Goal: Task Accomplishment & Management: Complete application form

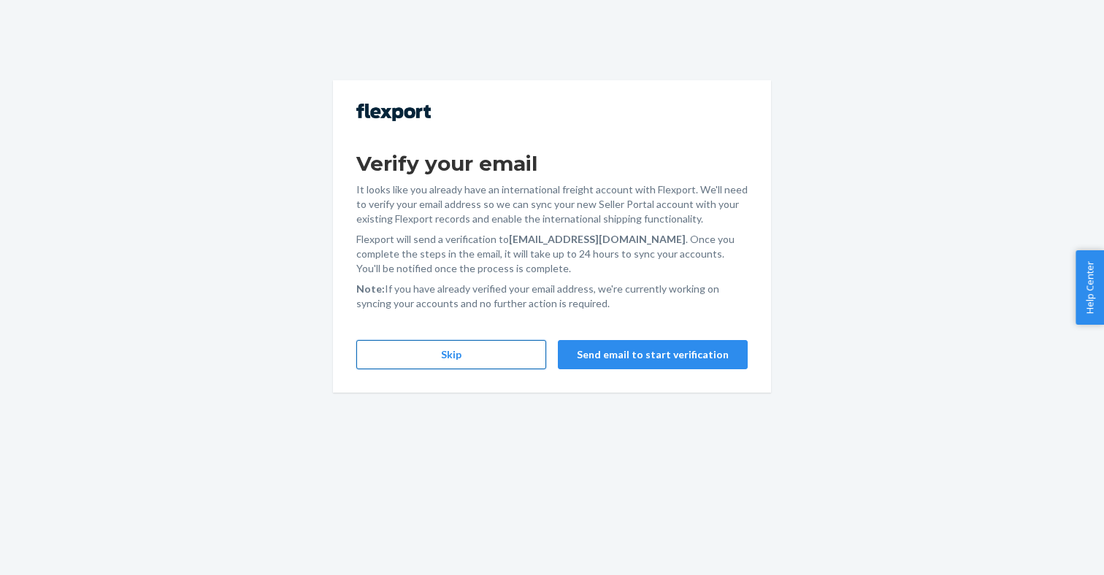
click at [467, 353] on button "Skip" at bounding box center [451, 354] width 190 height 29
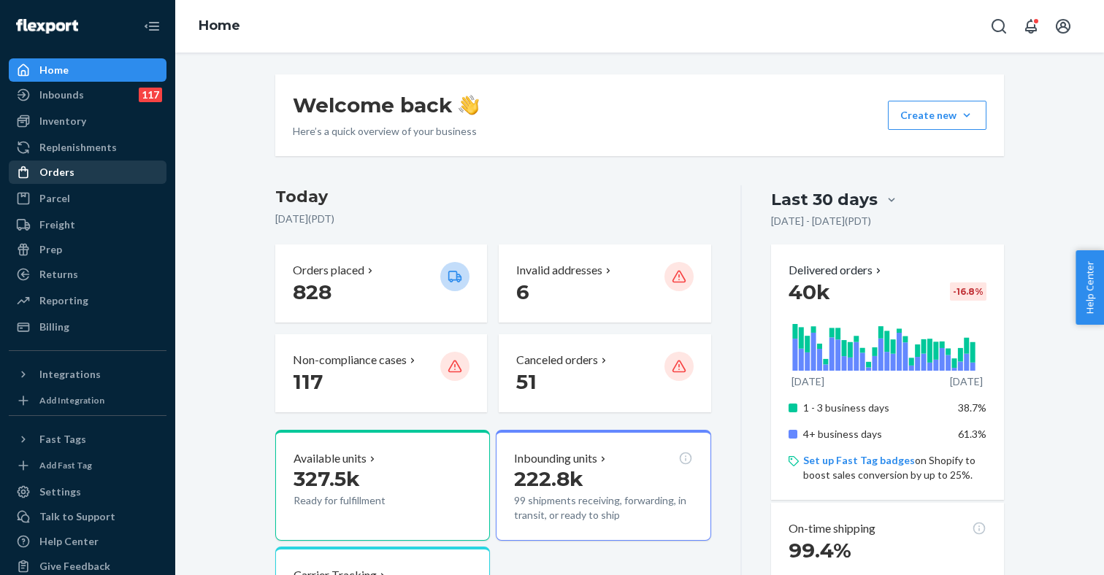
click at [63, 170] on div "Orders" at bounding box center [56, 172] width 35 height 15
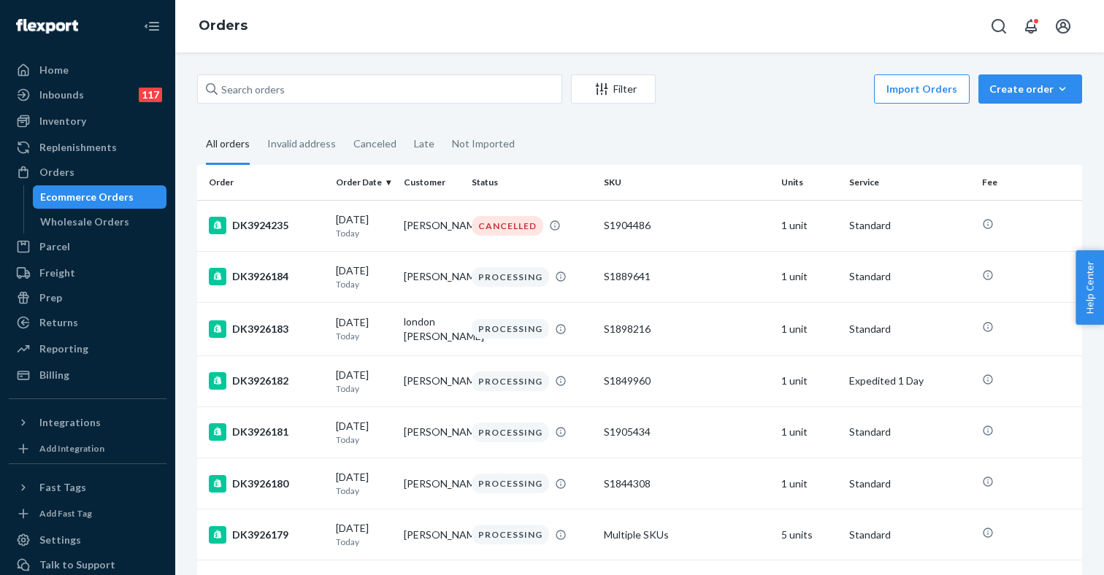
click at [821, 141] on fieldset "All orders Invalid address Canceled Late Not Imported" at bounding box center [639, 145] width 885 height 40
click at [85, 218] on div "Wholesale Orders" at bounding box center [84, 222] width 89 height 15
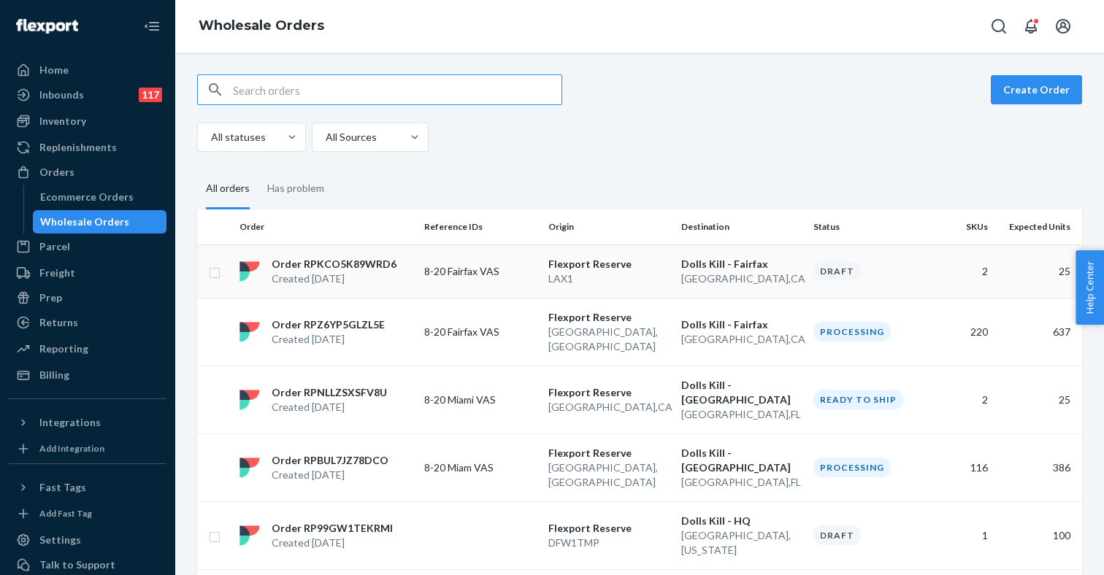
click at [217, 273] on input "checkbox" at bounding box center [215, 271] width 12 height 15
checkbox input "true"
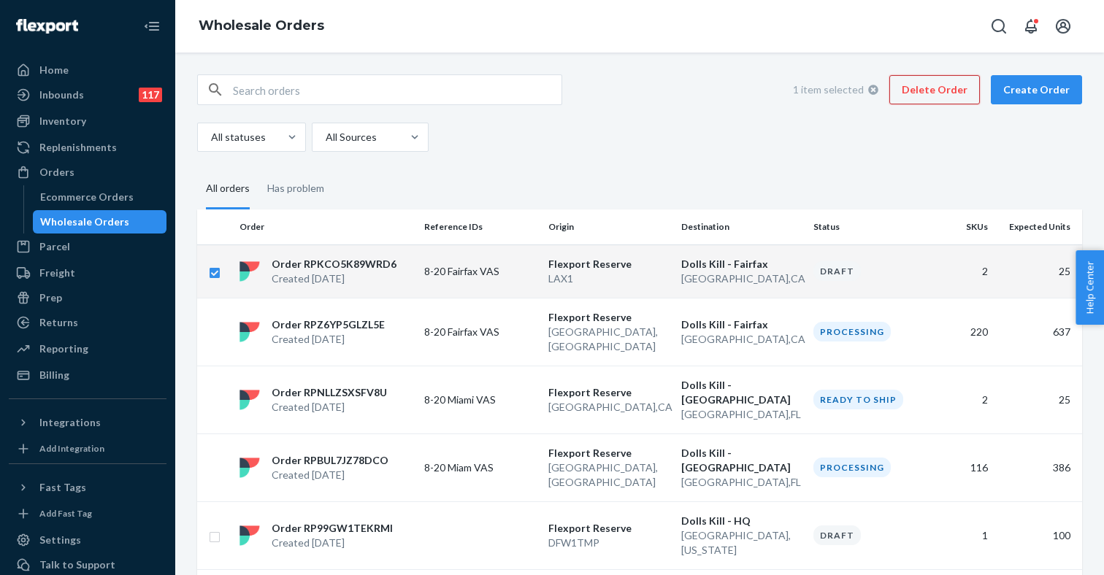
click at [942, 87] on button "Delete Order" at bounding box center [934, 89] width 91 height 29
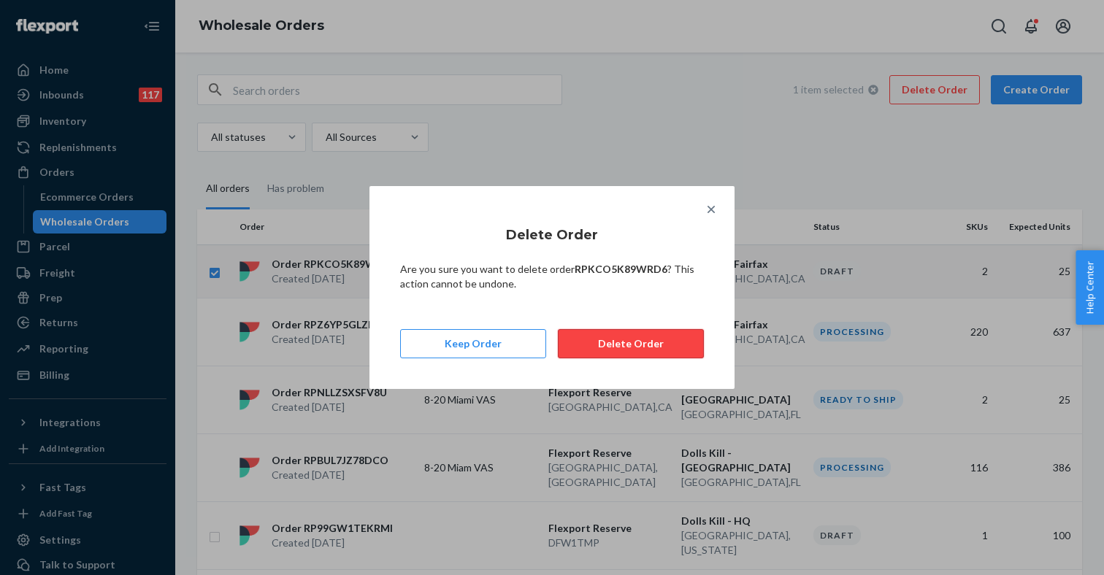
click at [632, 341] on button "Delete Order" at bounding box center [631, 343] width 146 height 29
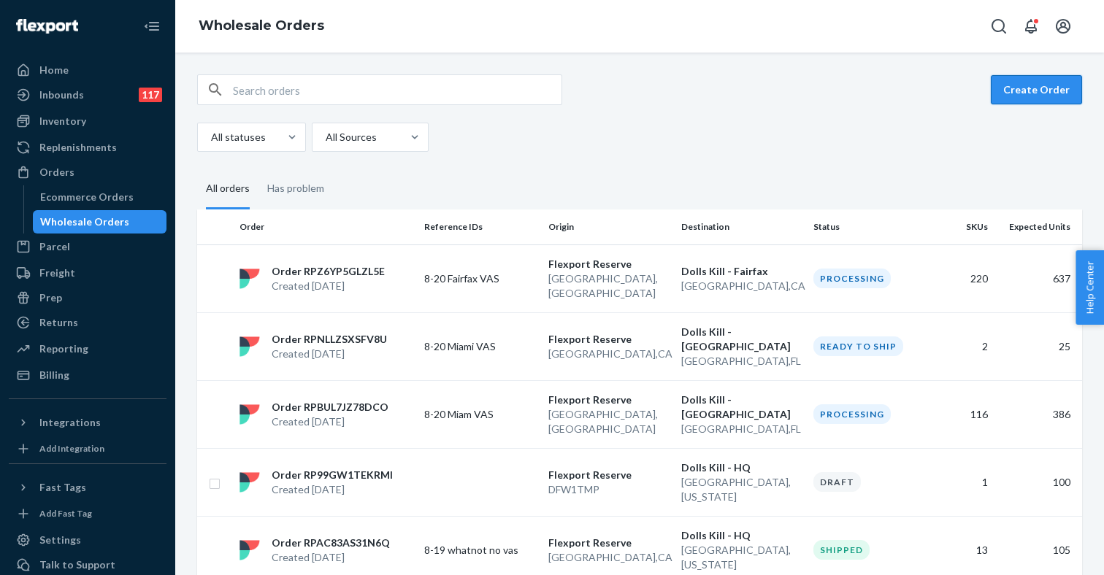
click at [1026, 90] on button "Create Order" at bounding box center [1036, 89] width 91 height 29
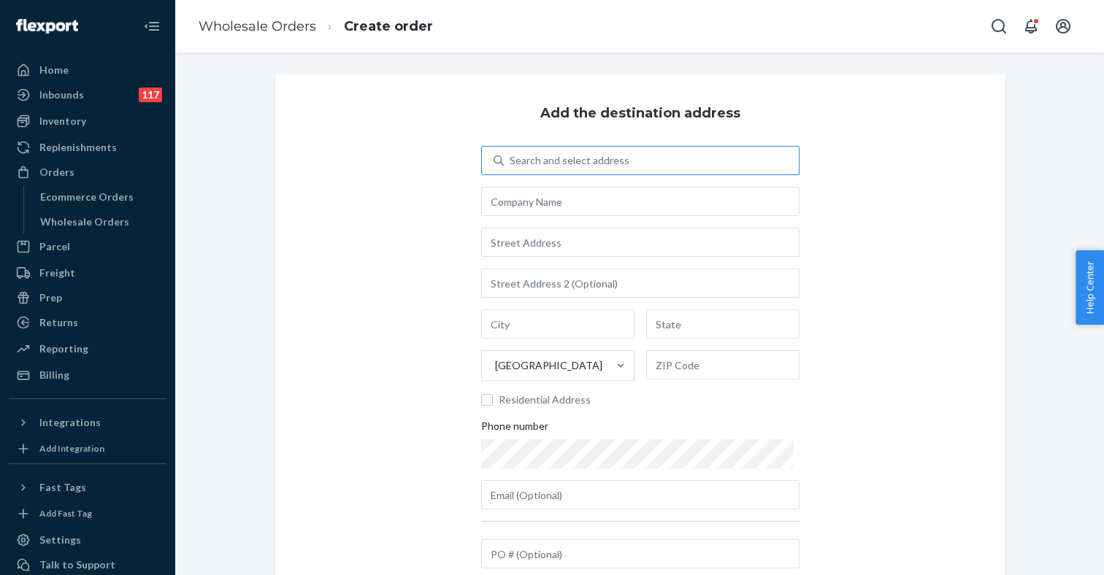
click at [584, 159] on div "Search and select address" at bounding box center [570, 160] width 120 height 15
click at [511, 159] on input "Search and select address" at bounding box center [510, 160] width 1 height 15
type input "w"
type input "hq"
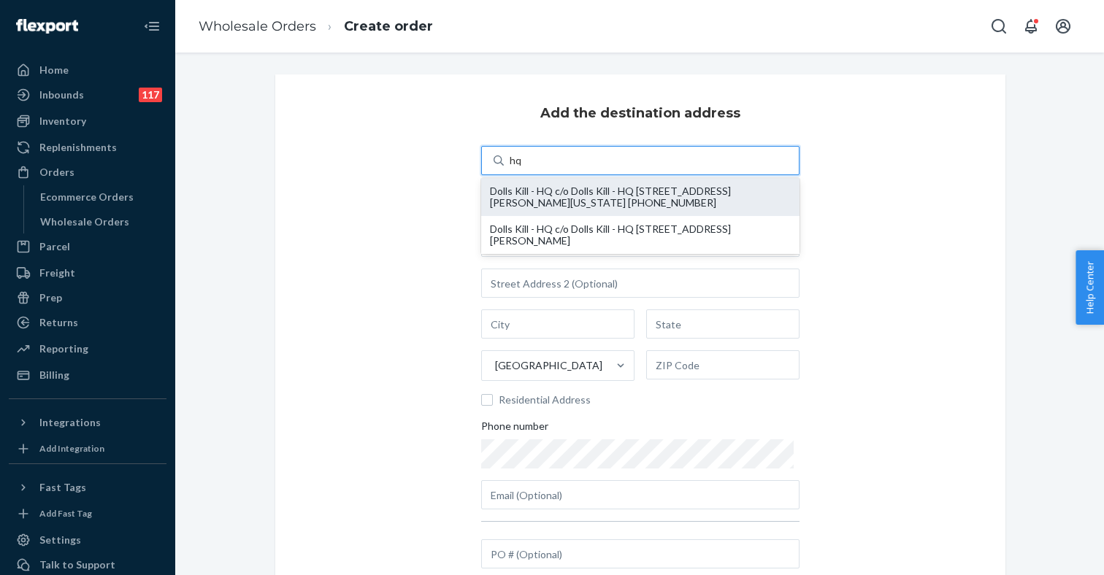
click at [561, 206] on div "Dolls Kill - HQ c/o Dolls Kill - HQ 55 Harrison ST STE 200 oakland, California …" at bounding box center [640, 196] width 301 height 23
click at [523, 168] on input "hq" at bounding box center [516, 160] width 13 height 15
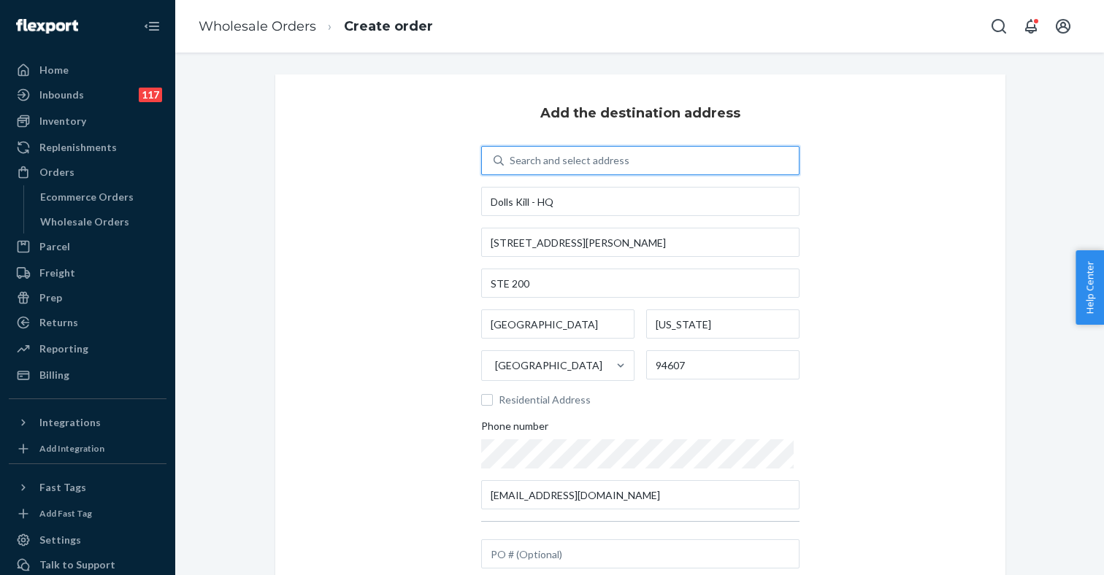
type input "Dolls Kill - HQ"
type input "STE 200"
type input "oakland"
type input "California"
type input "94607"
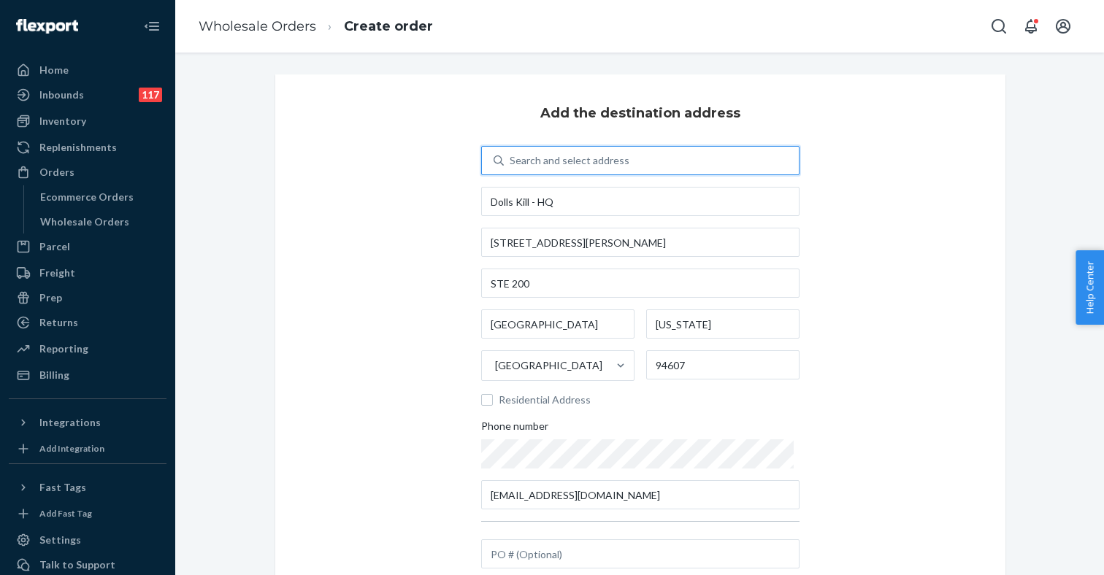
type input "austin@dollskill.com"
type input "55 Harrison ST"
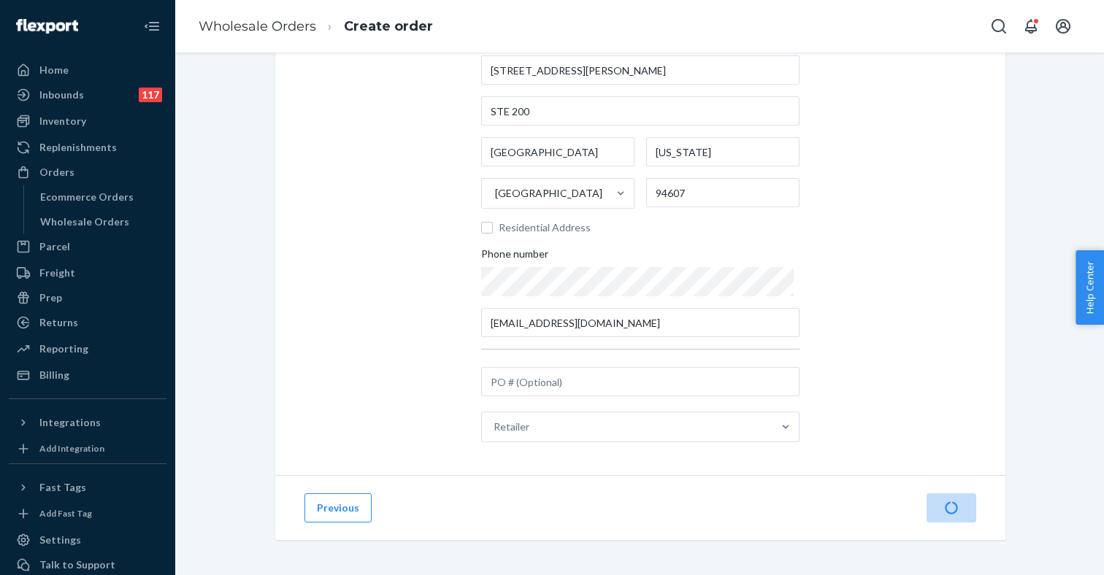
scroll to position [172, 0]
click at [538, 393] on input "text" at bounding box center [640, 381] width 318 height 29
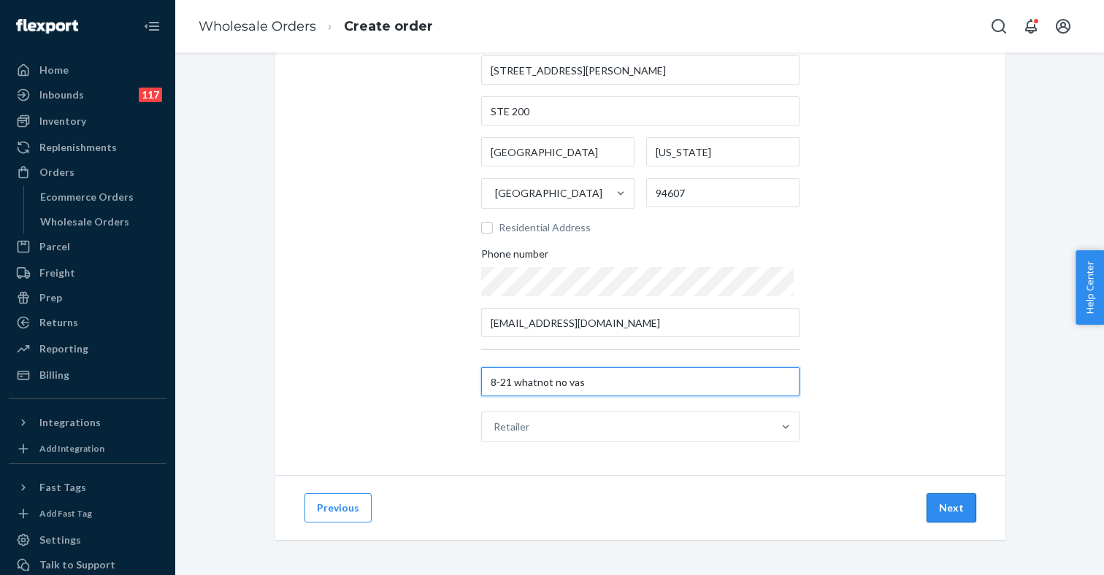
type input "8-21 whatnot no vas"
click at [959, 505] on button "Next" at bounding box center [951, 507] width 50 height 29
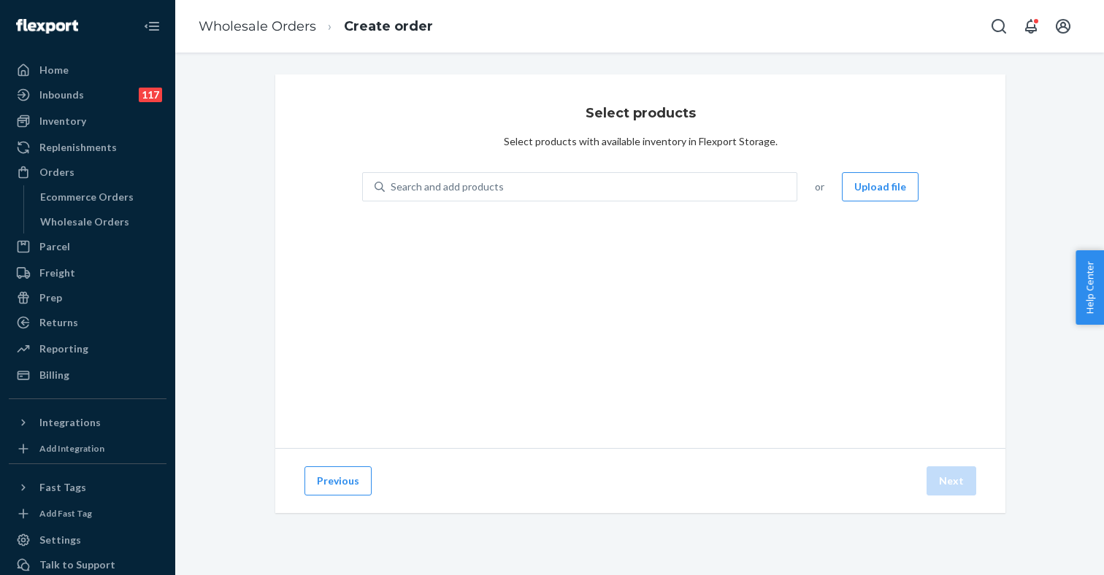
scroll to position [0, 0]
click at [861, 188] on button "Upload file" at bounding box center [880, 186] width 77 height 29
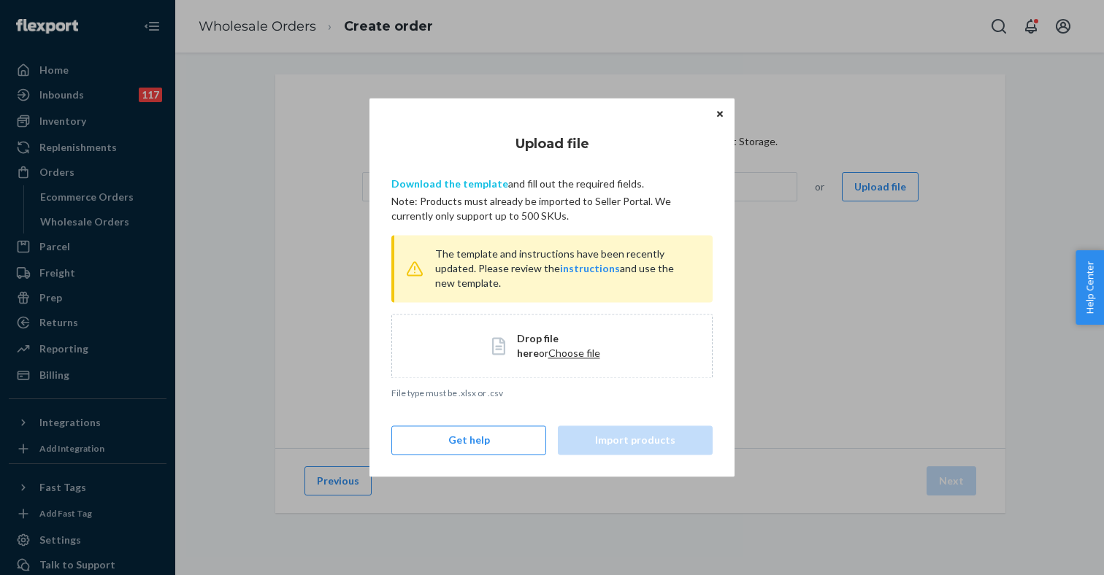
click at [447, 185] on link "Download the template" at bounding box center [449, 183] width 117 height 12
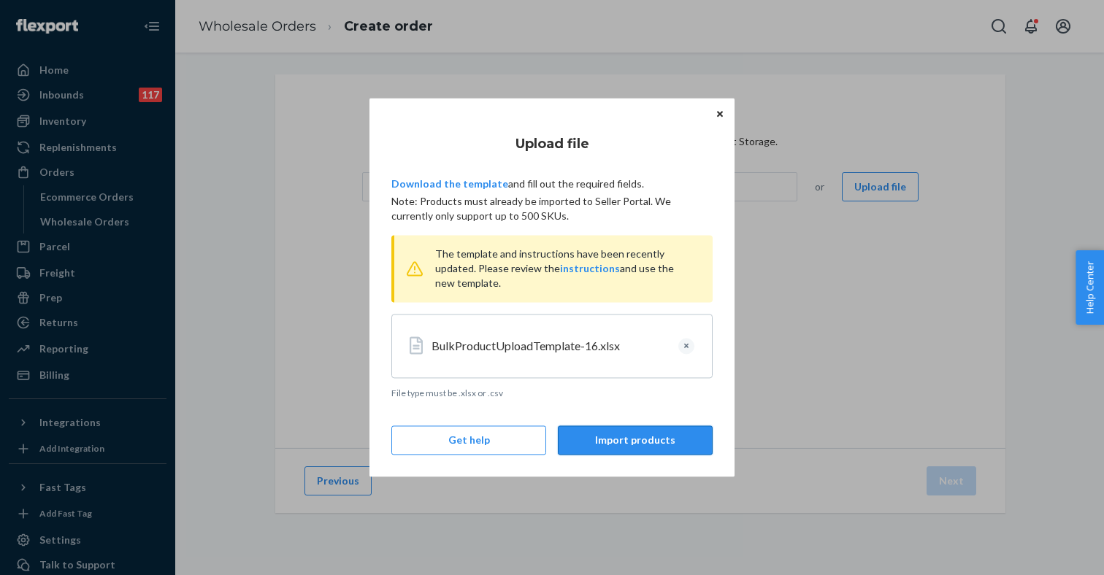
click at [611, 436] on button "Import products" at bounding box center [635, 440] width 155 height 29
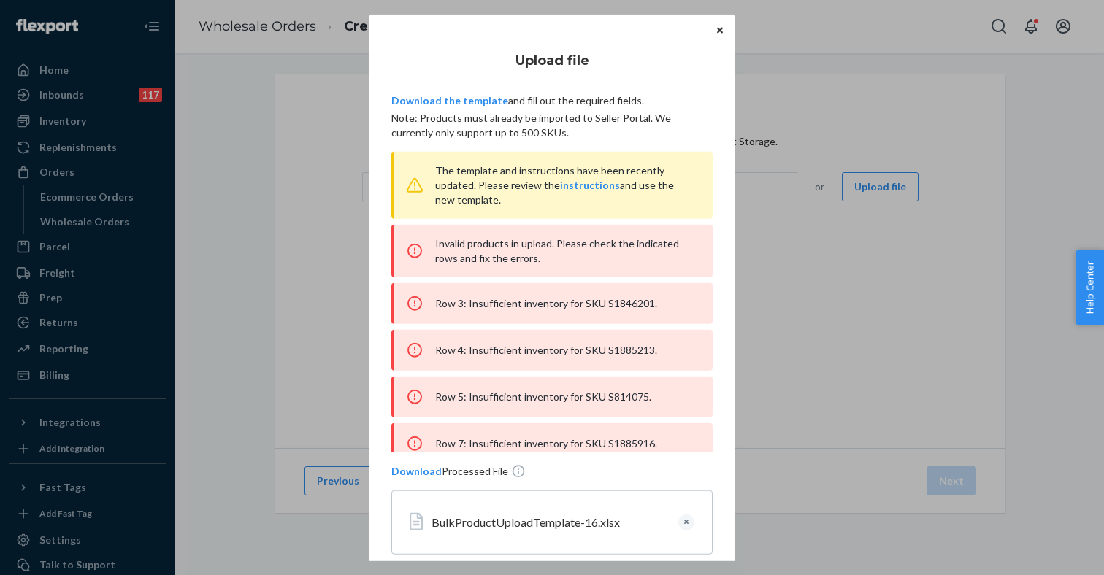
click at [632, 301] on div "Row 3: Insufficient inventory for SKU S1846201." at bounding box center [551, 303] width 321 height 41
copy div "S1846201"
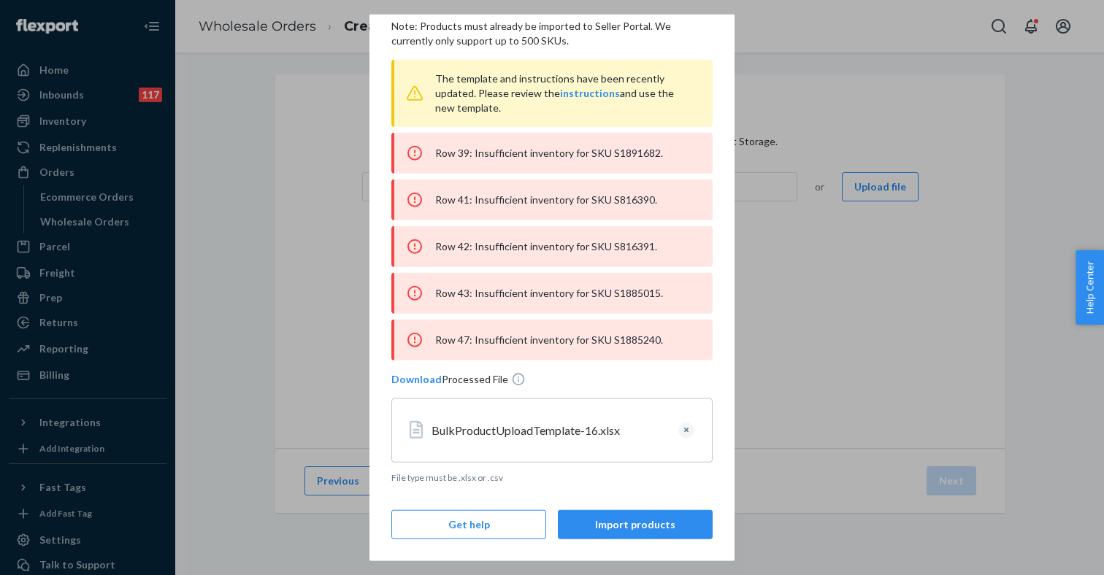
scroll to position [92, 0]
click at [688, 431] on button "Clear" at bounding box center [686, 431] width 16 height 16
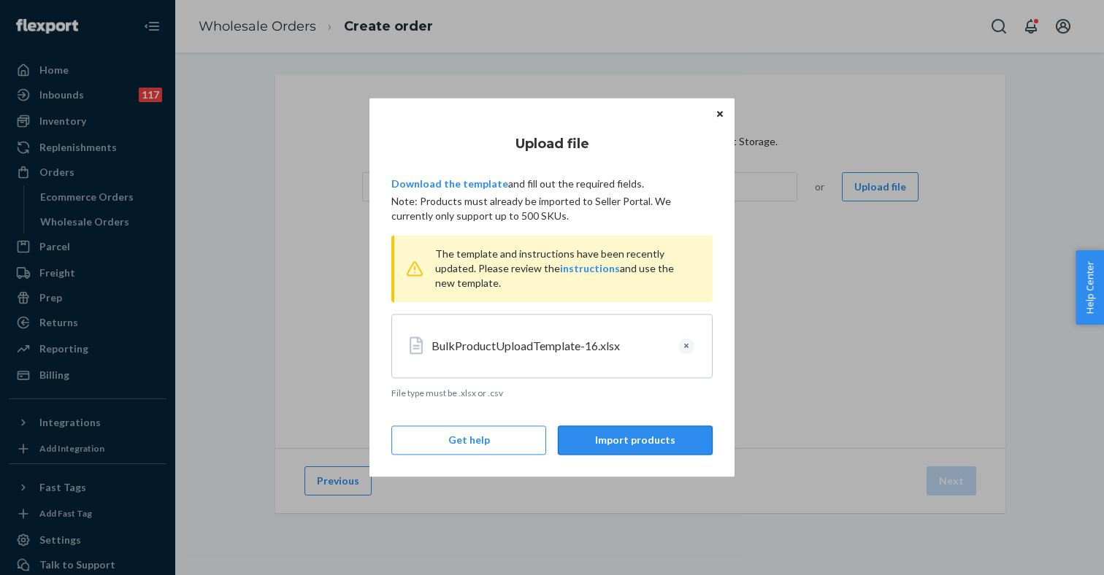
click at [612, 442] on button "Import products" at bounding box center [635, 440] width 155 height 29
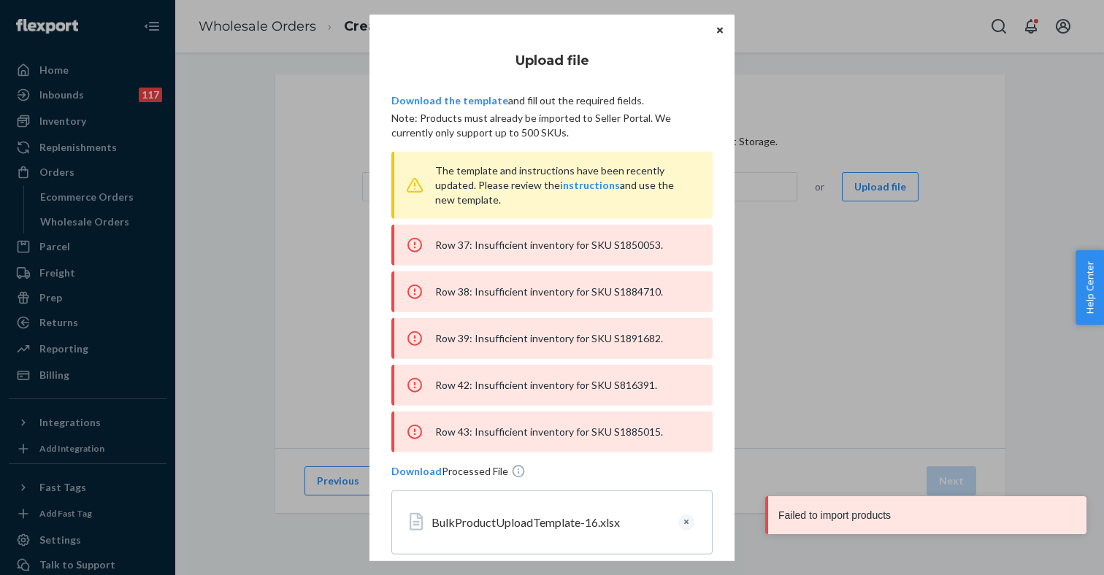
scroll to position [385, 0]
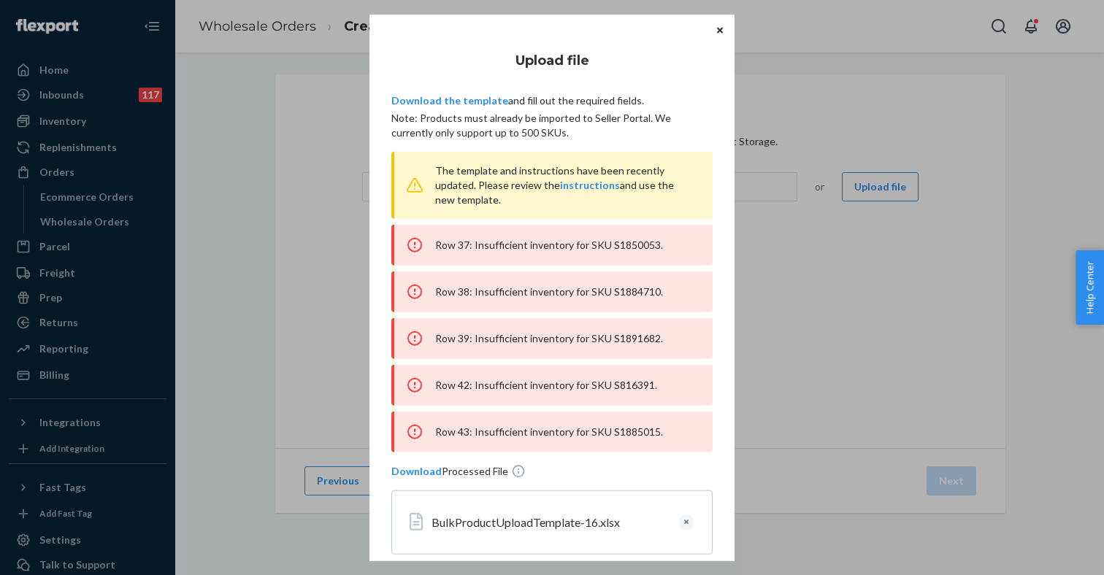
click at [689, 521] on button "Clear" at bounding box center [686, 523] width 16 height 16
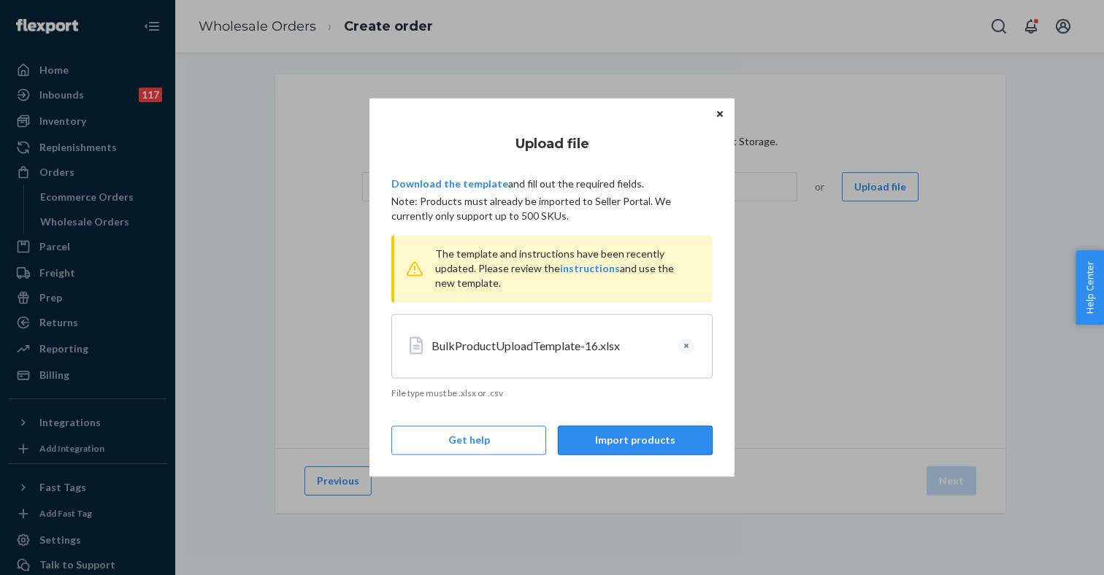
click at [615, 446] on button "Import products" at bounding box center [635, 440] width 155 height 29
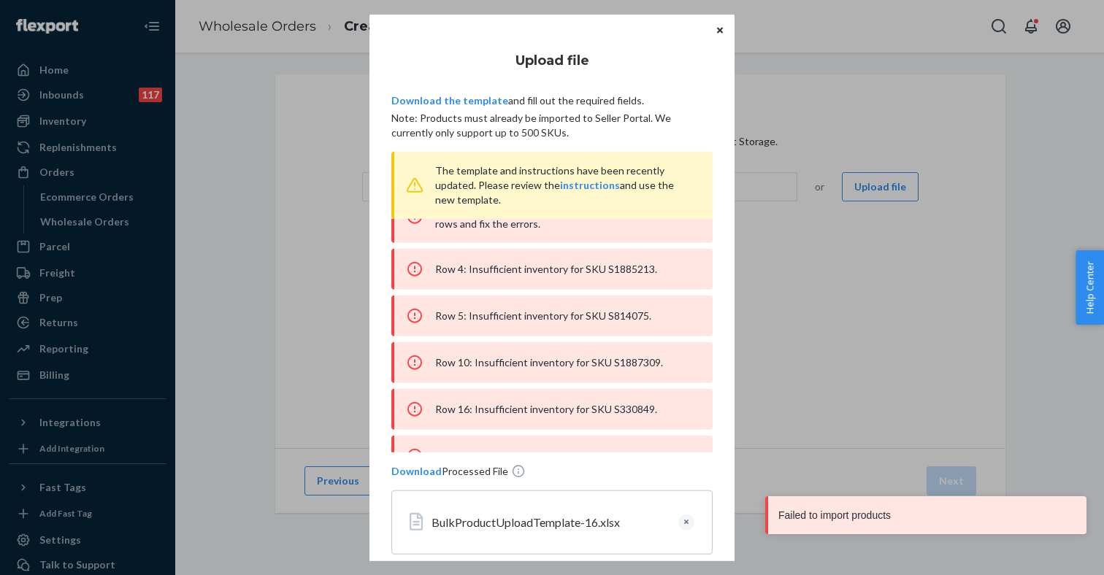
scroll to position [31, 0]
click at [630, 274] on div "Row 4: Insufficient inventory for SKU S1885213." at bounding box center [551, 272] width 321 height 41
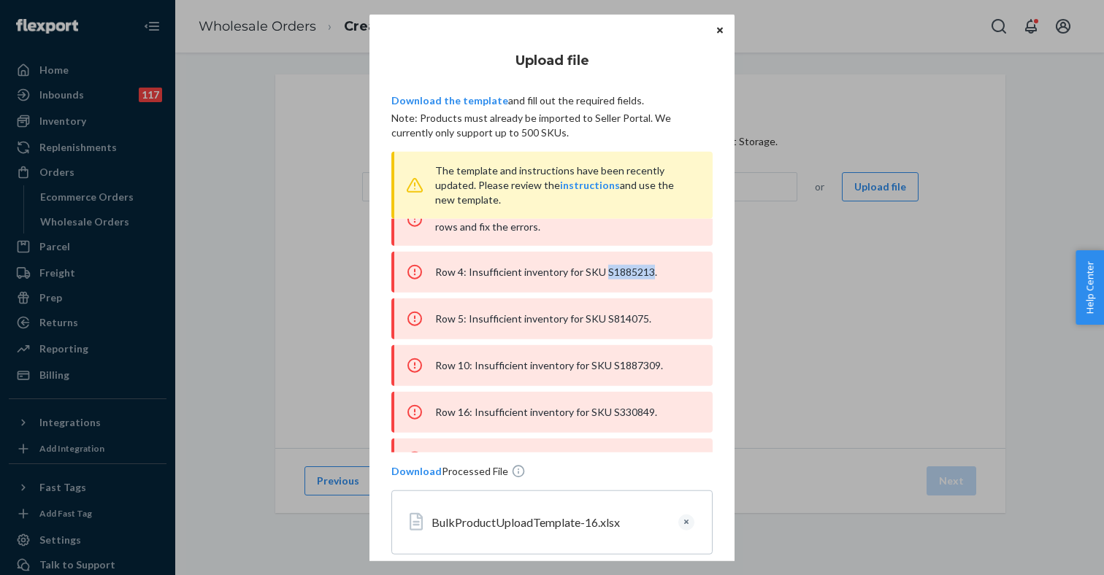
copy div "S1885213"
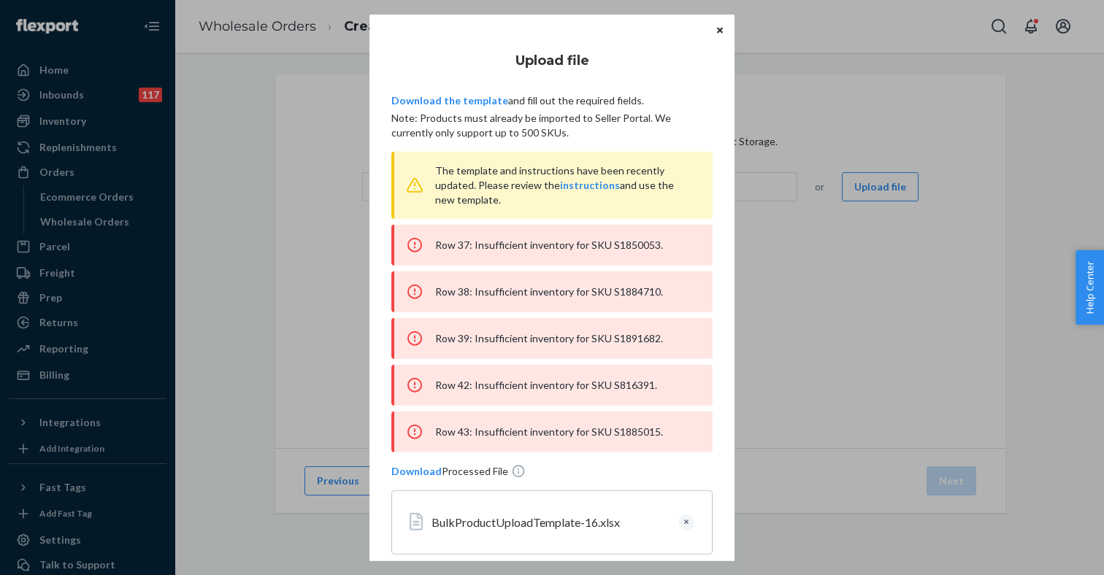
scroll to position [385, 0]
click at [688, 523] on button "Clear" at bounding box center [686, 523] width 16 height 16
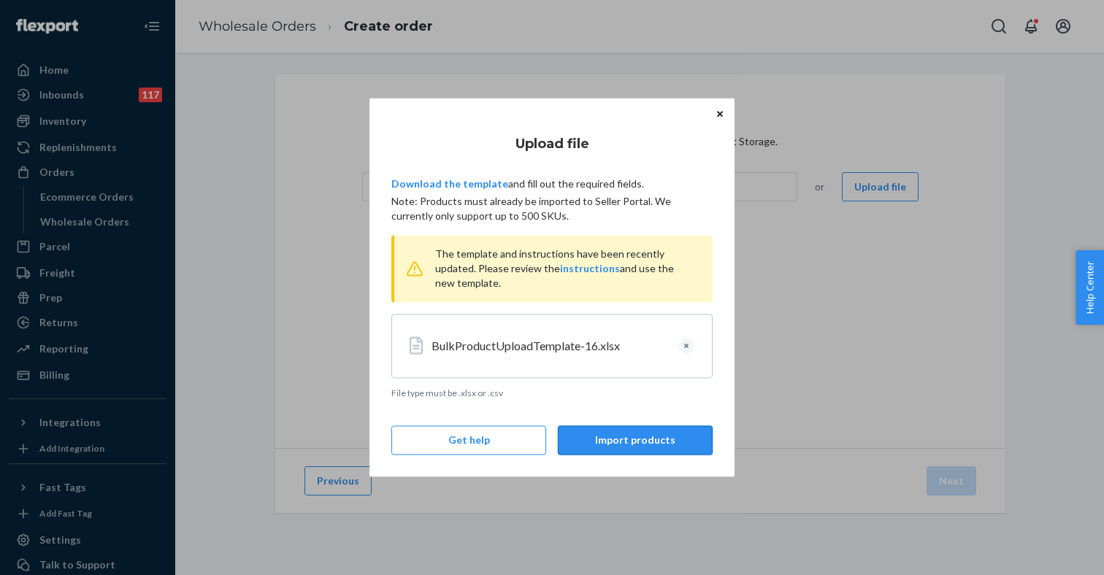
click at [612, 450] on button "Import products" at bounding box center [635, 440] width 155 height 29
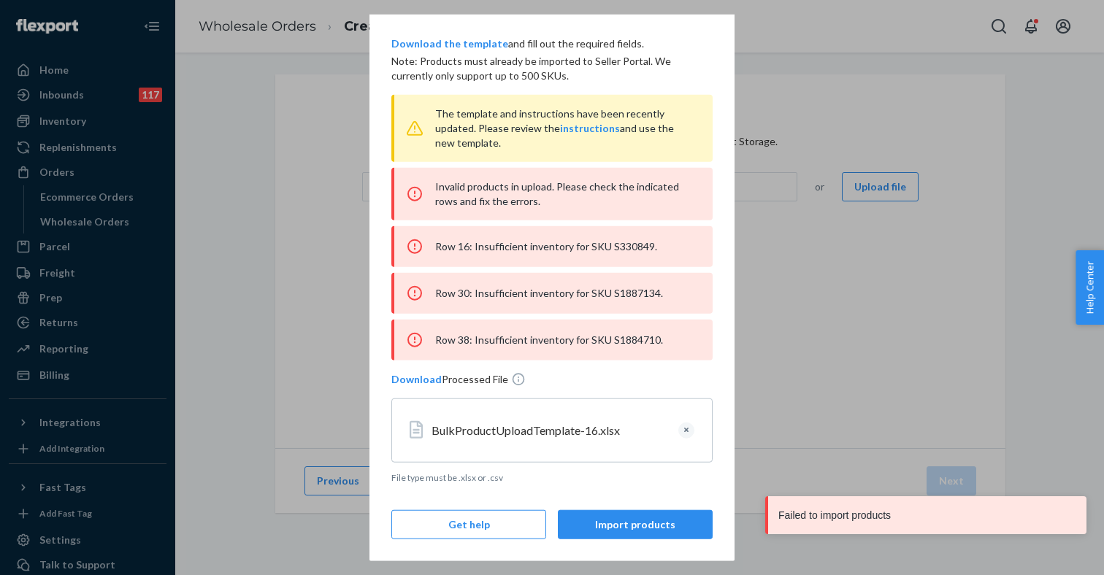
scroll to position [57, 0]
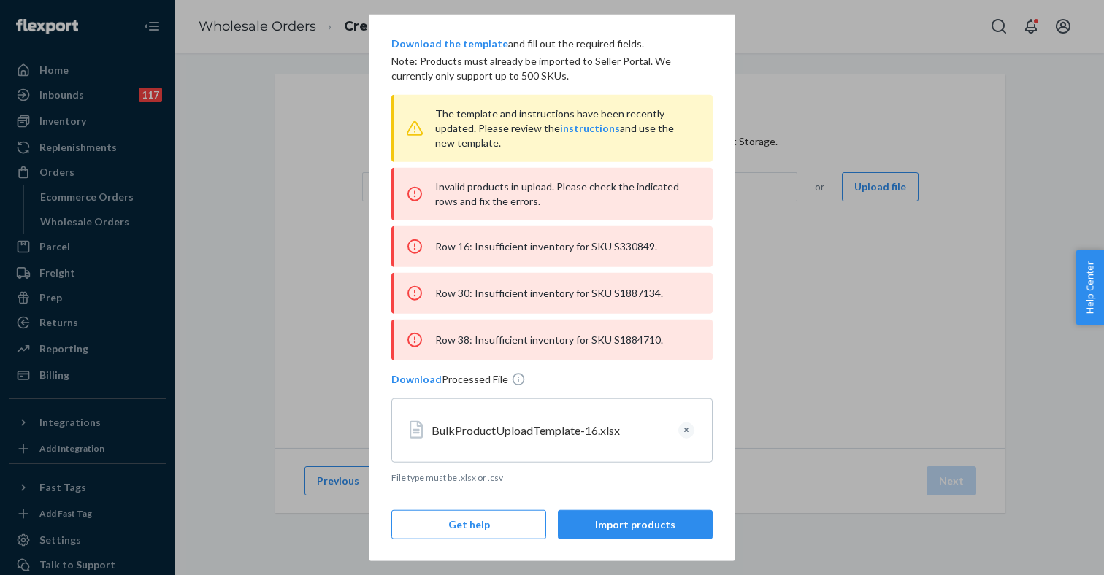
click at [683, 431] on button "Clear" at bounding box center [686, 431] width 16 height 16
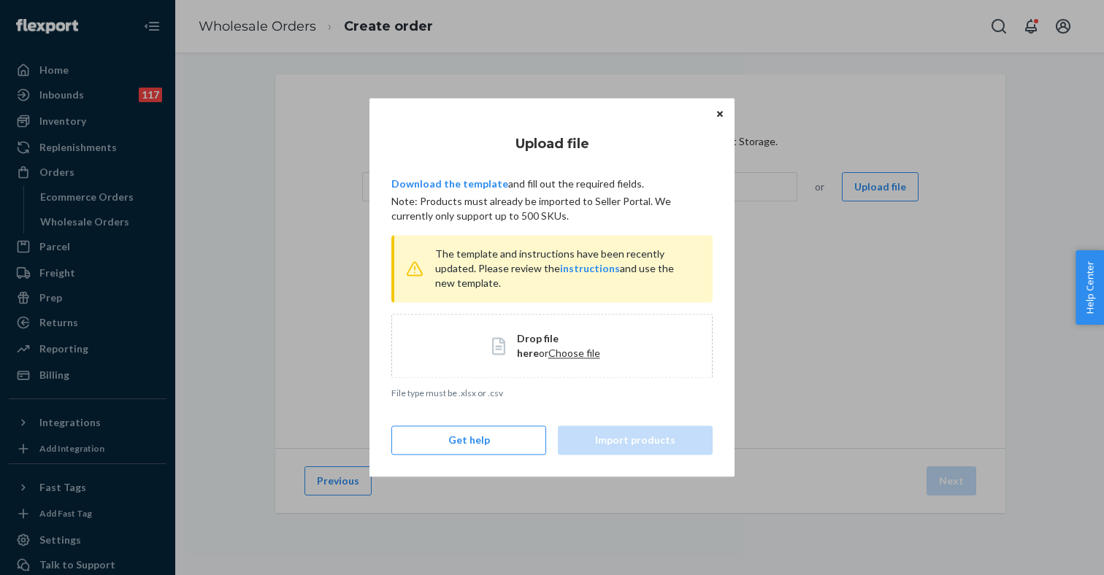
scroll to position [0, 0]
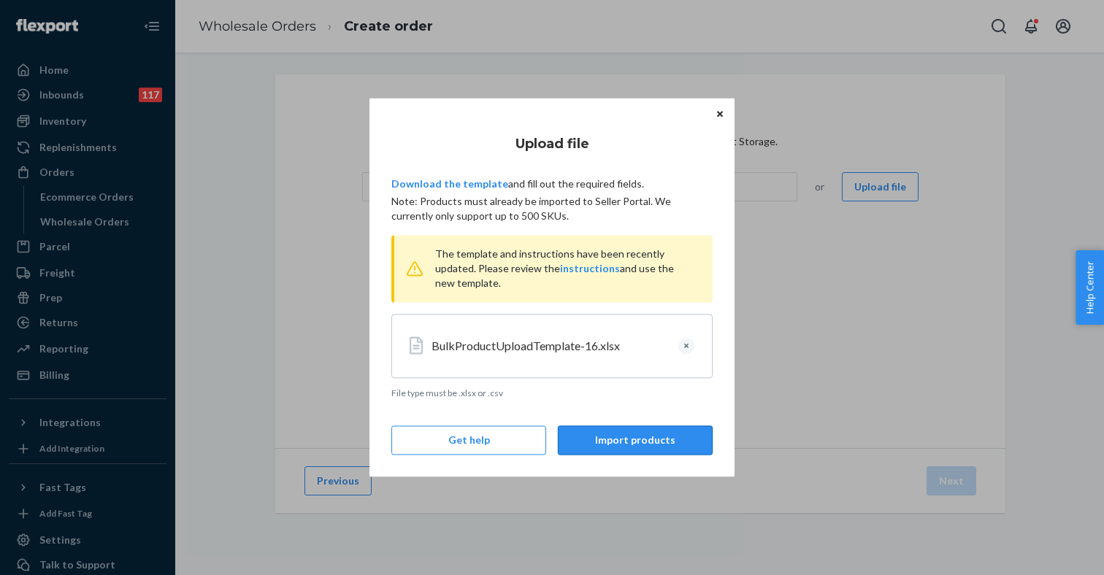
click at [616, 442] on button "Import products" at bounding box center [635, 440] width 155 height 29
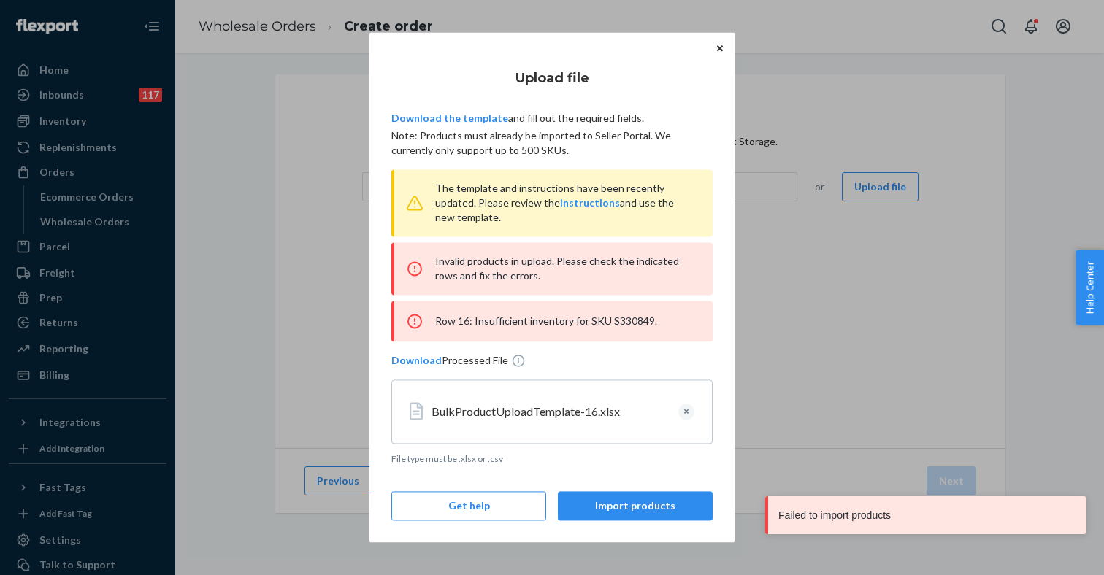
click at [683, 412] on button "Clear" at bounding box center [686, 412] width 16 height 16
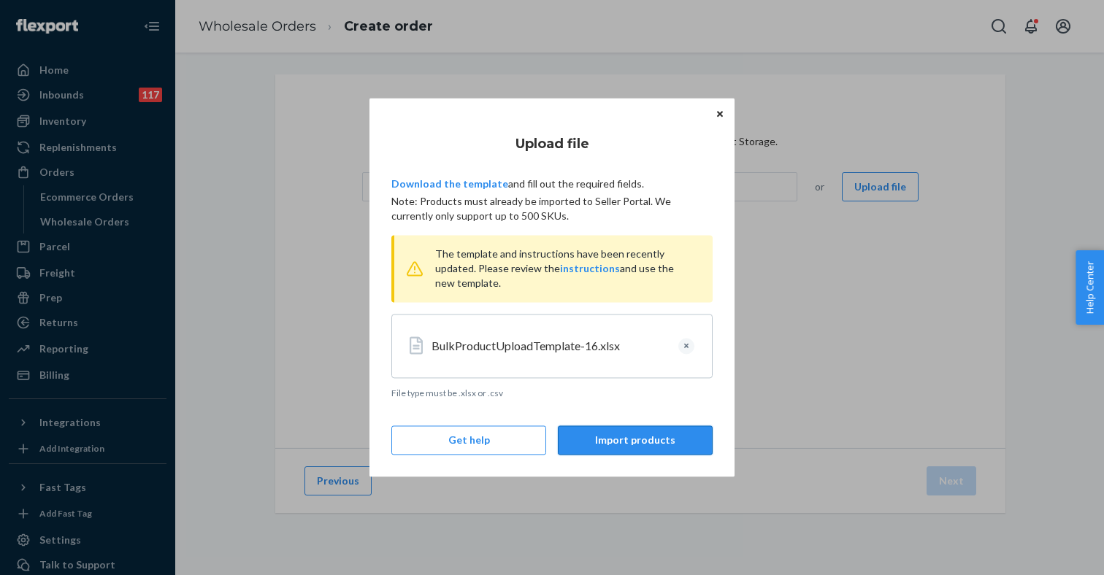
click at [606, 439] on button "Import products" at bounding box center [635, 440] width 155 height 29
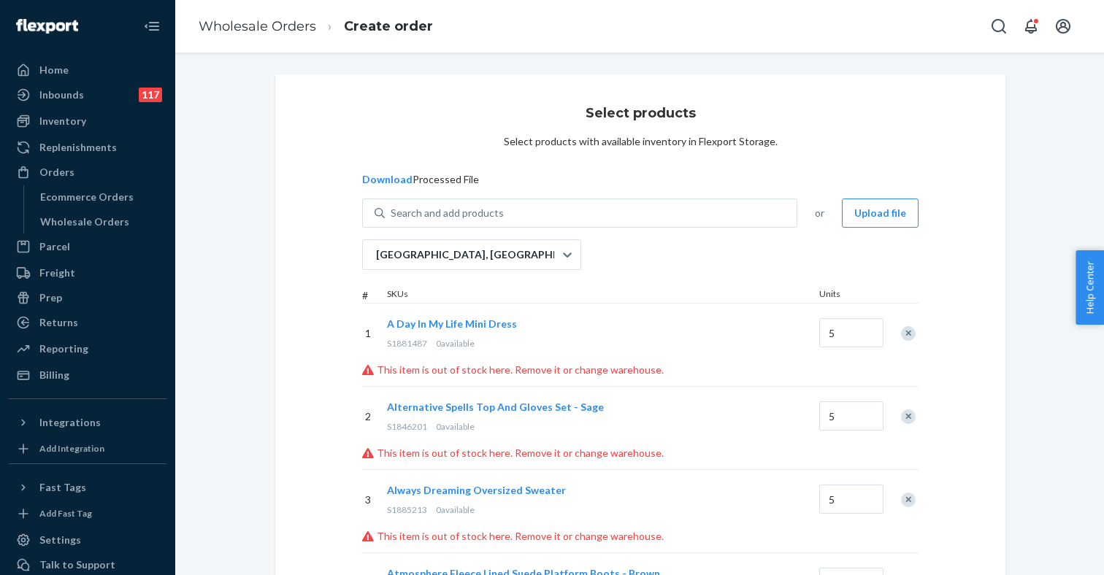
click at [409, 342] on span "S1881487" at bounding box center [407, 343] width 40 height 11
drag, startPoint x: 429, startPoint y: 342, endPoint x: 385, endPoint y: 345, distance: 44.6
click at [385, 345] on div "A Day In My Life Mini Dress S1881487 0 available" at bounding box center [600, 333] width 432 height 56
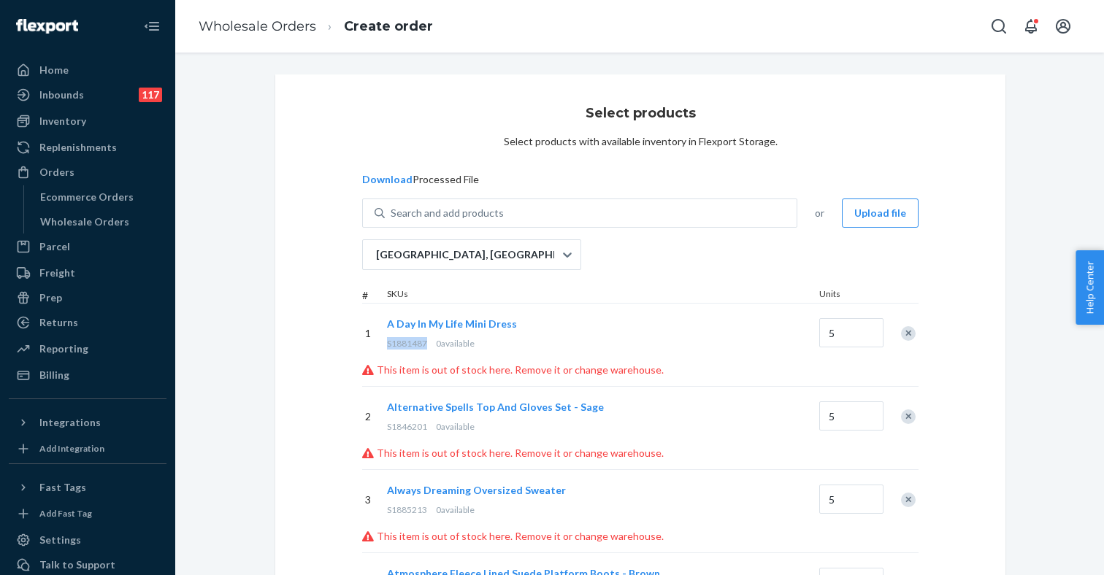
copy span "S1881487"
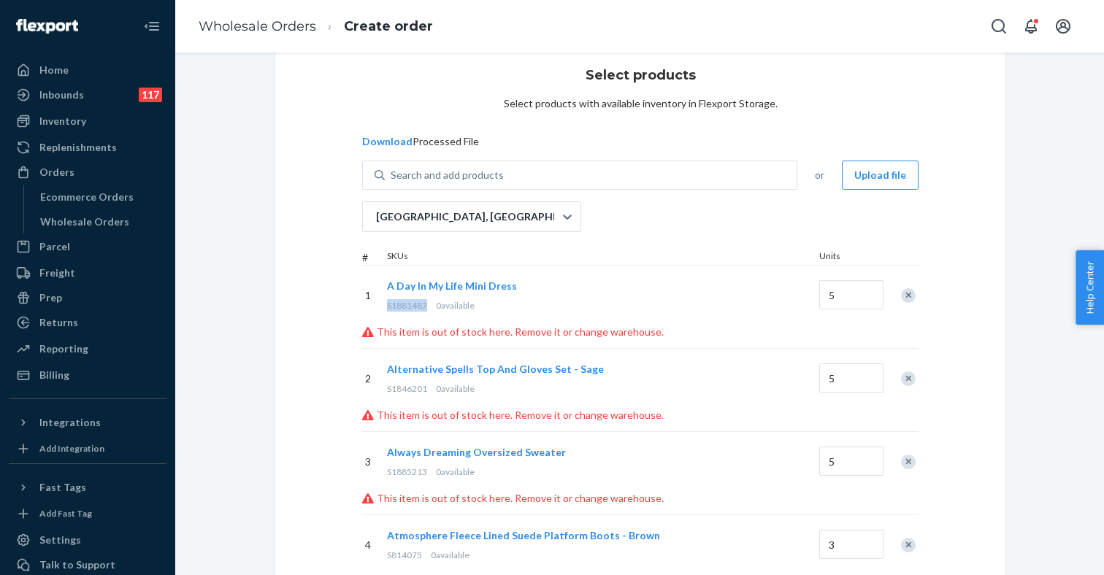
scroll to position [39, 0]
drag, startPoint x: 429, startPoint y: 389, endPoint x: 387, endPoint y: 389, distance: 41.6
click at [387, 389] on div "S1846201 0 available" at bounding box center [600, 388] width 426 height 12
copy span "S1846201"
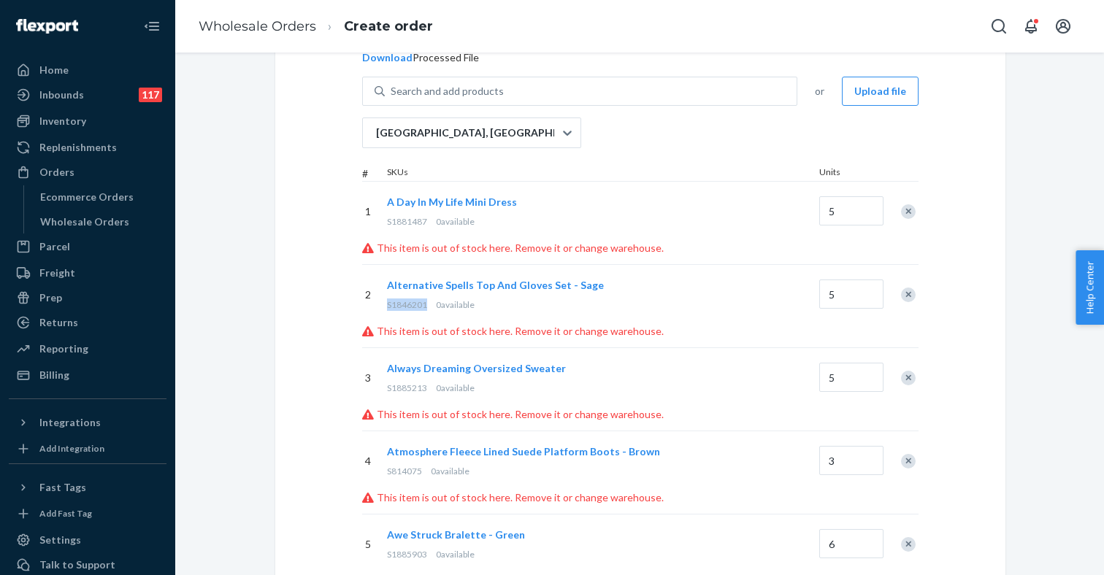
scroll to position [137, 0]
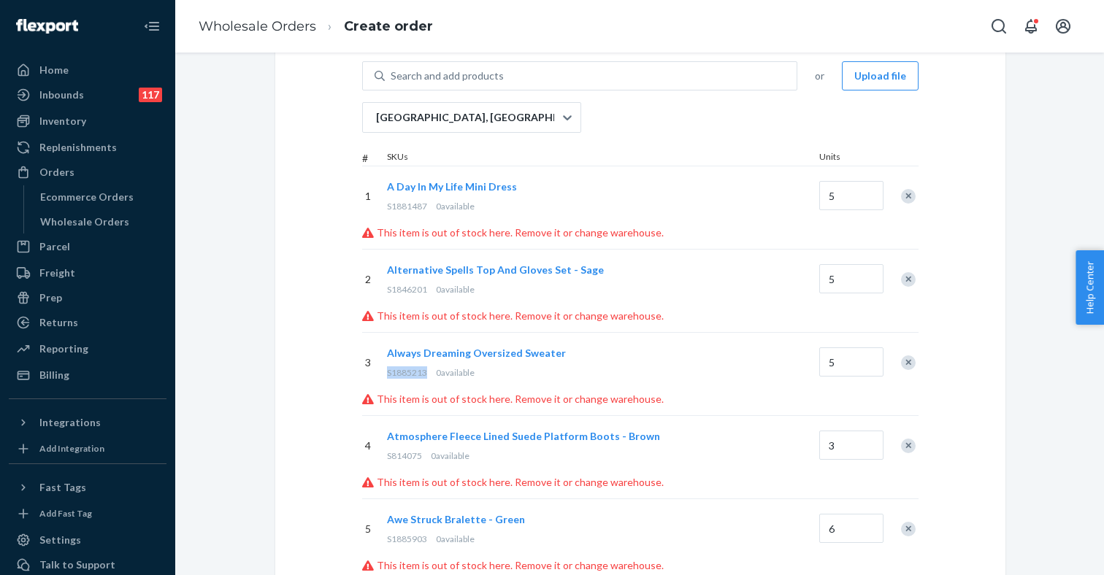
drag, startPoint x: 426, startPoint y: 374, endPoint x: 385, endPoint y: 373, distance: 40.2
click at [385, 373] on div "Always Dreaming Oversized Sweater S1885213 0 available" at bounding box center [600, 362] width 432 height 56
copy span "S1885213"
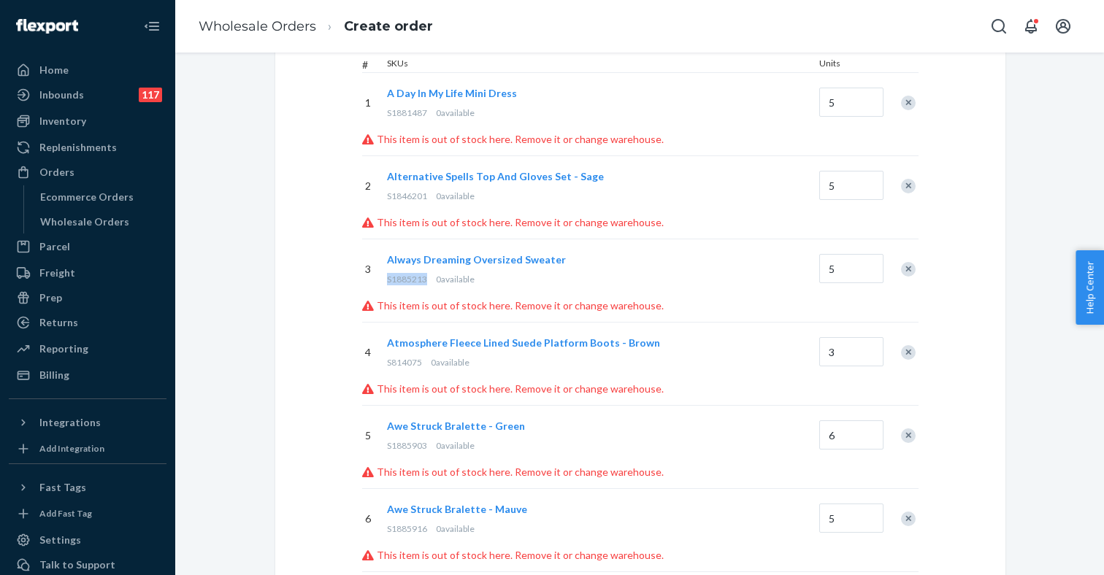
scroll to position [240, 0]
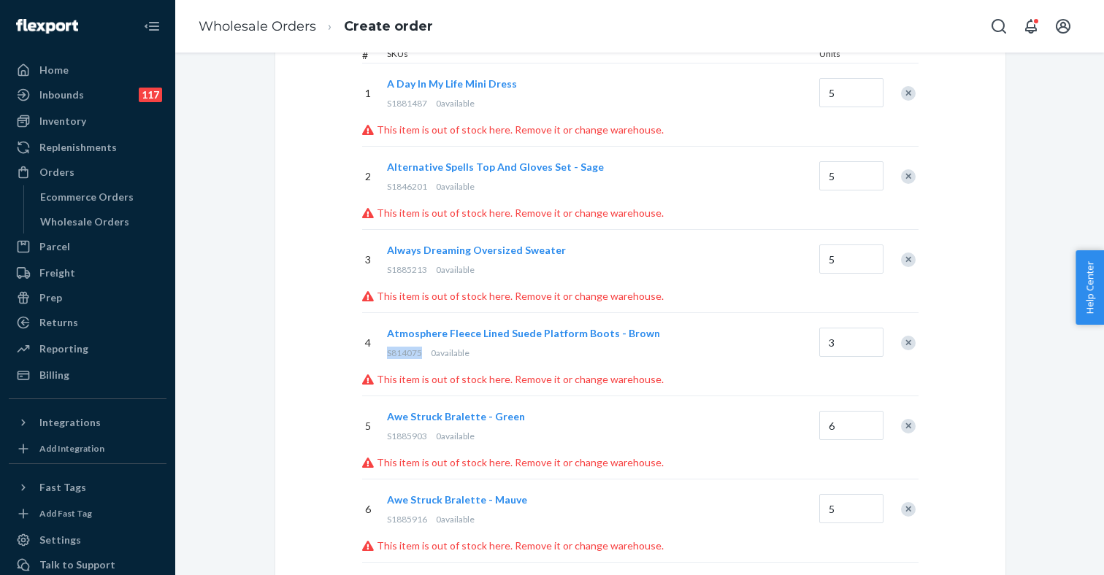
drag, startPoint x: 420, startPoint y: 355, endPoint x: 387, endPoint y: 354, distance: 32.9
click at [387, 354] on span "S814075" at bounding box center [404, 352] width 35 height 11
copy span "S814075"
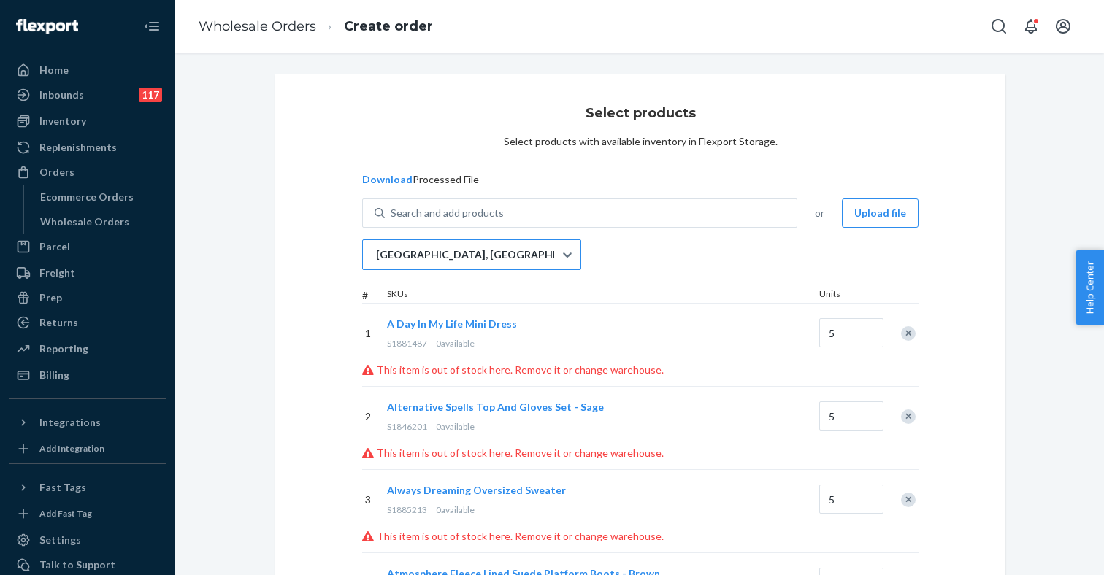
scroll to position [0, 0]
click at [504, 257] on div "San Bernardino, CA" at bounding box center [458, 254] width 191 height 29
click at [376, 257] on input "San Bernardino, CA" at bounding box center [374, 254] width 1 height 15
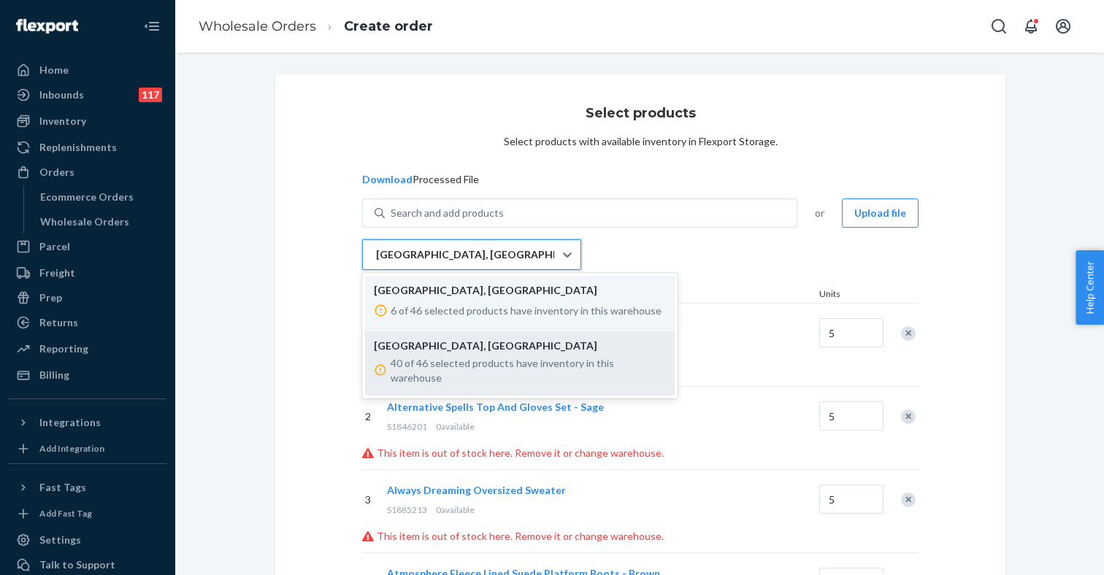
click at [513, 356] on div "40 of 46 selected products have inventory in this warehouse" at bounding box center [520, 370] width 292 height 29
click at [376, 262] on input "option DFW1TMP focused, 2 of 2. 2 results available. Use Up and Down to choose …" at bounding box center [374, 254] width 1 height 15
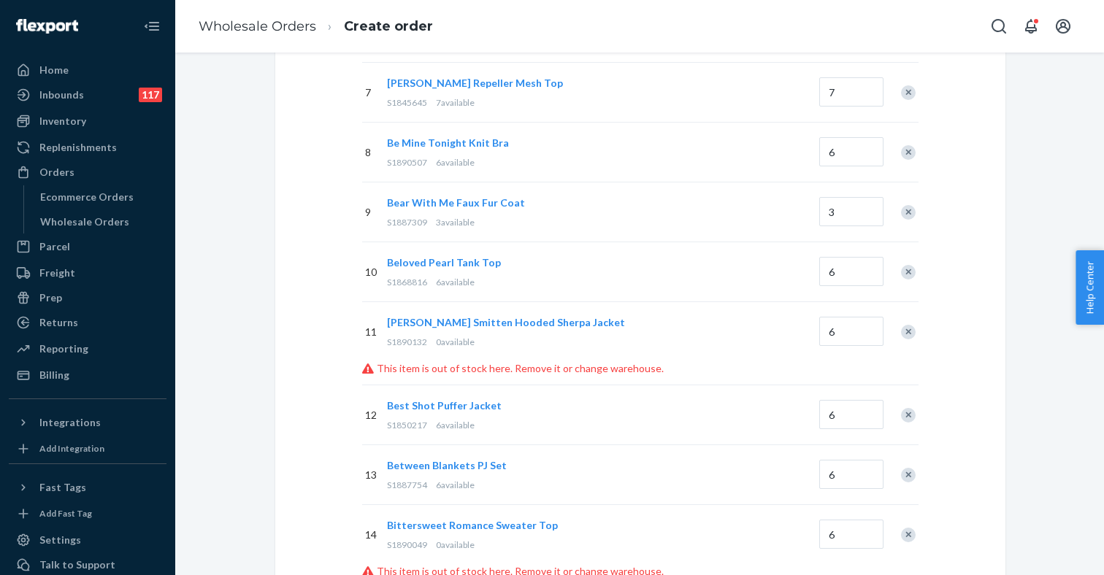
scroll to position [616, 0]
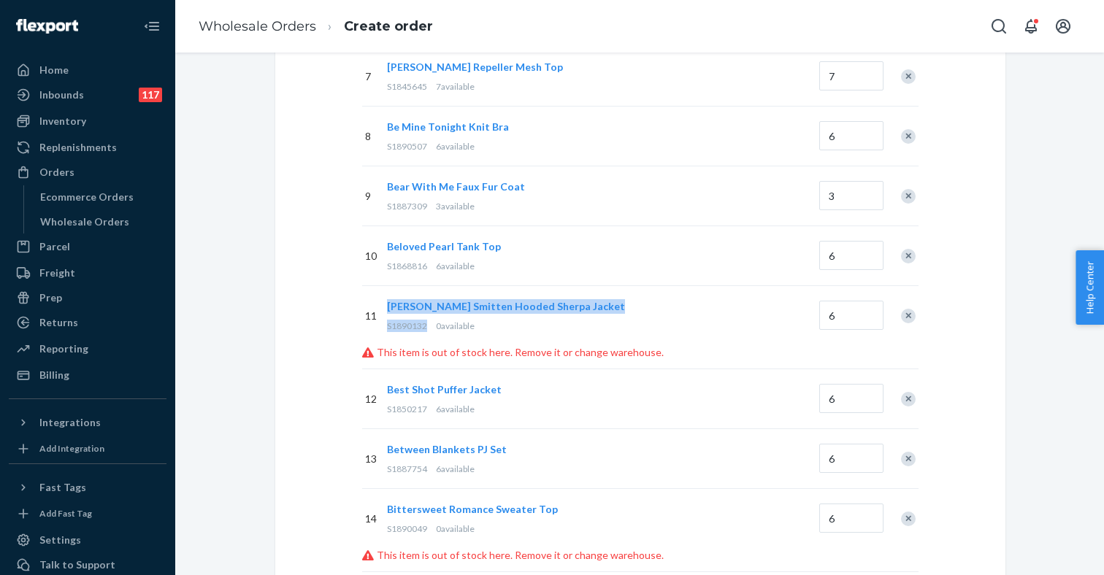
drag, startPoint x: 426, startPoint y: 327, endPoint x: 383, endPoint y: 327, distance: 43.1
click at [383, 327] on div "11 Berry Smitten Hooded Sherpa Jacket S1890132 0 available 6" at bounding box center [640, 315] width 556 height 60
click at [410, 332] on div "Berry Smitten Hooded Sherpa Jacket S1890132 0 available" at bounding box center [600, 316] width 432 height 56
drag, startPoint x: 428, startPoint y: 326, endPoint x: 388, endPoint y: 325, distance: 39.4
click at [388, 325] on div "S1890132 0 available" at bounding box center [600, 326] width 426 height 12
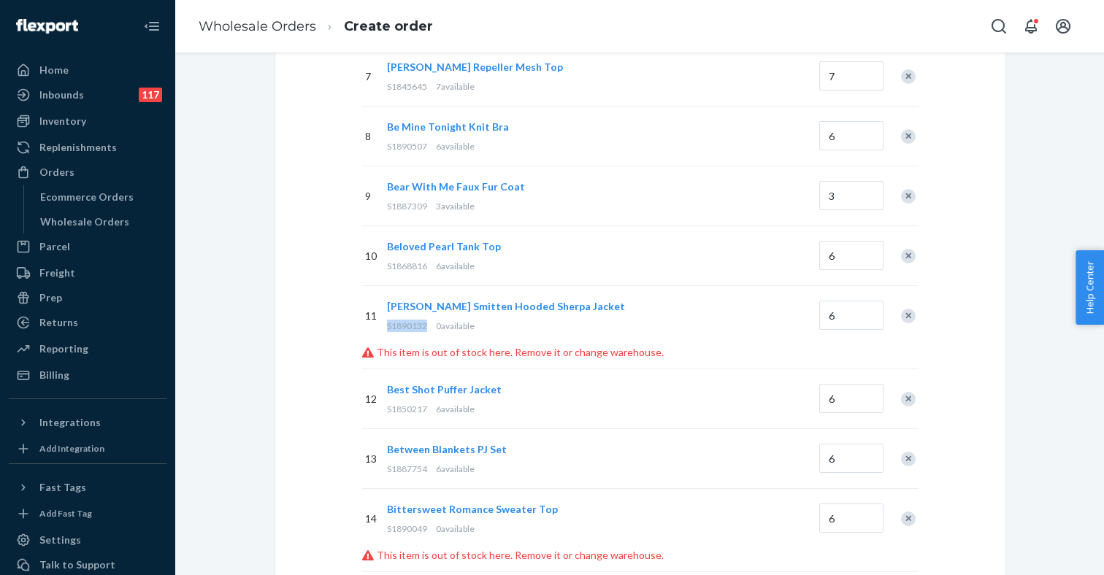
copy span "S1890132"
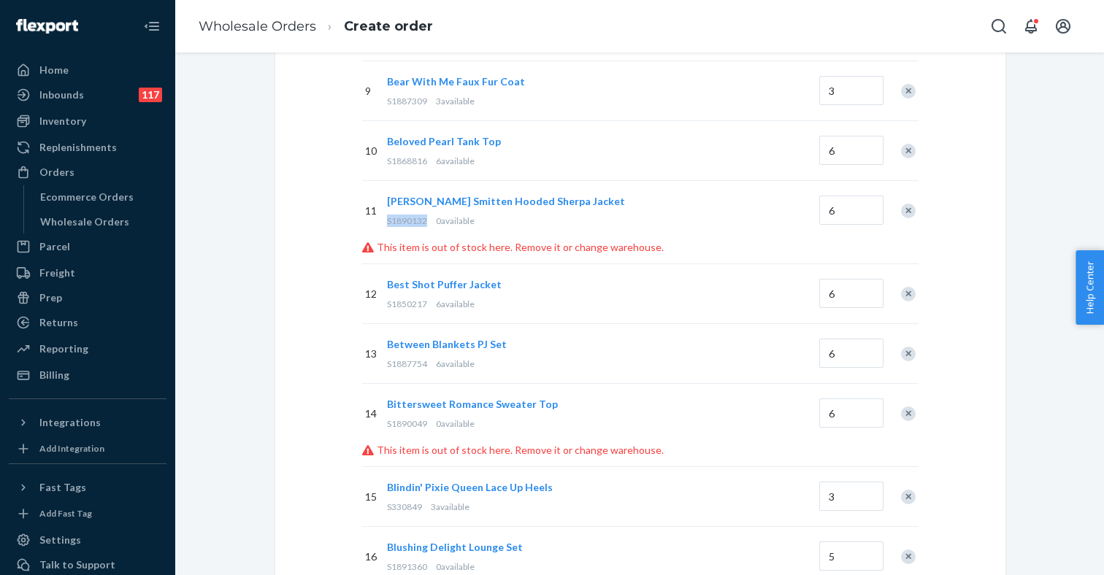
scroll to position [731, 0]
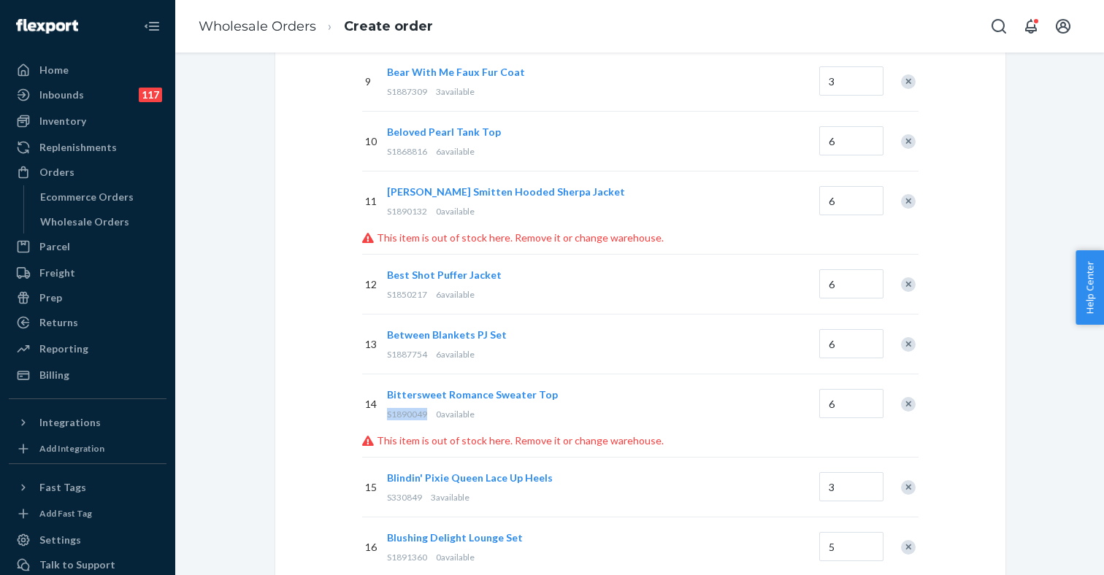
drag, startPoint x: 429, startPoint y: 412, endPoint x: 388, endPoint y: 413, distance: 40.9
click at [388, 413] on div "S1890049 0 available" at bounding box center [600, 414] width 426 height 12
copy span "S1890049"
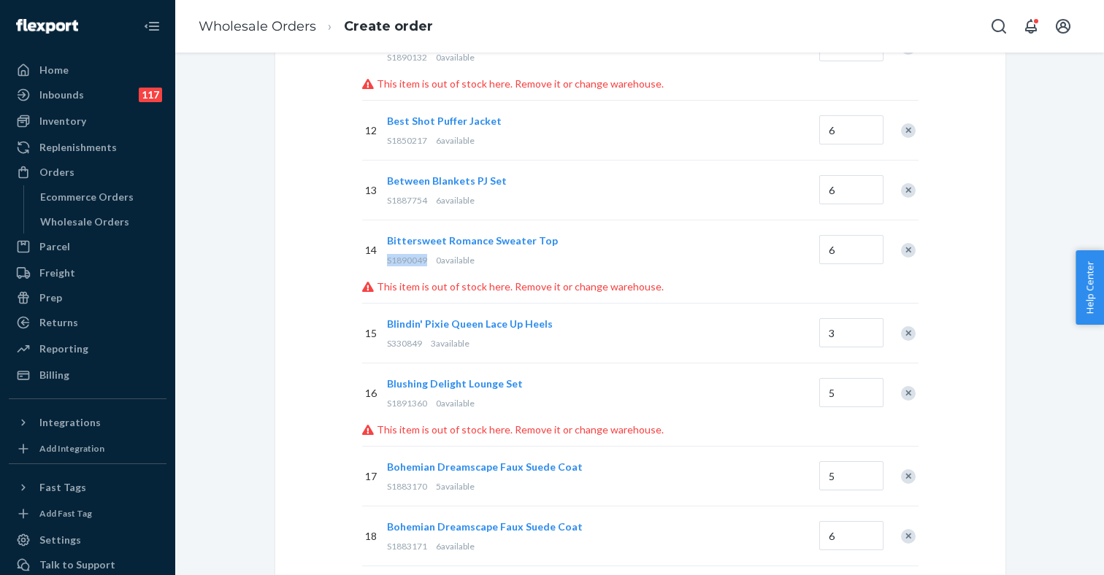
scroll to position [886, 0]
drag, startPoint x: 428, startPoint y: 403, endPoint x: 389, endPoint y: 402, distance: 38.7
click at [389, 402] on div "S1891360 0 available" at bounding box center [600, 402] width 426 height 12
copy span "S1891360"
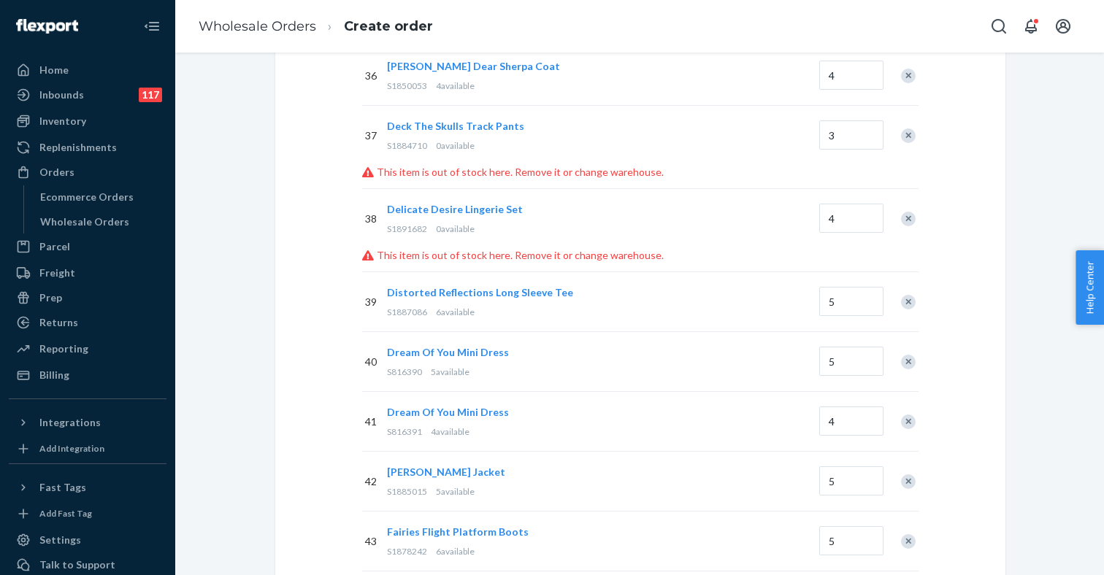
scroll to position [2431, 0]
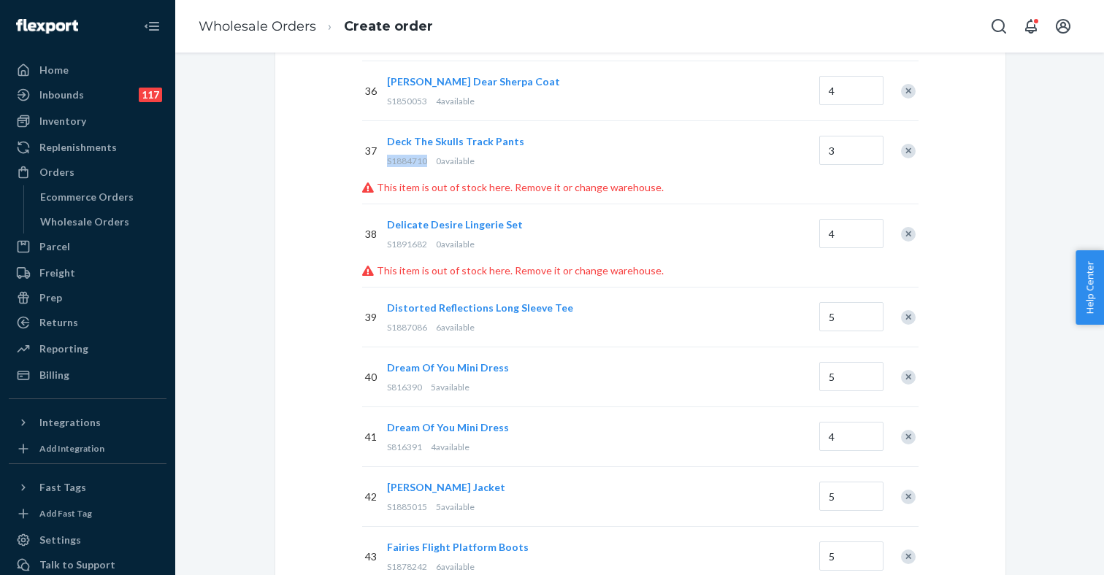
drag, startPoint x: 428, startPoint y: 161, endPoint x: 385, endPoint y: 161, distance: 43.1
click at [385, 161] on div "Deck The Skulls Track Pants S1884710 0 available" at bounding box center [600, 151] width 432 height 56
copy span "S1884710"
drag, startPoint x: 426, startPoint y: 246, endPoint x: 388, endPoint y: 246, distance: 38.0
click at [388, 246] on span "S1891682" at bounding box center [407, 244] width 40 height 11
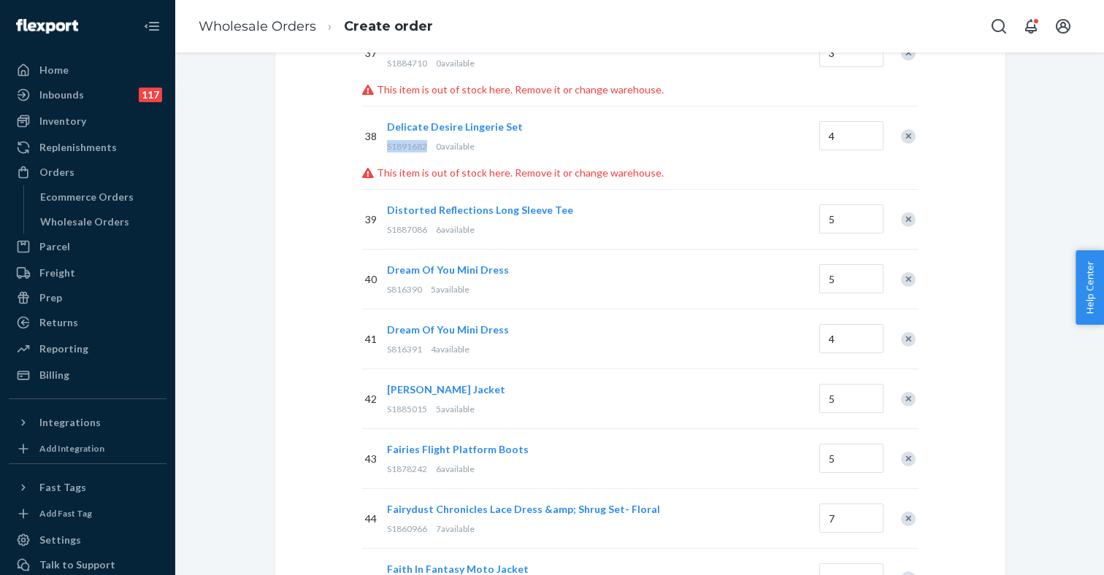
scroll to position [2408, 0]
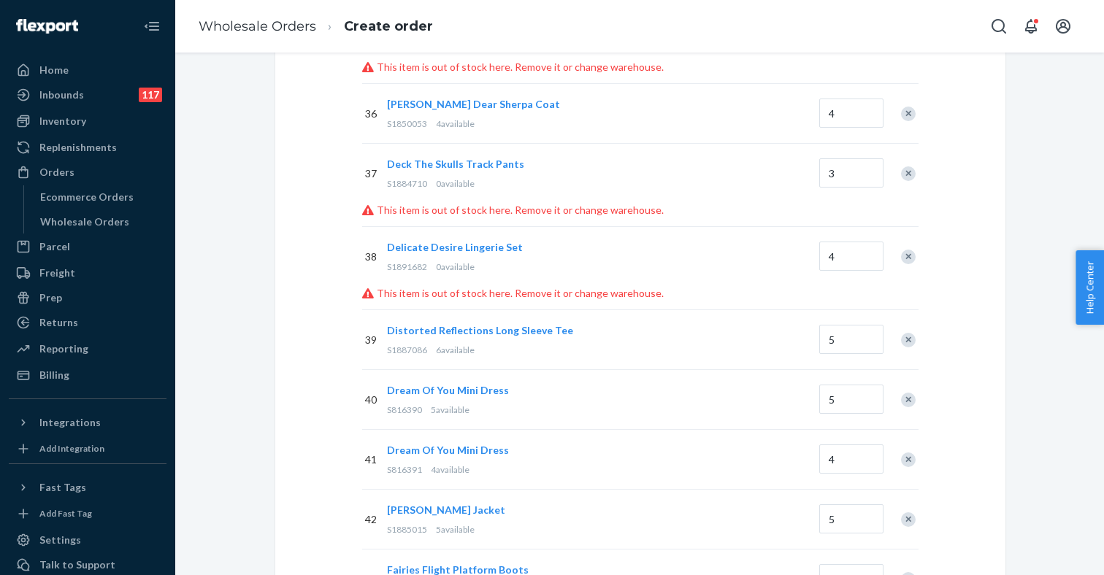
click at [904, 256] on div "Remove Item" at bounding box center [908, 257] width 15 height 15
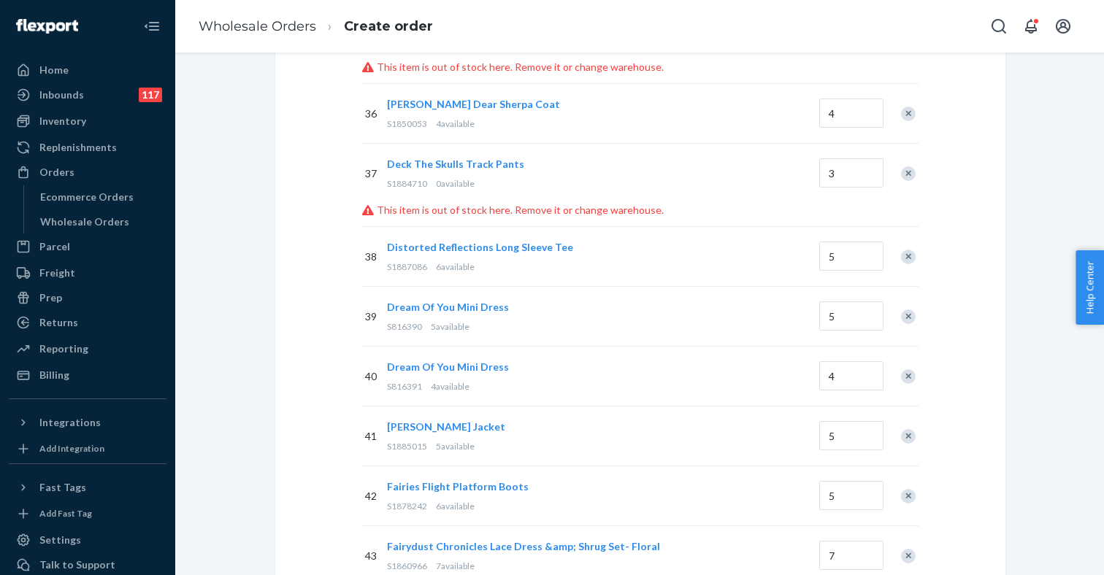
click at [905, 175] on div "Remove Item" at bounding box center [908, 173] width 15 height 15
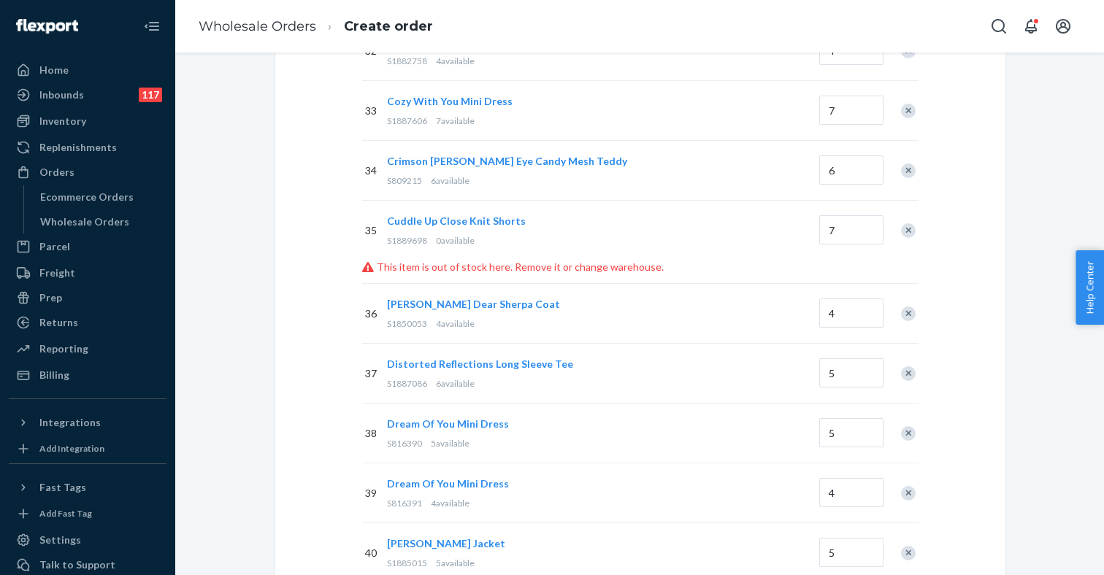
scroll to position [2207, 0]
drag, startPoint x: 426, startPoint y: 242, endPoint x: 388, endPoint y: 242, distance: 38.7
click at [388, 242] on span "S1889698" at bounding box center [407, 242] width 40 height 11
click at [745, 274] on p "This item is out of stock here. Remove it or change warehouse." at bounding box center [640, 268] width 556 height 15
click at [907, 234] on div "Remove Item" at bounding box center [908, 232] width 15 height 15
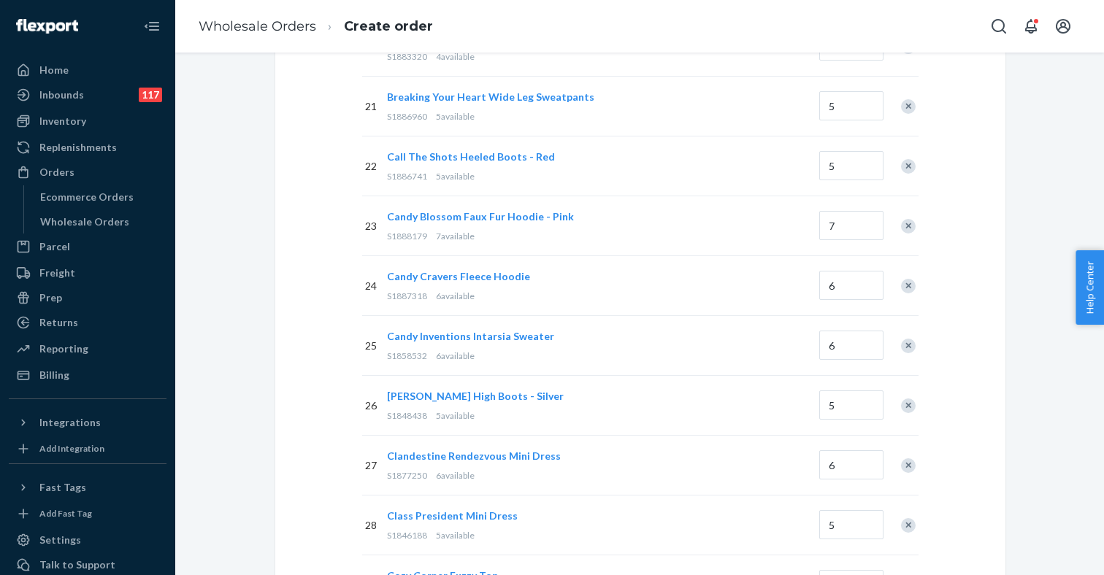
scroll to position [1125, 0]
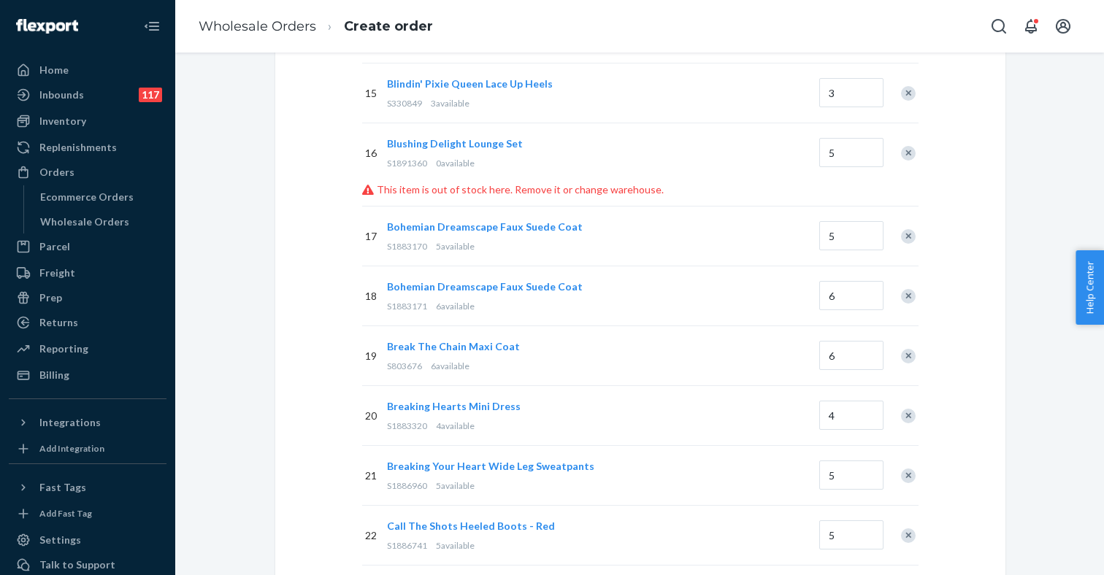
click at [905, 150] on div "Remove Item" at bounding box center [908, 153] width 15 height 15
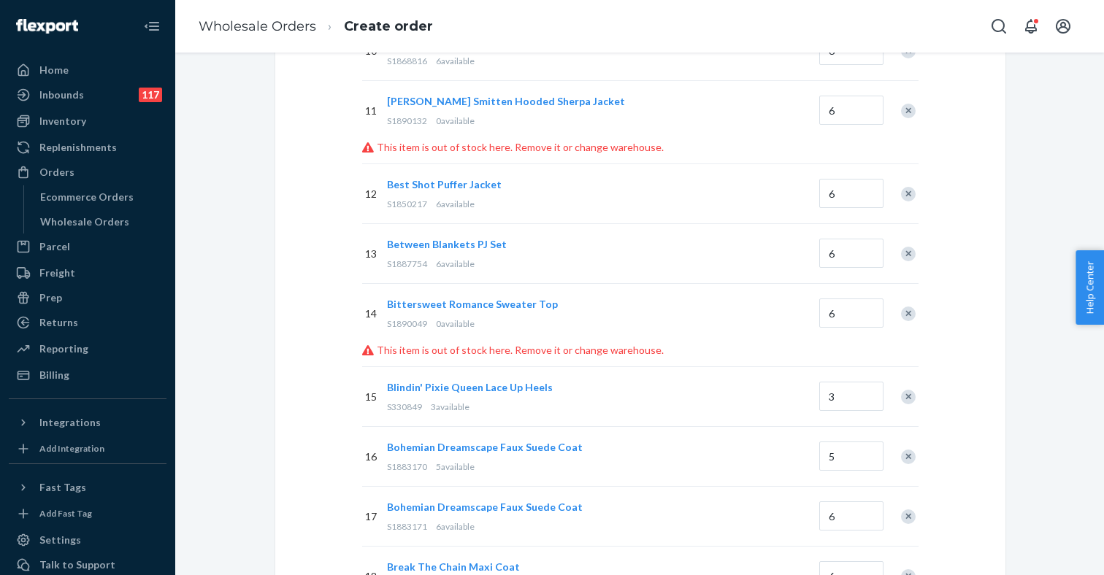
scroll to position [814, 0]
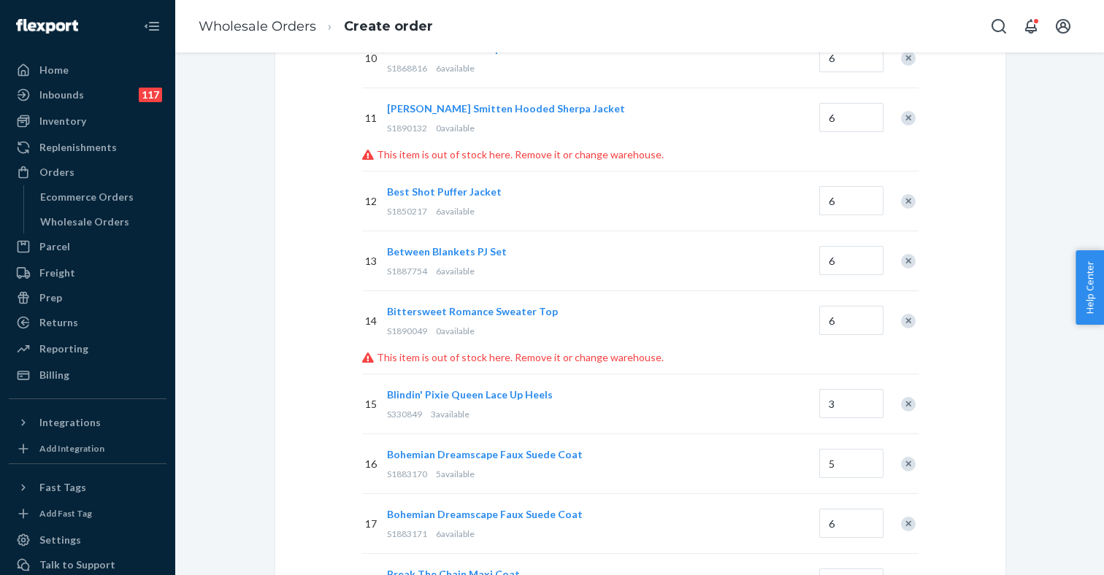
click at [907, 318] on div "Remove Item" at bounding box center [908, 321] width 15 height 15
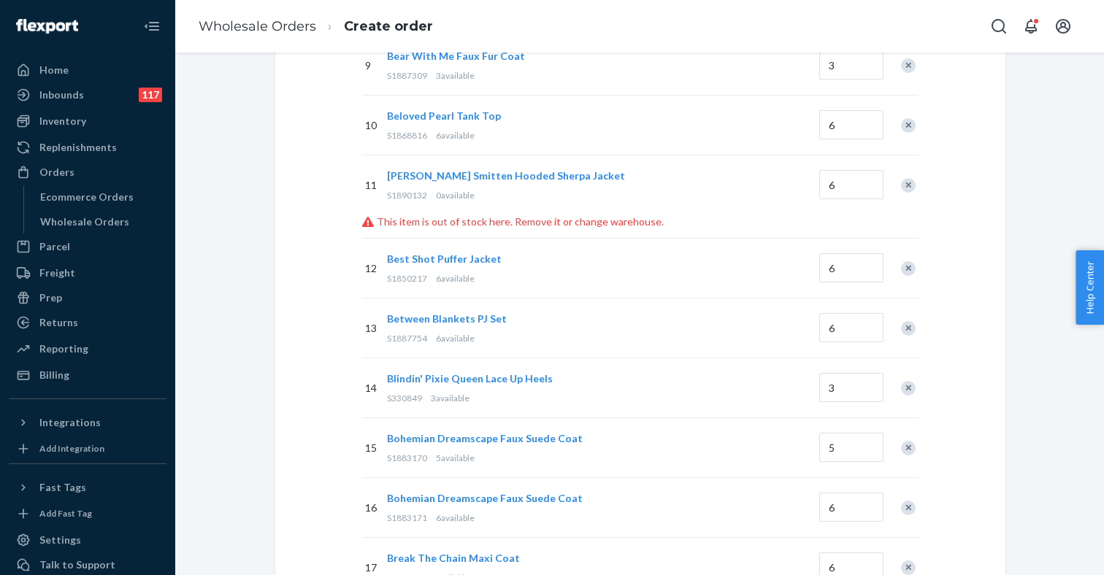
scroll to position [737, 0]
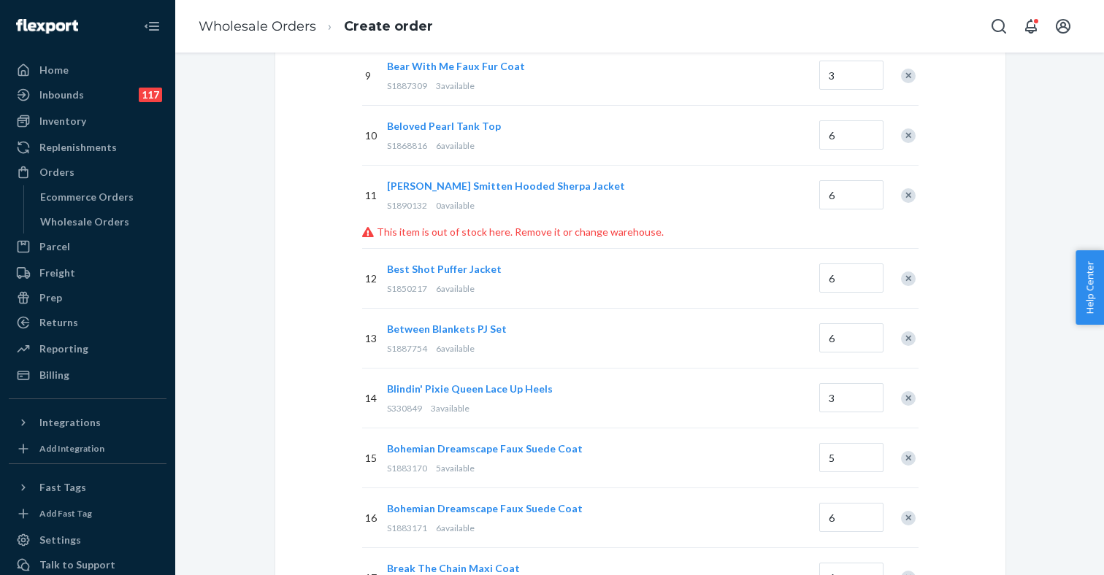
click at [909, 195] on div "Remove Item" at bounding box center [908, 195] width 15 height 15
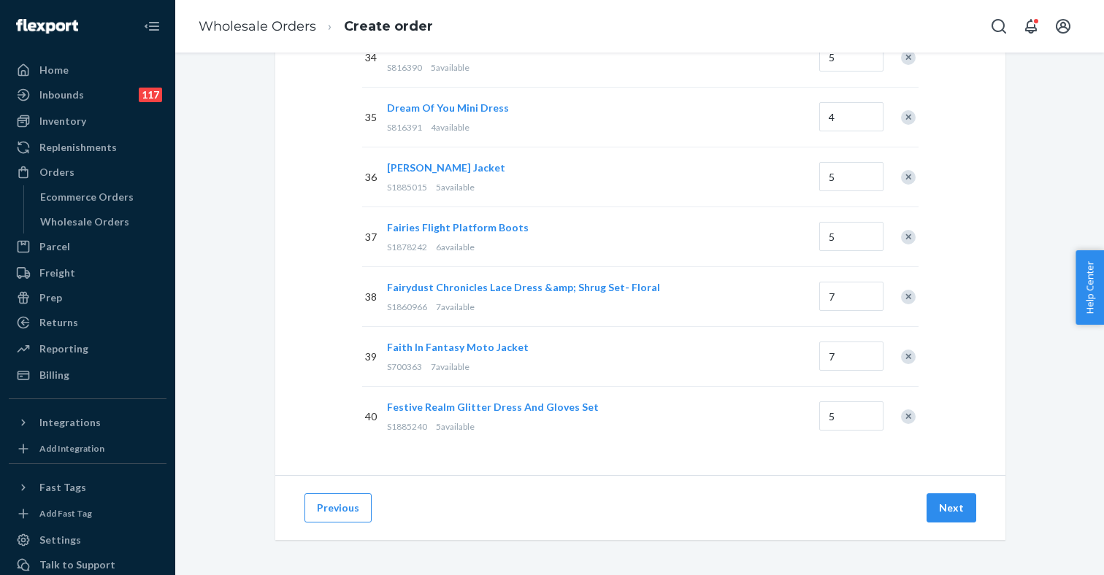
scroll to position [0, 0]
click at [957, 503] on button "Next" at bounding box center [951, 507] width 50 height 29
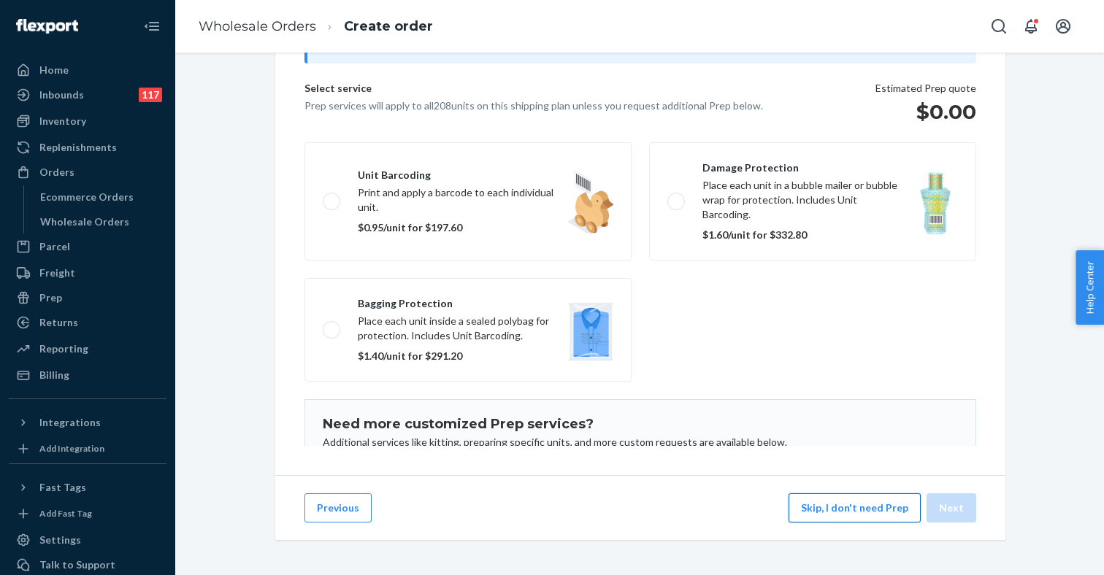
click at [826, 509] on button "Skip, I don't need Prep" at bounding box center [854, 507] width 132 height 29
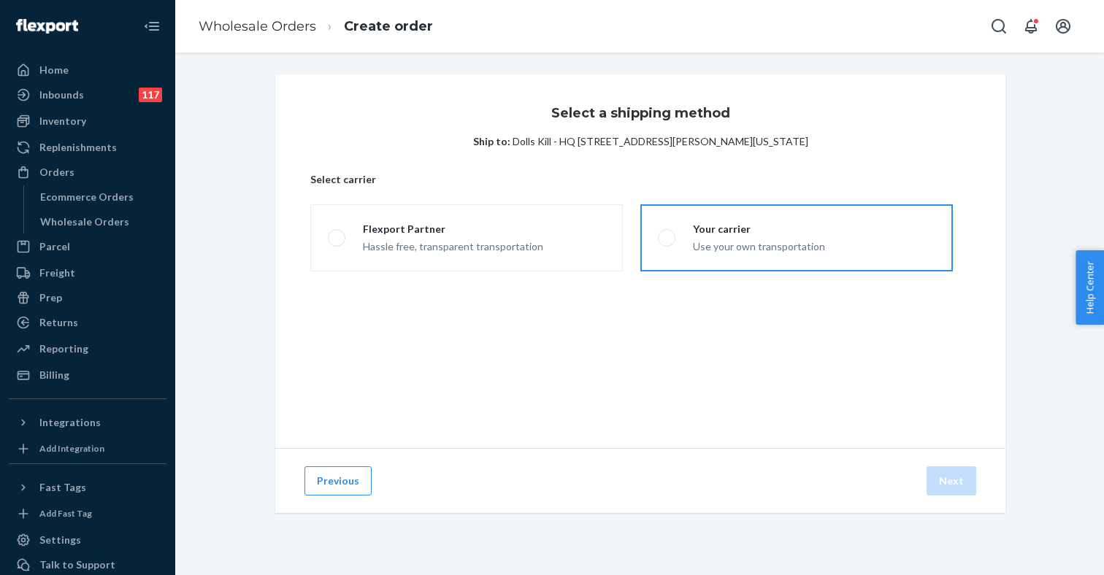
click at [672, 243] on span at bounding box center [667, 238] width 18 height 18
click at [667, 243] on input "Your carrier Use your own transportation" at bounding box center [662, 238] width 9 height 9
radio input "true"
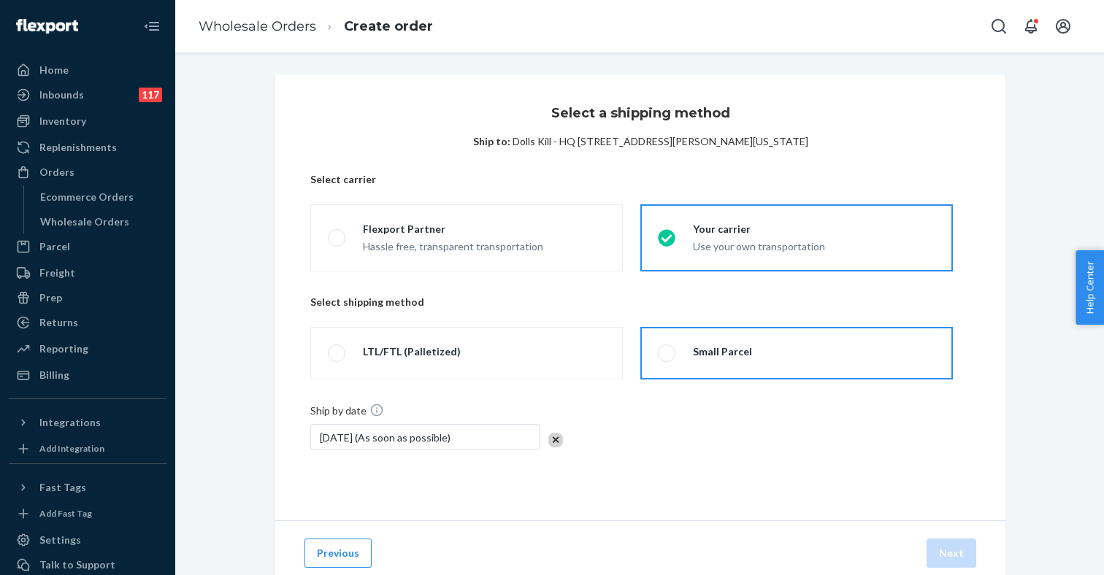
click at [676, 347] on div "Small Parcel" at bounding box center [713, 354] width 77 height 18
click at [667, 349] on input "Small Parcel" at bounding box center [662, 353] width 9 height 9
radio input "true"
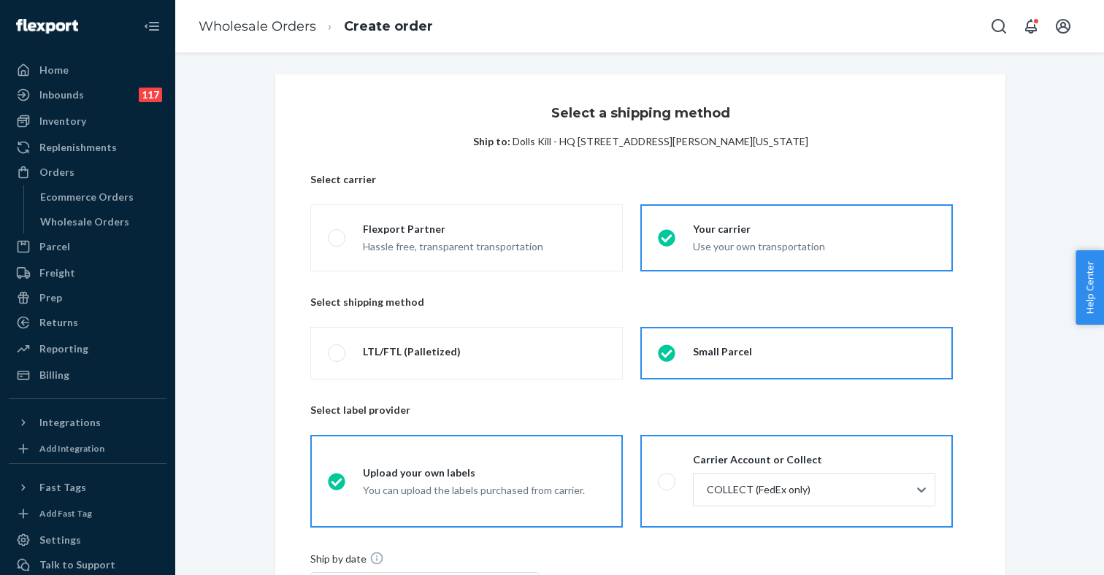
click at [669, 483] on span at bounding box center [667, 482] width 18 height 18
click at [667, 483] on input "Carrier Account or Collect COLLECT (FedEx only)" at bounding box center [662, 481] width 9 height 9
radio input "true"
radio input "false"
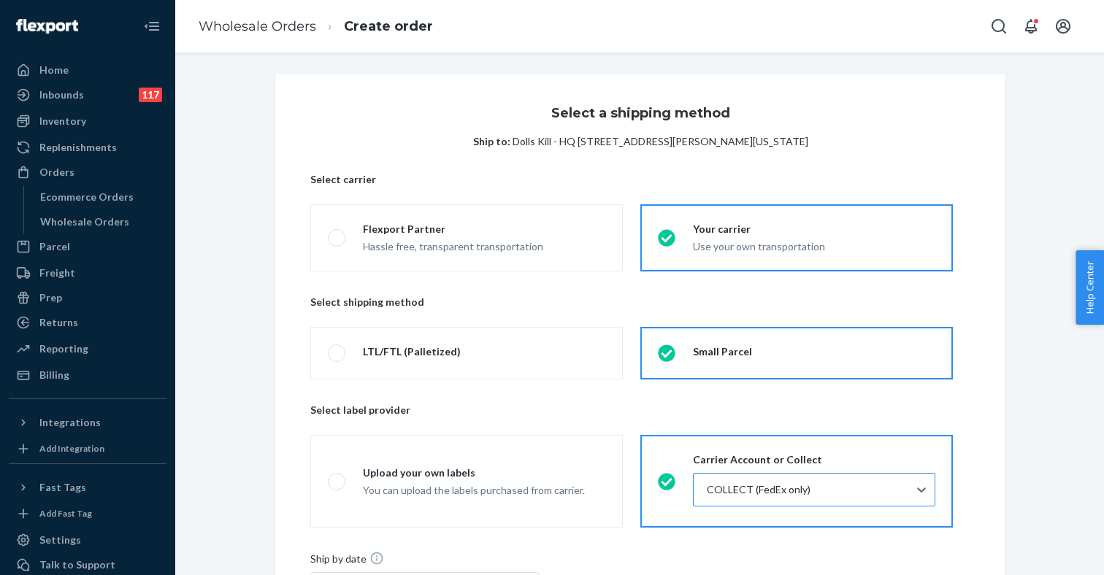
click at [743, 490] on div at bounding box center [812, 490] width 215 height 18
click at [707, 490] on input "COLLECT (FedEx only)" at bounding box center [705, 490] width 1 height 15
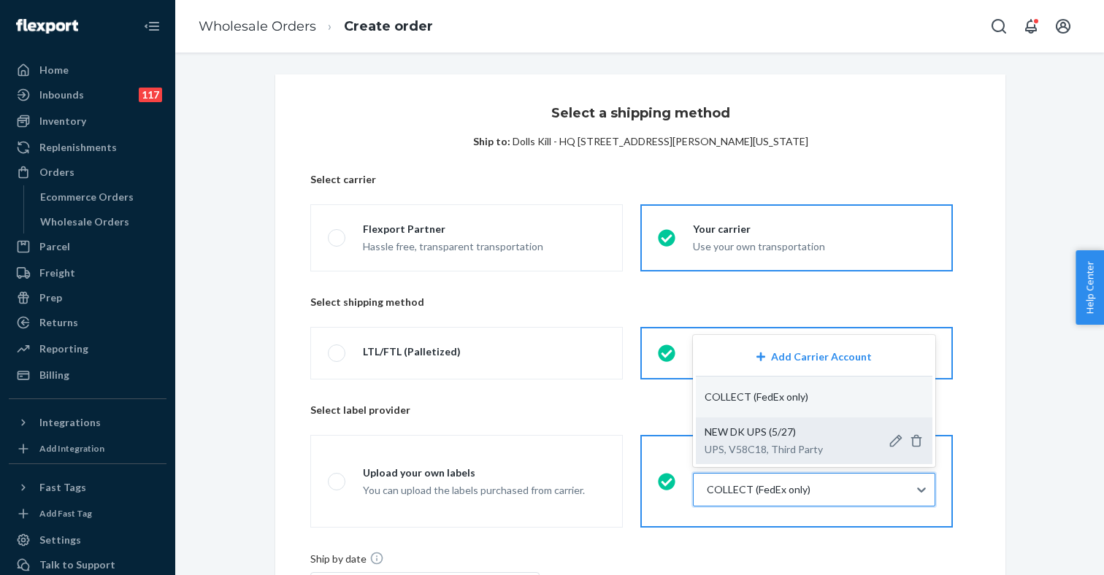
click at [753, 444] on p "UPS, V58C18, Third Party" at bounding box center [763, 449] width 118 height 15
click at [707, 483] on input "option NEW DK UPS (5/27)-Dolls Kill - Fairfax-UPS-V58C18-75067 focused, 3 of 3.…" at bounding box center [705, 490] width 1 height 15
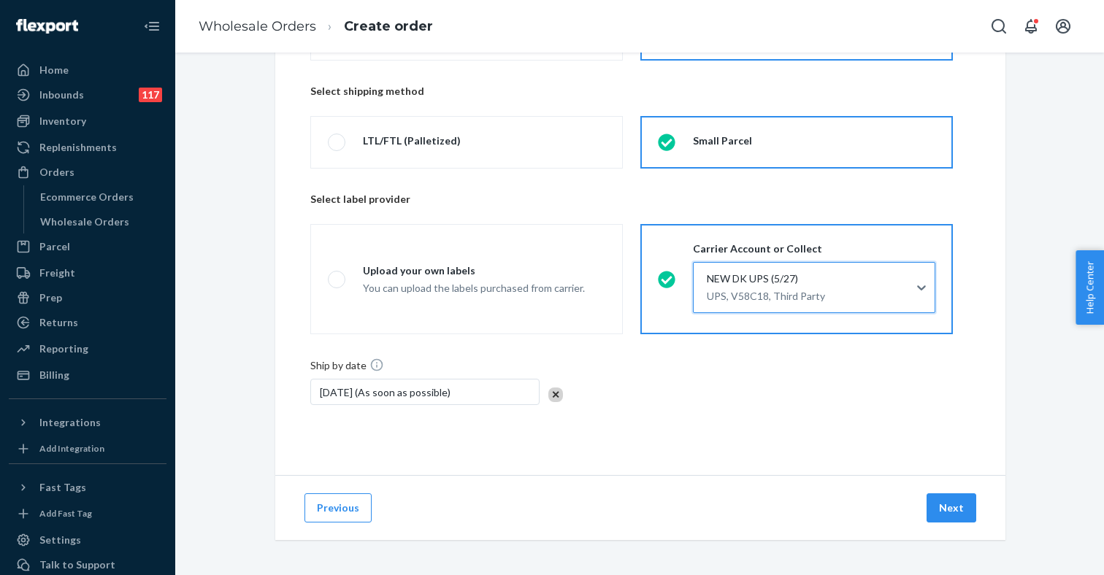
scroll to position [211, 0]
click at [940, 508] on button "Next" at bounding box center [951, 507] width 50 height 29
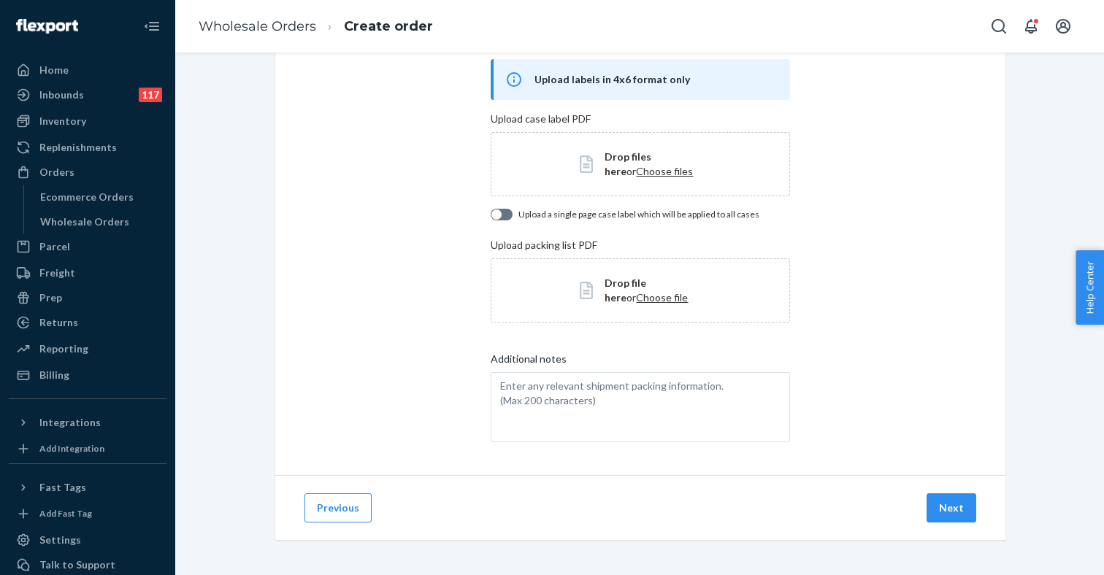
scroll to position [87, 0]
click at [948, 512] on button "Next" at bounding box center [951, 507] width 50 height 29
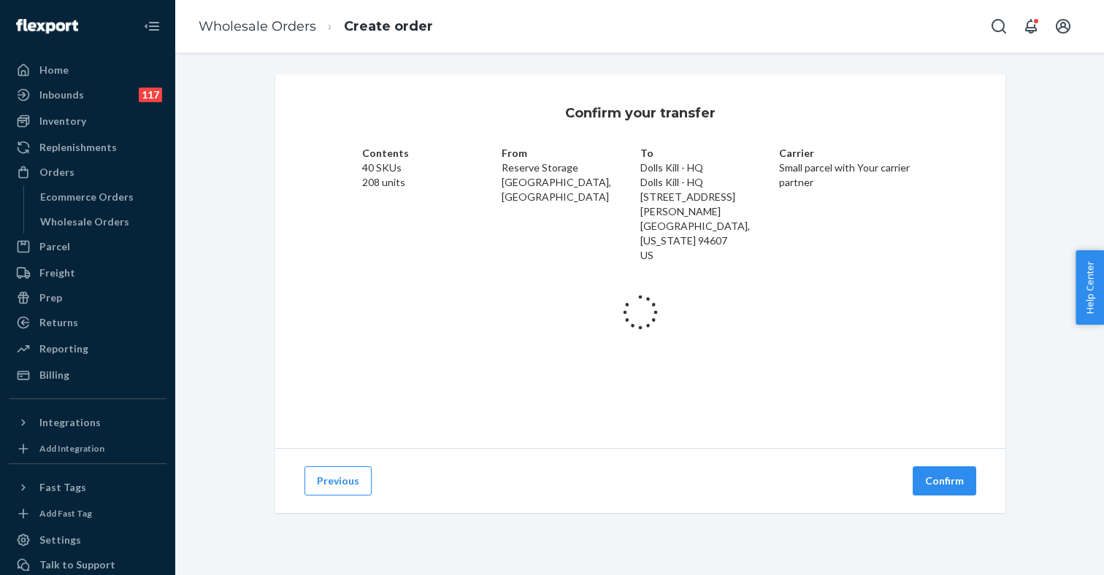
scroll to position [0, 0]
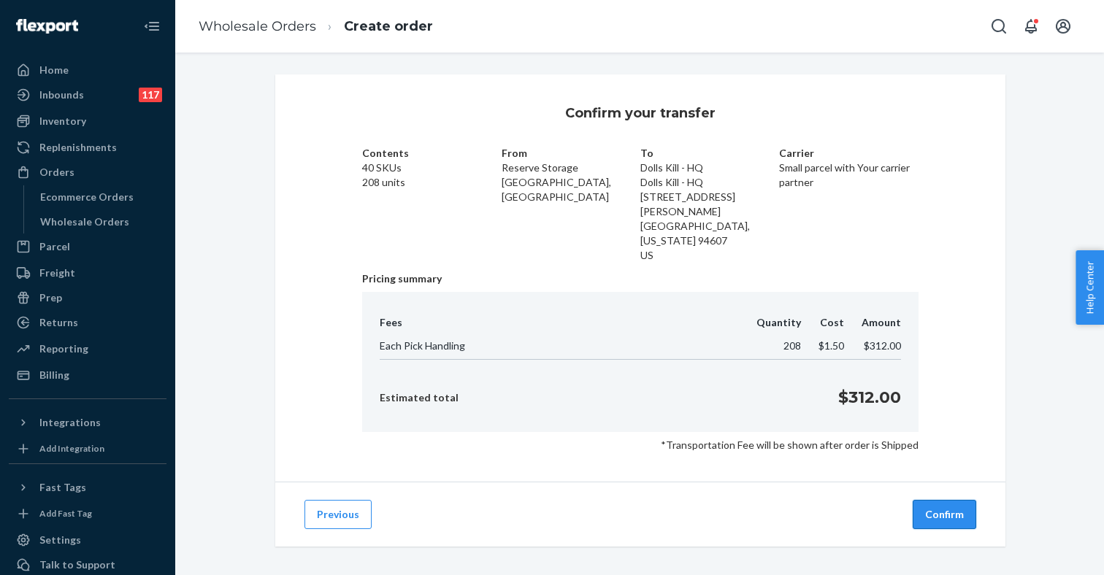
click at [942, 500] on button "Confirm" at bounding box center [945, 514] width 64 height 29
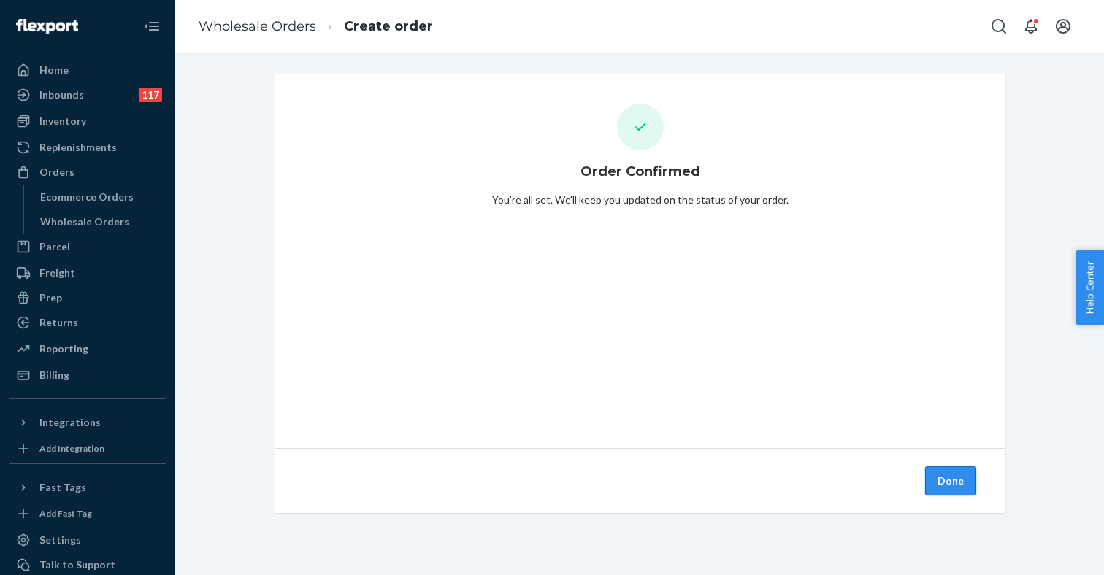
click at [953, 486] on button "Done" at bounding box center [950, 480] width 51 height 29
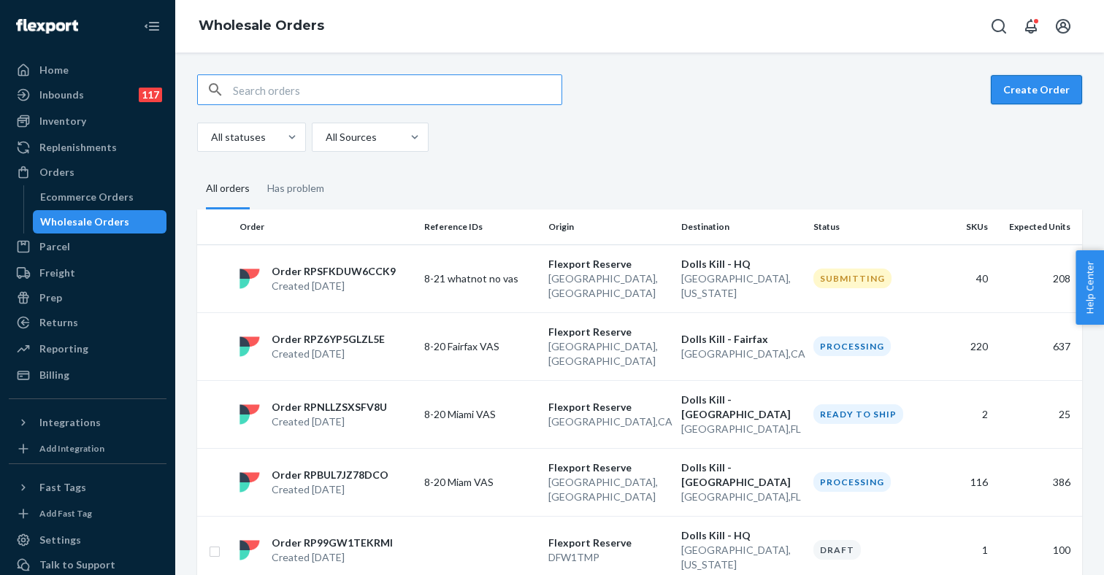
click at [1022, 91] on button "Create Order" at bounding box center [1036, 89] width 91 height 29
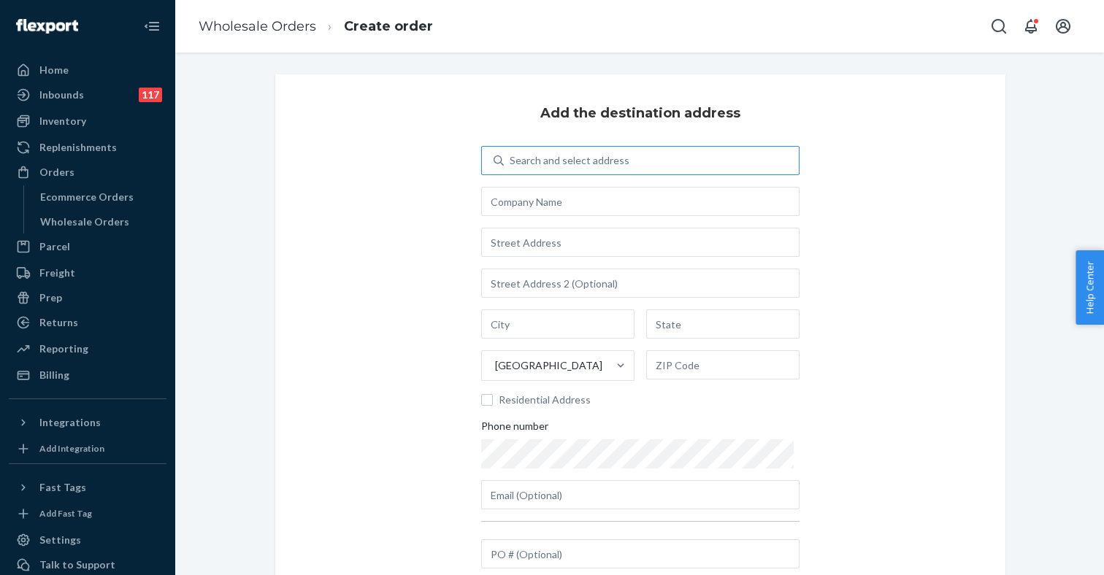
click at [574, 159] on div "Search and select address" at bounding box center [570, 160] width 120 height 15
click at [511, 159] on input "Search and select address" at bounding box center [510, 160] width 1 height 15
type input "hq"
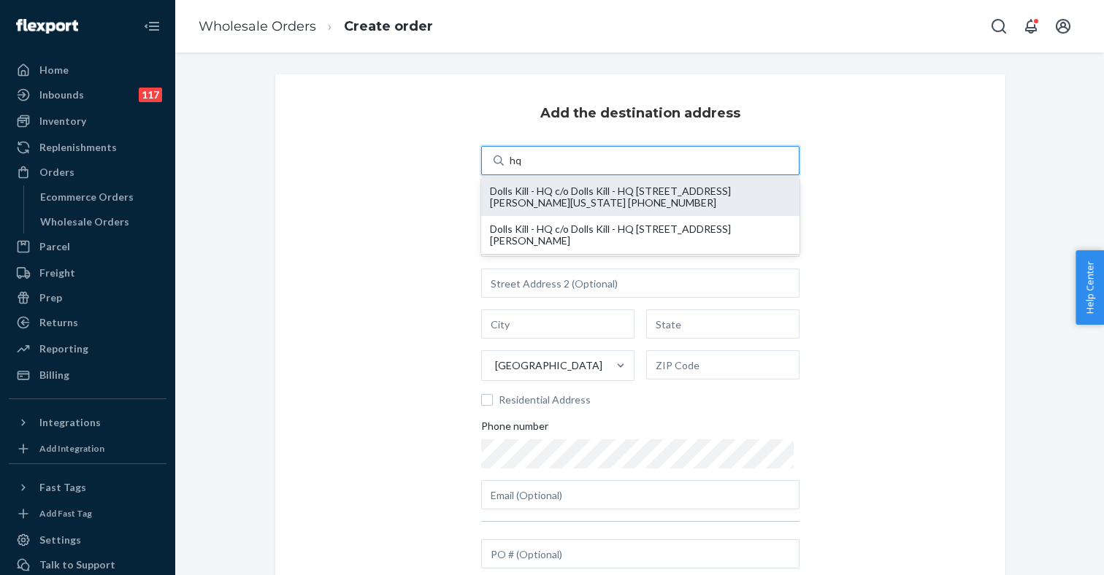
click at [548, 191] on div "Dolls Kill - HQ c/o Dolls Kill - HQ 55 Harrison ST STE 200 oakland, California …" at bounding box center [640, 196] width 301 height 23
click at [523, 168] on input "hq" at bounding box center [516, 160] width 13 height 15
type input "Dolls Kill - HQ"
type input "55 Harrison ST"
type input "STE 200"
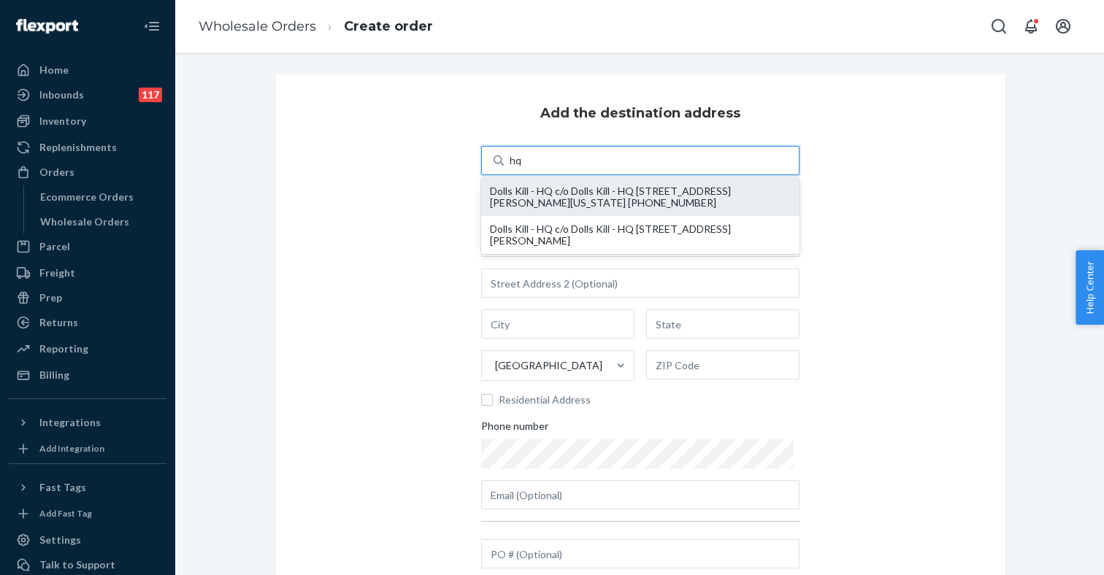
type input "oakland"
type input "California"
type input "94607"
type input "austin@dollskill.com"
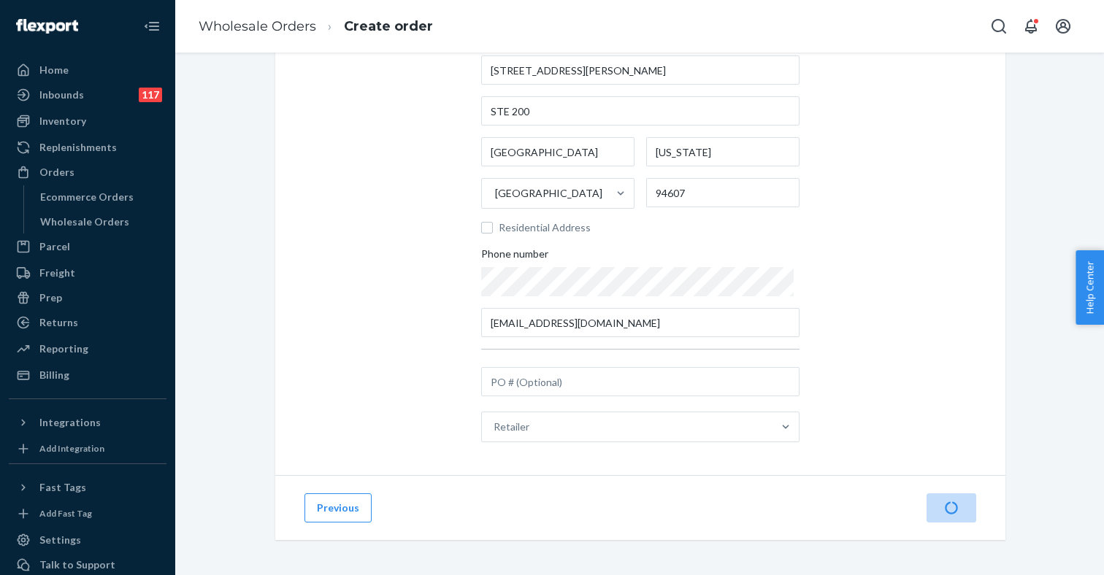
scroll to position [172, 0]
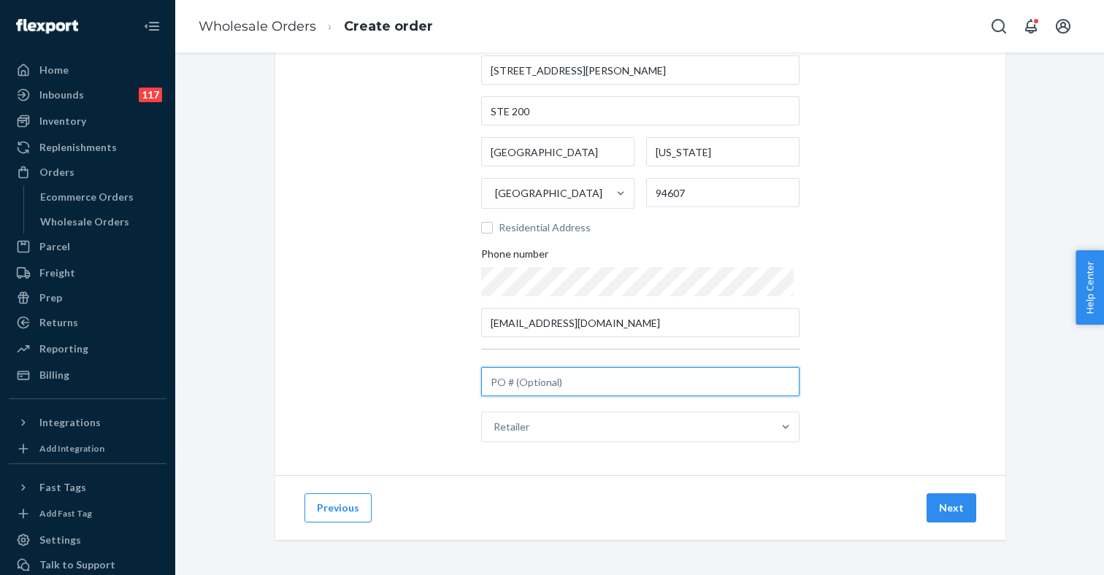
click at [545, 385] on input "text" at bounding box center [640, 381] width 318 height 29
type input "8-21 whatnot no vas"
click at [951, 503] on button "Next" at bounding box center [951, 507] width 50 height 29
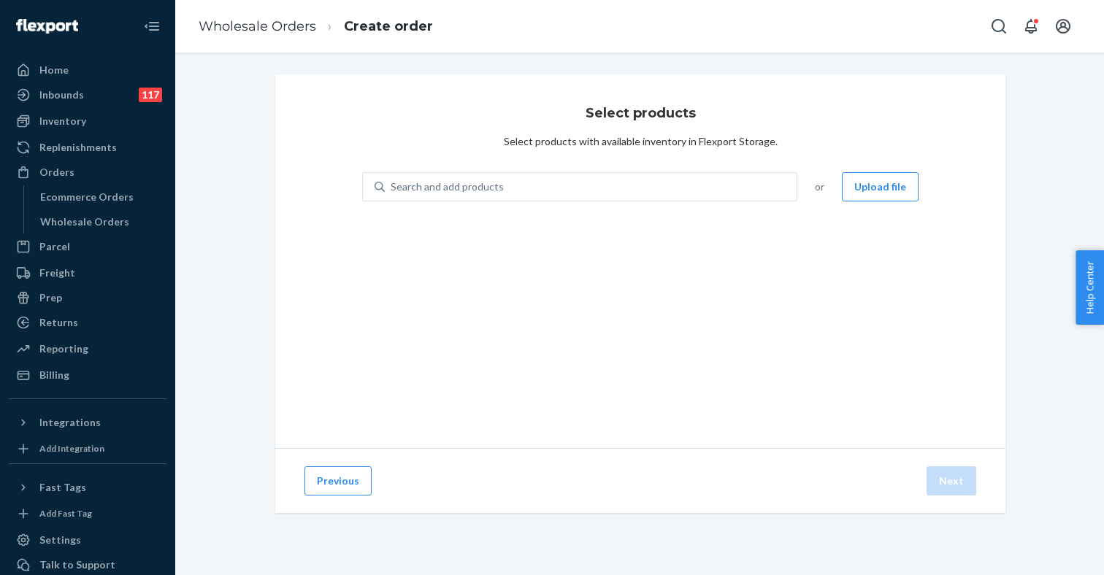
scroll to position [0, 0]
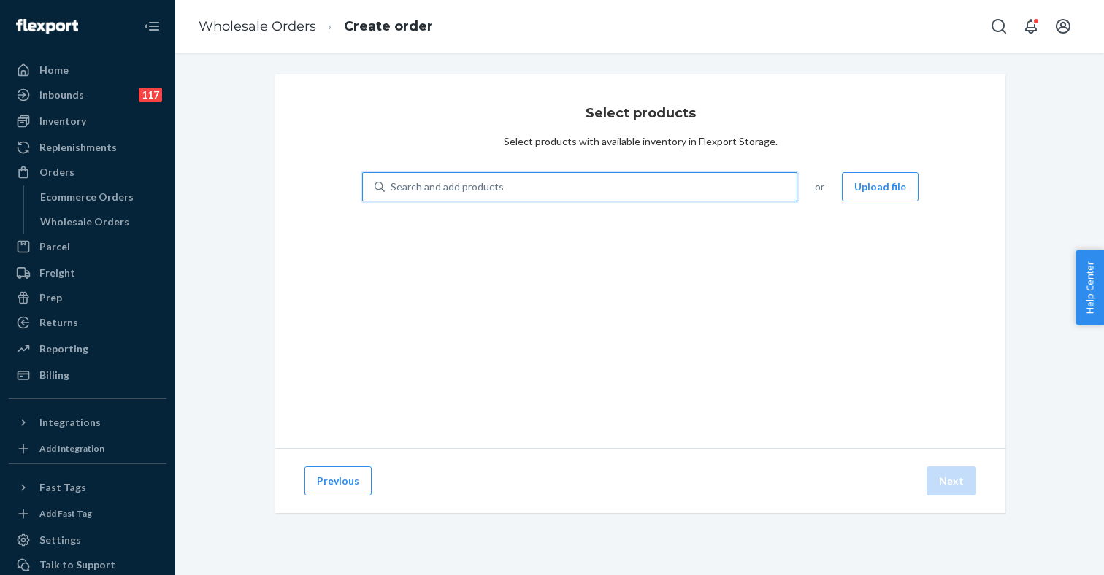
click at [454, 185] on div "Search and add products" at bounding box center [447, 187] width 113 height 15
click at [392, 185] on input "0 results available. Use Up and Down to choose options, press Enter to select t…" at bounding box center [391, 187] width 1 height 15
paste input "S1890132"
type input "S1890132"
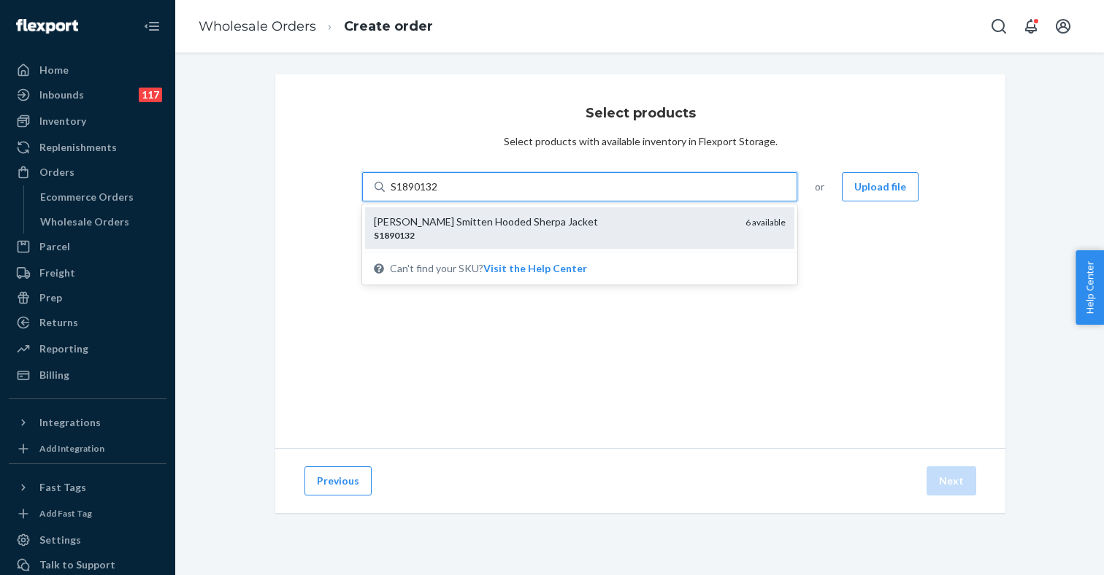
click at [452, 218] on div "Berry Smitten Hooded Sherpa Jacket" at bounding box center [554, 222] width 360 height 15
click at [439, 194] on input "S1890132" at bounding box center [415, 187] width 48 height 15
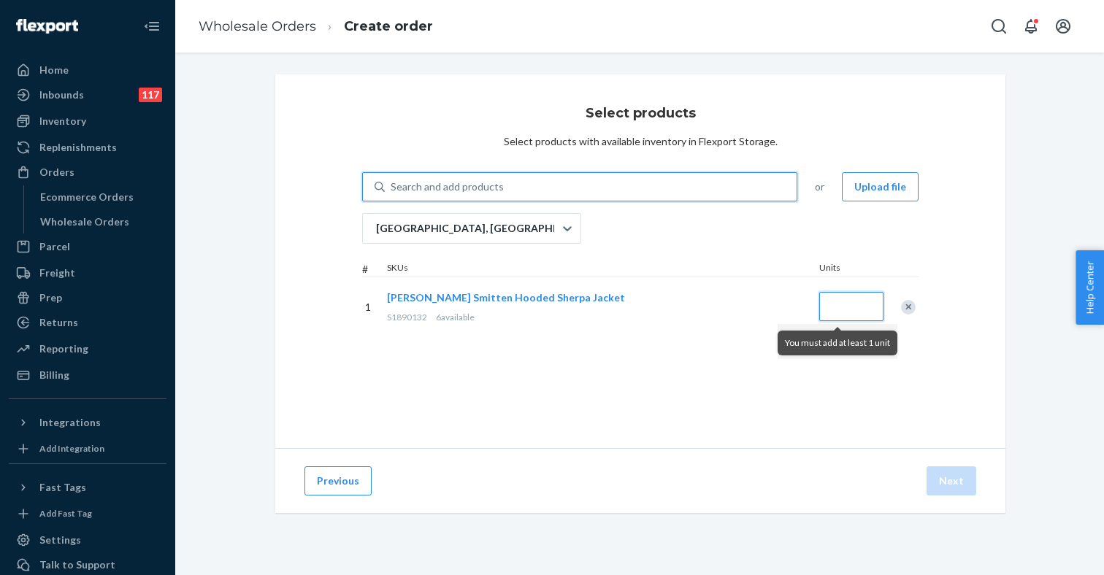
click at [842, 310] on input "Quantity" at bounding box center [851, 306] width 64 height 29
type input "6"
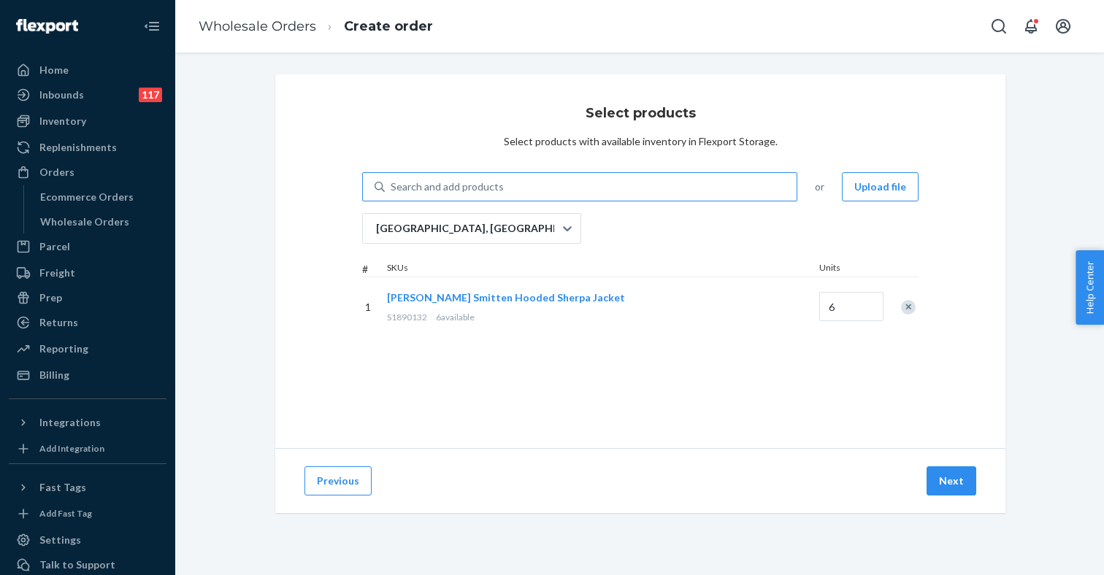
click at [635, 388] on div "Select products Select products with available inventory in Flexport Storage. S…" at bounding box center [640, 261] width 730 height 374
click at [443, 185] on div "Search and add products" at bounding box center [447, 187] width 113 height 15
click at [392, 185] on input "Search and add products" at bounding box center [391, 187] width 1 height 15
paste input "S1890049"
type input "S1890049"
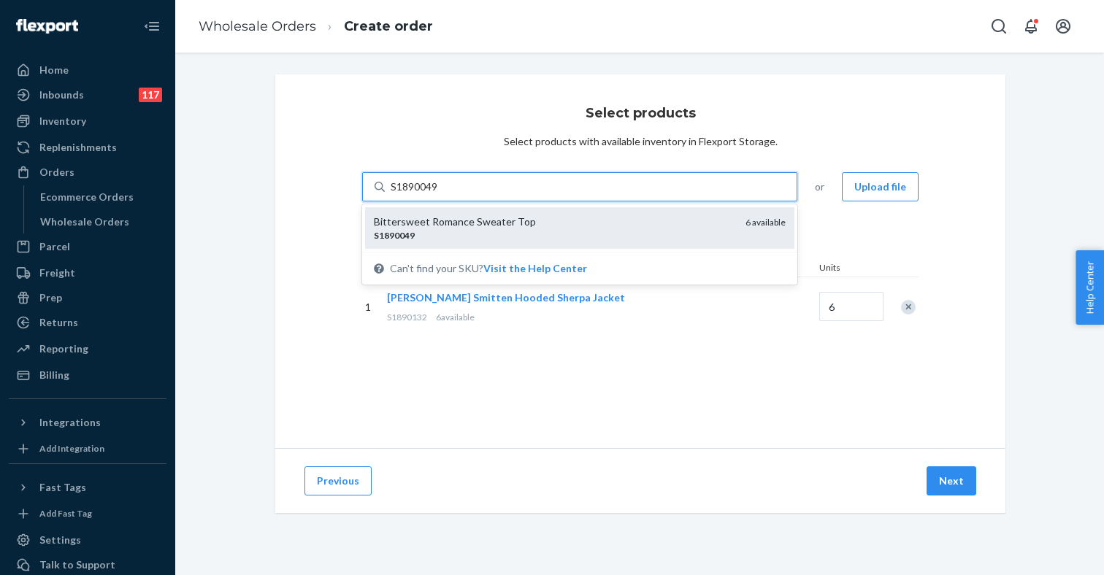
click at [427, 230] on div "S1890049" at bounding box center [554, 235] width 360 height 12
click at [427, 194] on input "S1890049" at bounding box center [415, 187] width 48 height 15
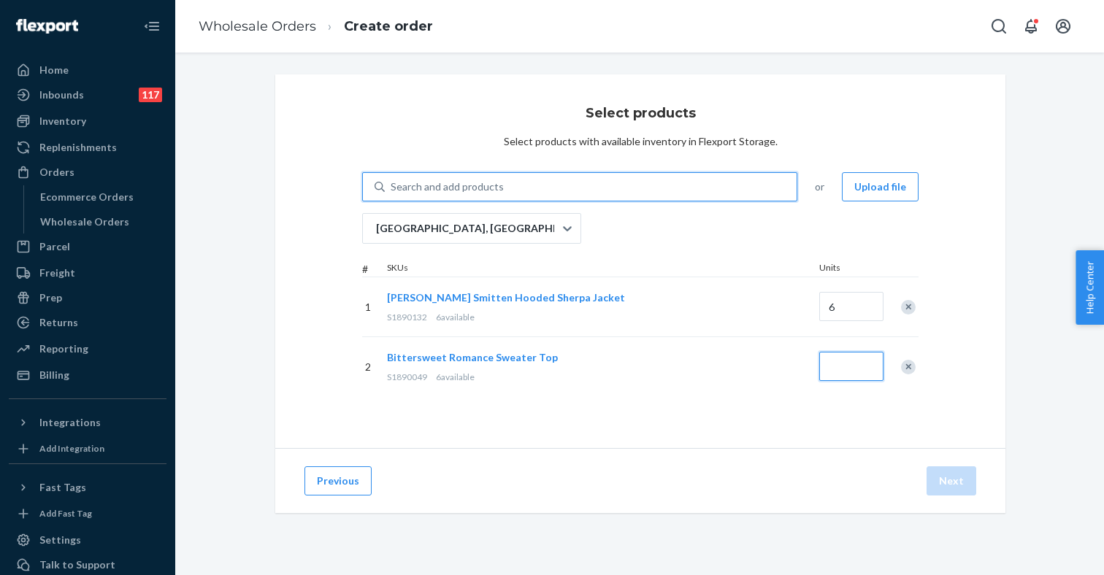
click at [829, 369] on input "Quantity" at bounding box center [851, 366] width 64 height 29
type input "6"
click at [475, 183] on div "Search and add products" at bounding box center [447, 187] width 113 height 15
click at [392, 183] on input "Search and add products" at bounding box center [391, 187] width 1 height 15
paste input "S1891360"
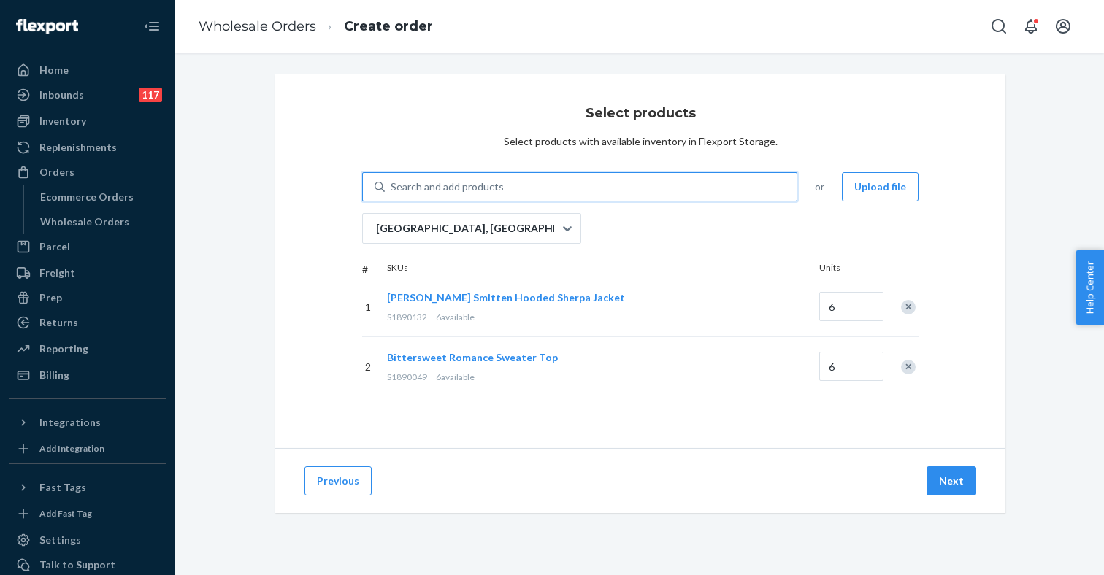
type input "S1891360"
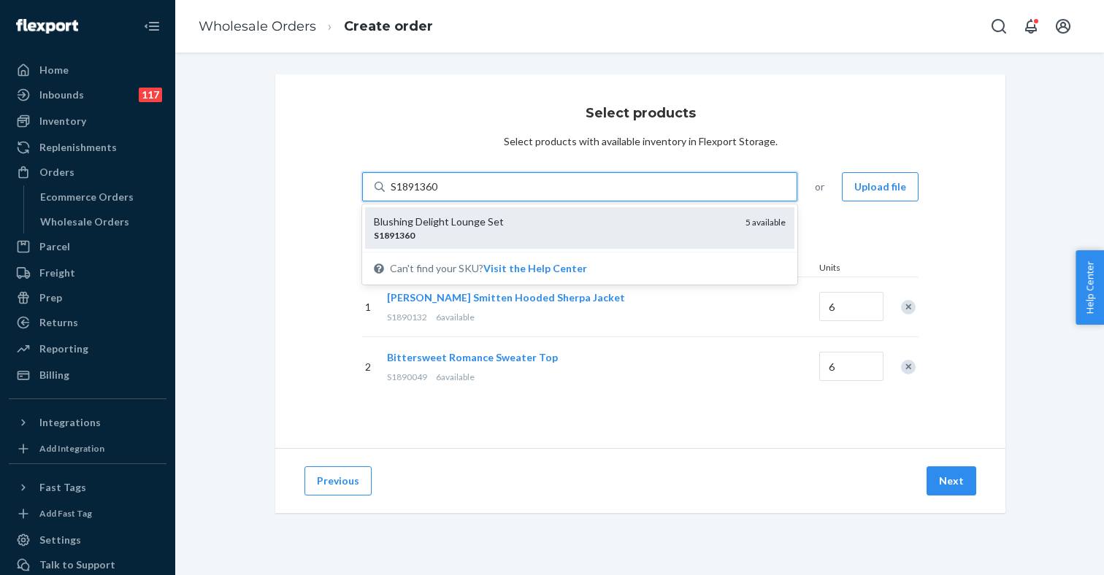
click at [449, 242] on div "Blushing Delight Lounge Set S1891360 5 available" at bounding box center [579, 228] width 429 height 42
click at [439, 194] on input "S1891360" at bounding box center [415, 187] width 48 height 15
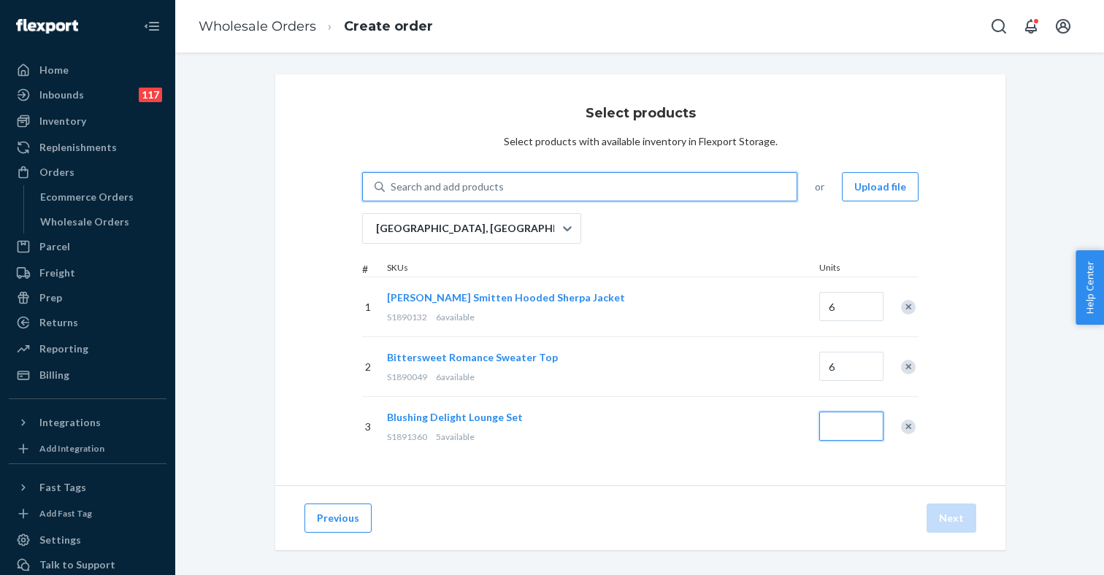
click at [841, 432] on input "Quantity" at bounding box center [851, 426] width 64 height 29
type input "5"
click at [680, 464] on div "Select products Select products with available inventory in Flexport Storage. S…" at bounding box center [640, 279] width 730 height 411
click at [464, 185] on div "Search and add products" at bounding box center [447, 187] width 113 height 15
click at [392, 185] on input "0 results available. Use Up and Down to choose options, press Enter to select t…" at bounding box center [391, 187] width 1 height 15
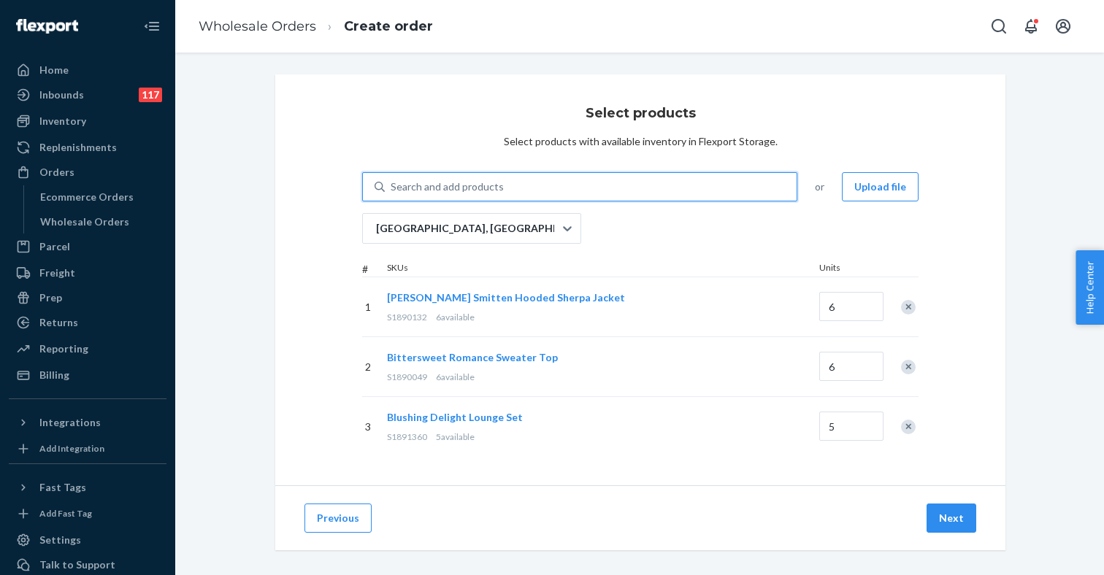
paste input "S1884710"
type input "S1884710"
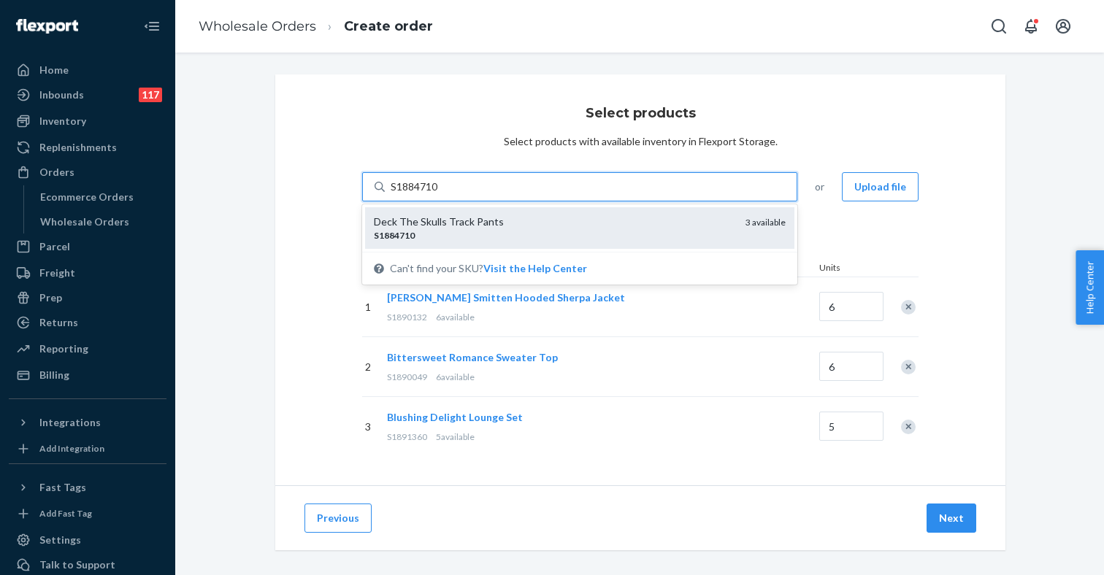
click at [439, 219] on div "Deck The Skulls Track Pants" at bounding box center [554, 222] width 360 height 15
click at [439, 194] on input "S1884710" at bounding box center [415, 187] width 48 height 15
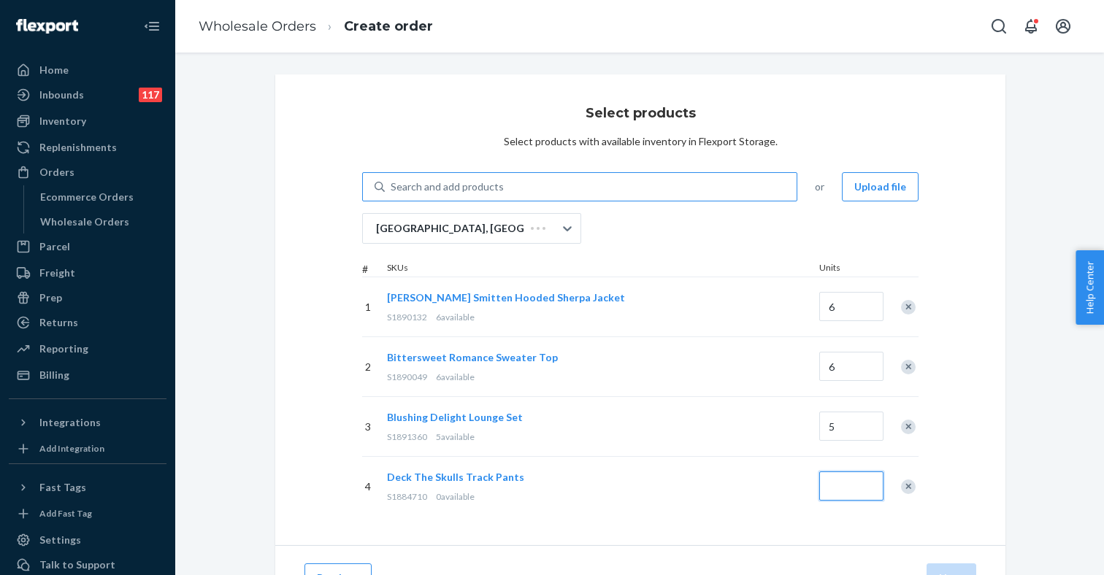
click at [855, 489] on input "Quantity" at bounding box center [851, 486] width 64 height 29
type input "3"
click at [726, 527] on div "Select products Select products with available inventory in Flexport Storage. S…" at bounding box center [640, 309] width 730 height 471
click at [461, 185] on div "Search and add products" at bounding box center [447, 187] width 113 height 15
click at [392, 185] on input "Search and add products" at bounding box center [391, 187] width 1 height 15
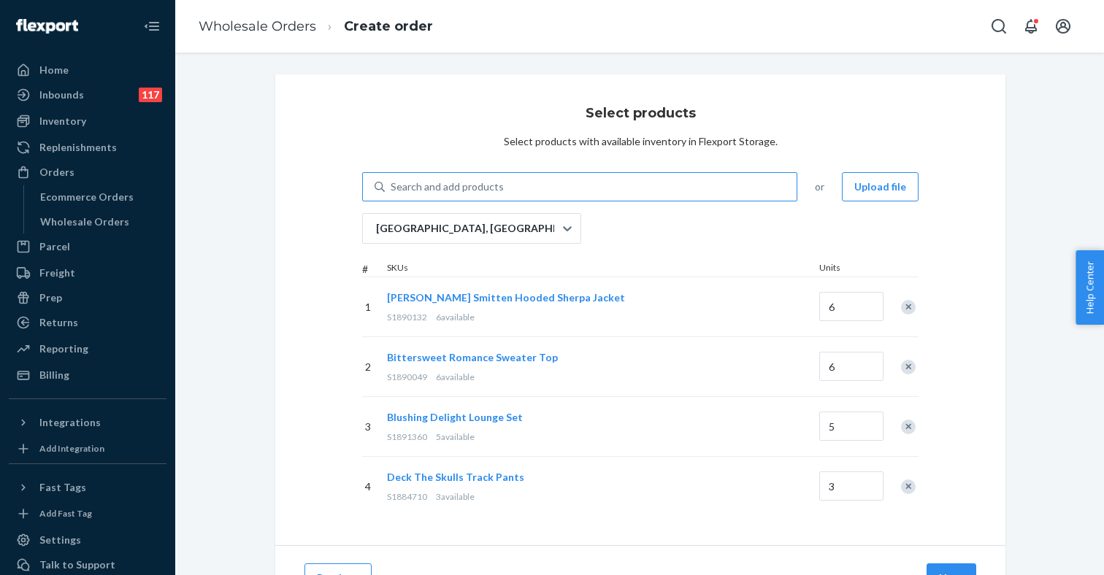
paste input "S1891682"
type input "S1891682"
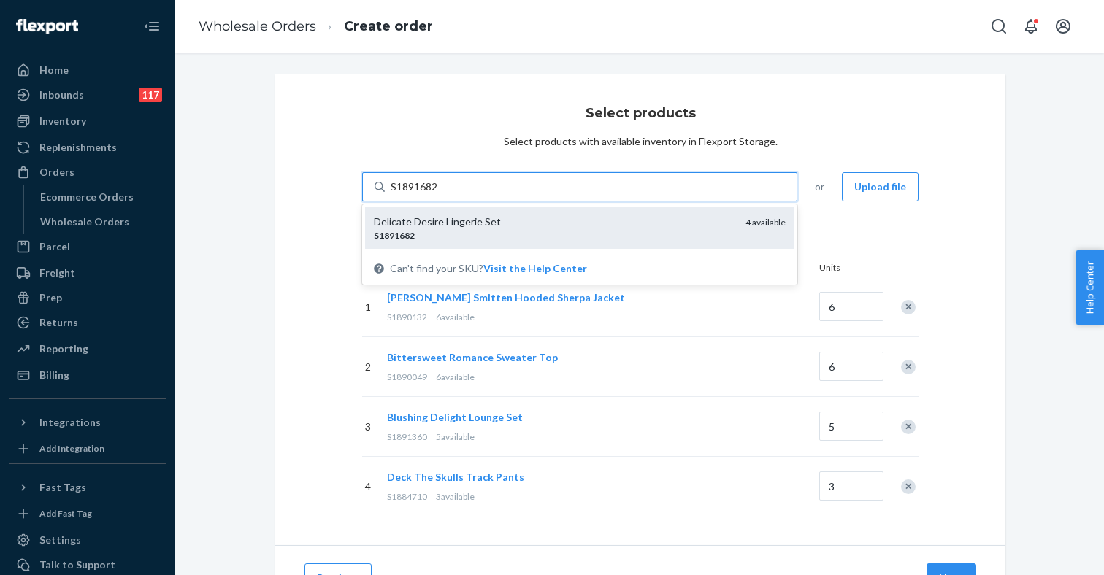
click at [451, 220] on div "Delicate Desire Lingerie Set" at bounding box center [554, 222] width 360 height 15
click at [439, 194] on input "S1891682" at bounding box center [415, 187] width 48 height 15
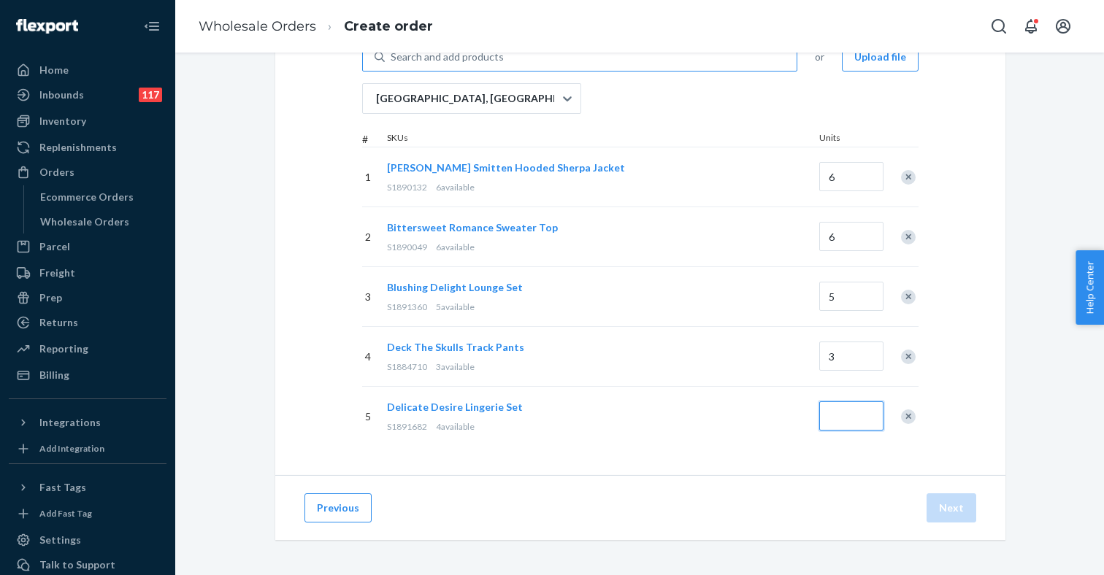
scroll to position [130, 0]
click at [852, 418] on input "Quantity" at bounding box center [851, 416] width 64 height 29
type input "4"
click at [645, 447] on div "Select products Select products with available inventory in Flexport Storage. S…" at bounding box center [640, 210] width 730 height 531
click at [475, 64] on div "Search and add products" at bounding box center [447, 57] width 113 height 15
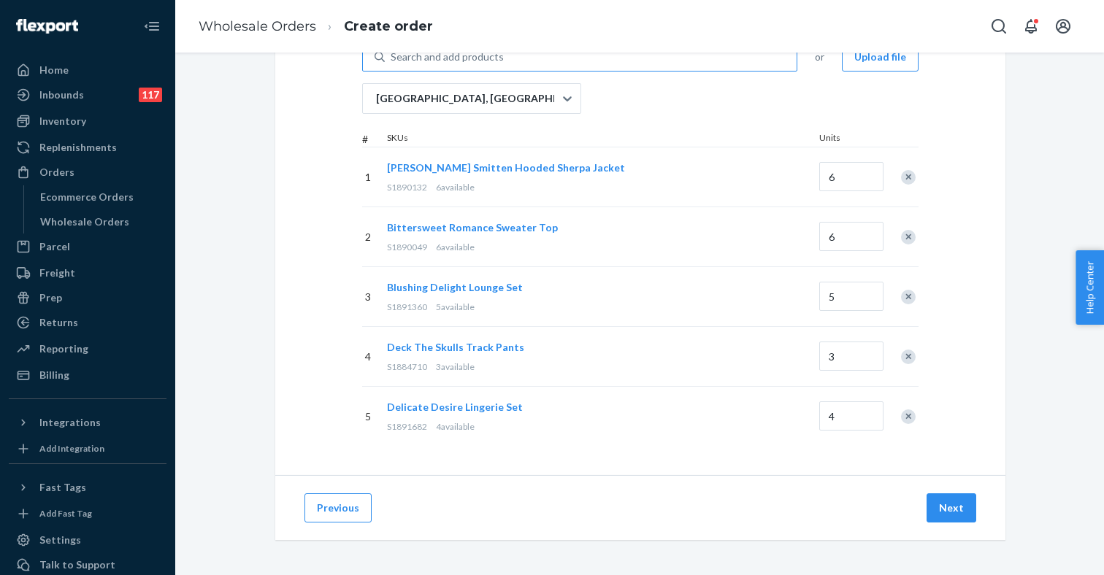
click at [392, 64] on input "Search and add products" at bounding box center [391, 57] width 1 height 15
paste input "S1889698"
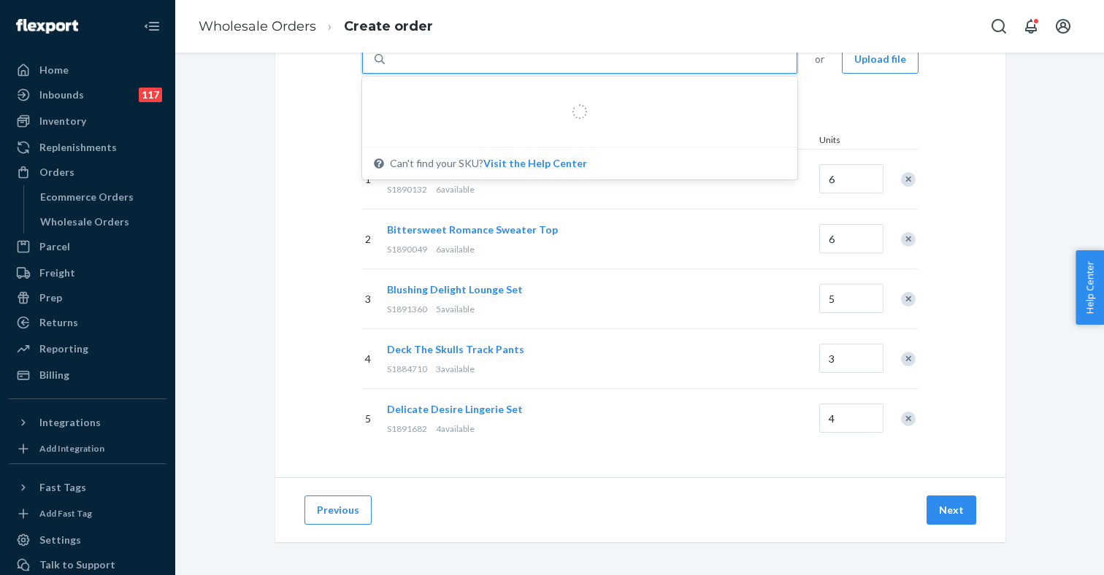
type input "S1889698"
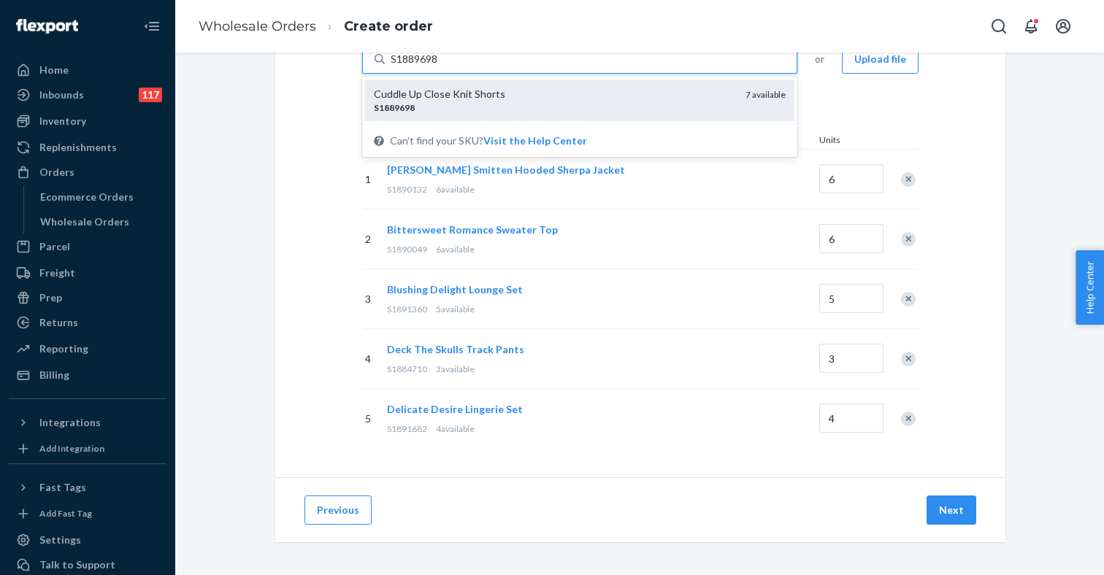
click at [454, 91] on div "Cuddle Up Close Knit Shorts" at bounding box center [554, 94] width 360 height 15
click at [439, 66] on input "S1889698" at bounding box center [415, 59] width 48 height 15
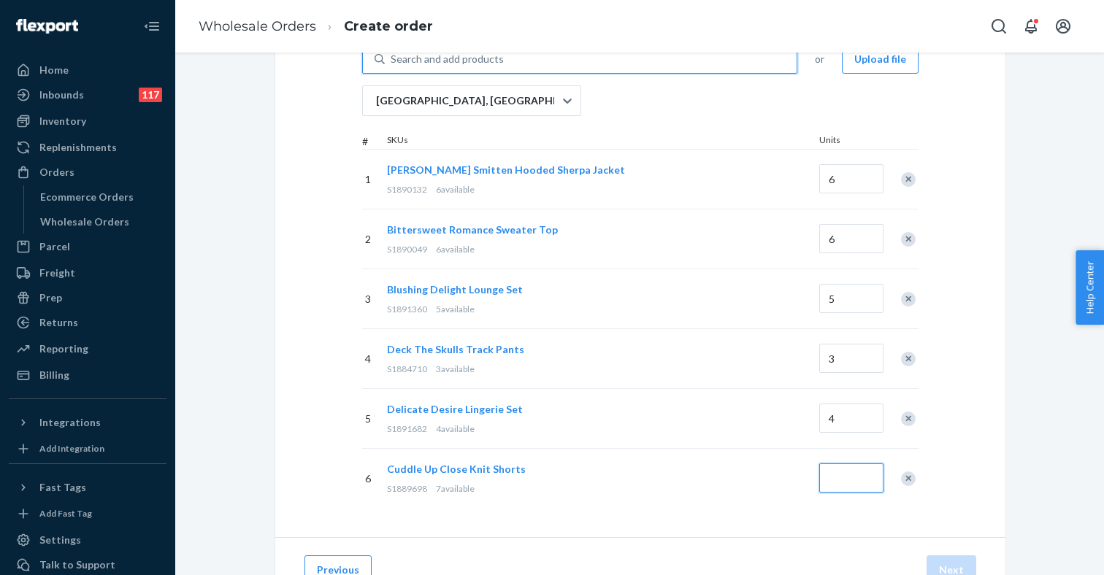
click at [853, 484] on input "Quantity" at bounding box center [851, 478] width 64 height 29
type input "7"
click at [953, 543] on div "Previous Next" at bounding box center [640, 569] width 730 height 65
click at [953, 561] on button "Next" at bounding box center [951, 570] width 50 height 29
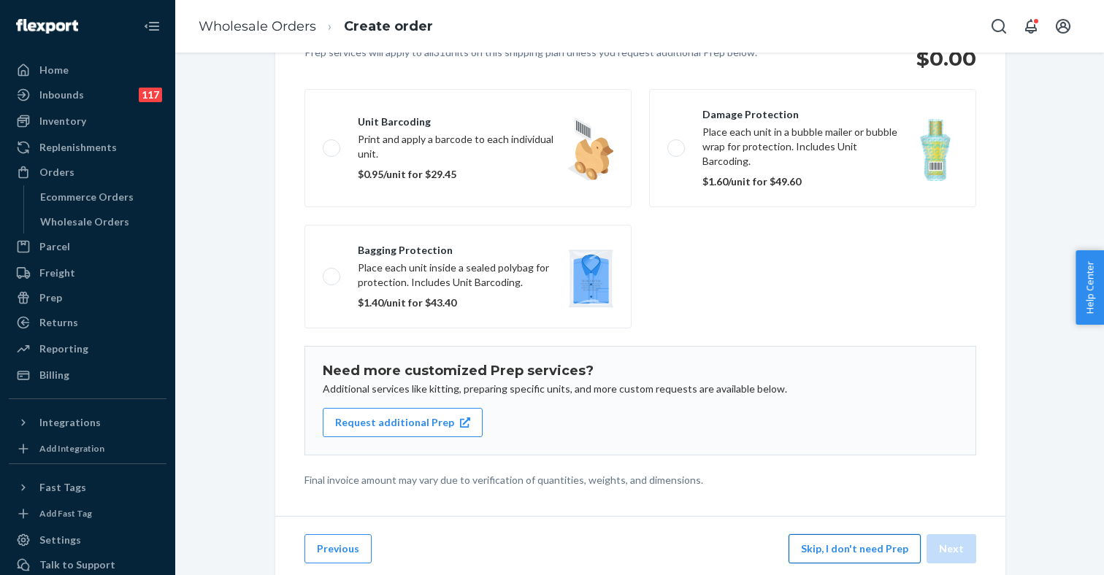
scroll to position [93, 0]
click at [858, 545] on button "Skip, I don't need Prep" at bounding box center [854, 548] width 132 height 29
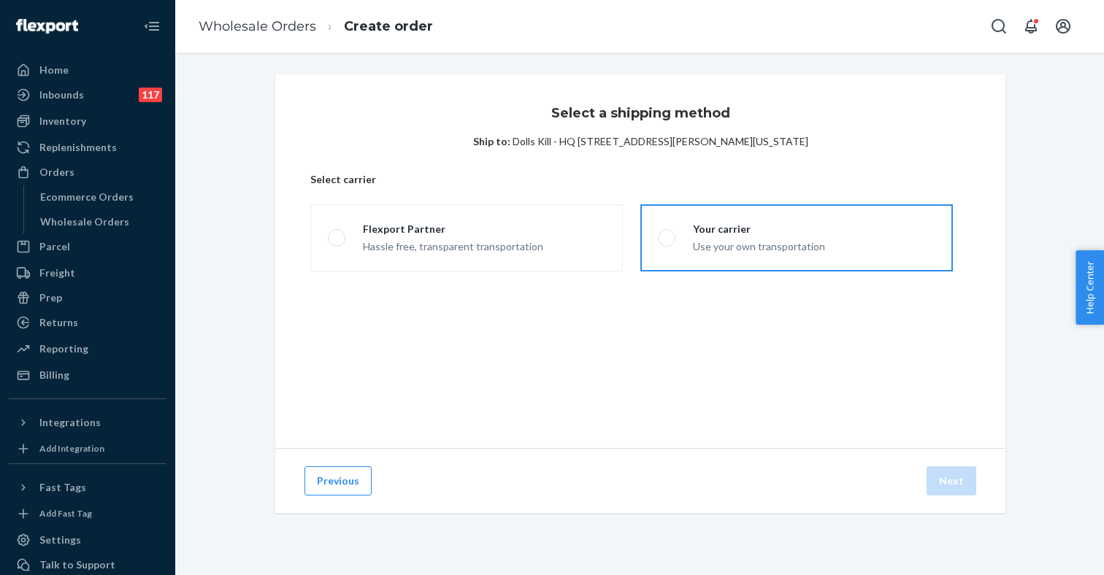
click at [702, 250] on div "Use your own transportation" at bounding box center [759, 246] width 132 height 18
click at [667, 243] on input "Your carrier Use your own transportation" at bounding box center [662, 238] width 9 height 9
radio input "true"
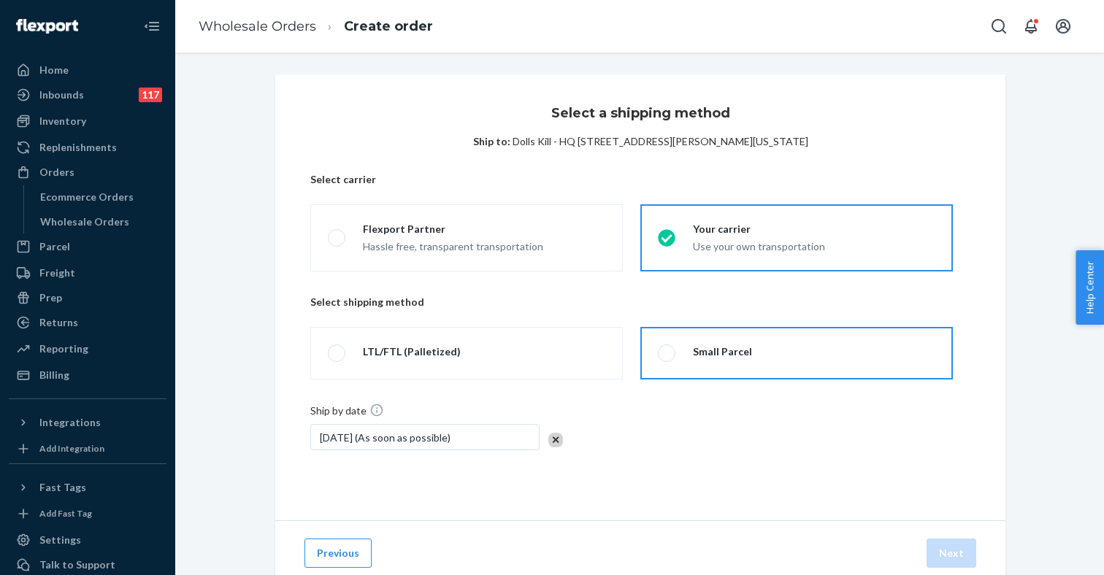
click at [679, 343] on label "Small Parcel" at bounding box center [796, 353] width 312 height 53
click at [667, 349] on input "Small Parcel" at bounding box center [662, 353] width 9 height 9
radio input "true"
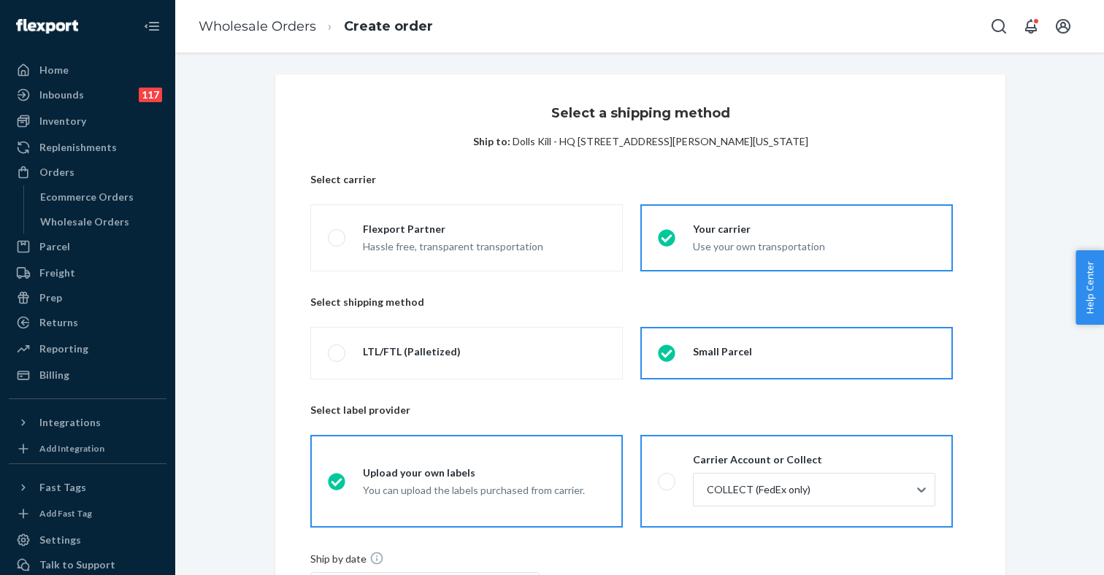
click at [676, 477] on div "Carrier Account or Collect COLLECT (FedEx only)" at bounding box center [805, 482] width 260 height 58
click at [667, 477] on input "Carrier Account or Collect COLLECT (FedEx only)" at bounding box center [662, 481] width 9 height 9
radio input "true"
radio input "false"
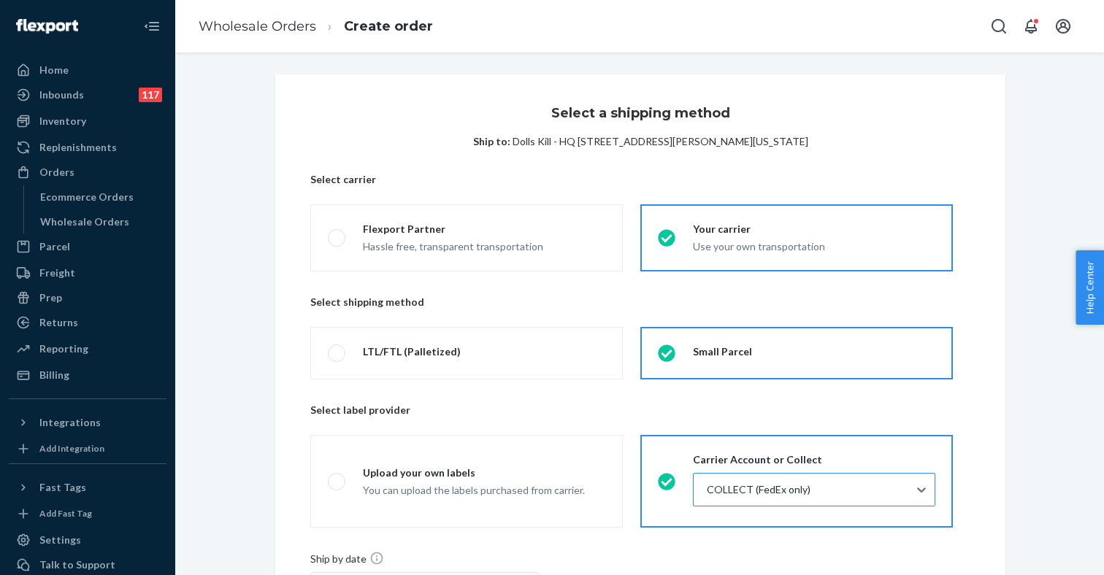
click at [769, 499] on div "COLLECT (FedEx only)" at bounding box center [759, 490] width 104 height 20
click at [707, 497] on input "COLLECT (FedEx only)" at bounding box center [705, 490] width 1 height 15
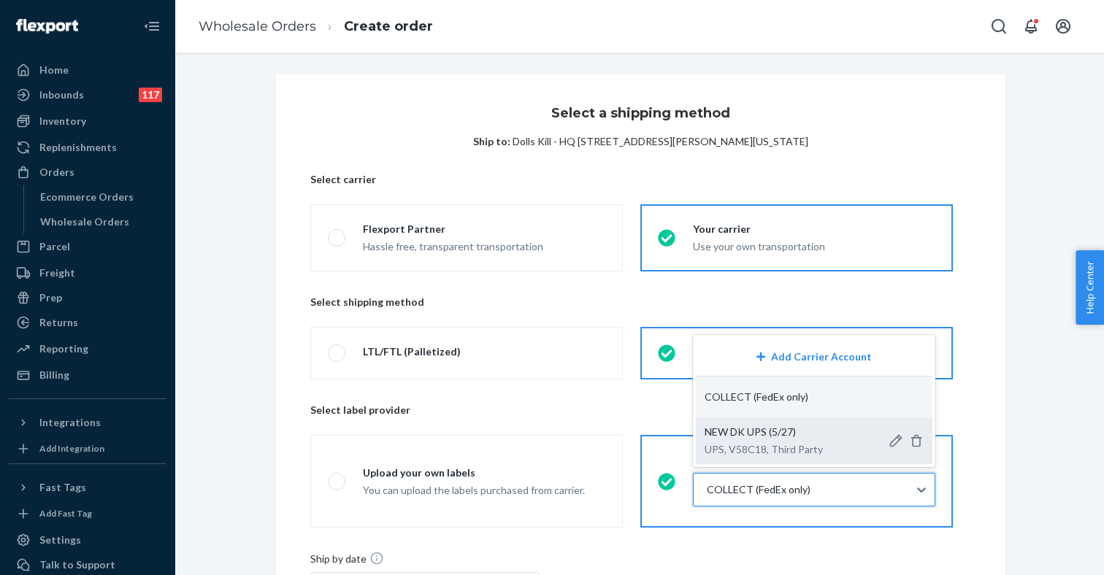
click at [775, 443] on p "UPS, V58C18, Third Party" at bounding box center [763, 449] width 118 height 15
click at [707, 483] on input "option NEW DK UPS (5/27)-Dolls Kill - Fairfax-UPS-V58C18-75067 focused, 3 of 3.…" at bounding box center [705, 490] width 1 height 15
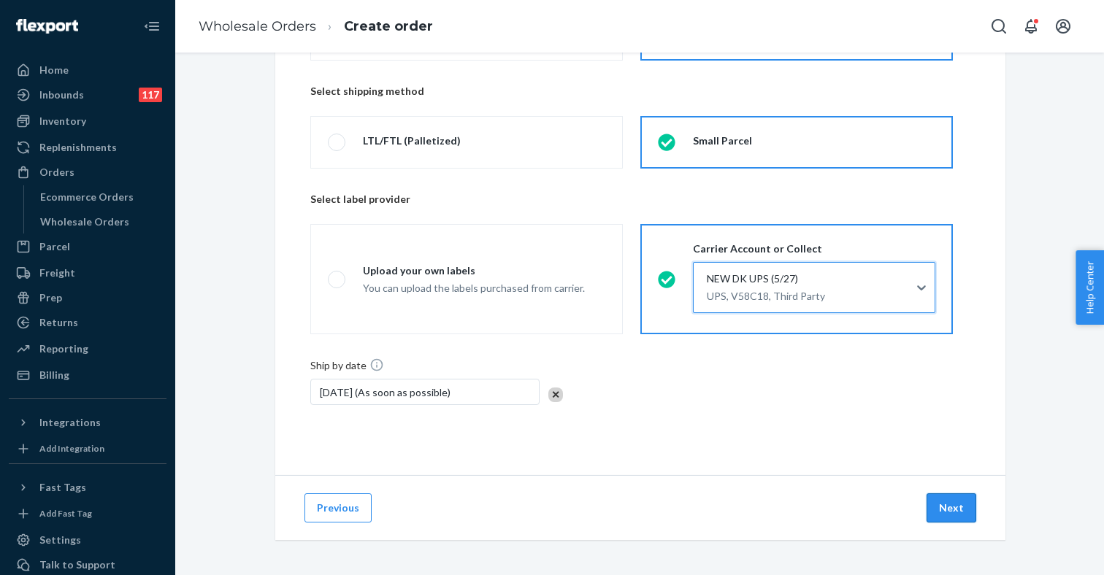
click at [935, 512] on button "Next" at bounding box center [951, 507] width 50 height 29
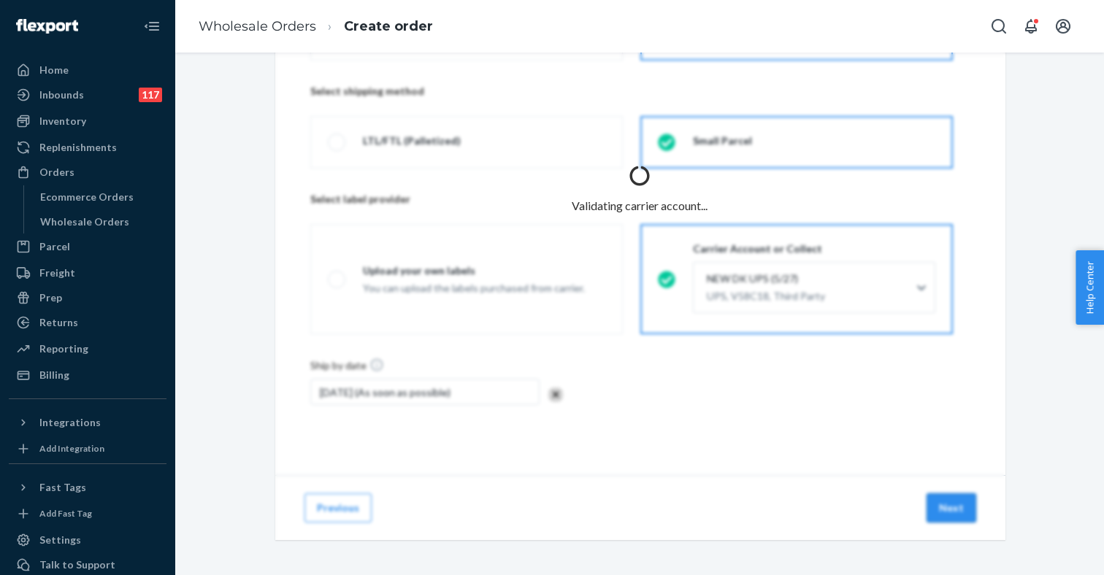
scroll to position [87, 0]
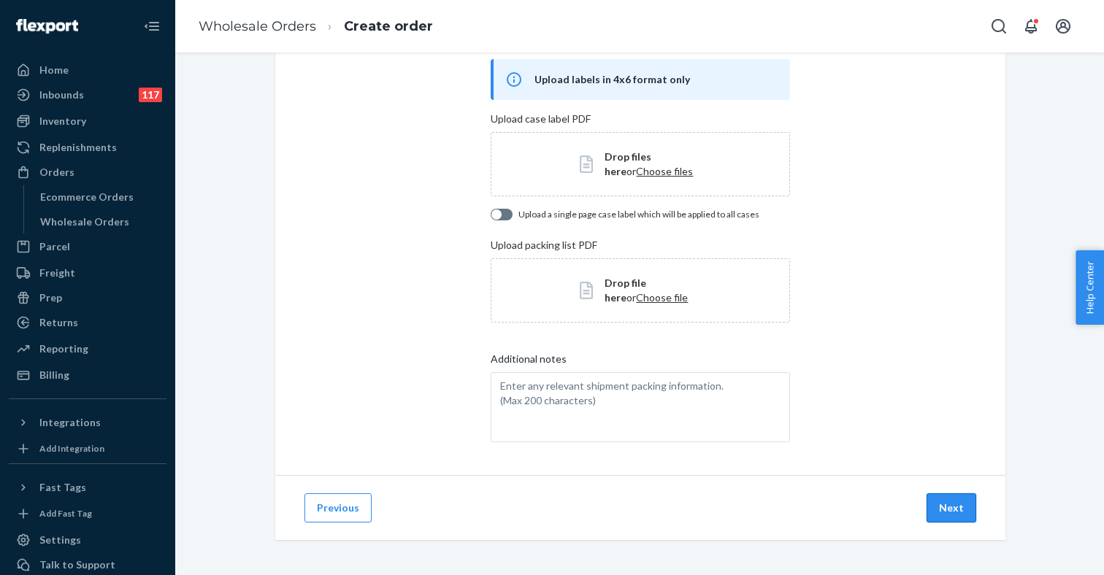
click at [947, 510] on button "Next" at bounding box center [951, 507] width 50 height 29
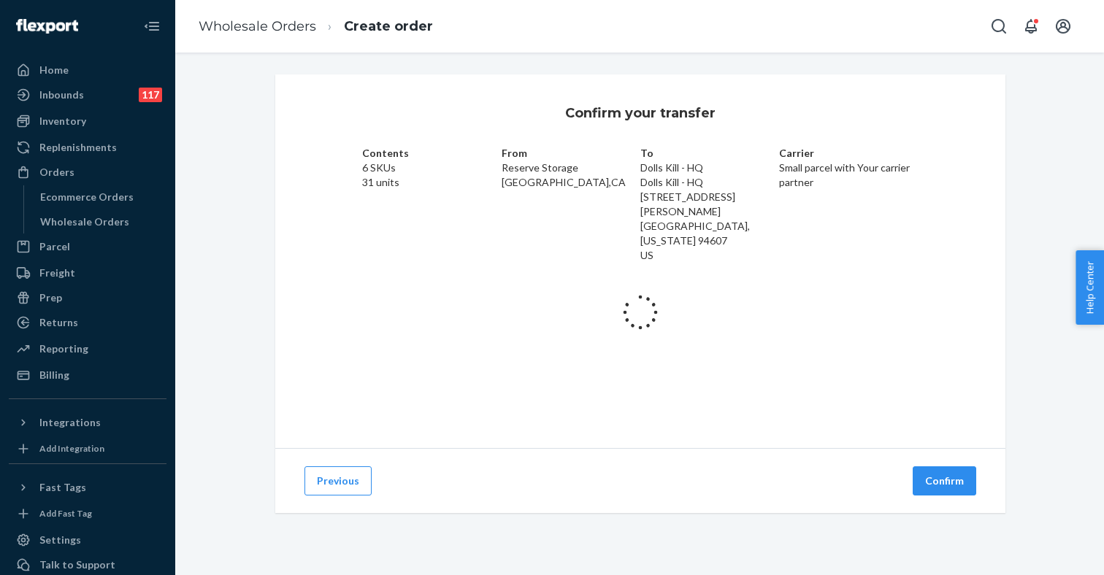
scroll to position [0, 0]
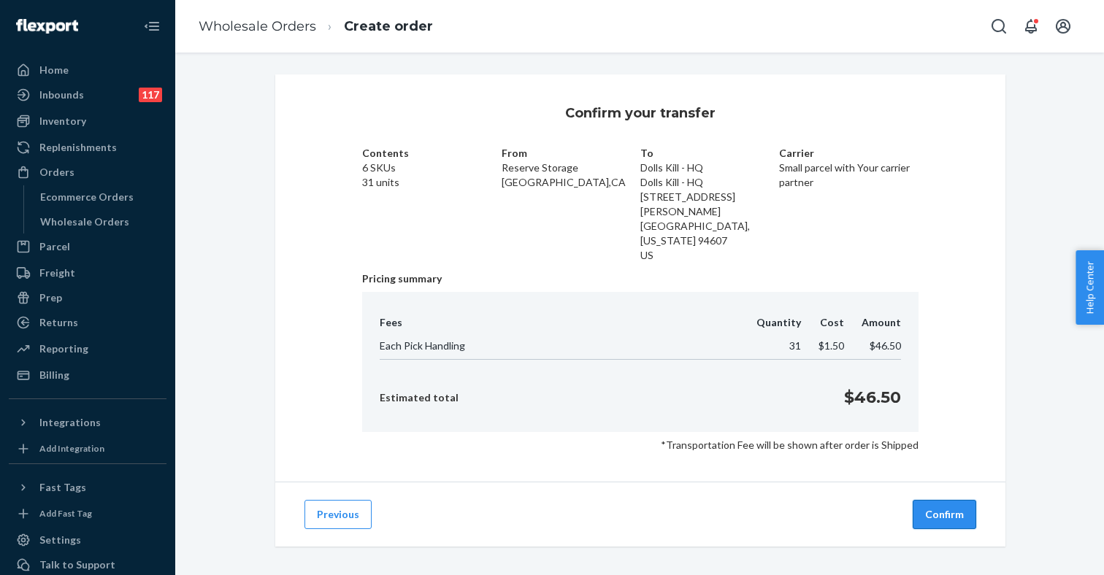
click at [940, 500] on button "Confirm" at bounding box center [945, 514] width 64 height 29
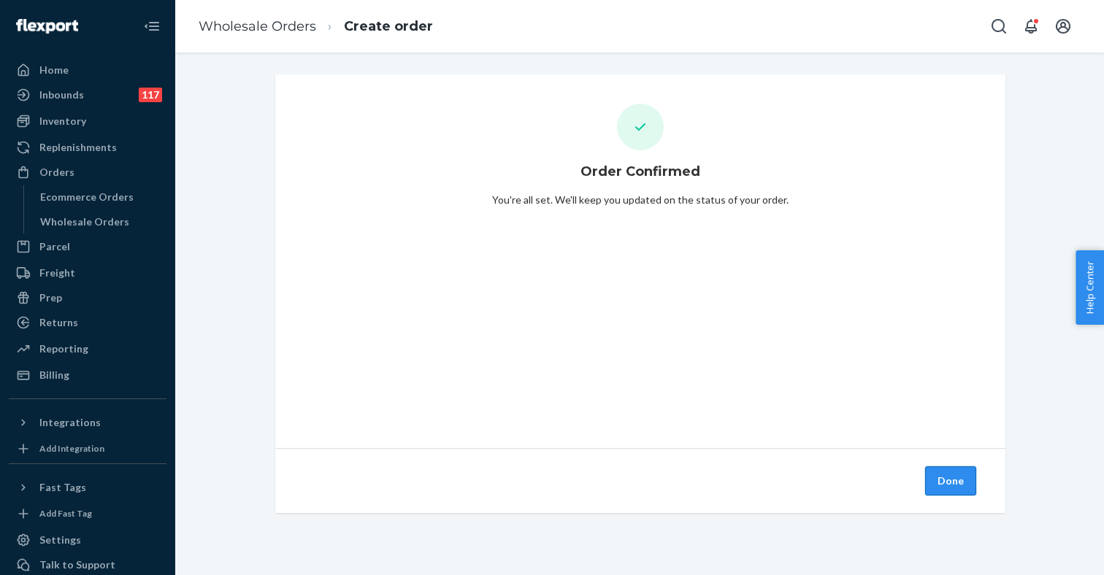
click at [949, 485] on button "Done" at bounding box center [950, 480] width 51 height 29
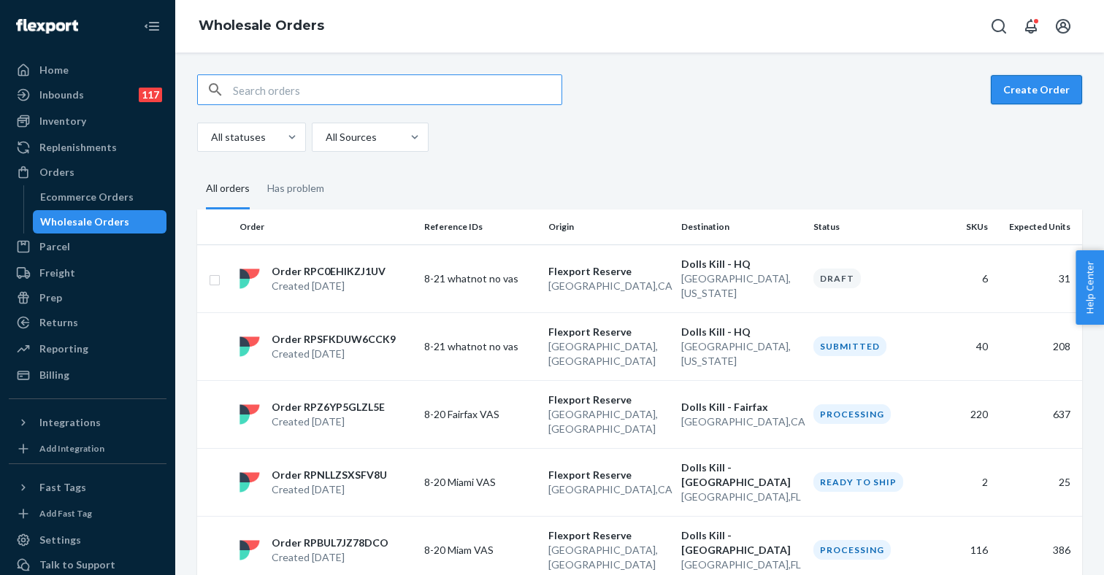
click at [1015, 95] on button "Create Order" at bounding box center [1036, 89] width 91 height 29
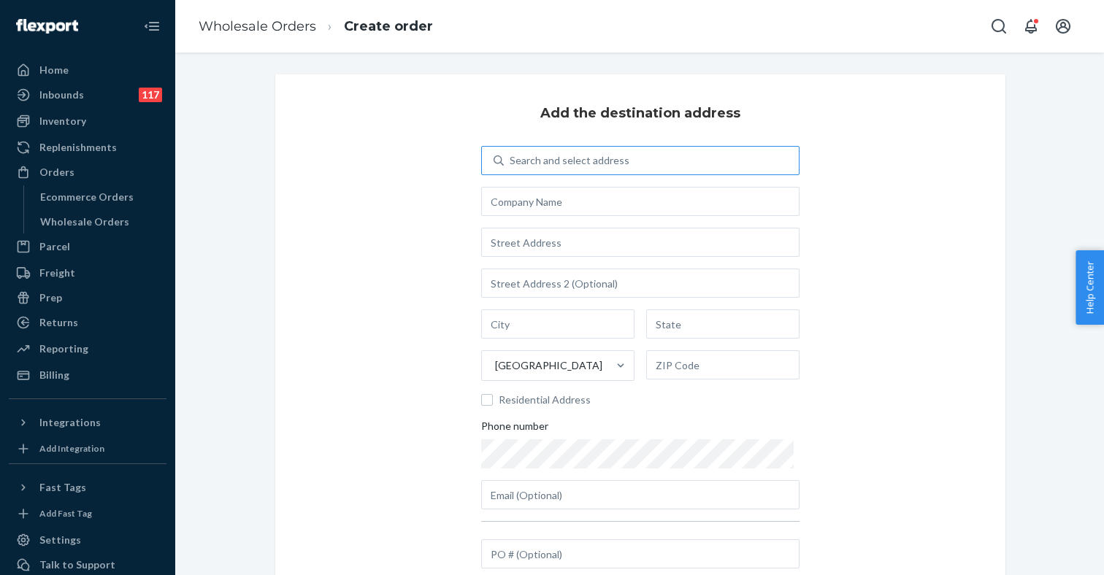
click at [549, 159] on div "Search and select address" at bounding box center [570, 160] width 120 height 15
click at [511, 159] on input "Search and select address" at bounding box center [510, 160] width 1 height 15
type input "w"
type input "hq"
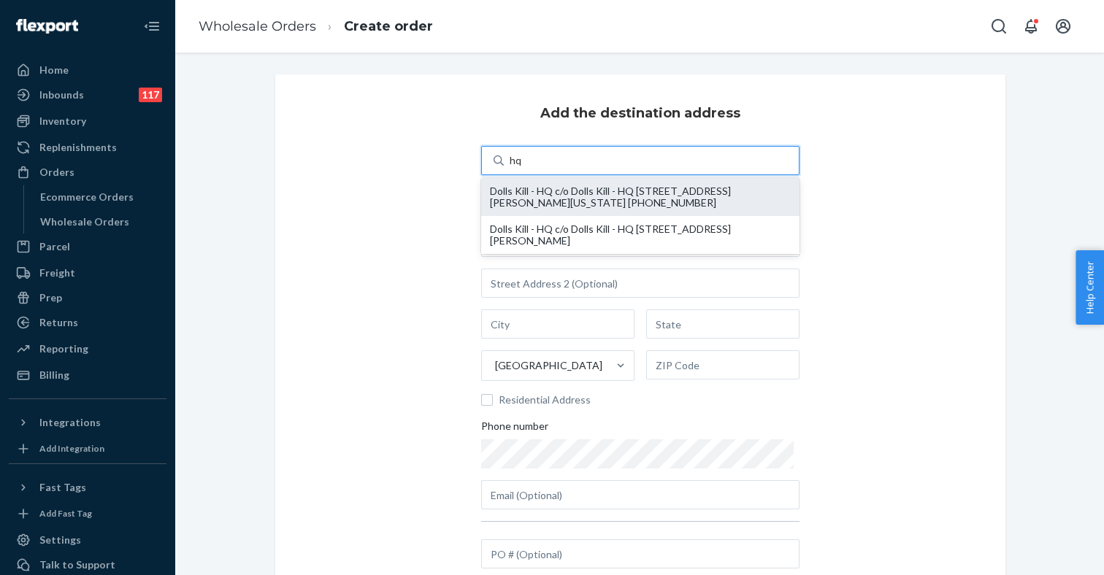
click at [550, 193] on div "Dolls Kill - HQ c/o Dolls Kill - HQ 55 Harrison ST STE 200 oakland, California …" at bounding box center [640, 196] width 301 height 23
click at [523, 168] on input "hq" at bounding box center [516, 160] width 13 height 15
type input "Dolls Kill - HQ"
type input "55 Harrison ST"
type input "STE 200"
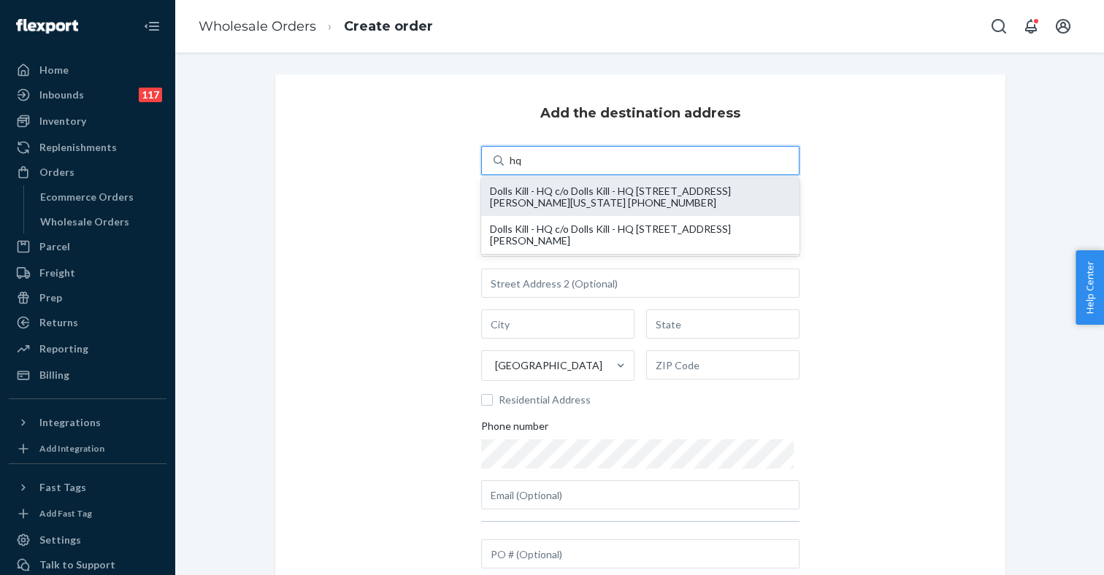
type input "oakland"
type input "California"
type input "94607"
type input "austin@dollskill.com"
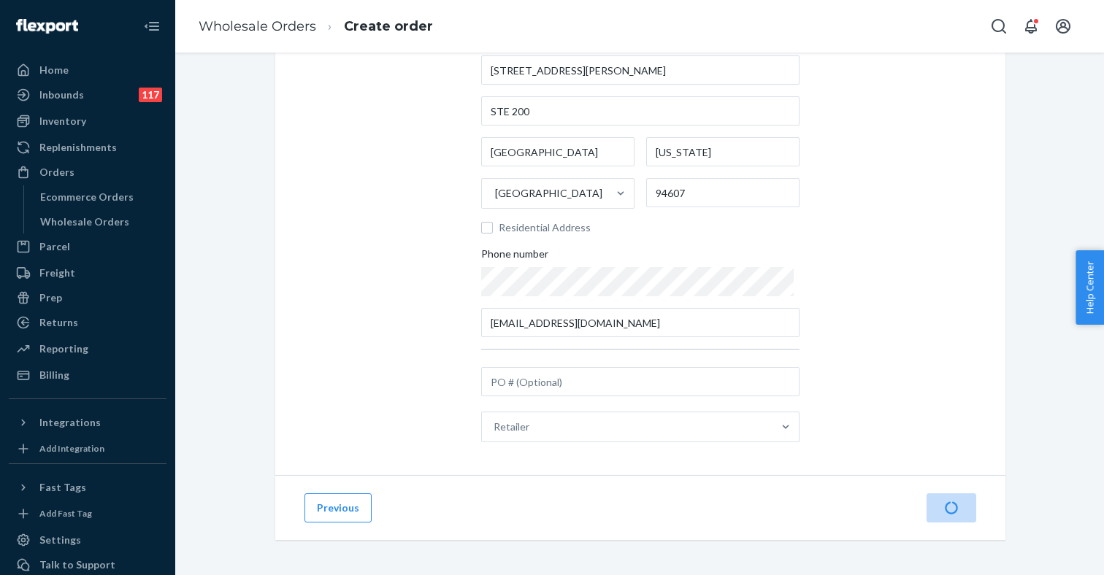
scroll to position [172, 0]
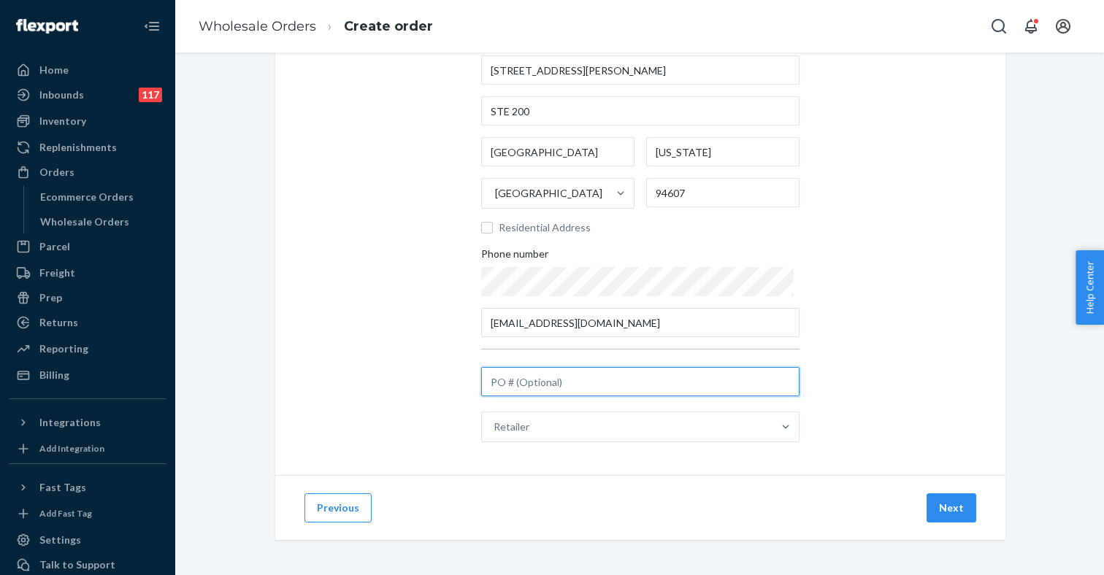
click at [580, 381] on input "text" at bounding box center [640, 381] width 318 height 29
type input "8-21 whatnot no vas"
click at [942, 519] on button "Next" at bounding box center [951, 507] width 50 height 29
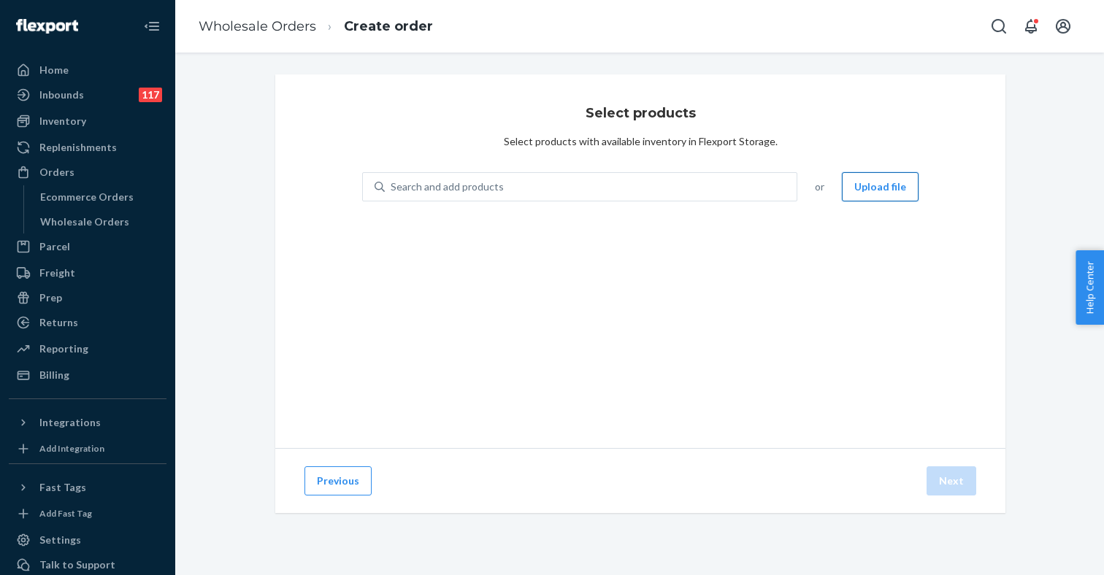
click at [875, 185] on button "Upload file" at bounding box center [880, 186] width 77 height 29
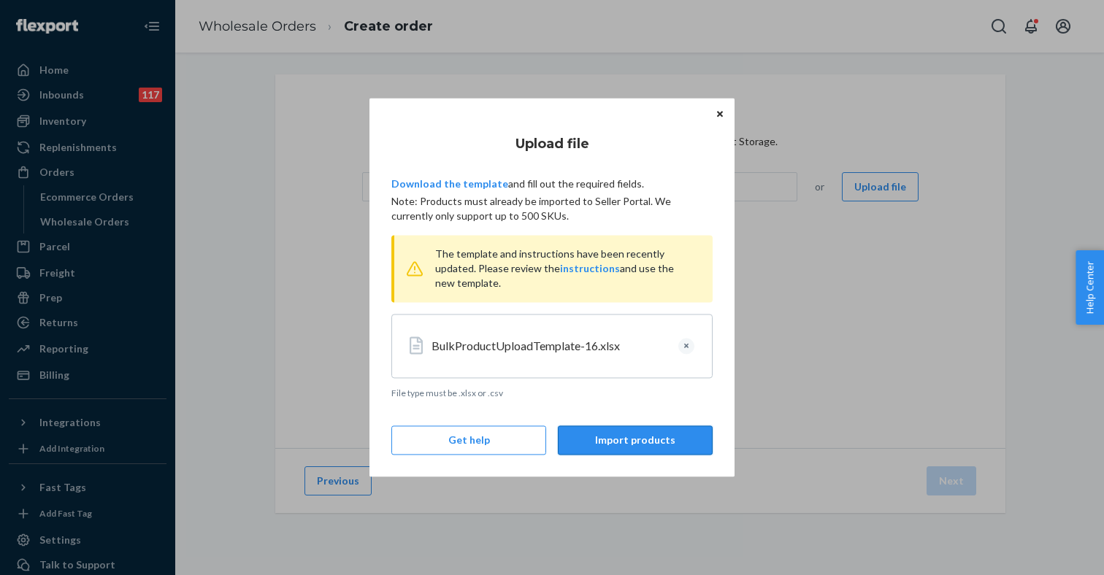
click at [623, 445] on button "Import products" at bounding box center [635, 440] width 155 height 29
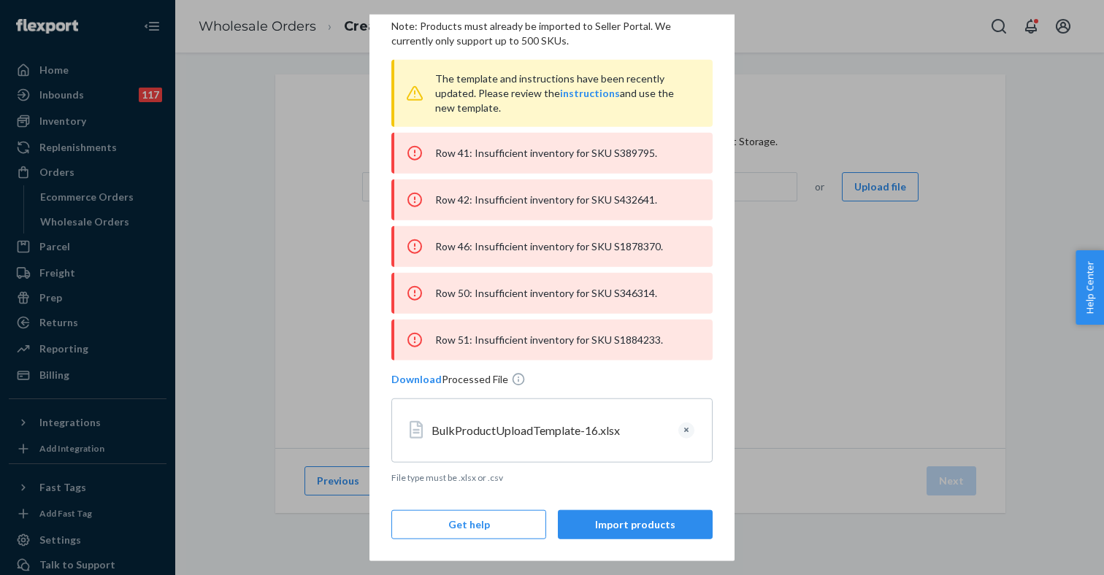
scroll to position [479, 0]
click at [685, 431] on button "Clear" at bounding box center [686, 431] width 16 height 16
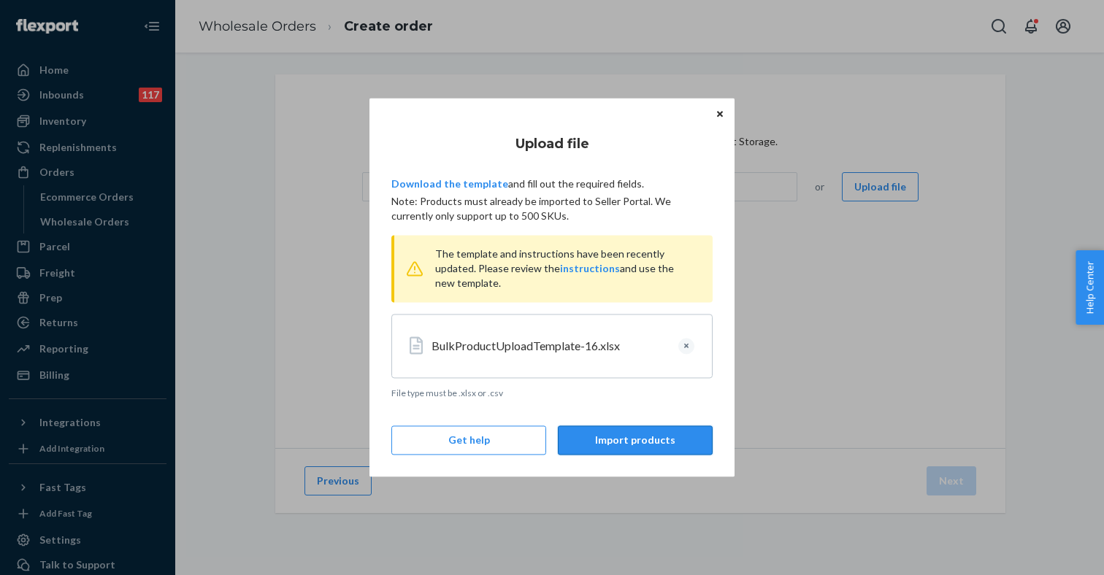
click at [618, 442] on button "Import products" at bounding box center [635, 440] width 155 height 29
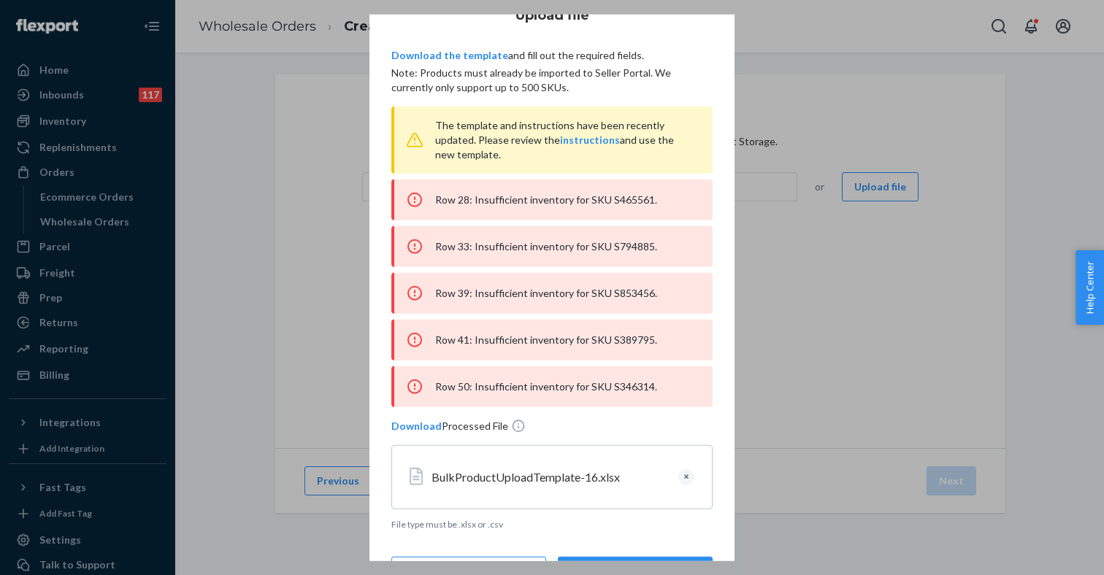
scroll to position [55, 0]
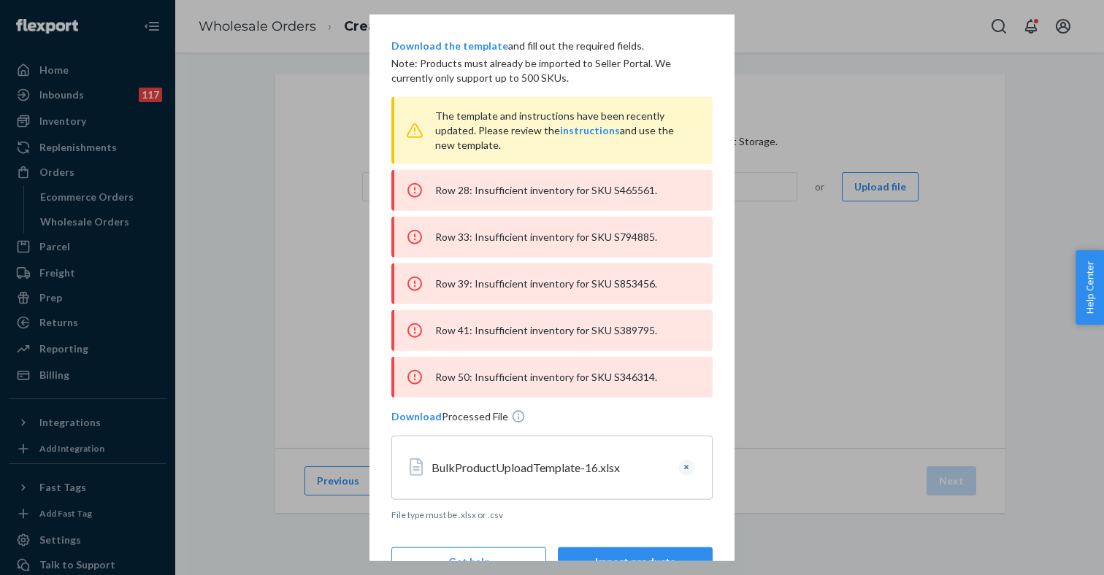
click at [686, 471] on button "Clear" at bounding box center [686, 468] width 16 height 16
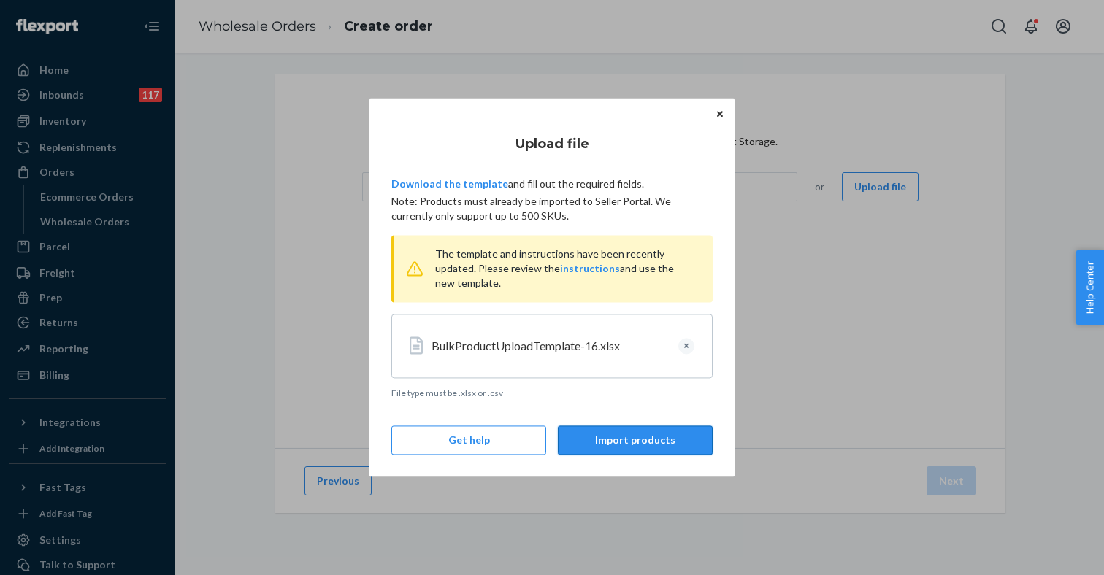
click at [632, 446] on button "Import products" at bounding box center [635, 440] width 155 height 29
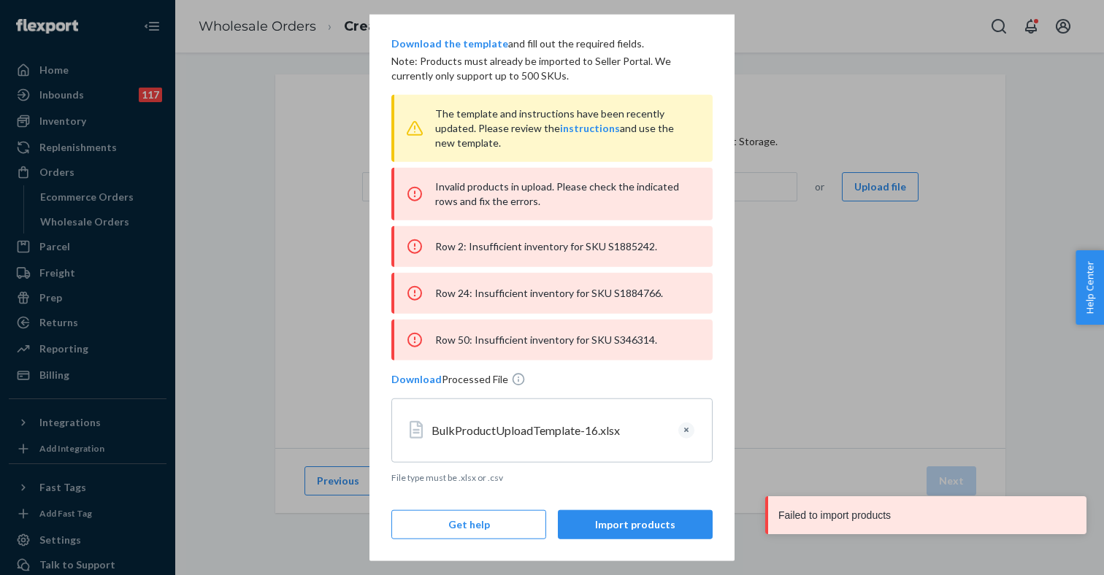
scroll to position [57, 0]
click at [626, 247] on div "Row 2: Insufficient inventory for SKU S1885242." at bounding box center [551, 246] width 321 height 41
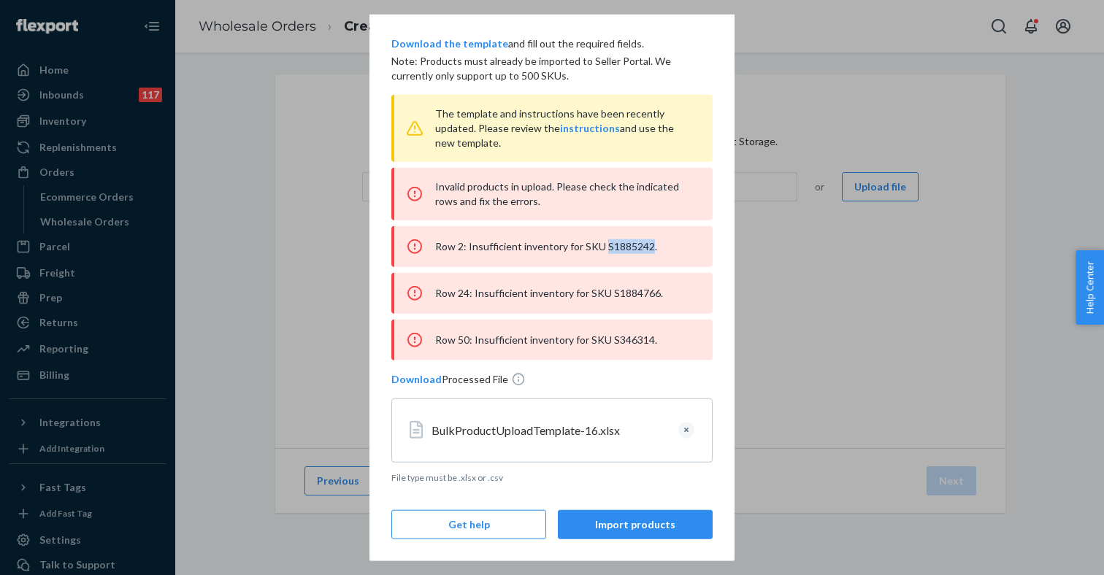
click at [685, 431] on button "Clear" at bounding box center [686, 431] width 16 height 16
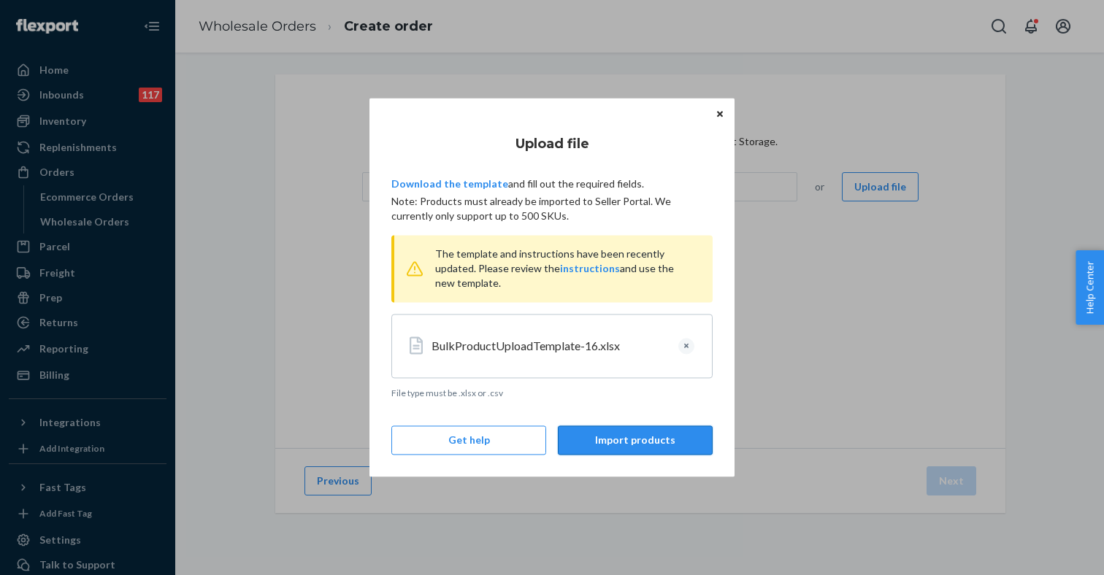
click at [646, 436] on button "Import products" at bounding box center [635, 440] width 155 height 29
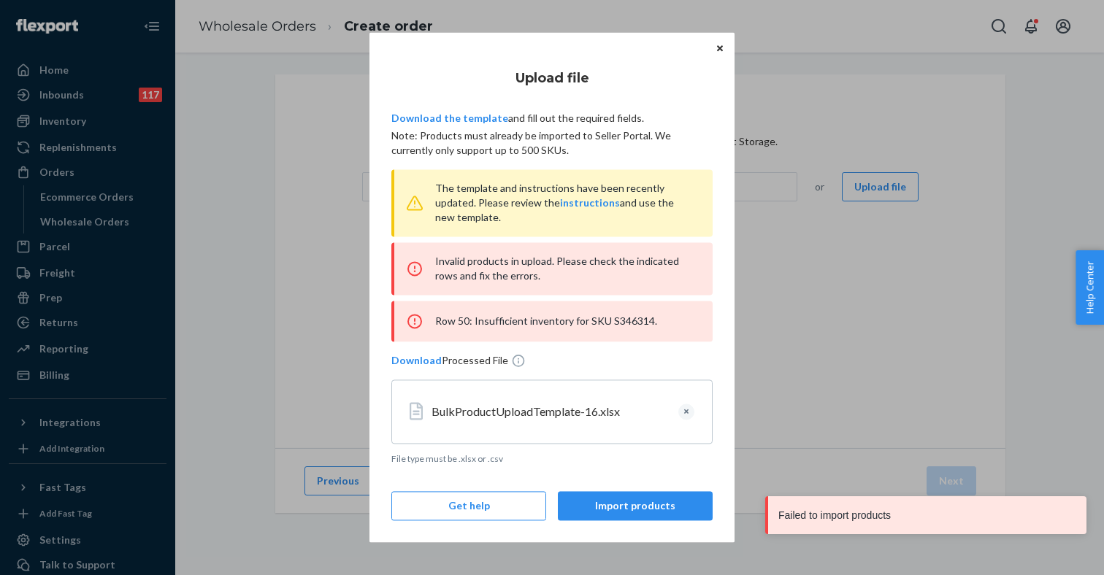
click at [622, 320] on div "Row 50: Insufficient inventory for SKU S346314." at bounding box center [551, 321] width 321 height 41
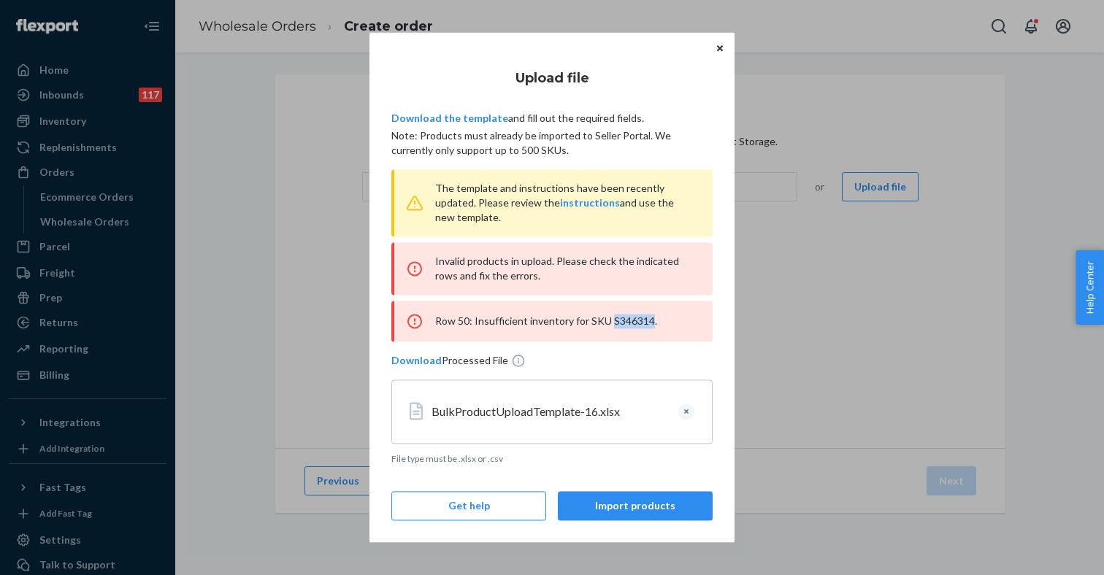
click at [687, 410] on button "Clear" at bounding box center [686, 412] width 16 height 16
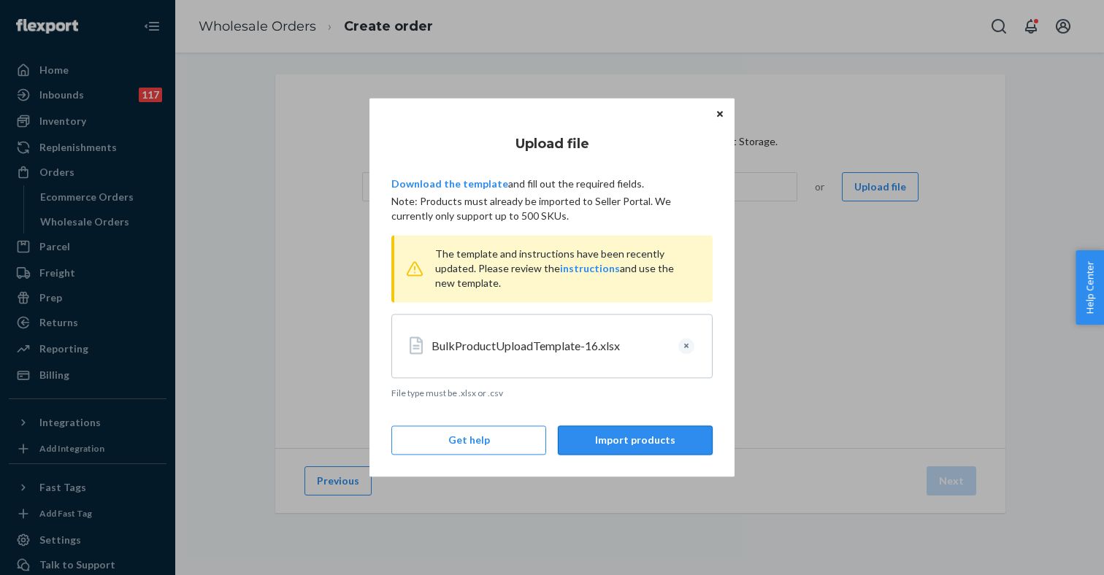
click at [606, 439] on button "Import products" at bounding box center [635, 440] width 155 height 29
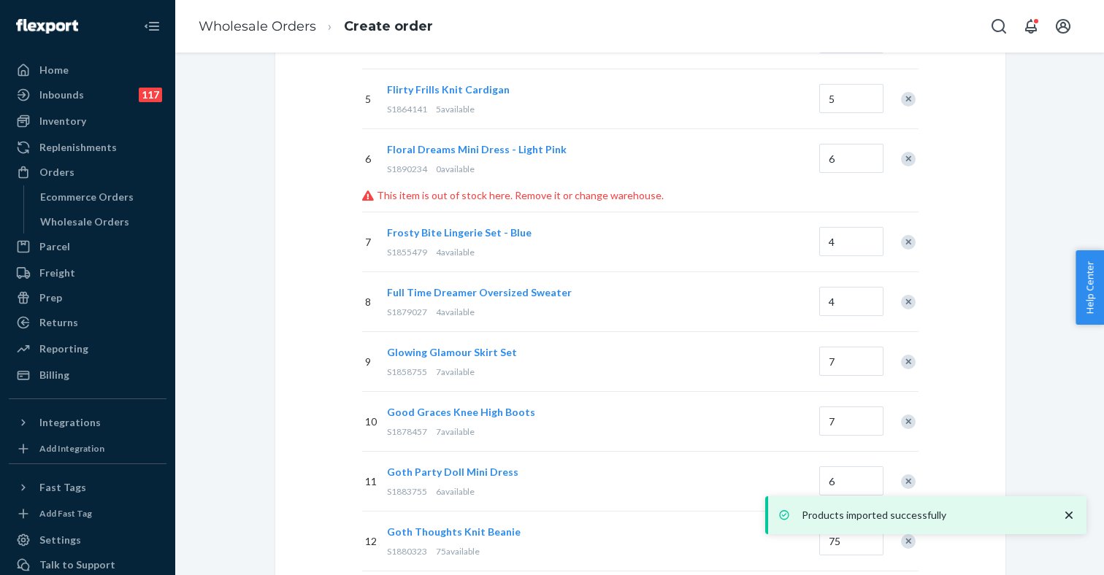
scroll to position [322, 0]
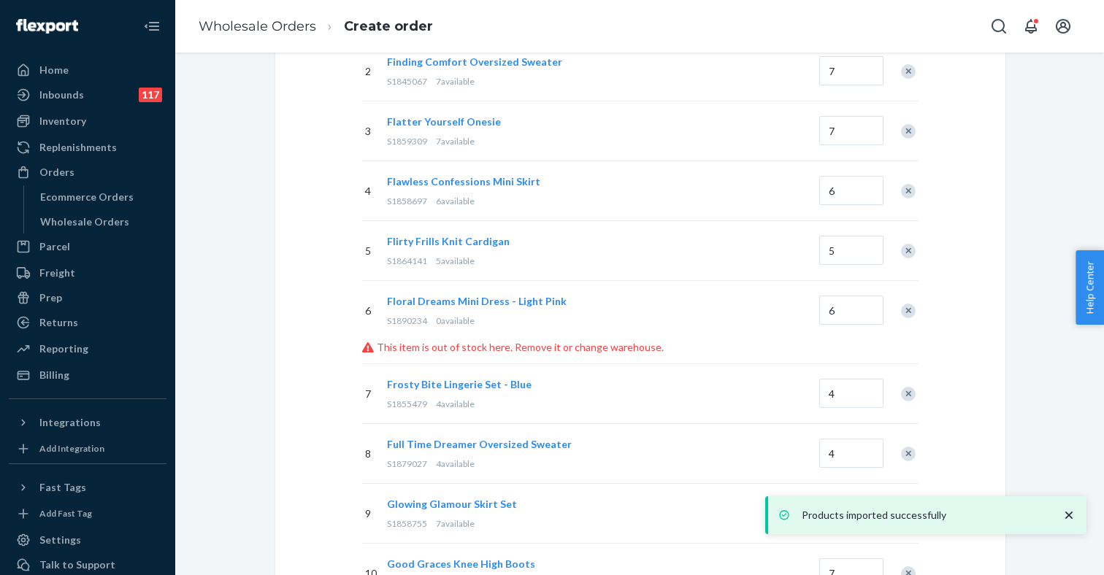
click at [407, 318] on span "S1890234" at bounding box center [407, 320] width 40 height 11
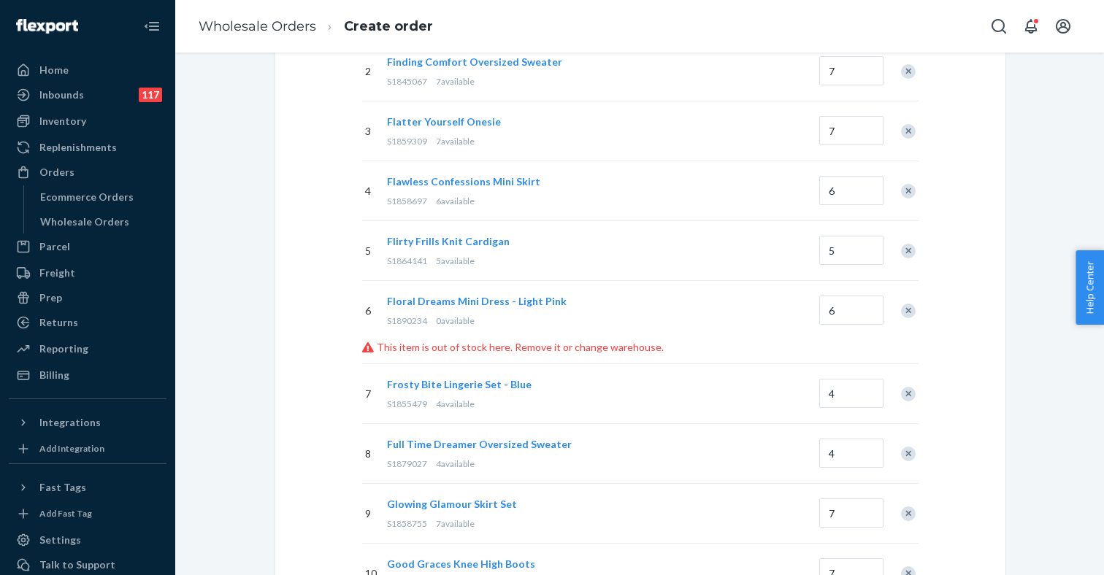
click at [909, 313] on div "Remove Item" at bounding box center [908, 311] width 15 height 15
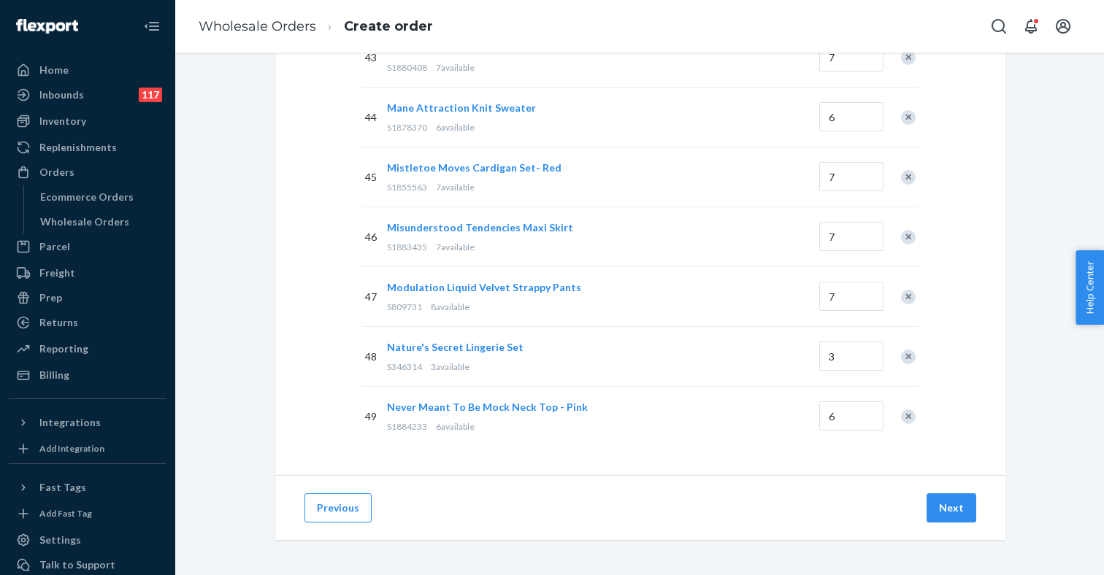
scroll to position [0, 0]
click at [942, 506] on button "Next" at bounding box center [951, 507] width 50 height 29
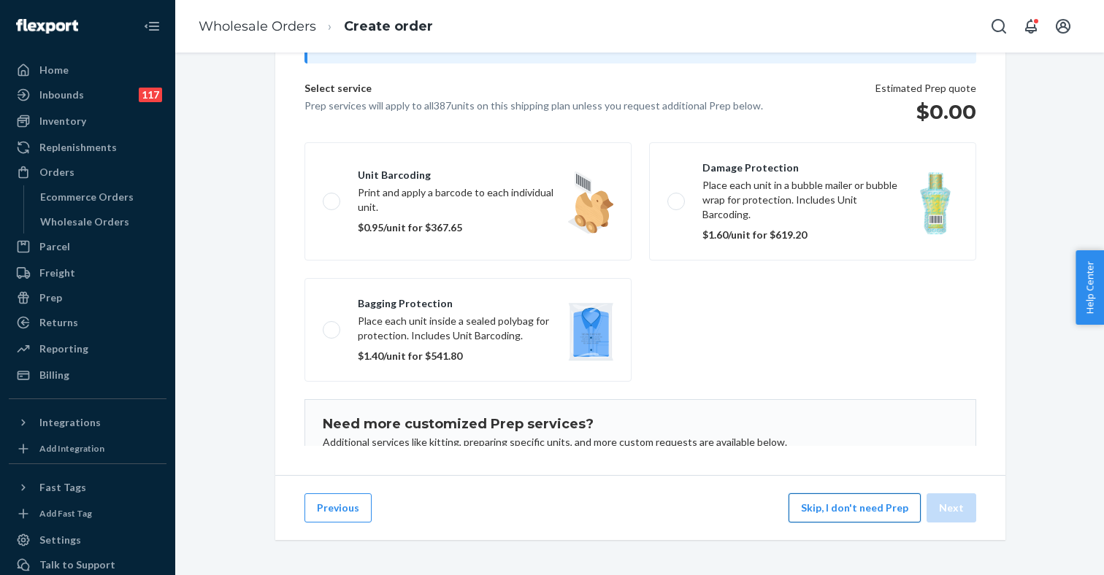
click at [835, 510] on button "Skip, I don't need Prep" at bounding box center [854, 507] width 132 height 29
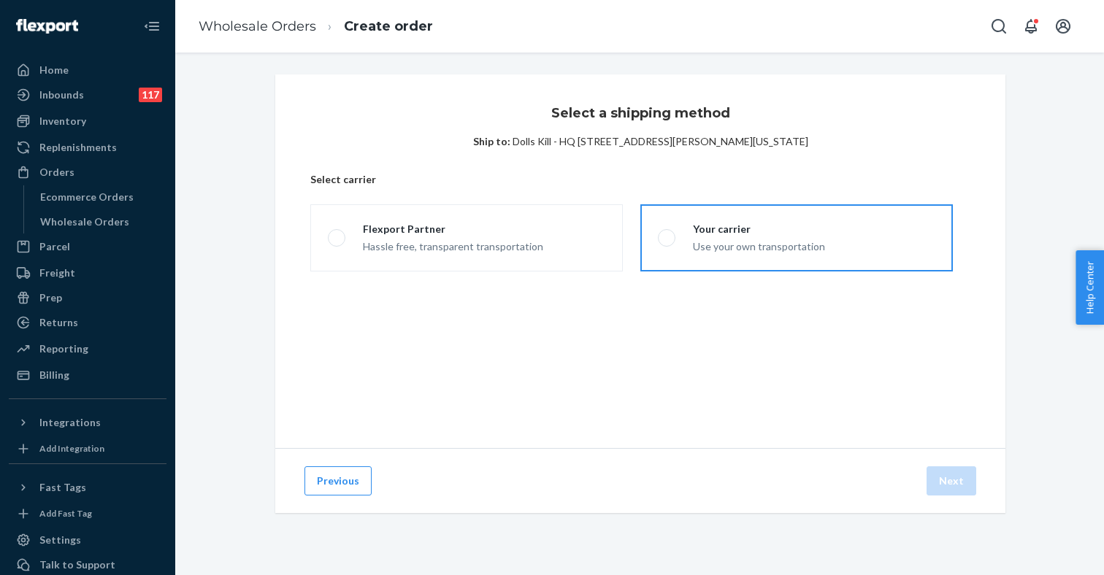
click at [648, 246] on label "Your carrier Use your own transportation" at bounding box center [796, 237] width 312 height 67
click at [658, 243] on input "Your carrier Use your own transportation" at bounding box center [662, 238] width 9 height 9
radio input "true"
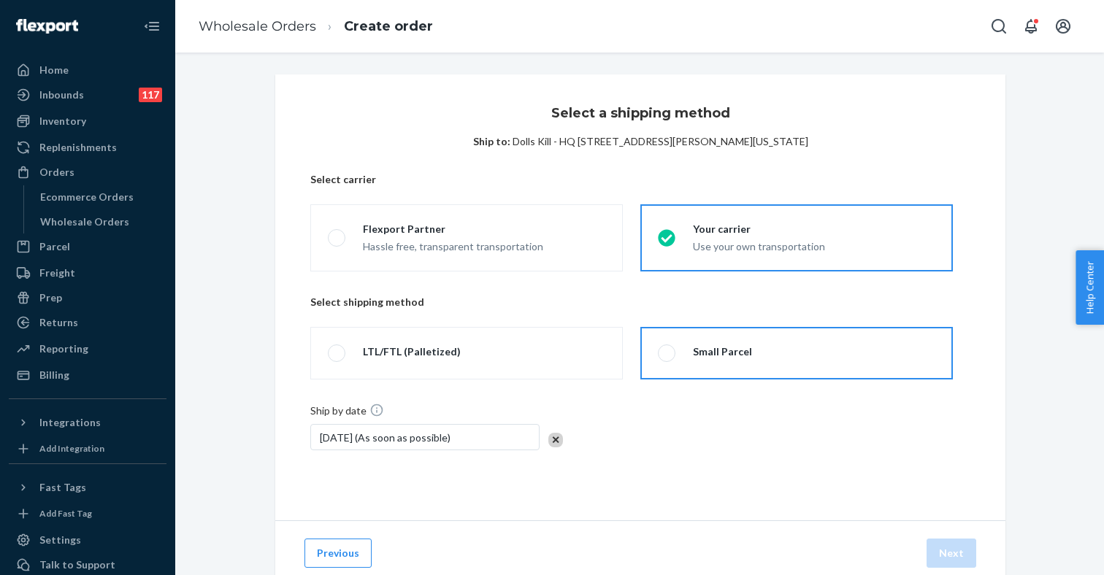
click at [683, 347] on div "Small Parcel" at bounding box center [713, 354] width 77 height 18
click at [667, 349] on input "Small Parcel" at bounding box center [662, 353] width 9 height 9
radio input "true"
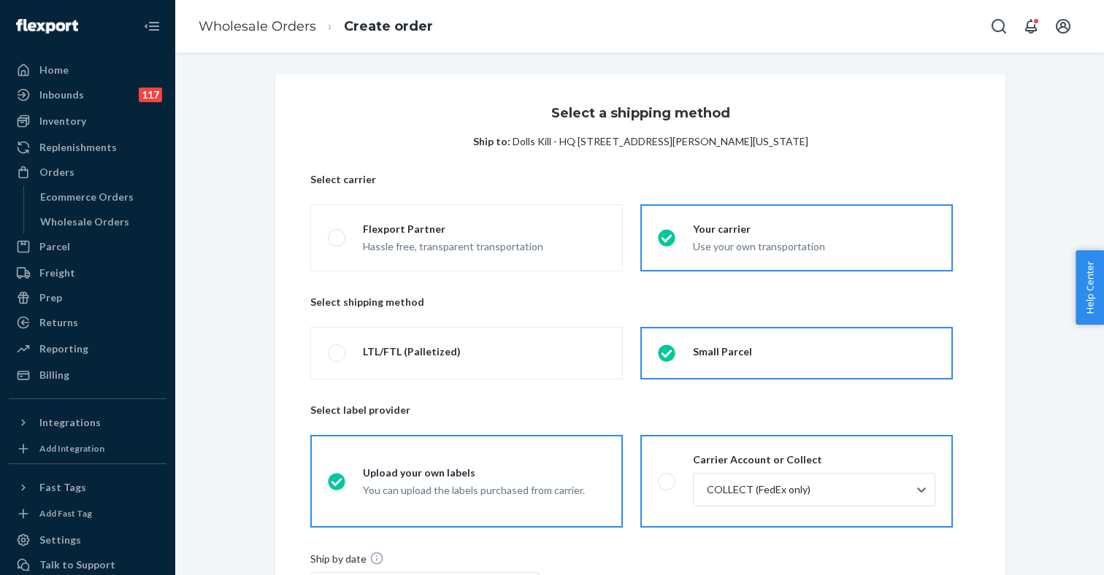
click at [669, 477] on span at bounding box center [667, 482] width 18 height 18
click at [667, 477] on input "Carrier Account or Collect COLLECT (FedEx only)" at bounding box center [662, 481] width 9 height 9
radio input "true"
radio input "false"
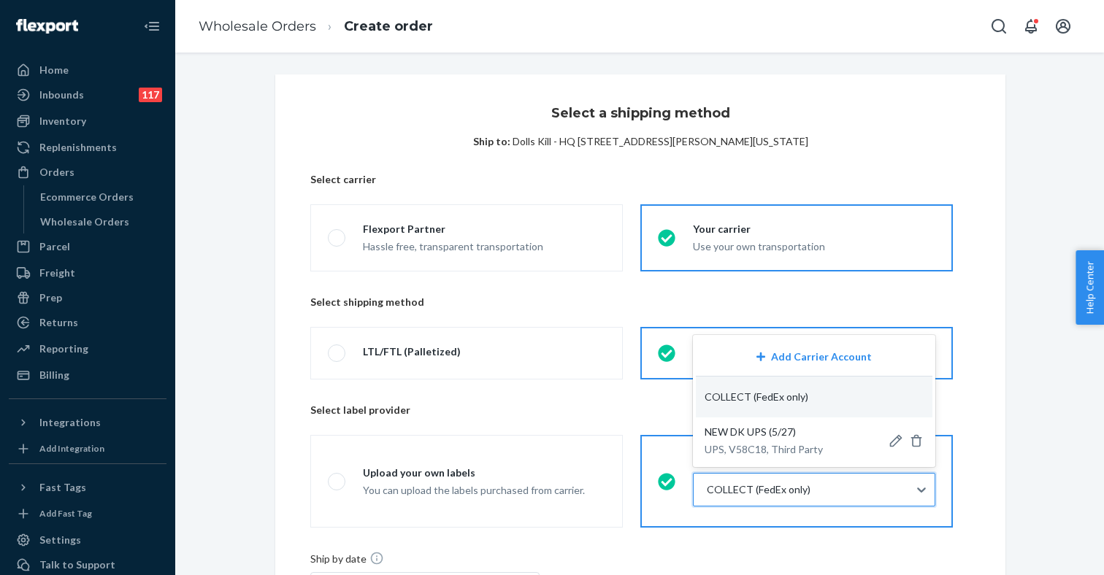
click at [728, 496] on div at bounding box center [812, 490] width 215 height 18
click at [707, 496] on input "option COLLECT focused, 2 of 3. 3 results available. Use Up and Down to choose …" at bounding box center [705, 490] width 1 height 15
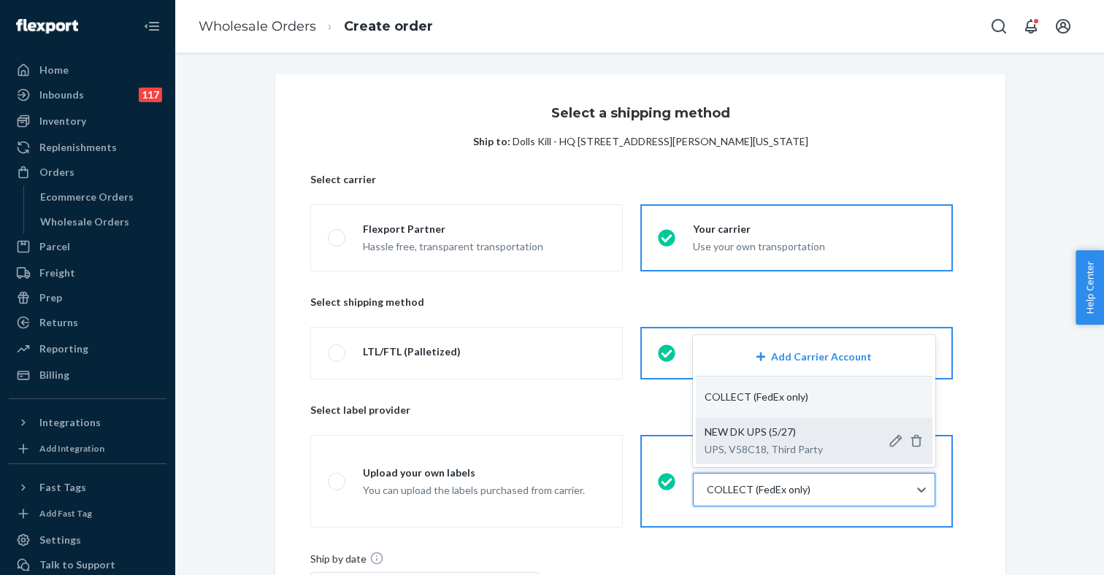
click at [747, 433] on span "NEW DK UPS (5/27)" at bounding box center [749, 432] width 91 height 12
click at [707, 483] on input "option NEW DK UPS (5/27)-Dolls Kill - Fairfax-UPS-V58C18-75067 focused, 3 of 3.…" at bounding box center [705, 490] width 1 height 15
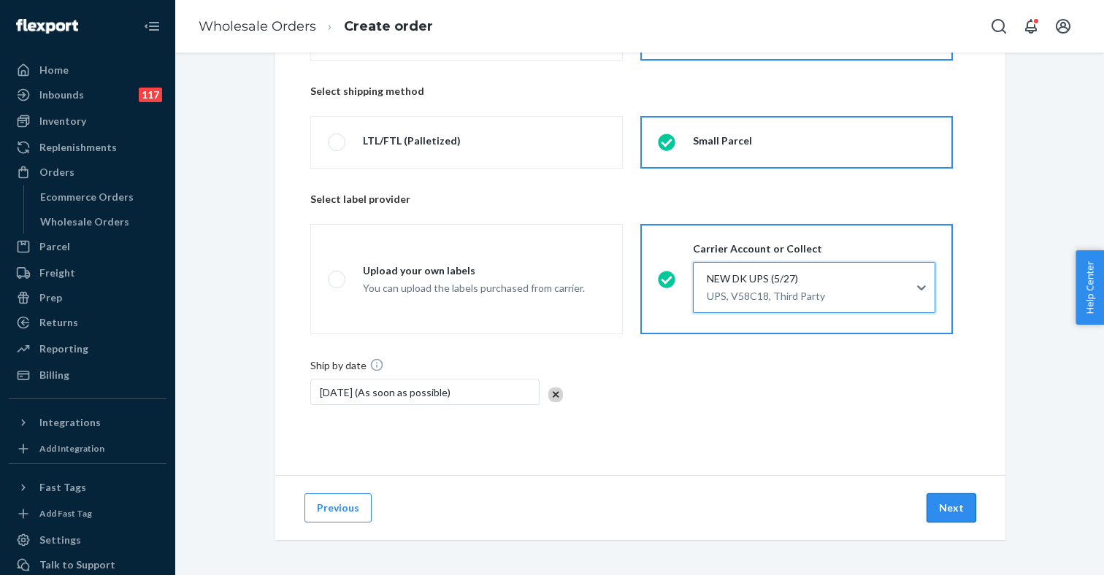
click at [940, 507] on button "Next" at bounding box center [951, 507] width 50 height 29
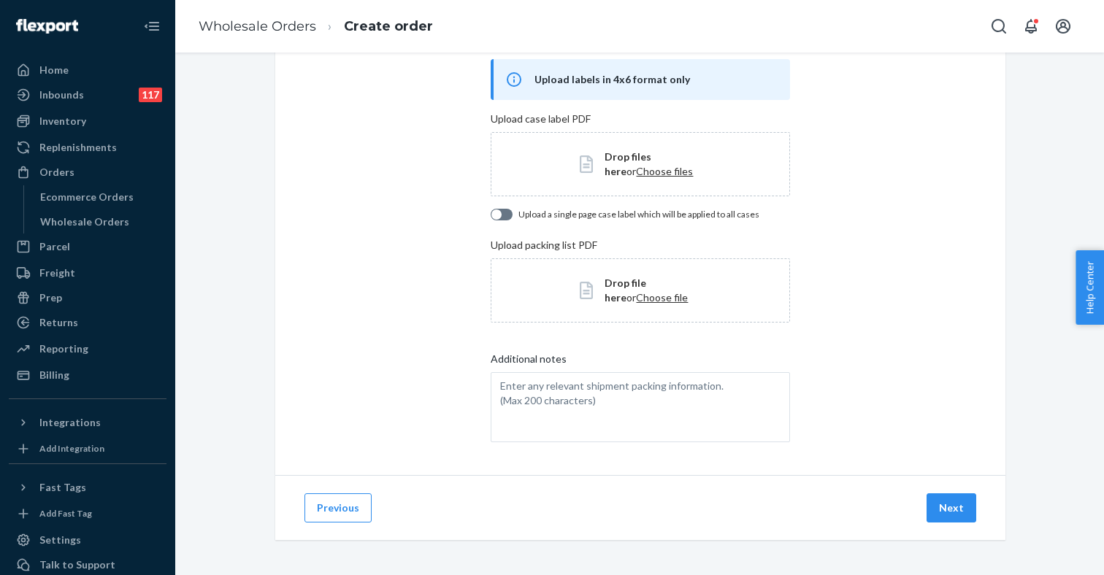
scroll to position [87, 0]
click at [964, 521] on button "Next" at bounding box center [951, 507] width 50 height 29
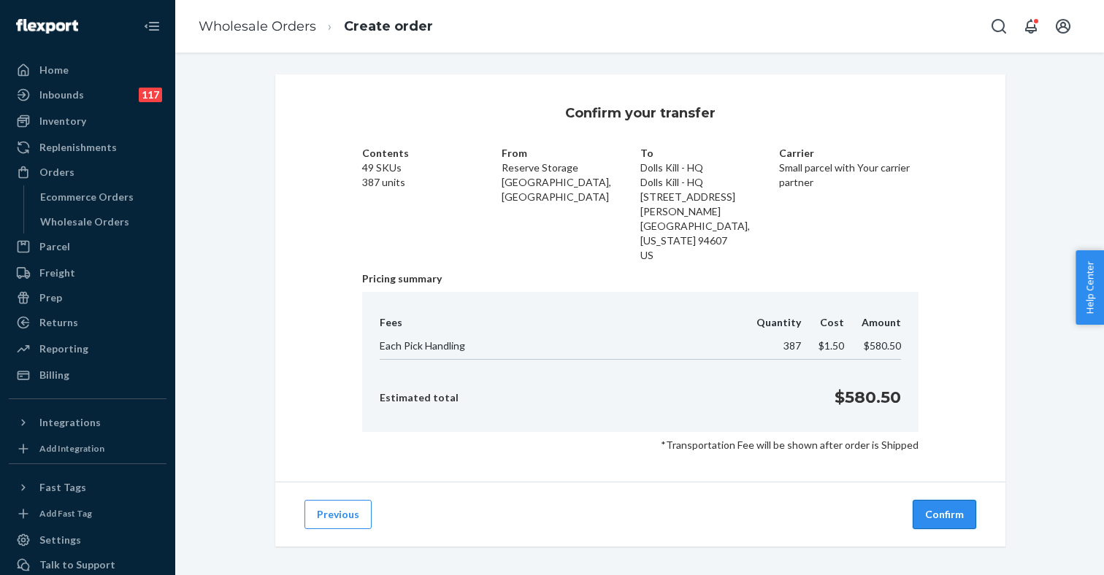
click at [956, 500] on button "Confirm" at bounding box center [945, 514] width 64 height 29
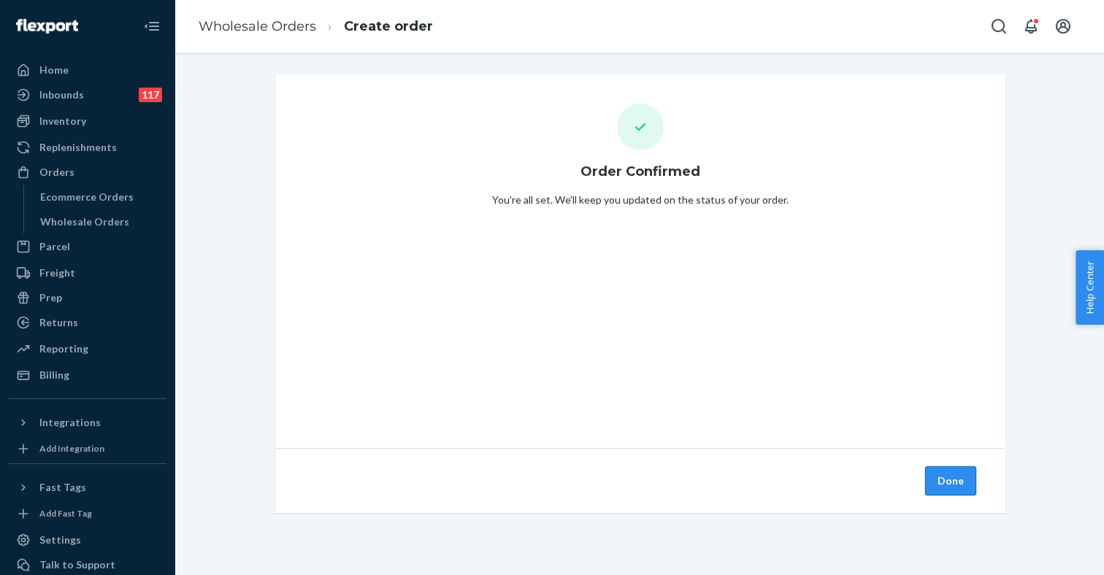
click at [947, 474] on button "Done" at bounding box center [950, 480] width 51 height 29
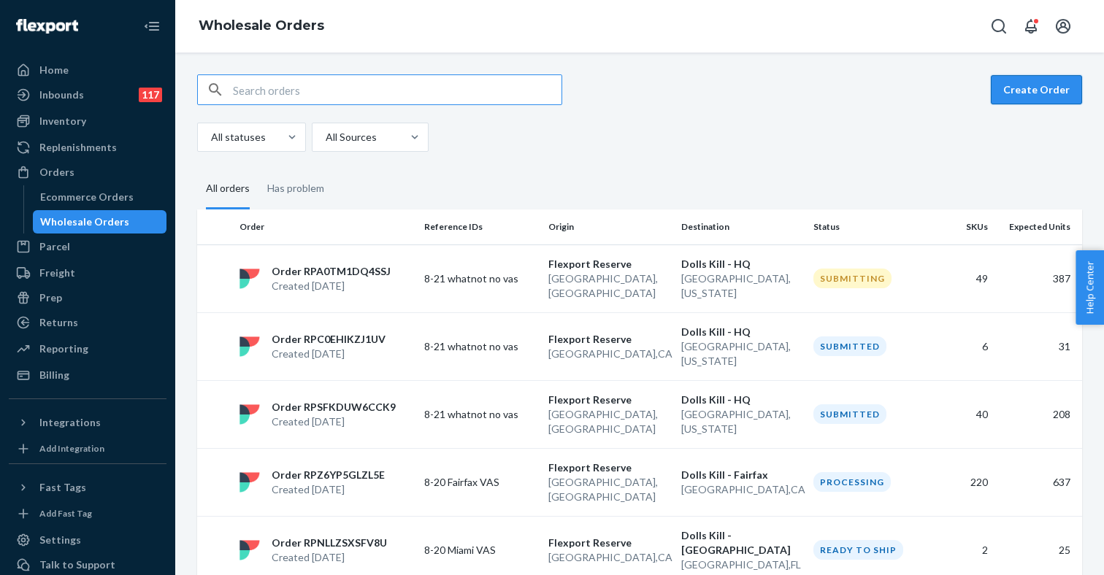
click at [1035, 95] on button "Create Order" at bounding box center [1036, 89] width 91 height 29
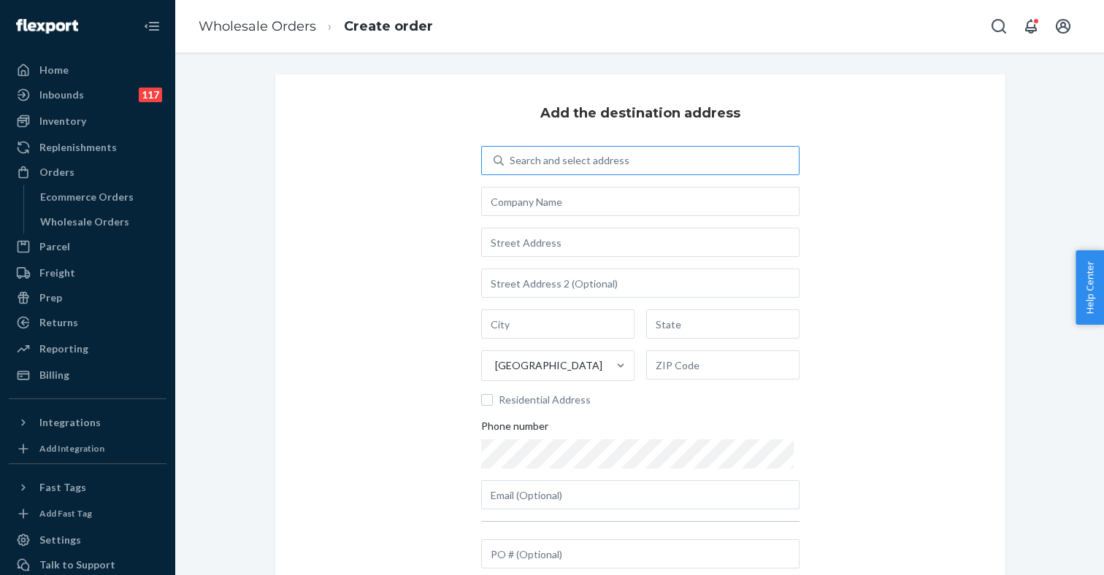
click at [545, 164] on div "Search and select address" at bounding box center [570, 160] width 120 height 15
click at [511, 164] on input "Search and select address" at bounding box center [510, 160] width 1 height 15
type input "w"
type input "h"
type input "q"
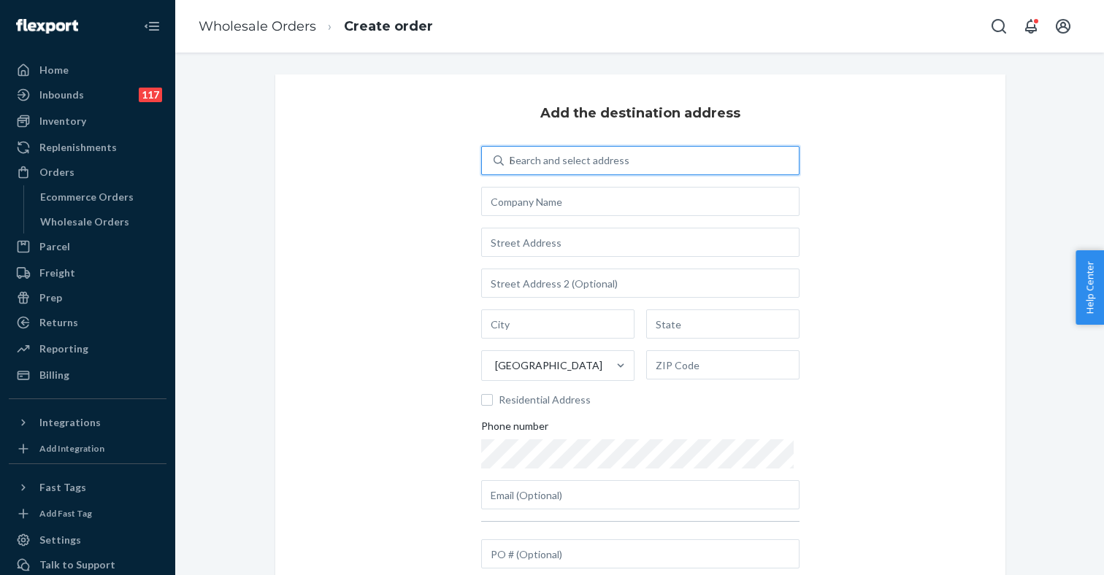
type input "hq"
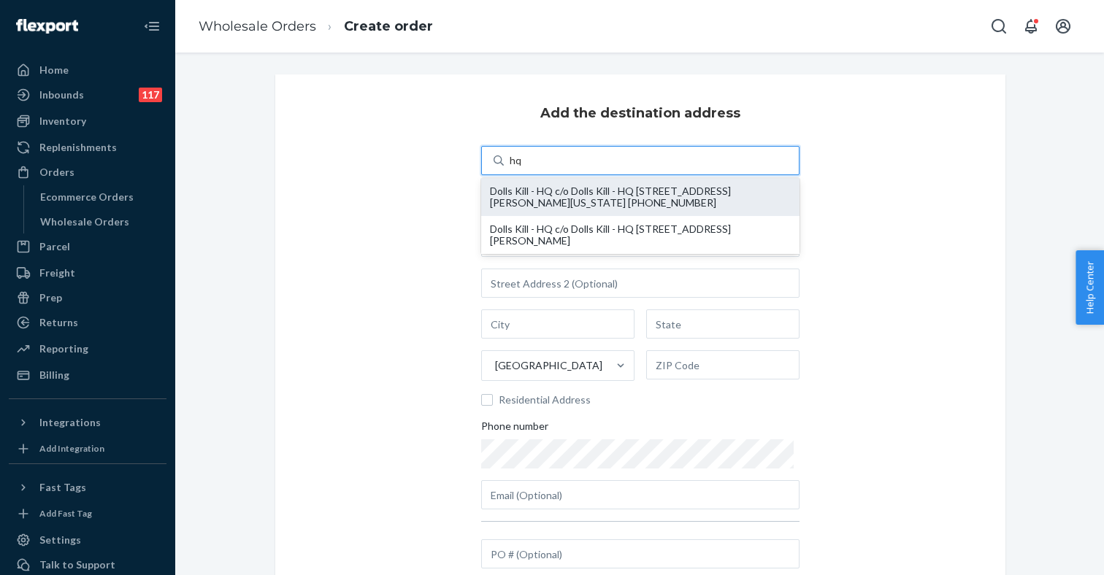
click at [532, 196] on div "Dolls Kill - HQ c/o Dolls Kill - HQ 55 Harrison ST STE 200 oakland, California …" at bounding box center [640, 196] width 301 height 23
click at [523, 168] on input "hq" at bounding box center [516, 160] width 13 height 15
type input "Dolls Kill - HQ"
type input "55 Harrison ST"
type input "STE 200"
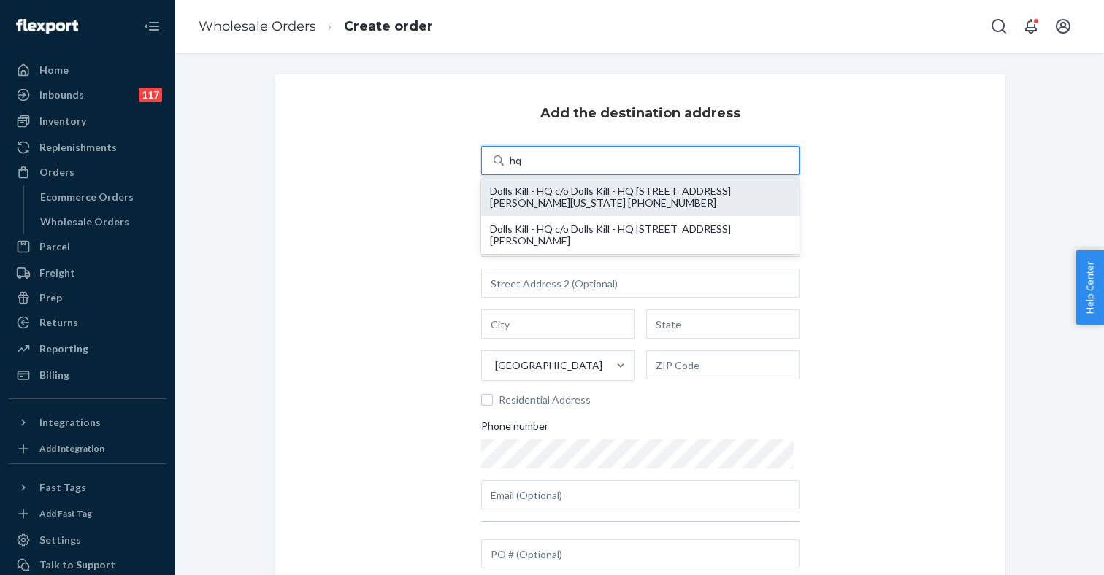
type input "oakland"
type input "California"
type input "94607"
type input "austin@dollskill.com"
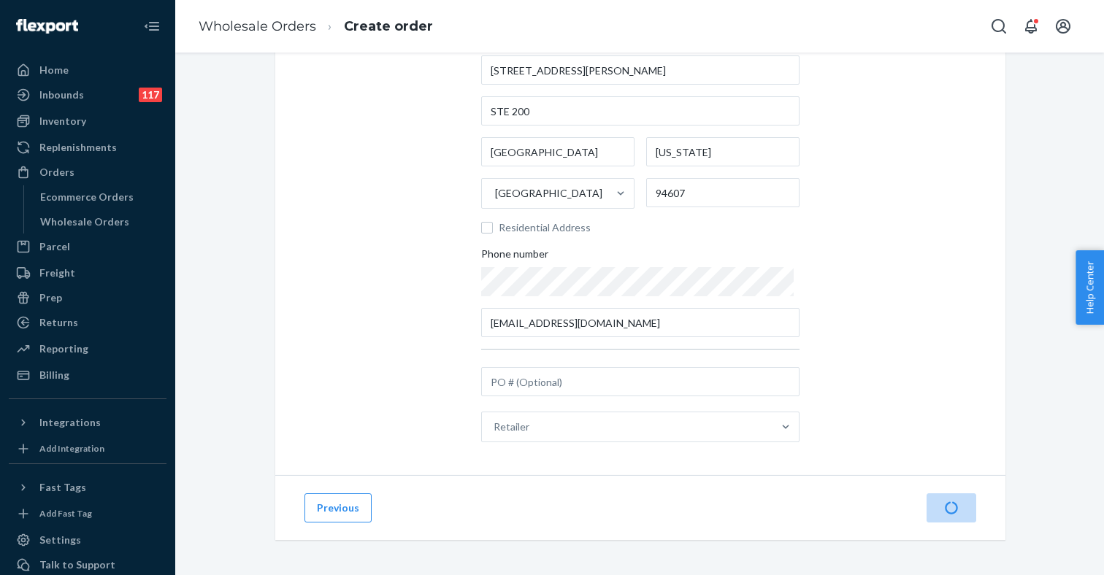
scroll to position [172, 0]
click at [573, 383] on input "text" at bounding box center [640, 381] width 318 height 29
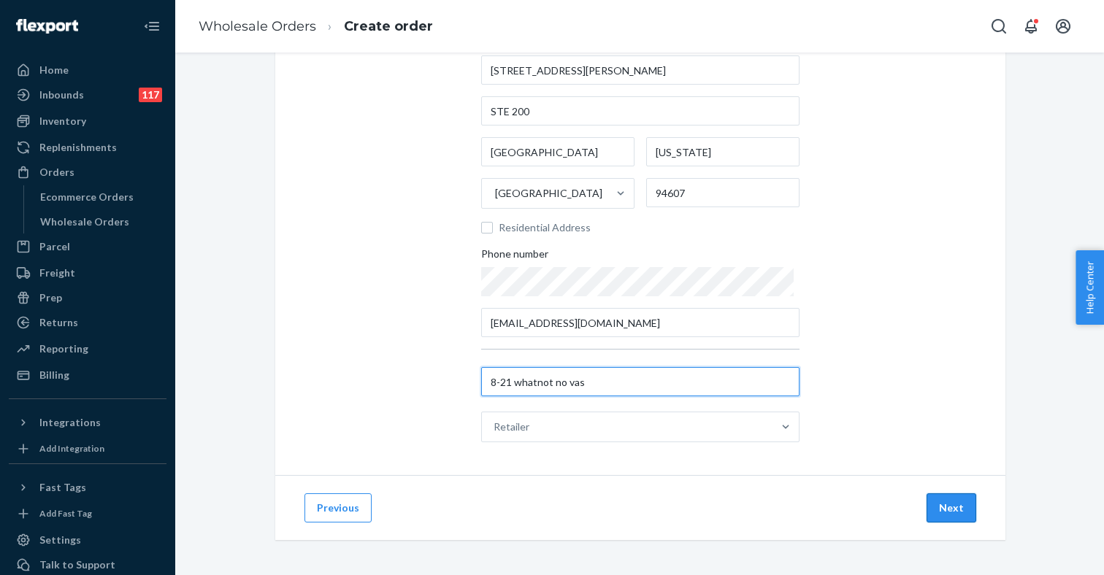
type input "8-21 whatnot no vas"
click at [948, 499] on button "Next" at bounding box center [951, 507] width 50 height 29
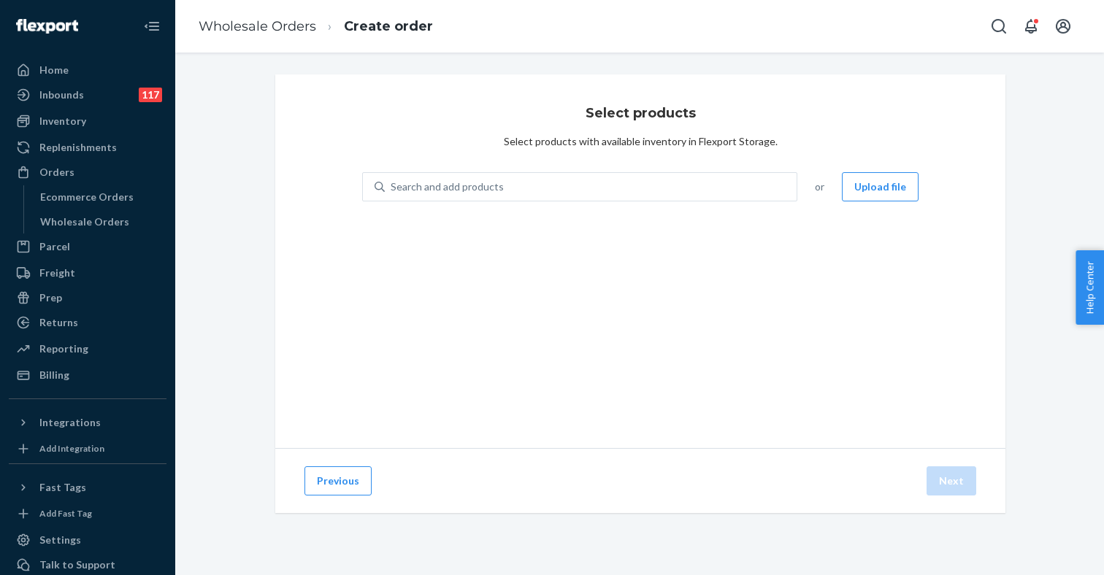
scroll to position [0, 0]
click at [856, 189] on button "Upload file" at bounding box center [880, 186] width 77 height 29
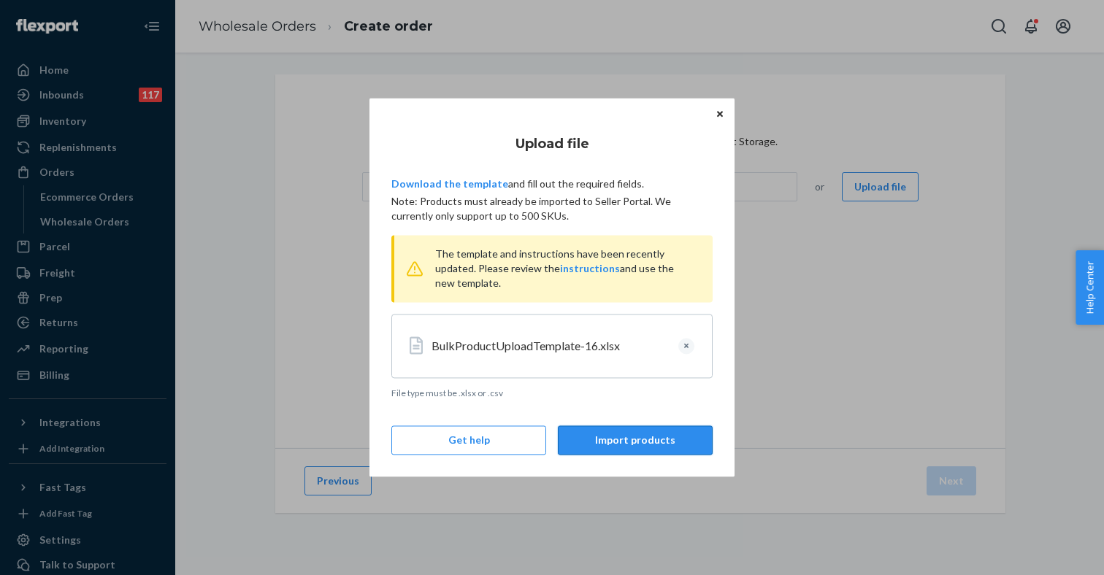
click at [642, 443] on button "Import products" at bounding box center [635, 440] width 155 height 29
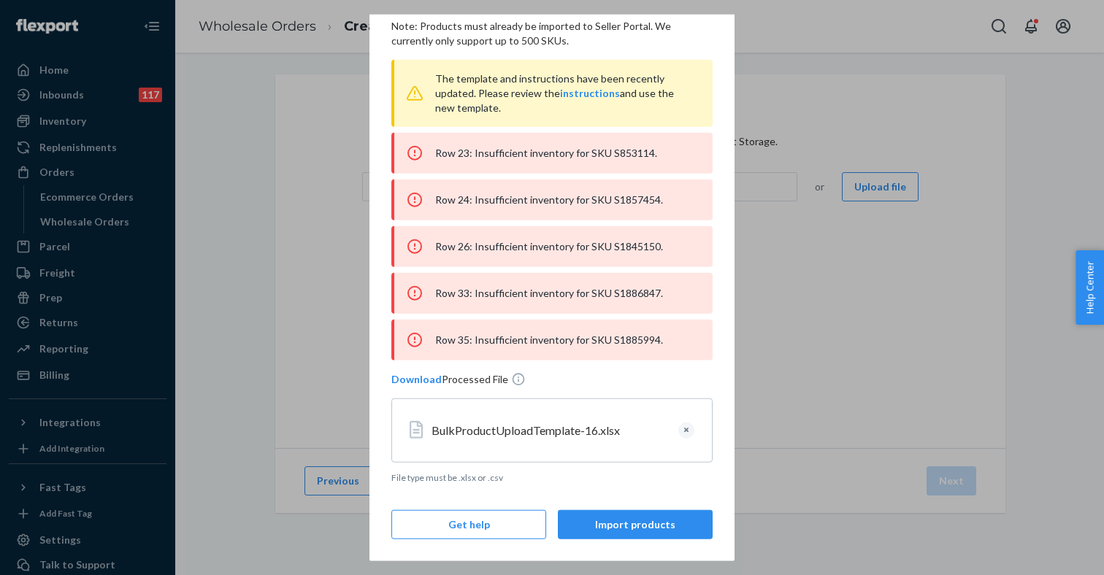
scroll to position [666, 0]
click at [691, 431] on button "Clear" at bounding box center [686, 431] width 16 height 16
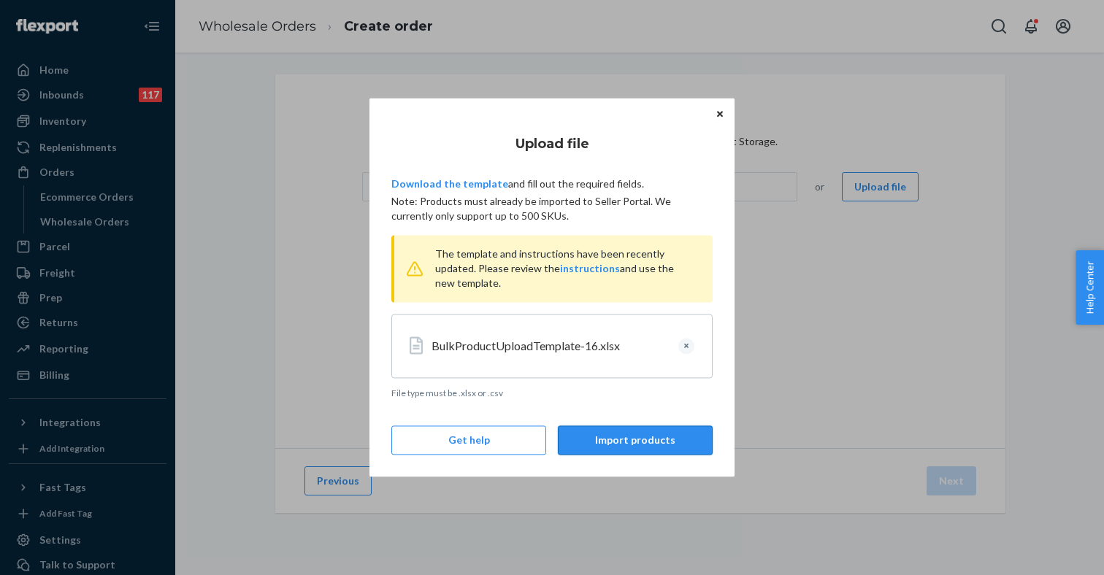
click at [630, 450] on button "Import products" at bounding box center [635, 440] width 155 height 29
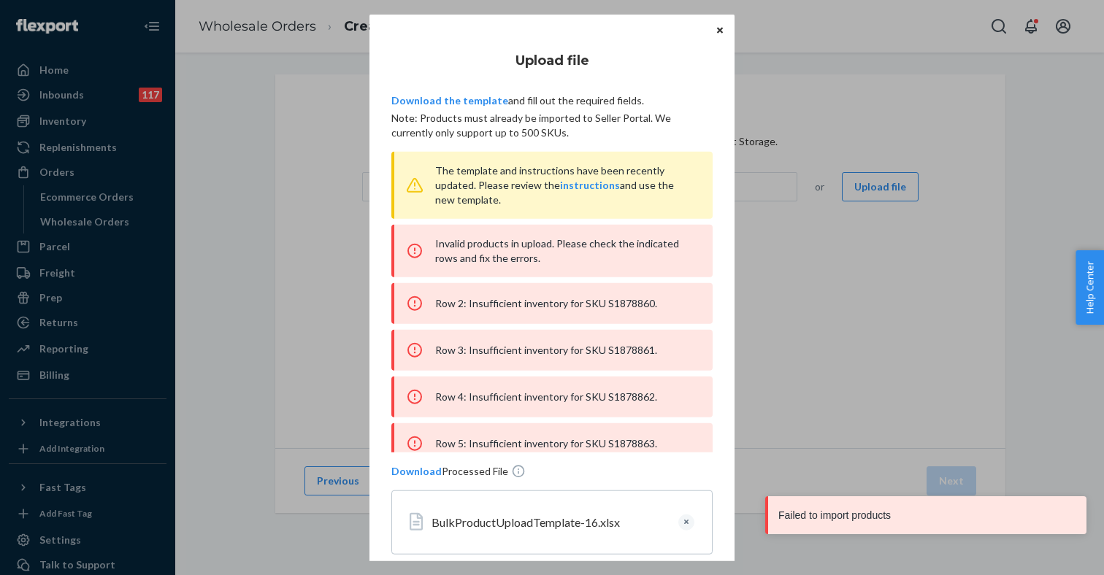
click at [623, 301] on div "Row 2: Insufficient inventory for SKU S1878860." at bounding box center [551, 303] width 321 height 41
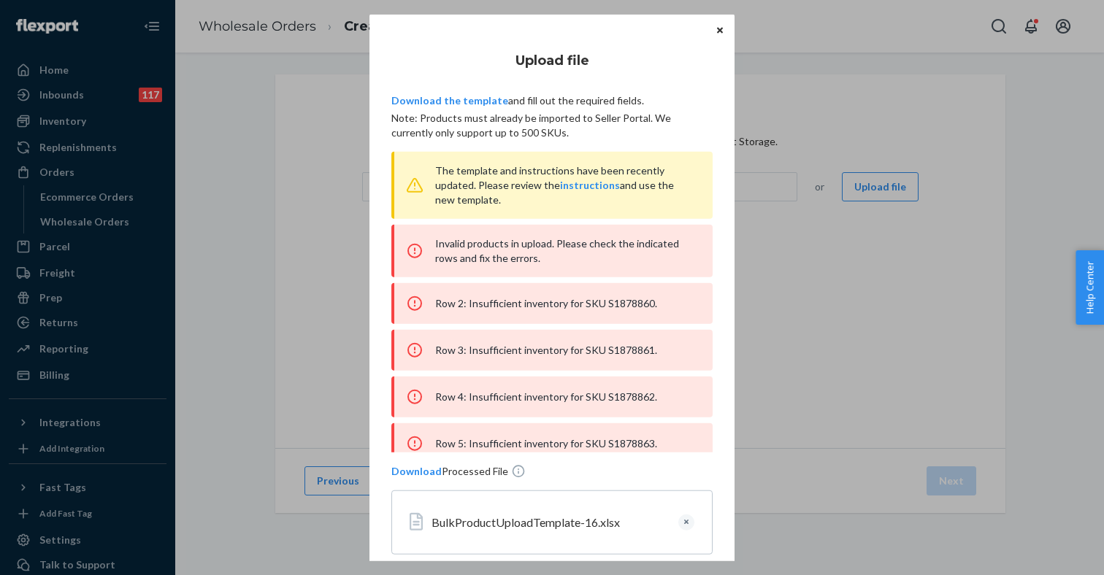
click at [629, 352] on div "Row 3: Insufficient inventory for SKU S1878861." at bounding box center [551, 350] width 321 height 41
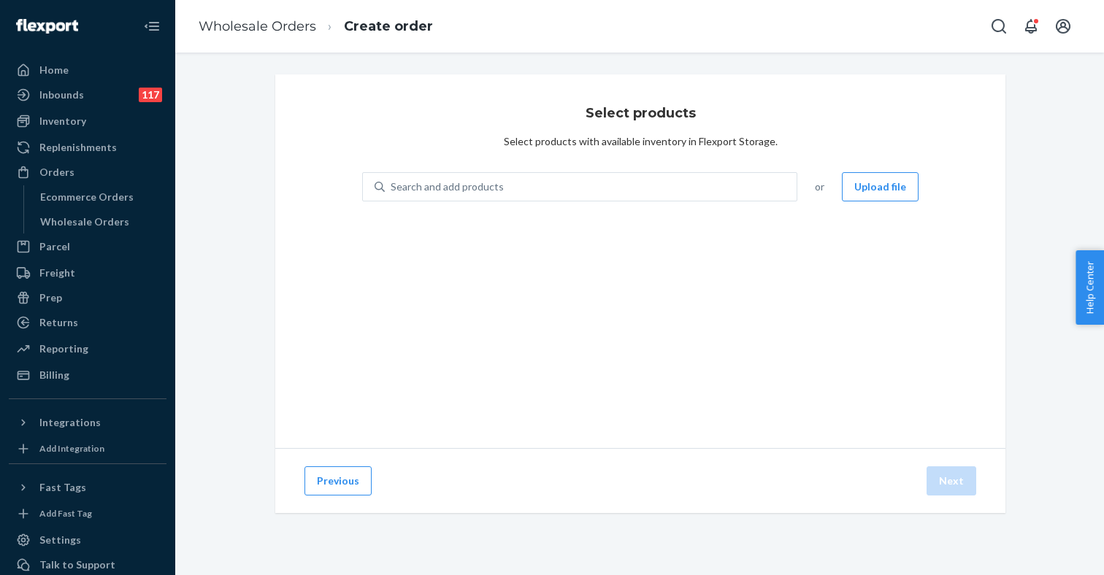
click at [278, 296] on div "Home Inbounds 117 Shipping Plans Problems 117 Inventory Products Replenishments…" at bounding box center [552, 287] width 1104 height 575
click at [859, 191] on button "Upload file" at bounding box center [880, 186] width 77 height 29
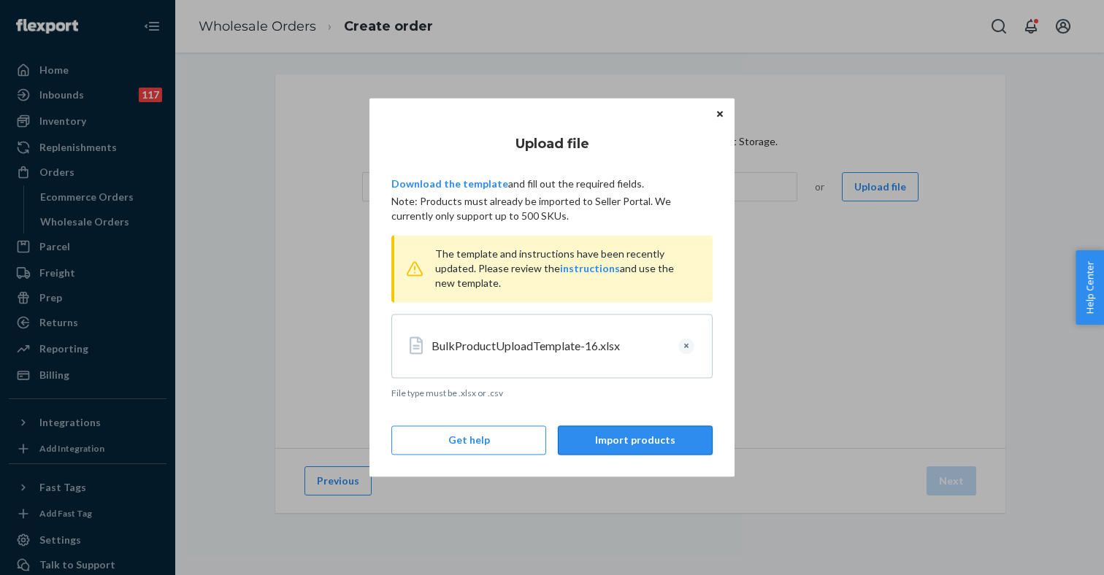
click at [607, 435] on button "Import products" at bounding box center [635, 440] width 155 height 29
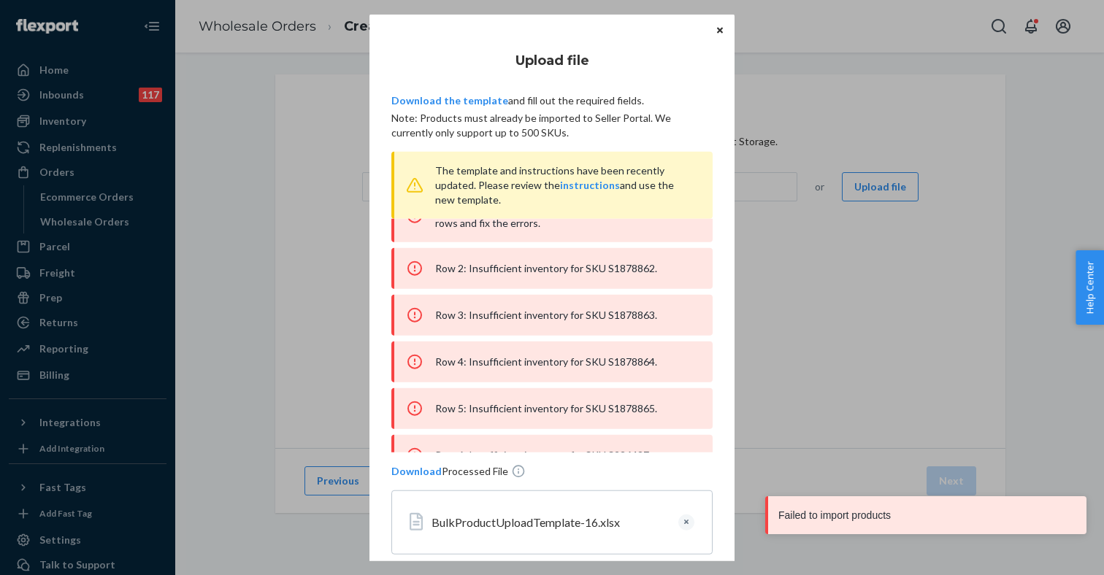
scroll to position [24, 0]
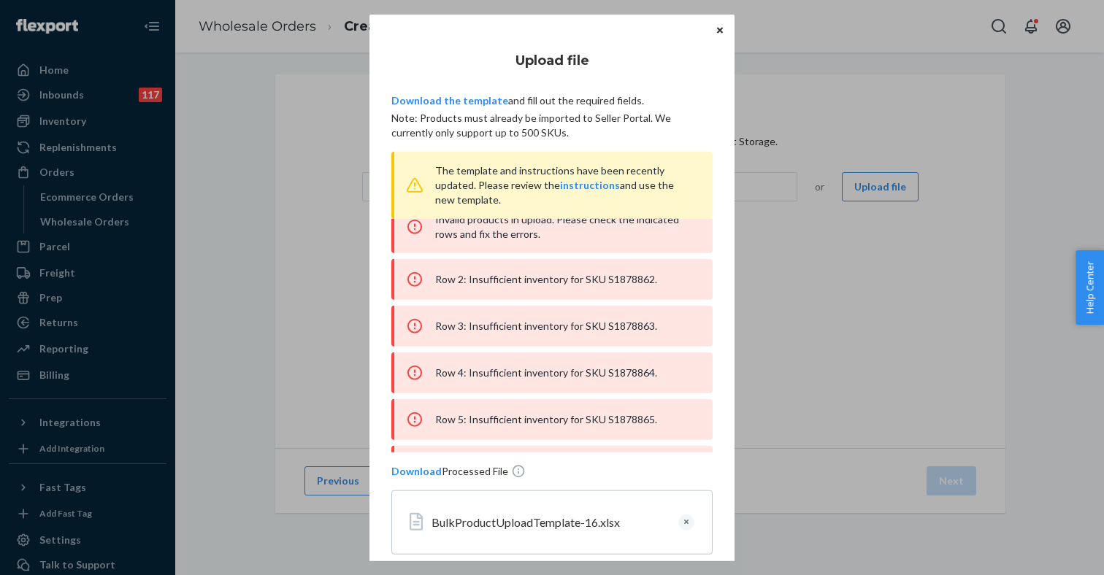
click at [628, 283] on div "Row 2: Insufficient inventory for SKU S1878862." at bounding box center [551, 279] width 321 height 41
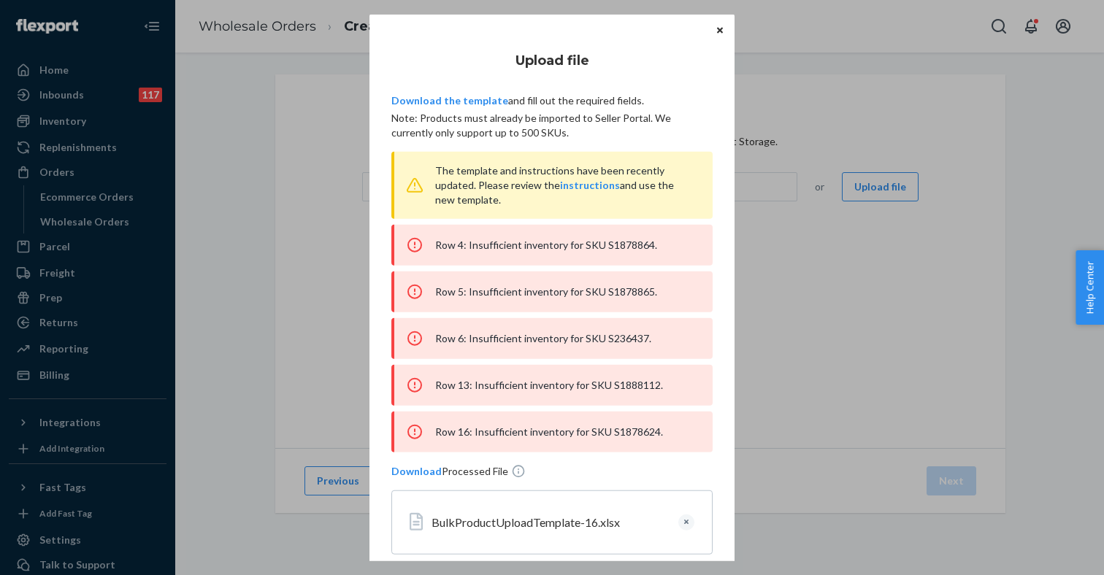
scroll to position [161, 0]
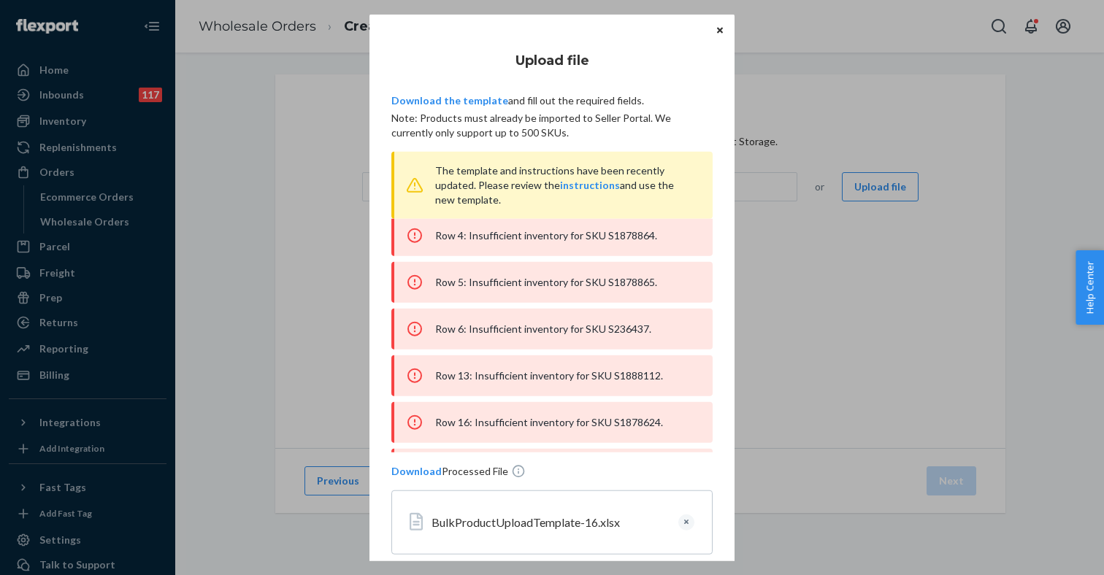
click at [627, 238] on div "Row 4: Insufficient inventory for SKU S1878864." at bounding box center [551, 235] width 321 height 41
click at [326, 254] on div "Upload file Download the template and fill out the required fields. Note: Produ…" at bounding box center [552, 287] width 1104 height 575
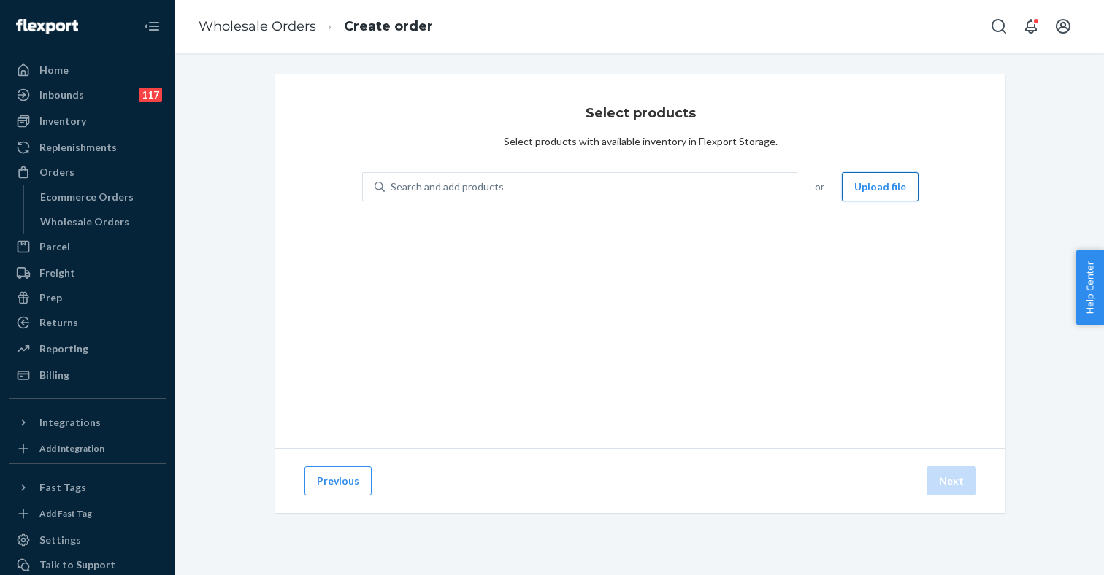
click at [885, 187] on button "Upload file" at bounding box center [880, 186] width 77 height 29
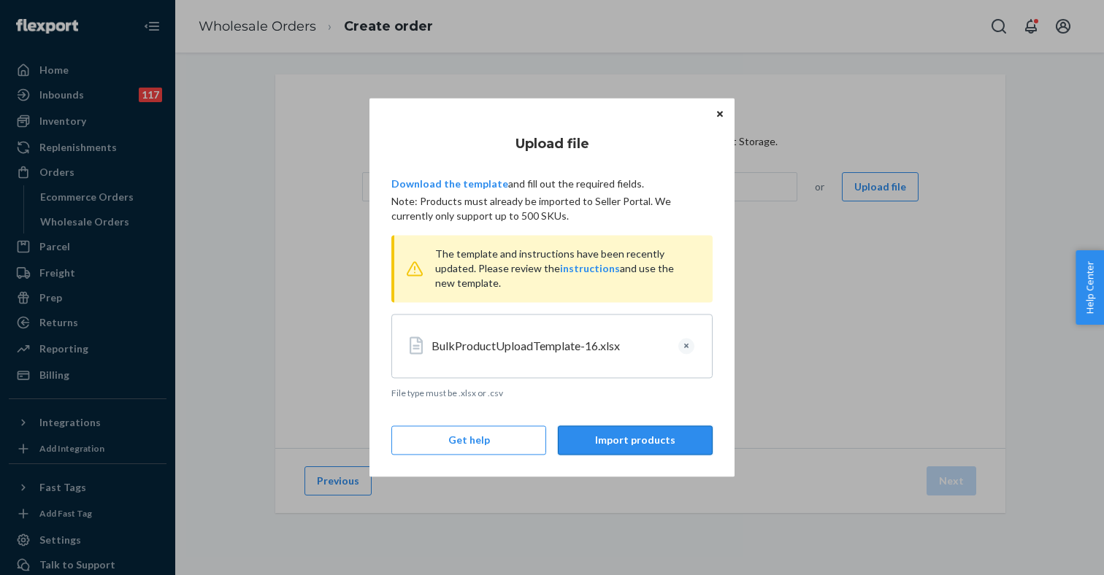
click at [616, 448] on button "Import products" at bounding box center [635, 440] width 155 height 29
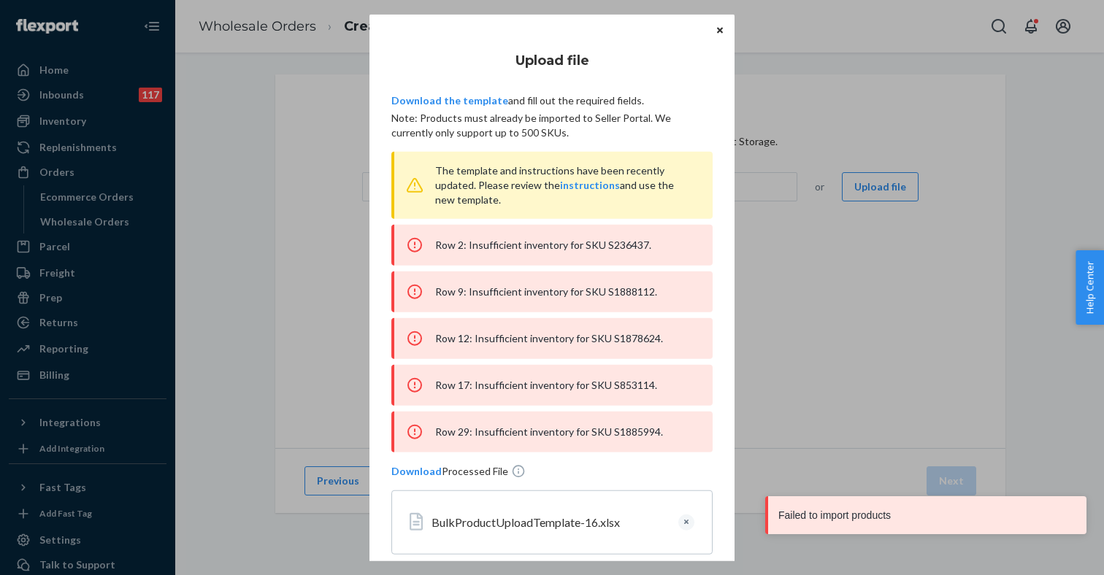
scroll to position [58, 0]
click at [621, 245] on div "Row 2: Insufficient inventory for SKU S236437." at bounding box center [551, 245] width 321 height 41
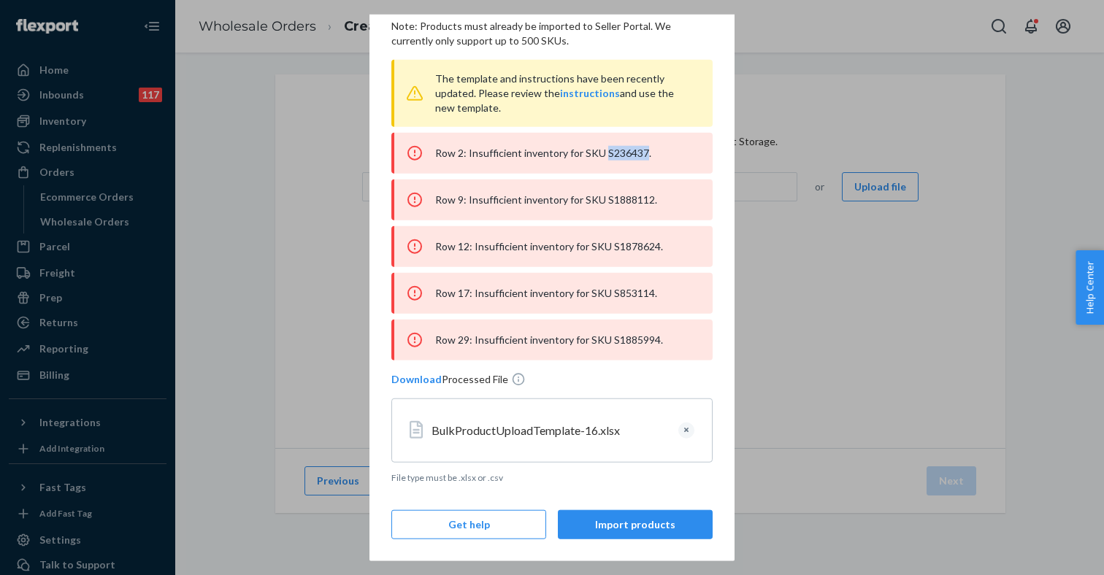
scroll to position [92, 0]
click at [688, 434] on button "Clear" at bounding box center [686, 431] width 16 height 16
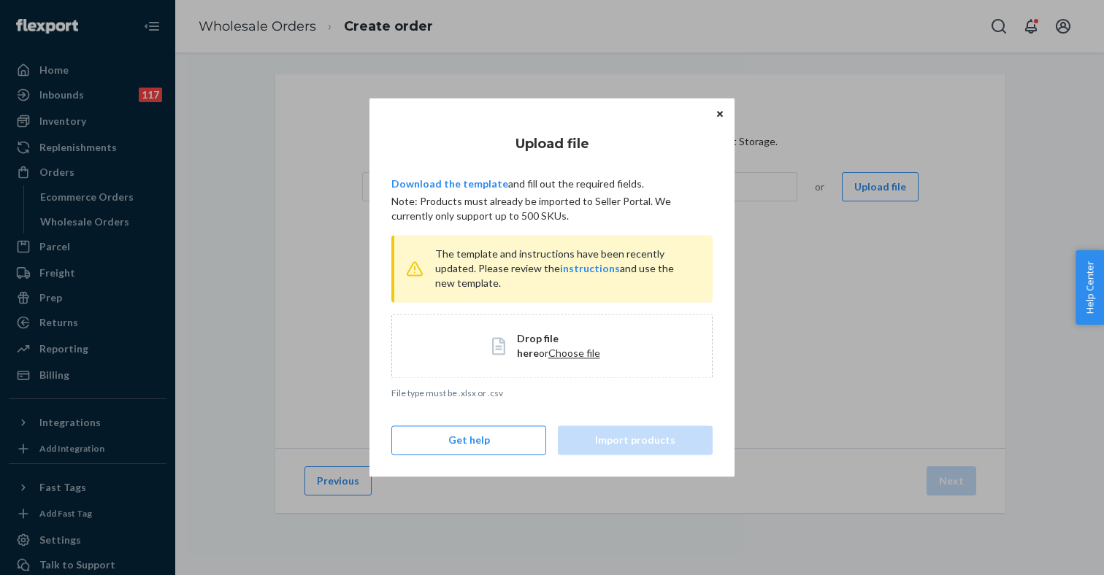
scroll to position [0, 0]
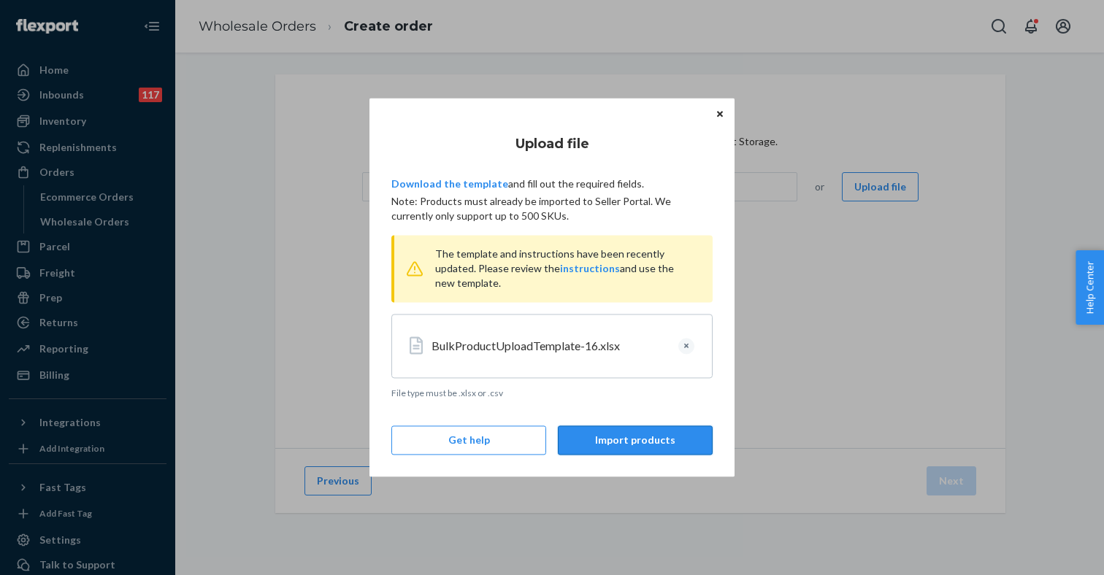
click at [621, 450] on button "Import products" at bounding box center [635, 440] width 155 height 29
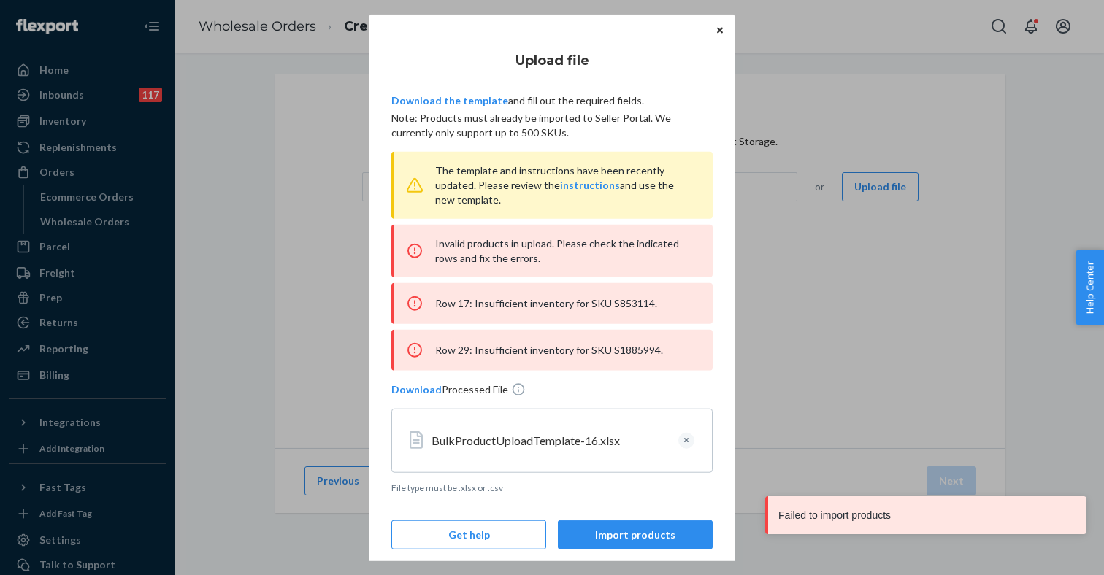
click at [617, 304] on div "Row 17: Insufficient inventory for SKU S853114." at bounding box center [551, 303] width 321 height 41
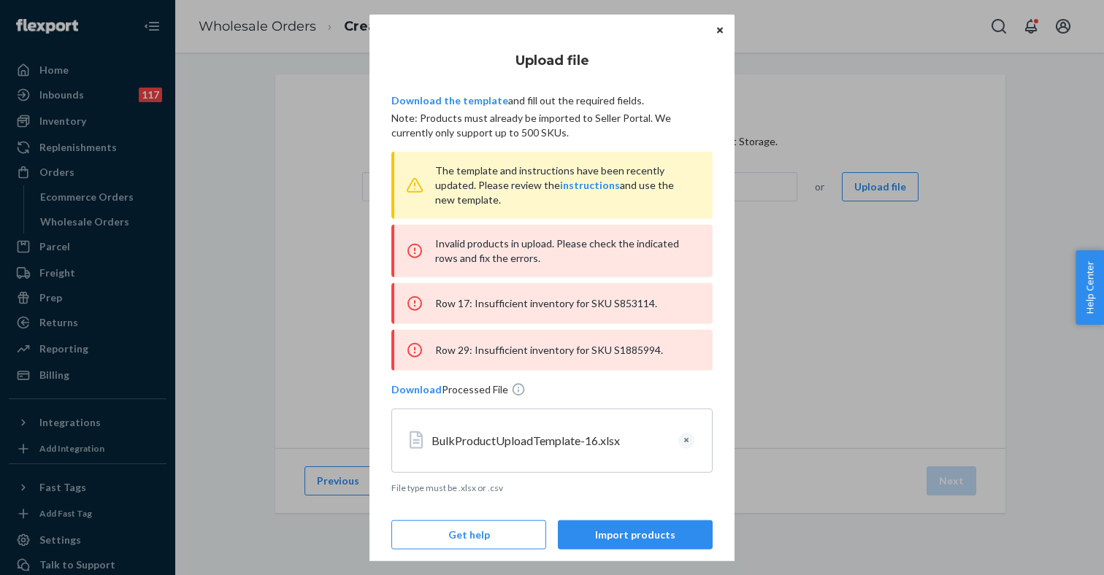
click at [626, 351] on div "Row 29: Insufficient inventory for SKU S1885994." at bounding box center [551, 350] width 321 height 41
click at [287, 313] on div "Upload file Download the template and fill out the required fields. Note: Produ…" at bounding box center [552, 287] width 1104 height 575
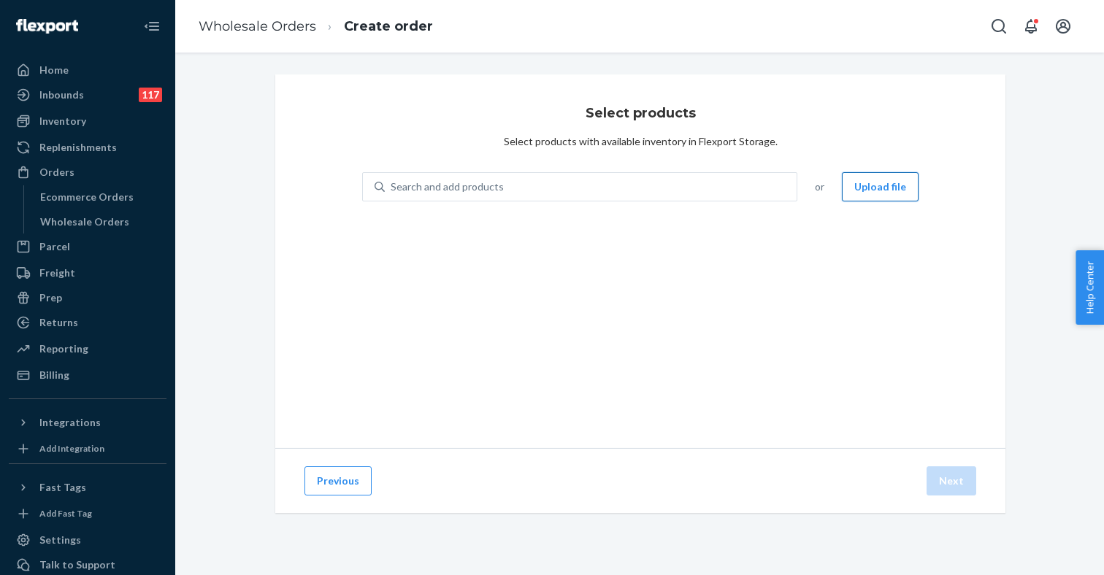
click at [883, 191] on button "Upload file" at bounding box center [880, 186] width 77 height 29
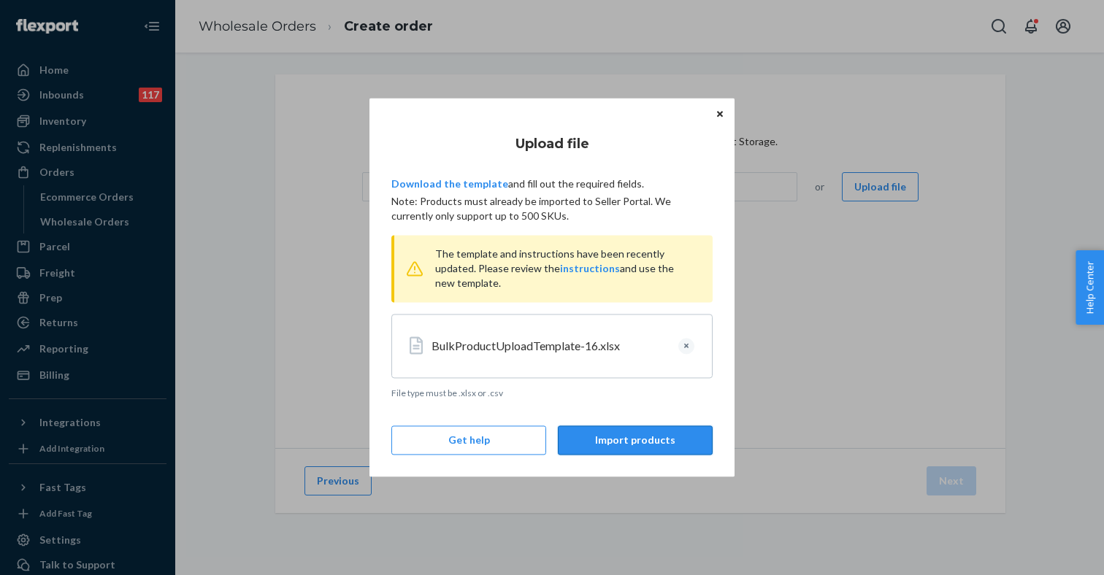
click at [611, 439] on button "Import products" at bounding box center [635, 440] width 155 height 29
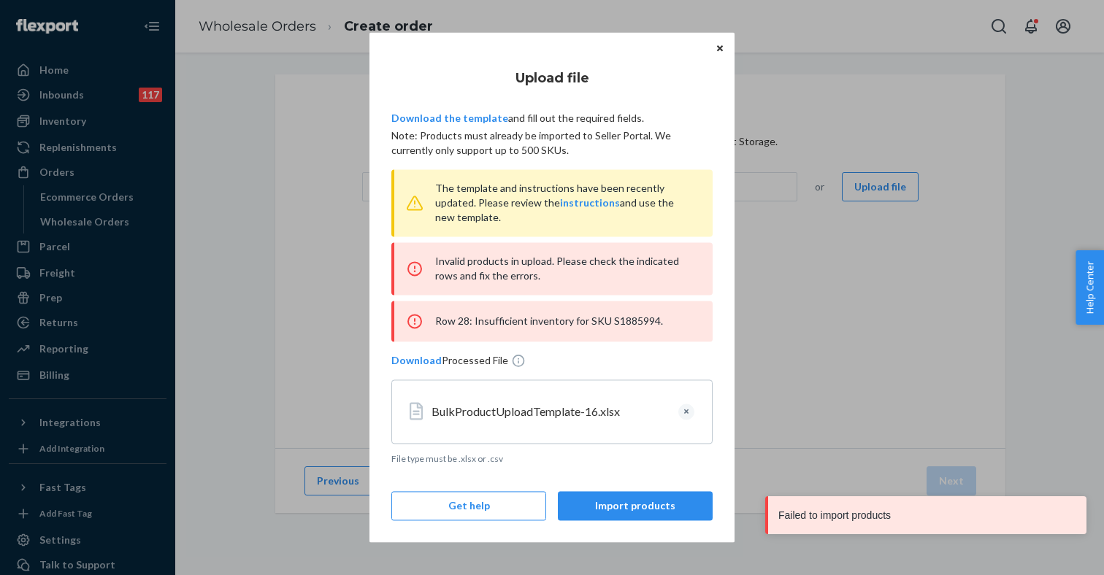
click at [633, 321] on div "Row 28: Insufficient inventory for SKU S1885994." at bounding box center [551, 321] width 321 height 41
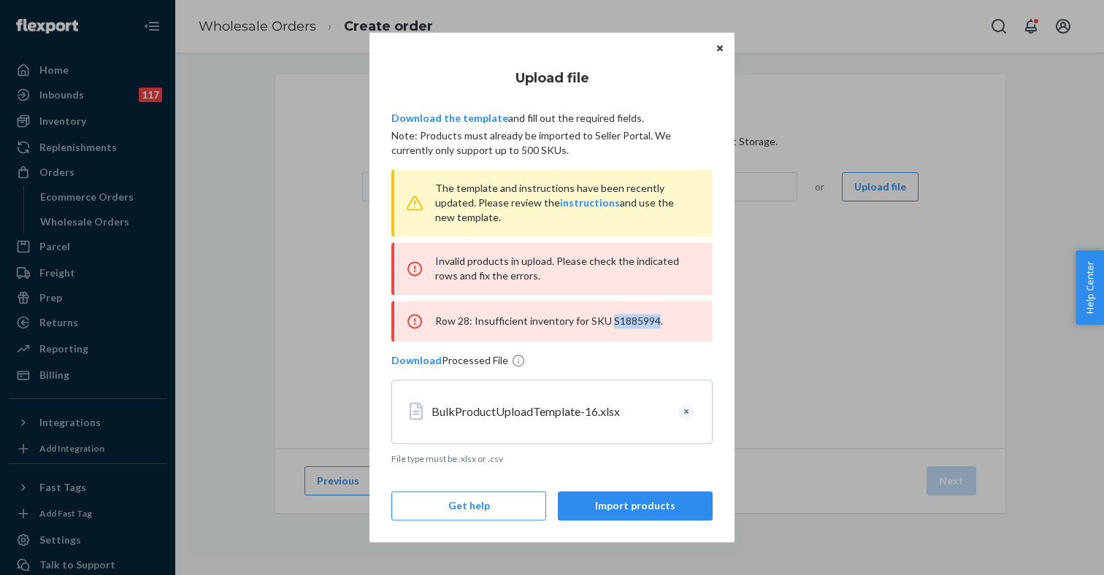
click at [691, 411] on button "Clear" at bounding box center [686, 412] width 16 height 16
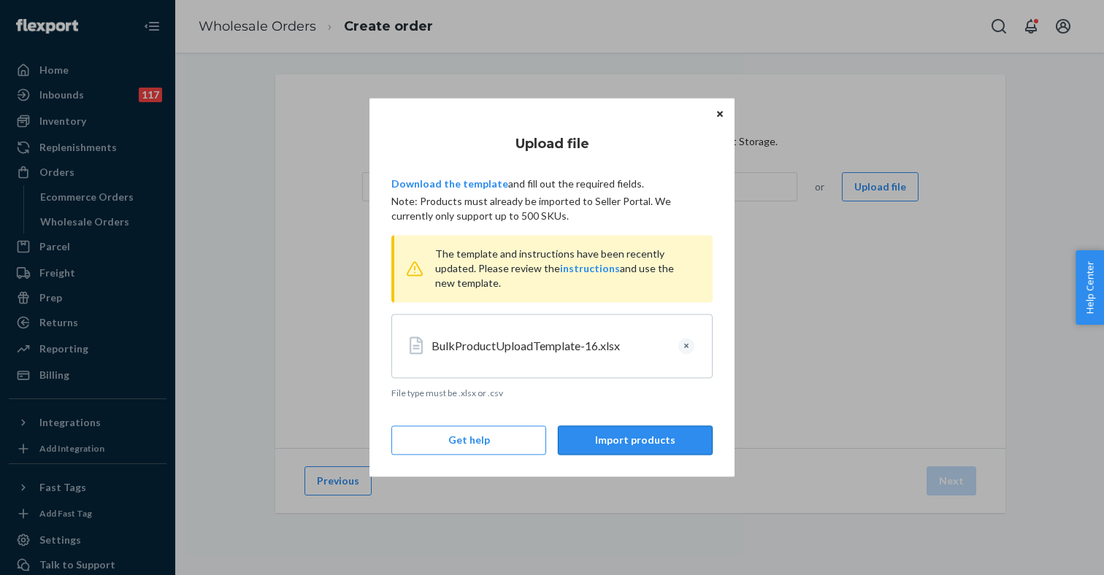
click at [622, 444] on button "Import products" at bounding box center [635, 440] width 155 height 29
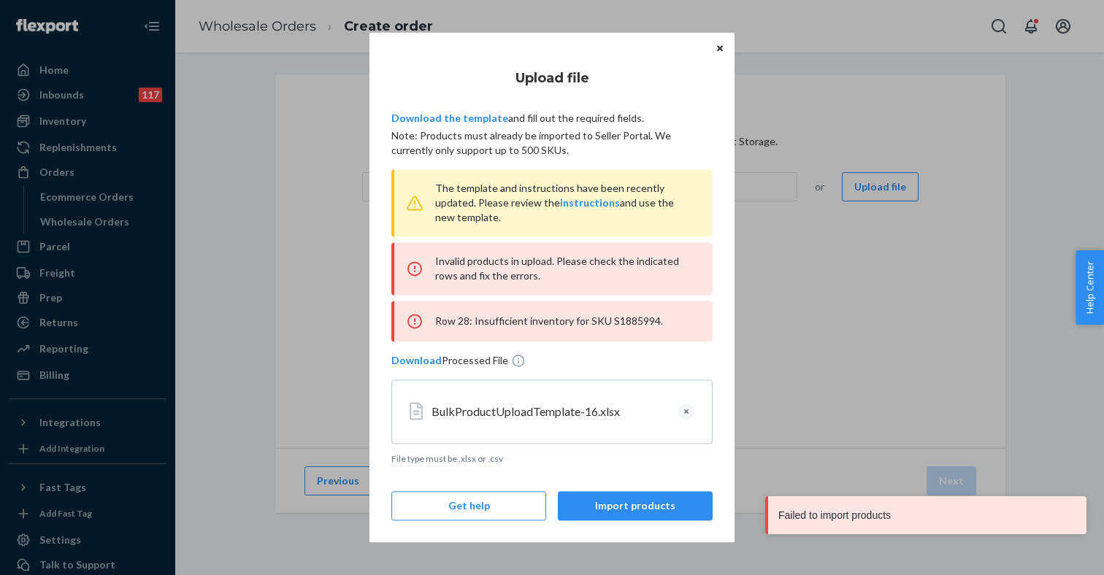
click at [627, 323] on div "Row 28: Insufficient inventory for SKU S1885994." at bounding box center [551, 321] width 321 height 41
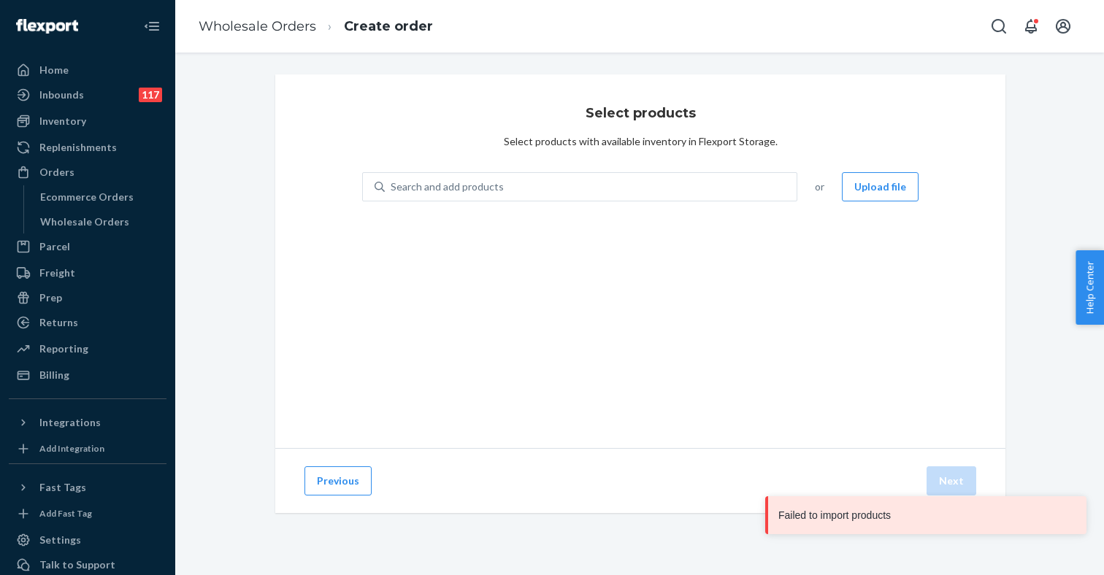
click at [840, 282] on div "Failed to import products Home Inbounds 117 Shipping Plans Problems 117 Invento…" at bounding box center [552, 287] width 1104 height 575
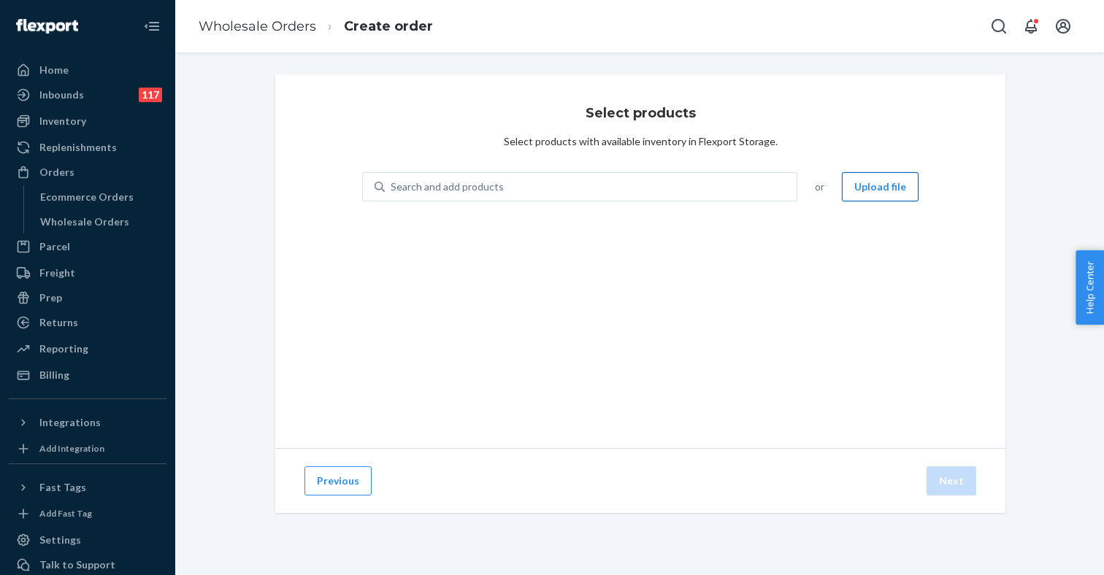
click at [873, 189] on button "Upload file" at bounding box center [880, 186] width 77 height 29
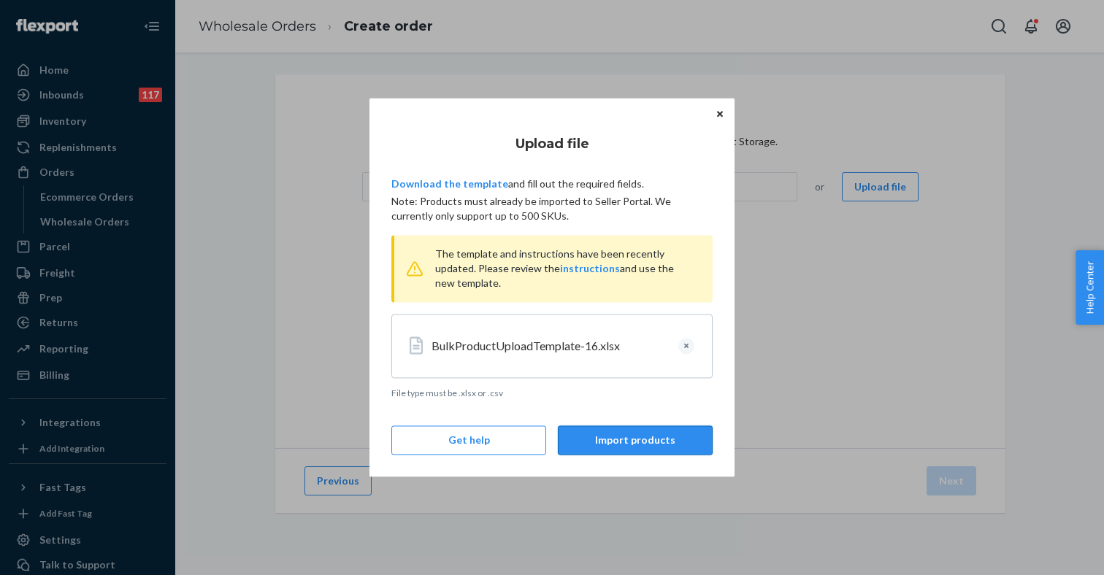
click at [612, 447] on button "Import products" at bounding box center [635, 440] width 155 height 29
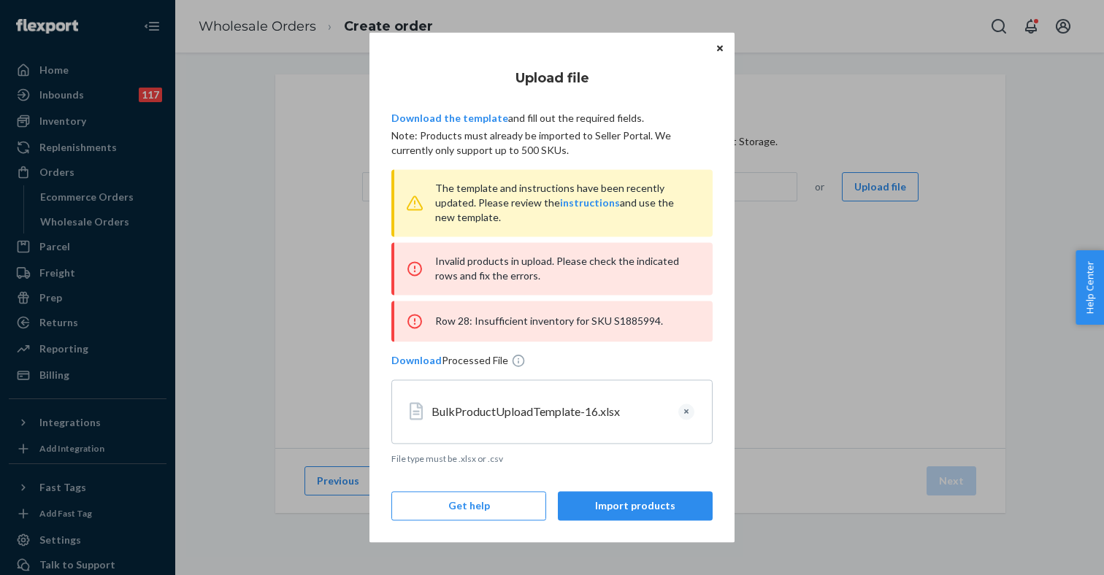
click at [685, 410] on button "Clear" at bounding box center [686, 412] width 16 height 16
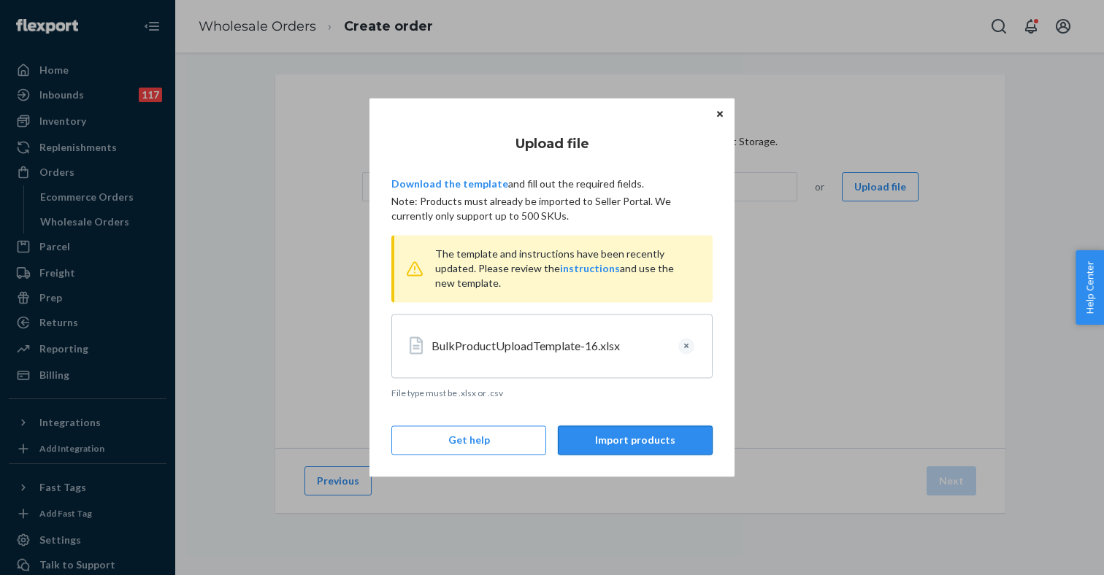
click at [607, 437] on button "Import products" at bounding box center [635, 440] width 155 height 29
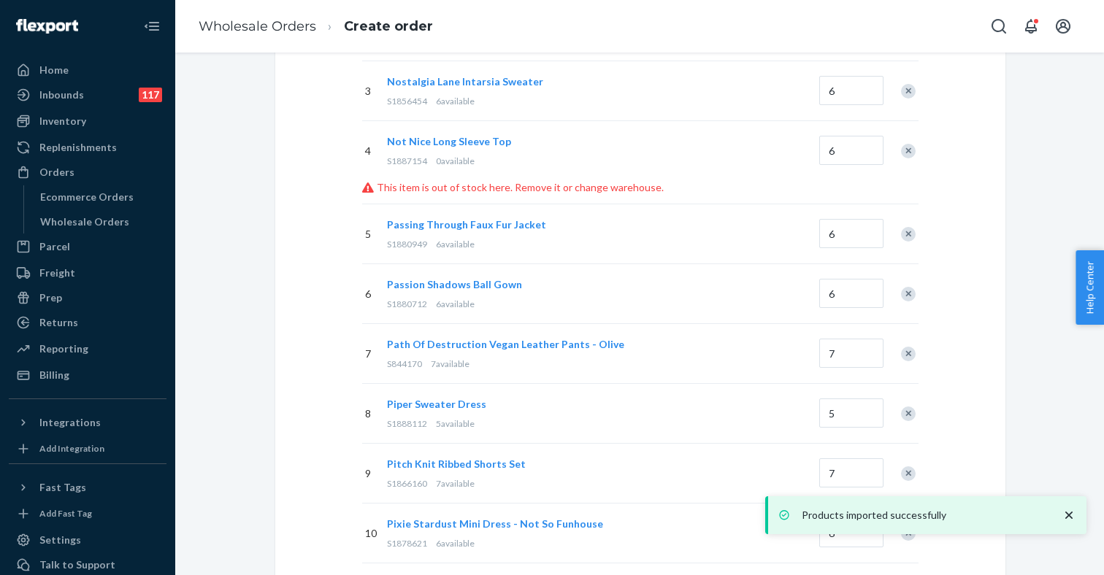
scroll to position [296, 0]
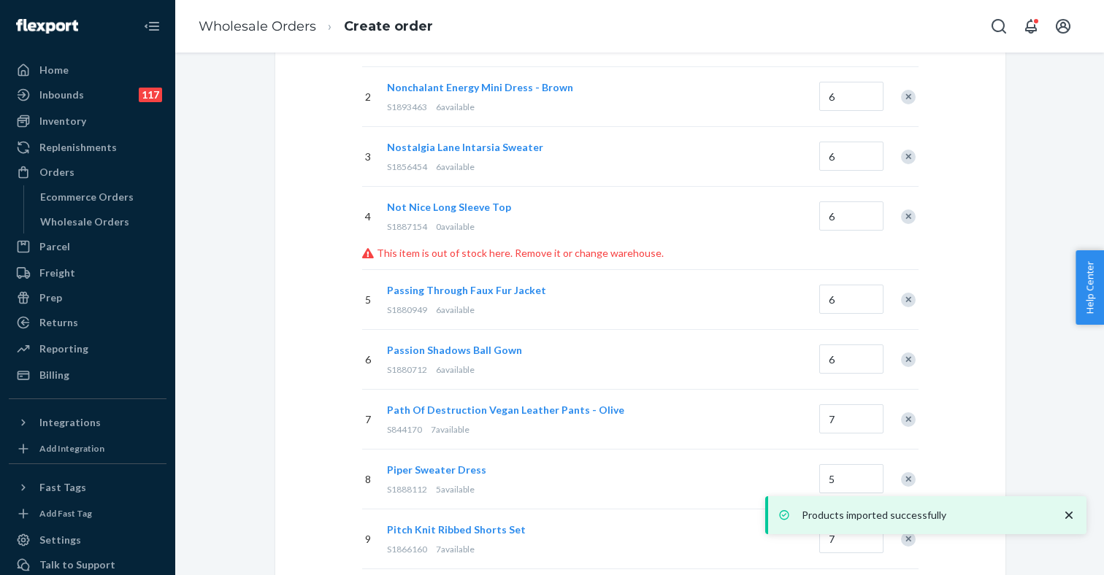
click at [408, 225] on span "S1887154" at bounding box center [407, 226] width 40 height 11
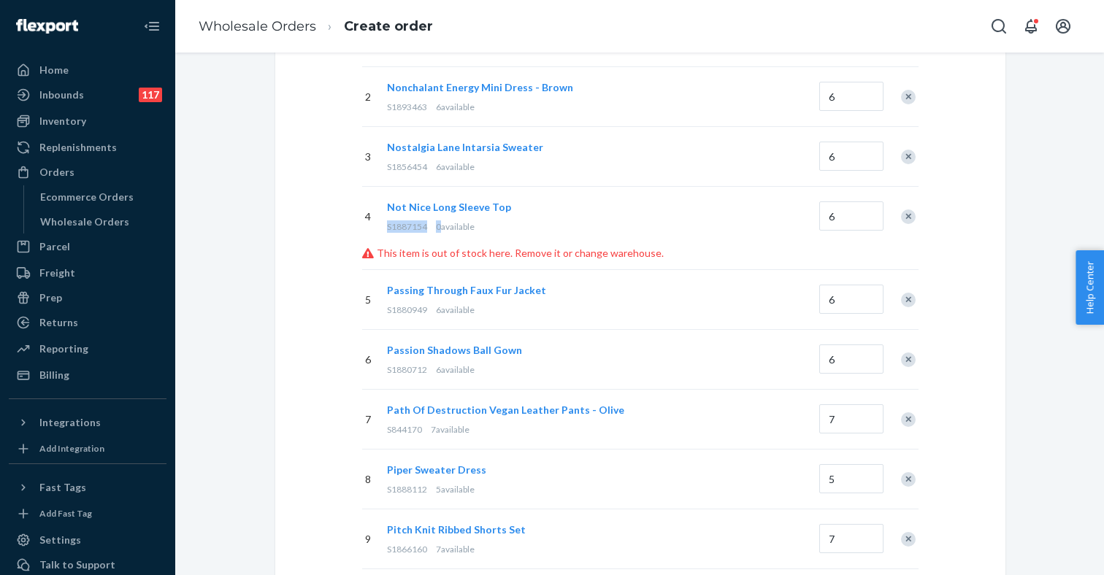
click at [429, 234] on div "Not Nice Long Sleeve Top S1887154 0 available" at bounding box center [600, 216] width 432 height 56
drag, startPoint x: 427, startPoint y: 226, endPoint x: 385, endPoint y: 226, distance: 42.3
click at [385, 226] on div "Not Nice Long Sleeve Top S1887154 0 available" at bounding box center [600, 216] width 432 height 56
click at [909, 215] on div "Remove Item" at bounding box center [908, 217] width 15 height 15
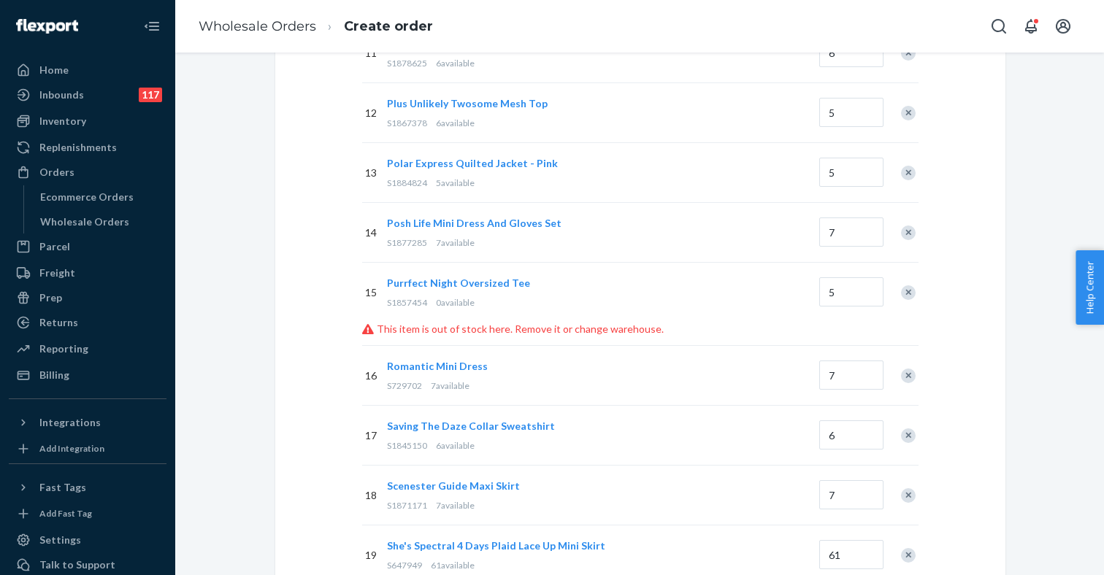
scroll to position [891, 0]
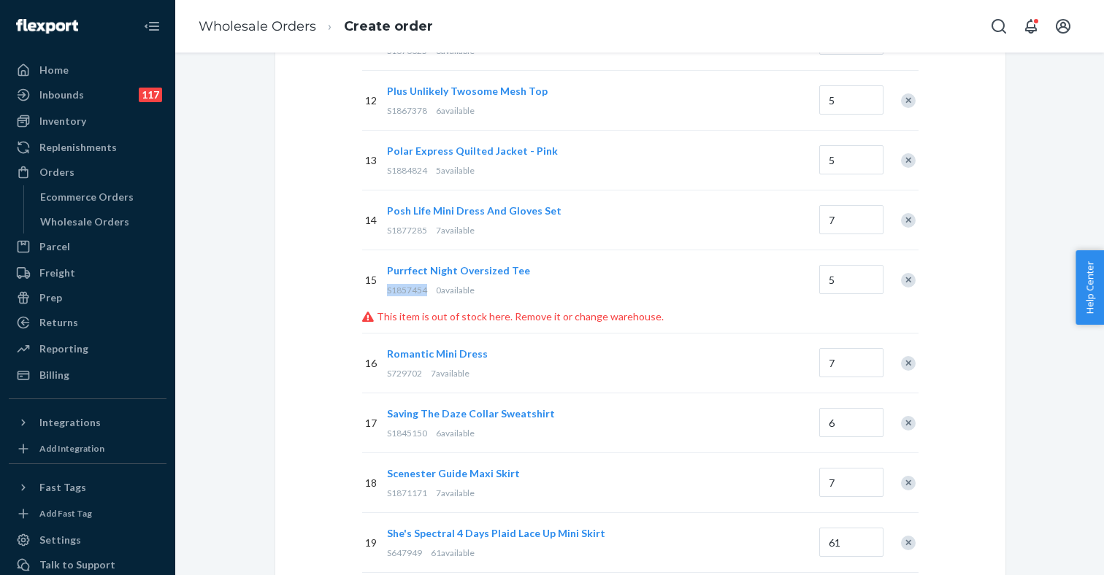
drag, startPoint x: 426, startPoint y: 288, endPoint x: 388, endPoint y: 289, distance: 38.0
click at [388, 289] on span "S1857454" at bounding box center [407, 290] width 40 height 11
click at [906, 278] on div "Remove Item" at bounding box center [908, 280] width 15 height 15
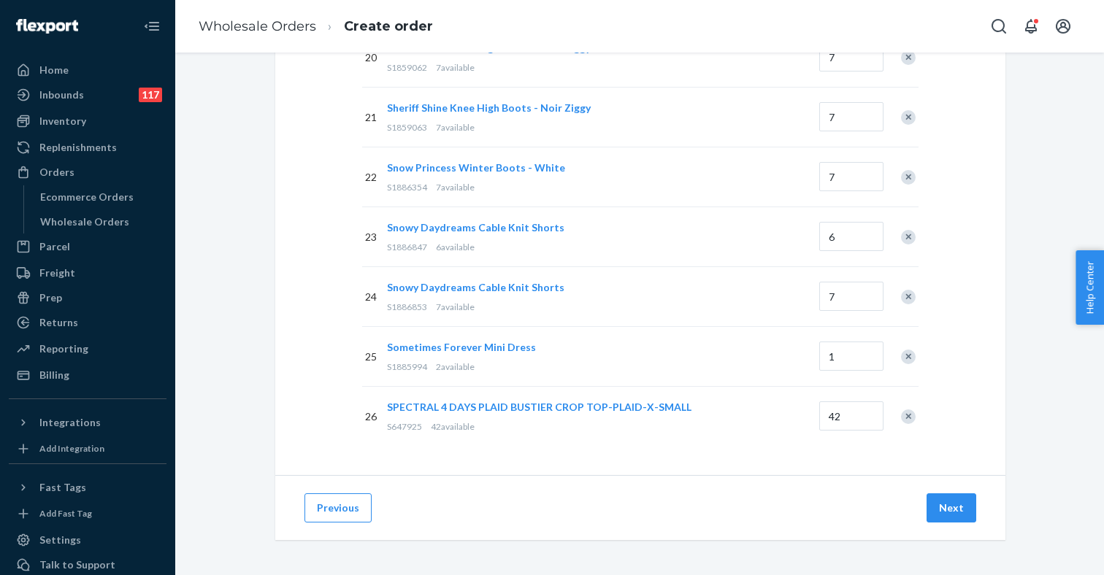
scroll to position [1413, 0]
click at [942, 507] on button "Next" at bounding box center [951, 507] width 50 height 29
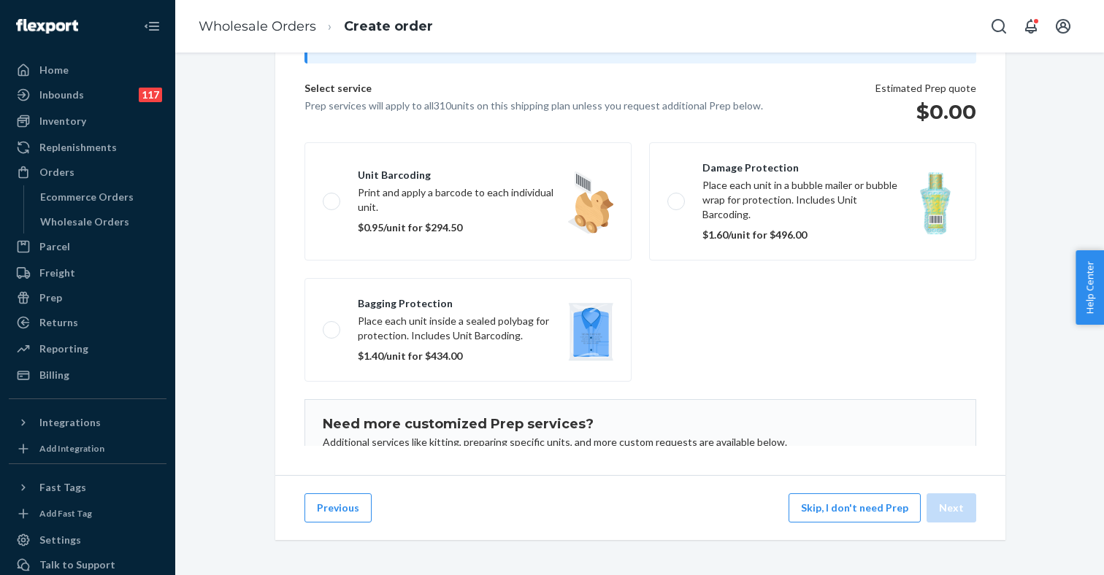
scroll to position [169, 0]
click at [850, 512] on button "Skip, I don't need Prep" at bounding box center [854, 507] width 132 height 29
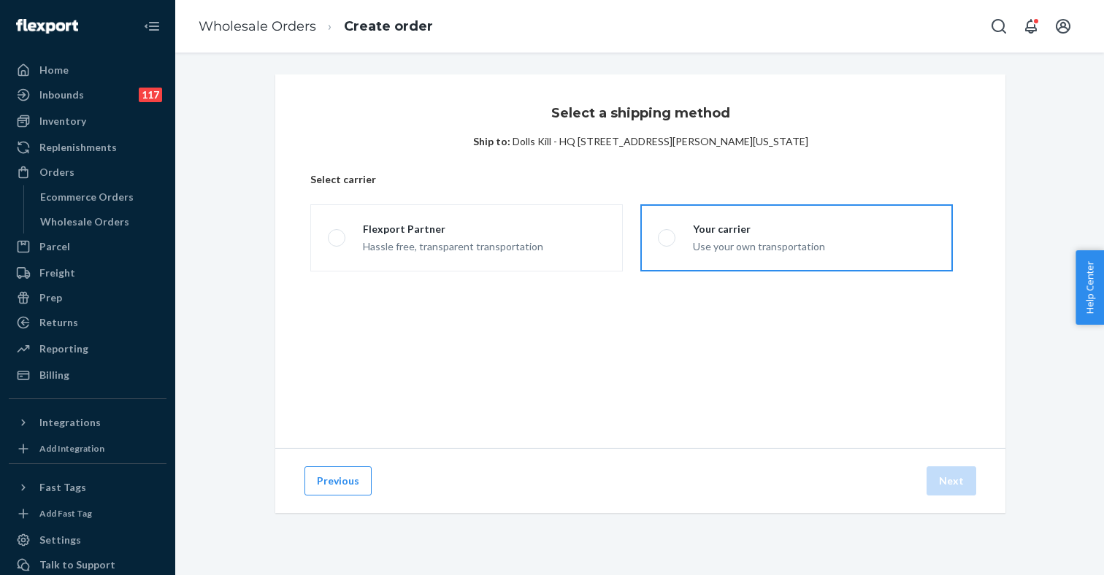
click at [696, 249] on div "Use your own transportation" at bounding box center [759, 246] width 132 height 18
click at [667, 243] on input "Your carrier Use your own transportation" at bounding box center [662, 238] width 9 height 9
radio input "true"
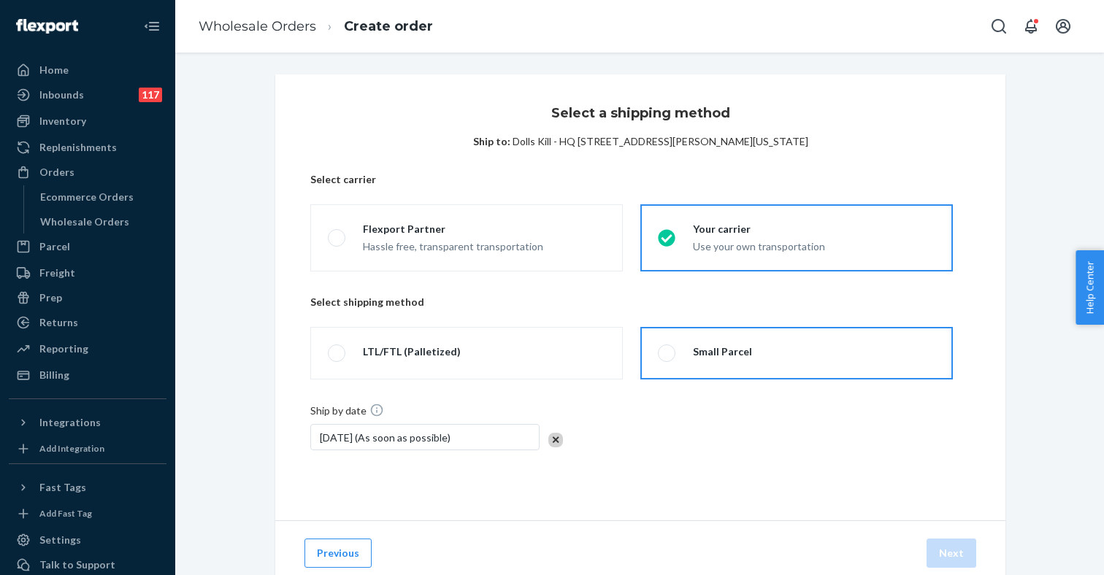
click at [694, 351] on div "Small Parcel" at bounding box center [722, 352] width 59 height 15
click at [667, 351] on input "Small Parcel" at bounding box center [662, 353] width 9 height 9
radio input "true"
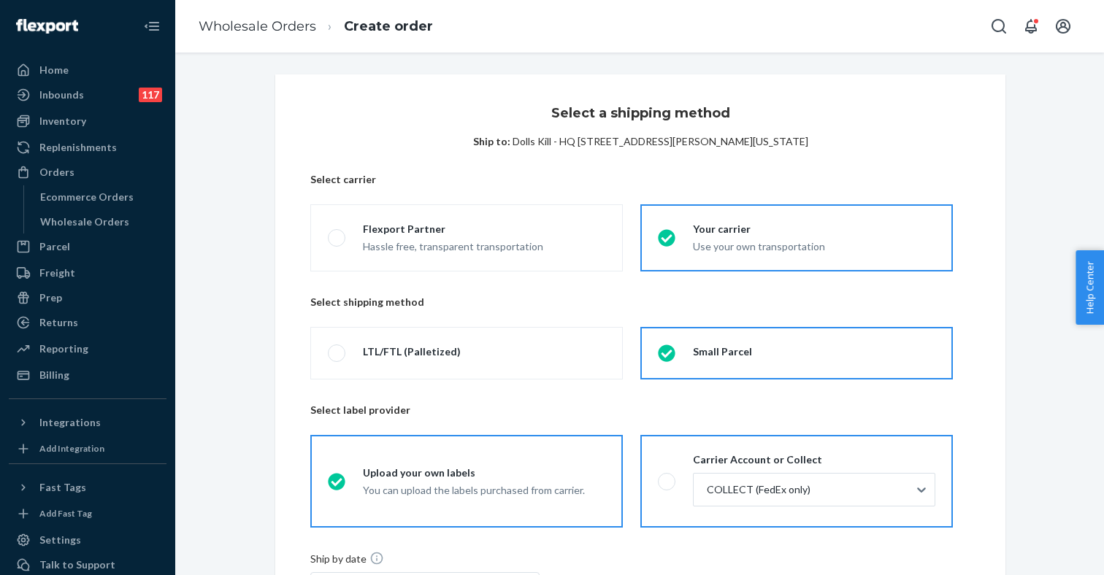
click at [663, 482] on span at bounding box center [667, 482] width 18 height 18
click at [663, 482] on input "Carrier Account or Collect COLLECT (FedEx only)" at bounding box center [662, 481] width 9 height 9
radio input "true"
radio input "false"
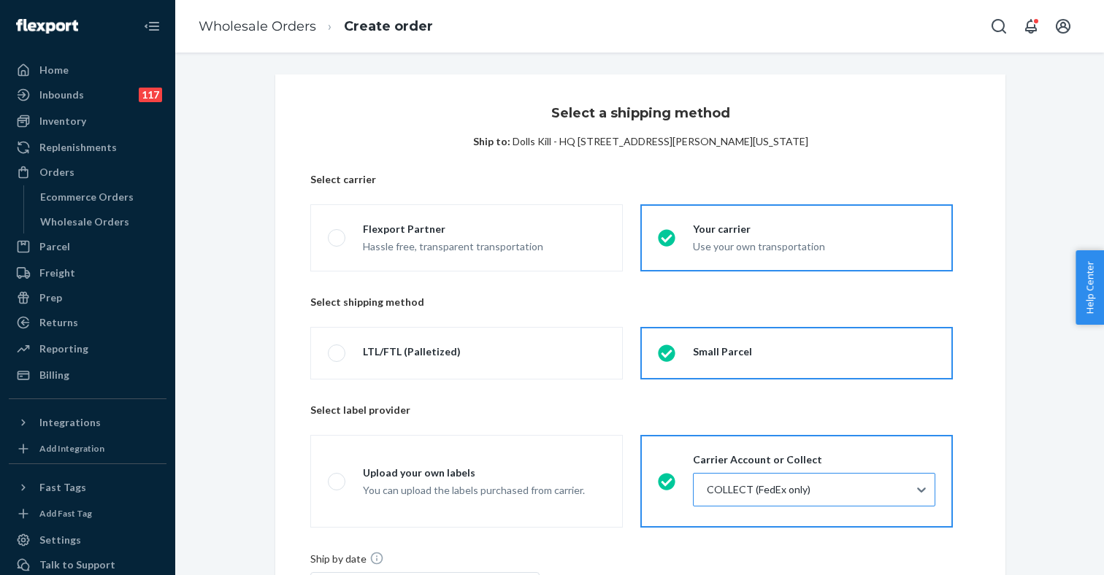
click at [734, 499] on div "COLLECT (FedEx only)" at bounding box center [759, 490] width 104 height 20
click at [707, 497] on input "COLLECT (FedEx only)" at bounding box center [705, 490] width 1 height 15
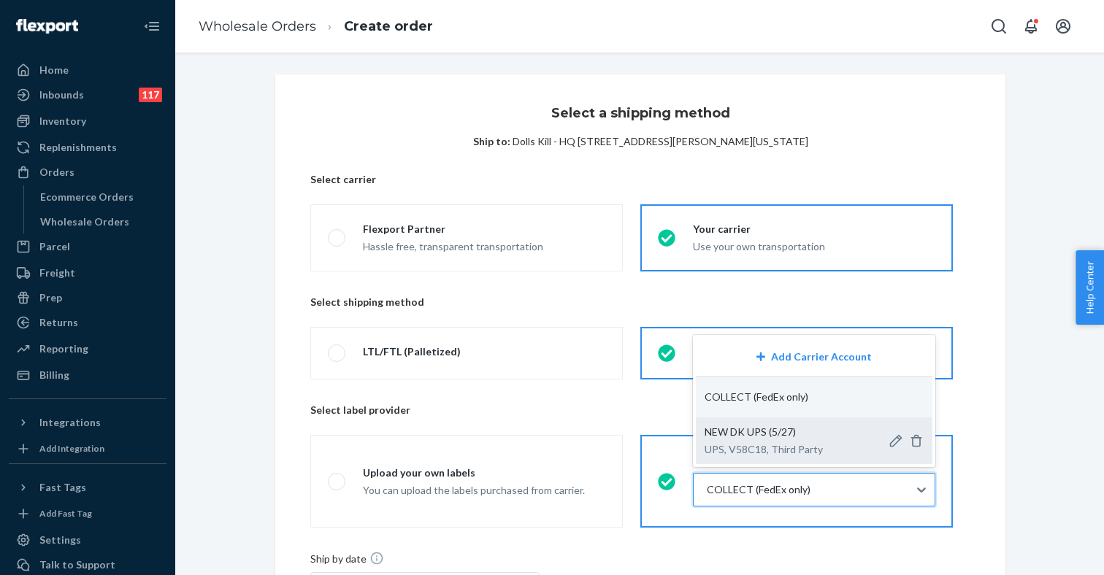
click at [750, 434] on span "NEW DK UPS (5/27)" at bounding box center [749, 432] width 91 height 12
click at [707, 483] on input "option NEW DK UPS (5/27)-Dolls Kill - Fairfax-UPS-V58C18-75067 focused, 3 of 3.…" at bounding box center [705, 490] width 1 height 15
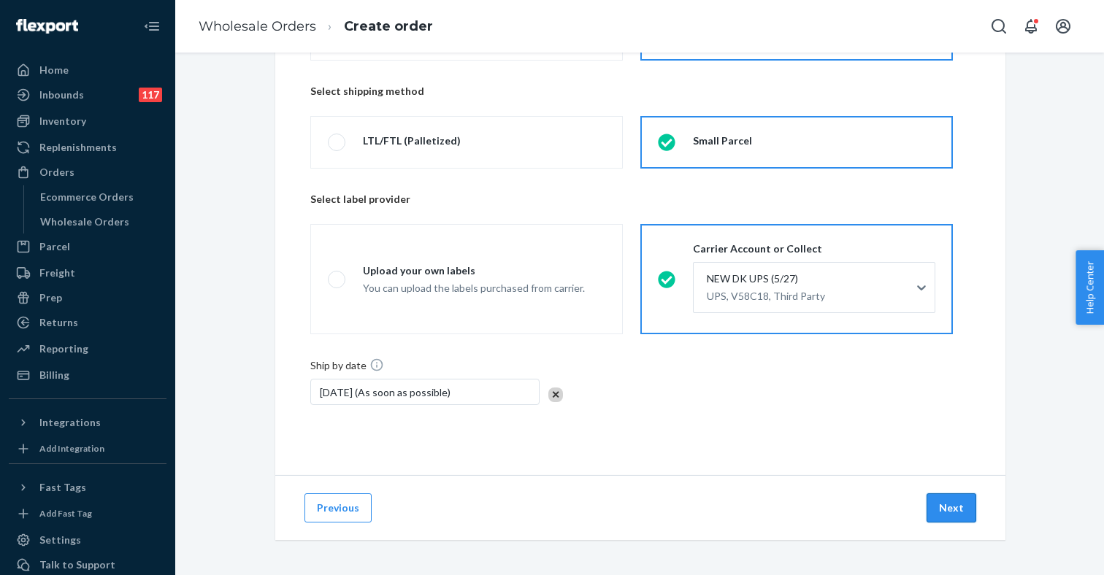
click at [950, 499] on button "Next" at bounding box center [951, 507] width 50 height 29
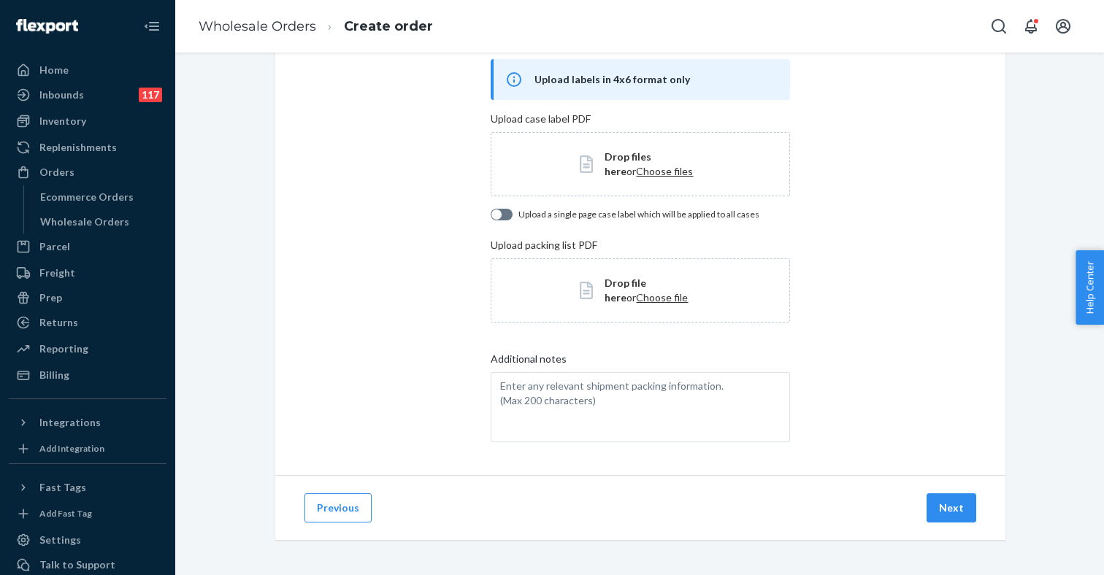
scroll to position [87, 0]
click at [942, 503] on button "Next" at bounding box center [951, 507] width 50 height 29
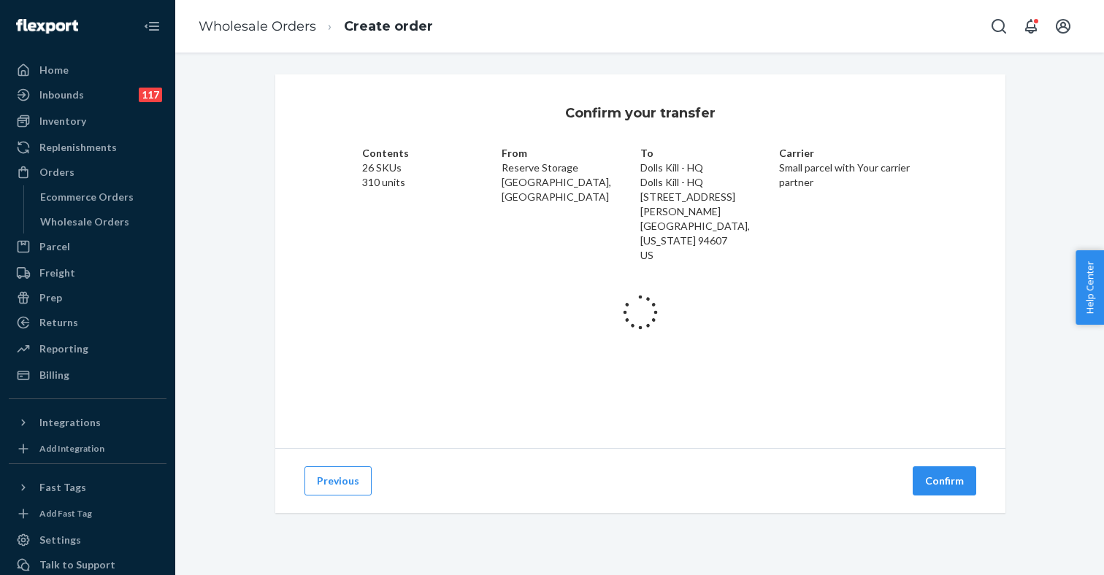
scroll to position [0, 0]
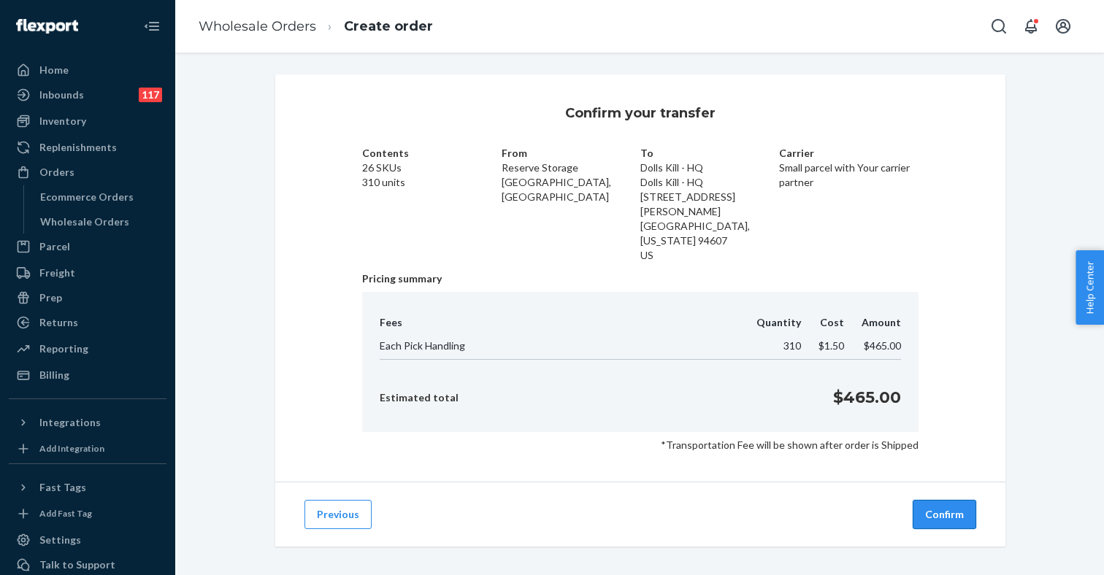
click at [940, 500] on button "Confirm" at bounding box center [945, 514] width 64 height 29
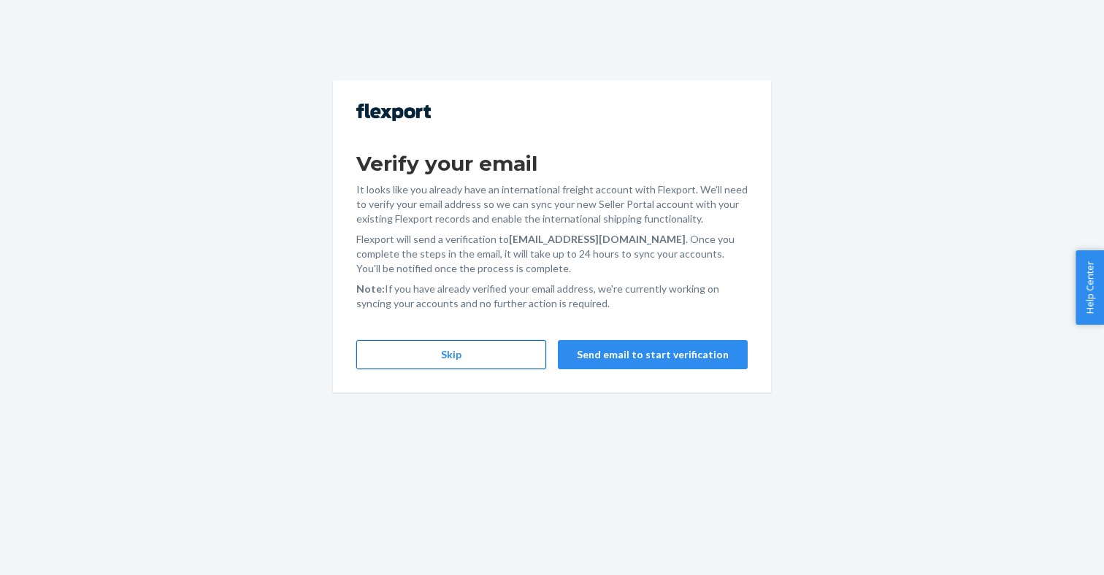
click at [461, 356] on button "Skip" at bounding box center [451, 354] width 190 height 29
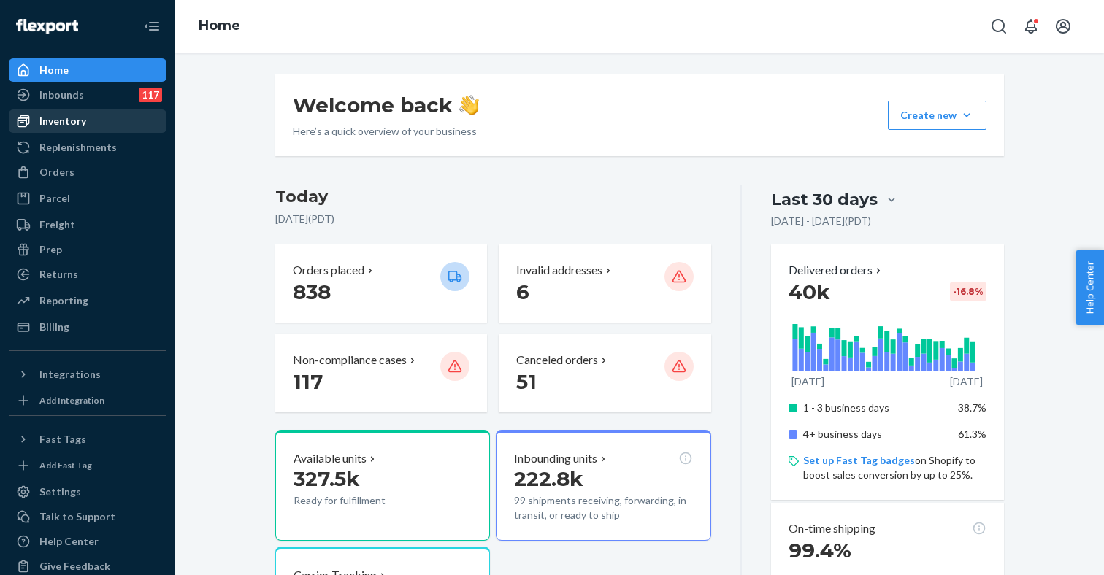
click at [79, 120] on div "Inventory" at bounding box center [62, 121] width 47 height 15
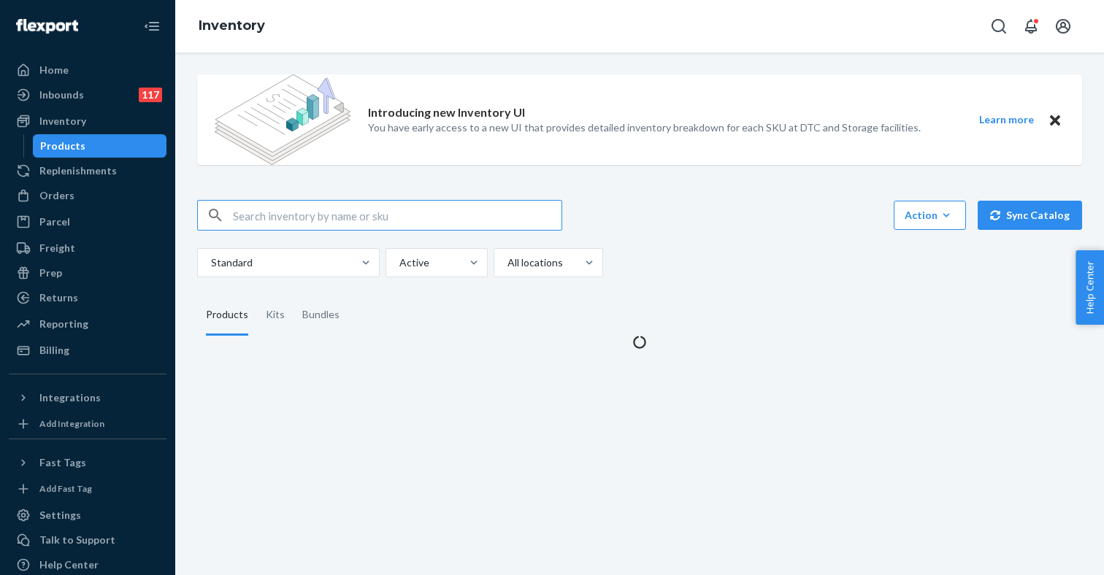
click at [298, 214] on input "text" at bounding box center [397, 215] width 329 height 29
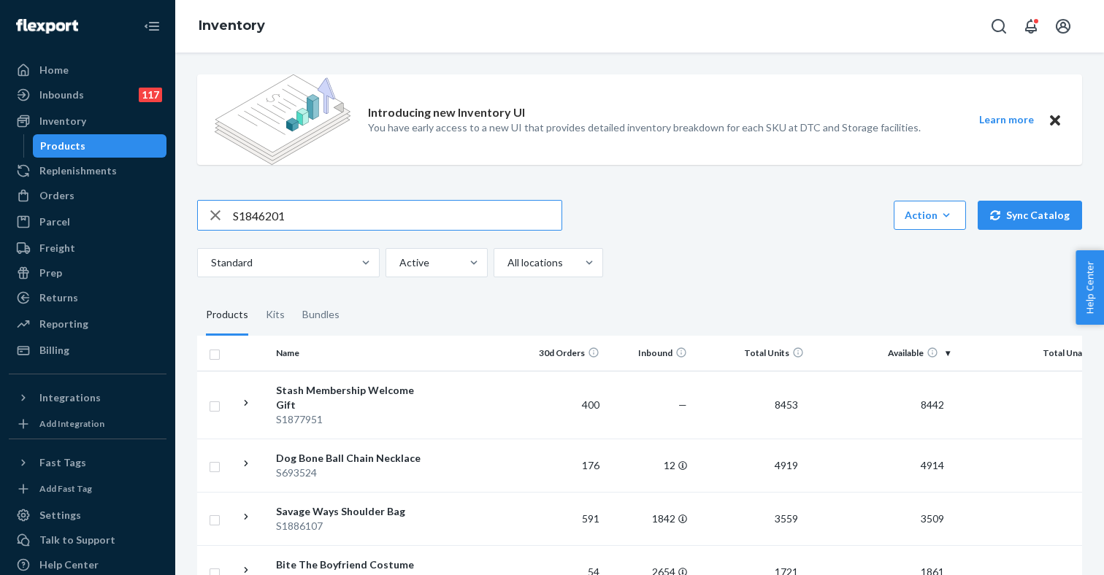
type input "S1846201"
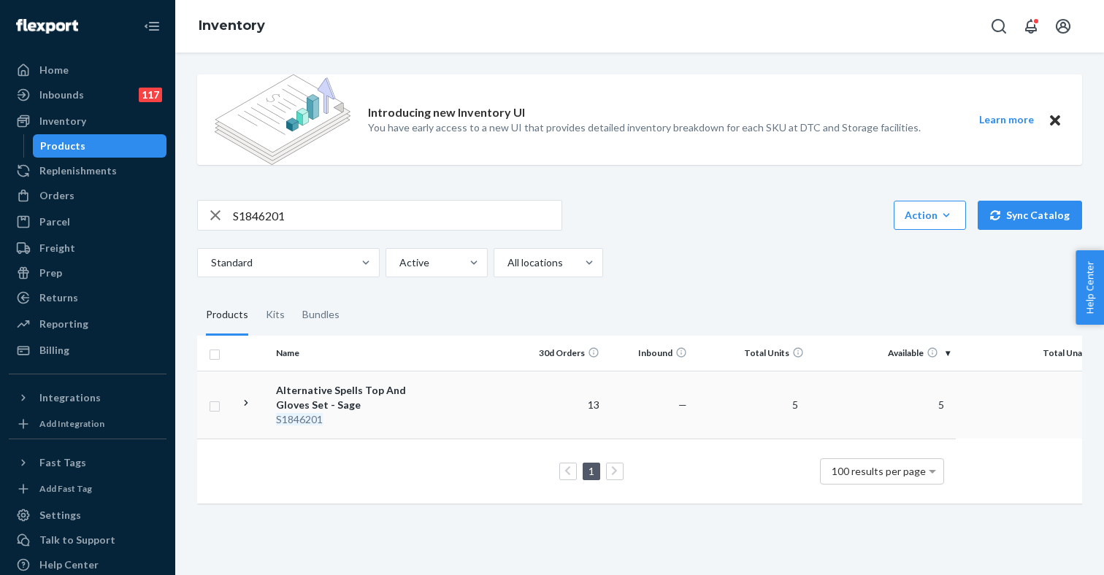
click at [374, 399] on div "Alternative Spells Top And Gloves Set - Sage" at bounding box center [352, 397] width 153 height 29
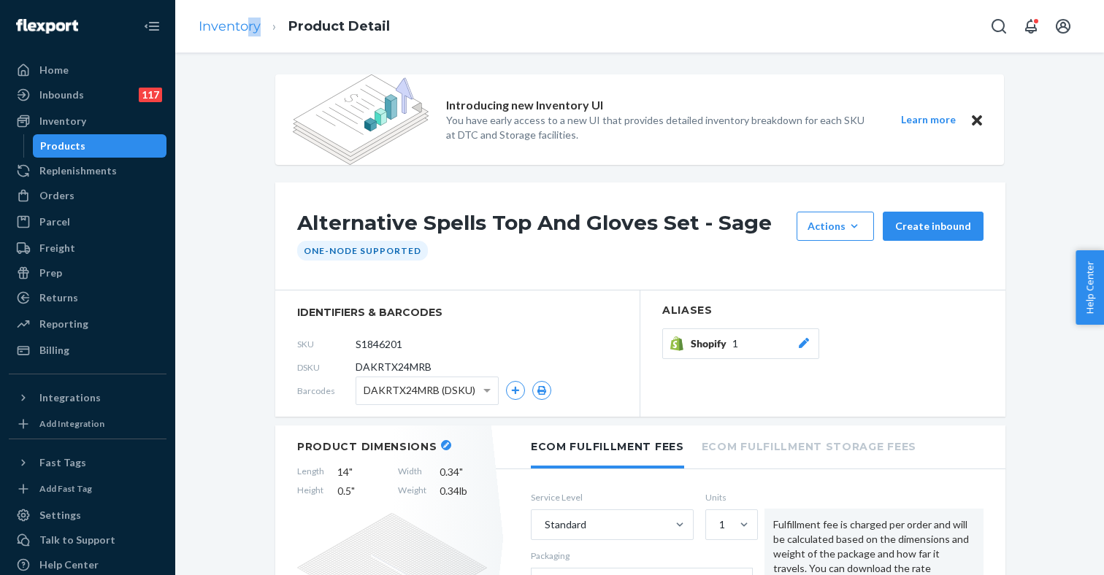
click at [245, 34] on li "Inventory" at bounding box center [230, 27] width 62 height 19
click at [220, 23] on link "Inventory" at bounding box center [230, 26] width 62 height 16
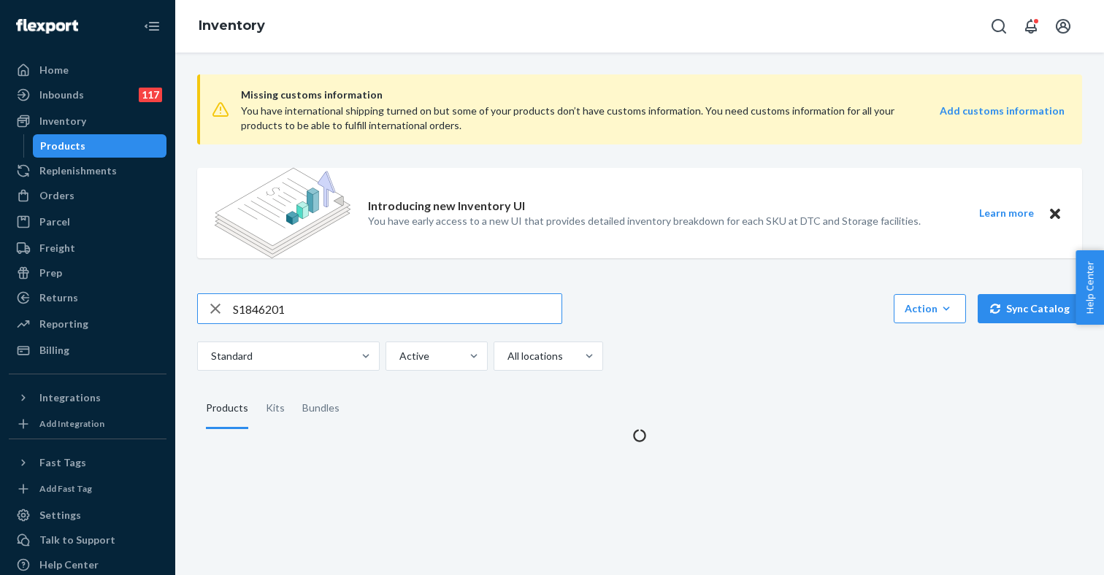
click at [270, 310] on input "S1846201" at bounding box center [397, 308] width 329 height 29
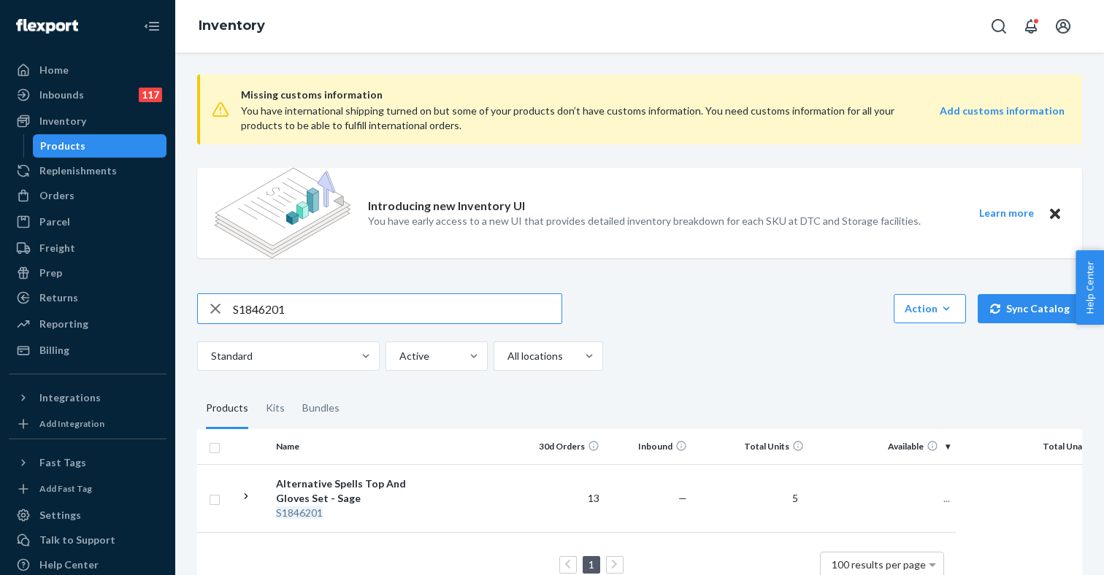
click at [270, 310] on input "S1846201" at bounding box center [397, 308] width 329 height 29
click at [269, 312] on input "S1885213" at bounding box center [397, 308] width 329 height 29
paste input "42"
click at [258, 304] on input "S1885242" at bounding box center [397, 308] width 329 height 29
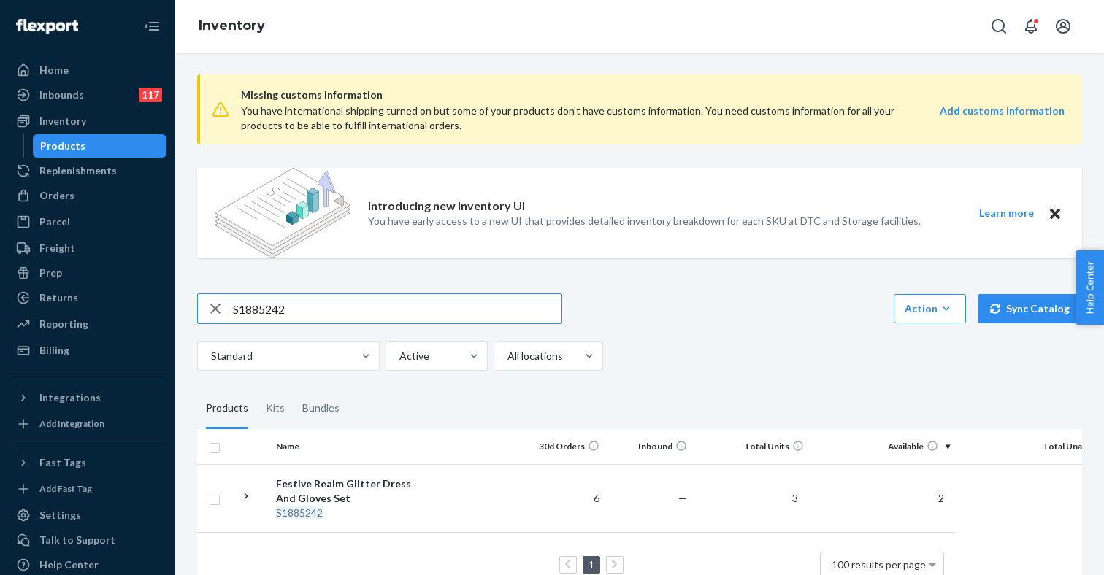
click at [258, 304] on input "S1885242" at bounding box center [397, 308] width 329 height 29
paste input "346314"
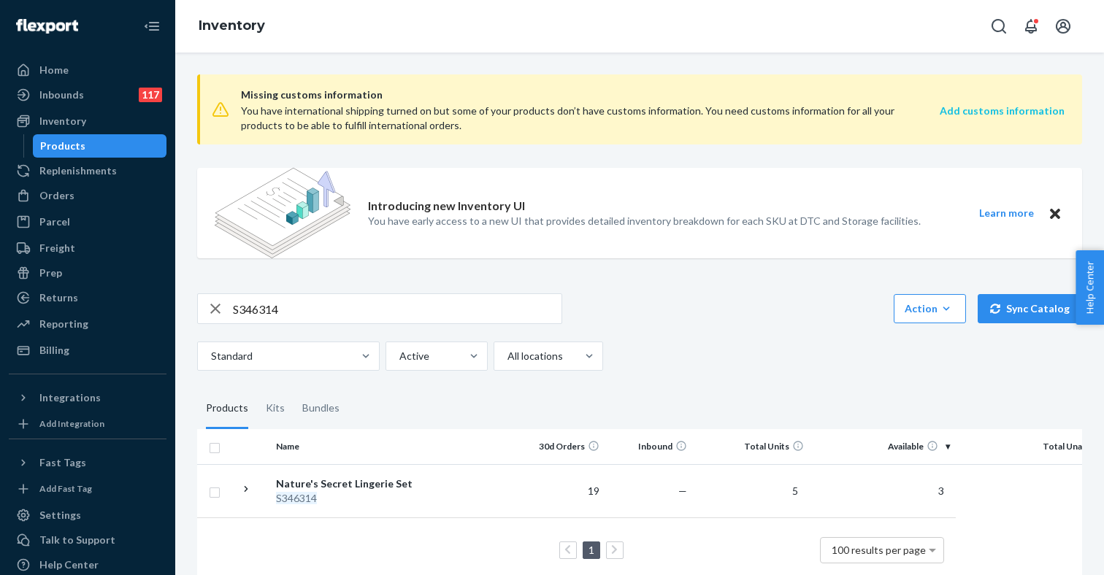
click at [994, 110] on strong "Add customs information" at bounding box center [1002, 110] width 125 height 12
click at [255, 303] on input "S346314" at bounding box center [397, 308] width 329 height 29
paste input "1878860"
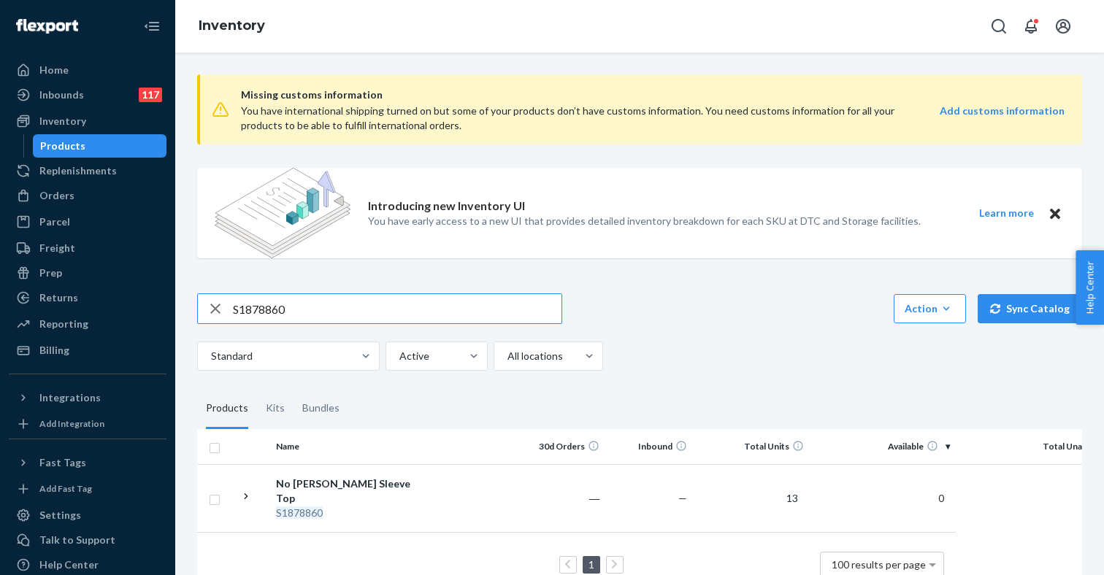
click at [257, 307] on input "S1878860" at bounding box center [397, 308] width 329 height 29
paste input "1"
click at [255, 305] on input "S1878861" at bounding box center [397, 308] width 329 height 29
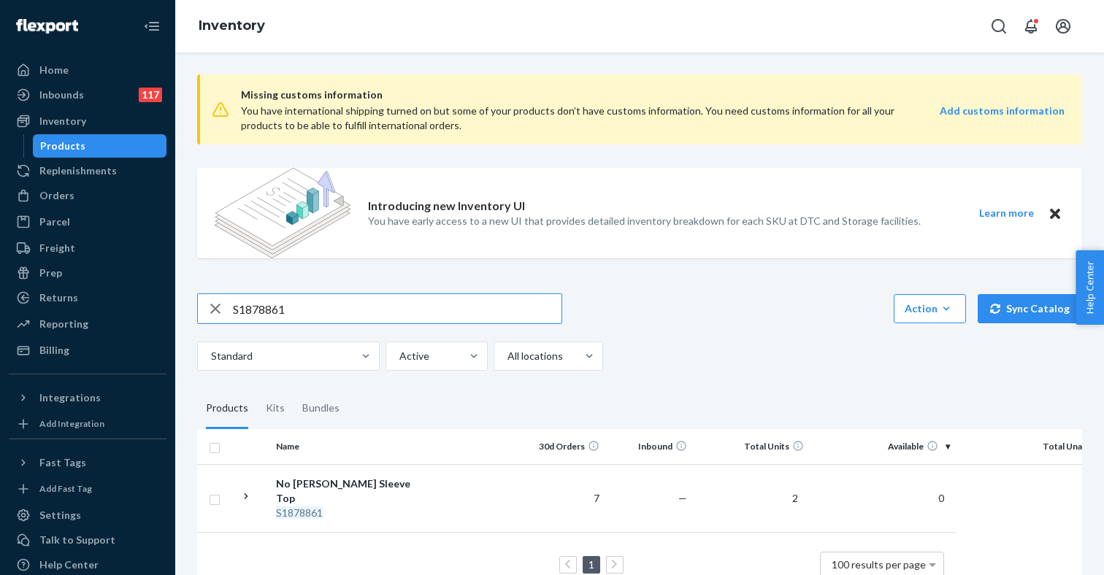
paste input "2"
click at [272, 308] on input "S1878862" at bounding box center [397, 308] width 329 height 29
paste input "3"
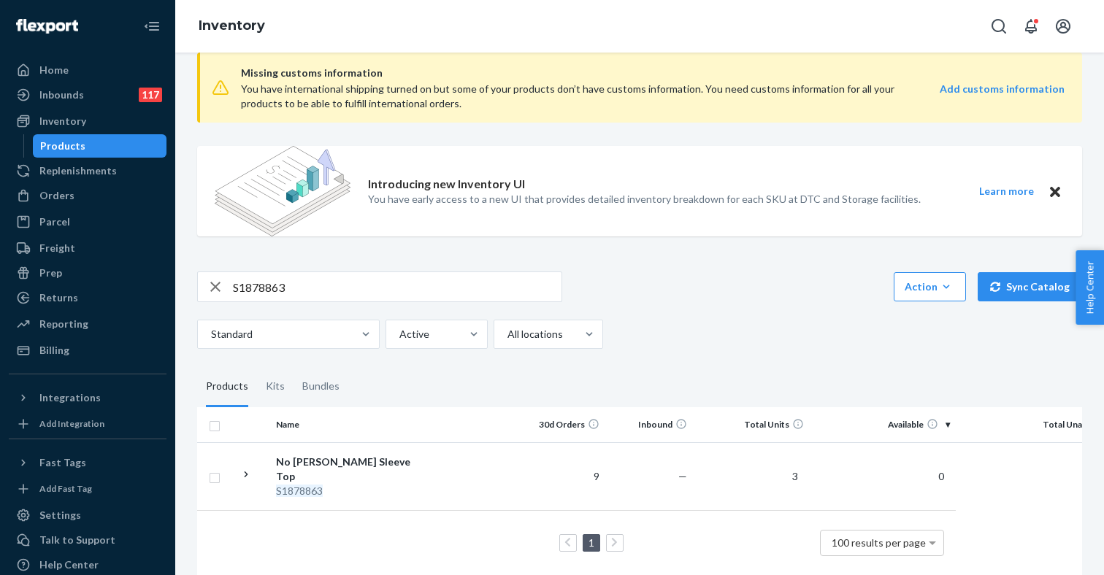
click at [258, 290] on input "S1878863" at bounding box center [397, 286] width 329 height 29
paste input "4"
click at [245, 283] on input "S1878864" at bounding box center [397, 286] width 329 height 29
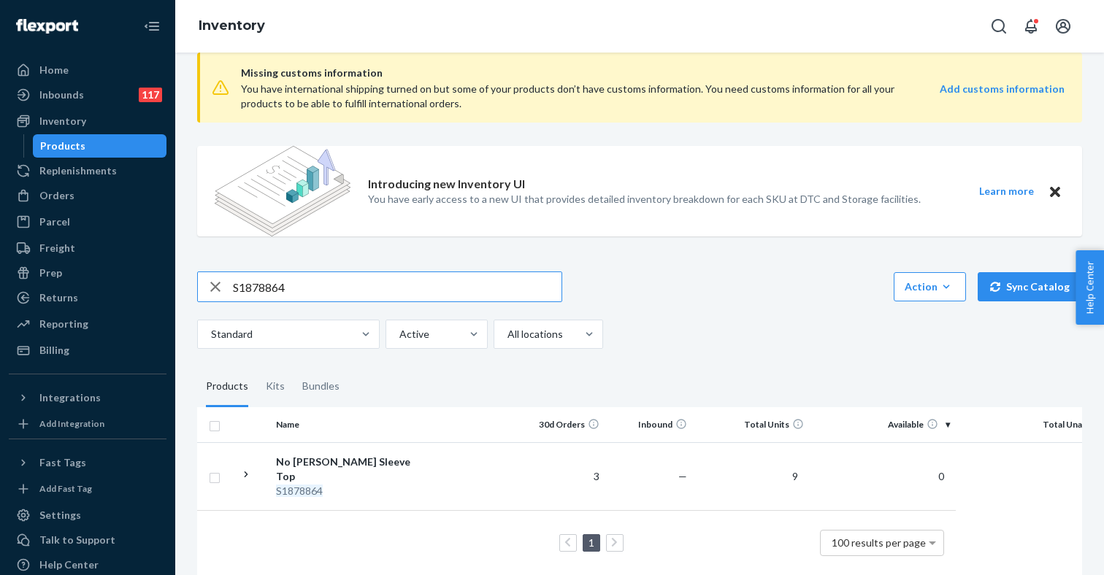
click at [245, 283] on input "S1878864" at bounding box center [397, 286] width 329 height 29
paste input "236437"
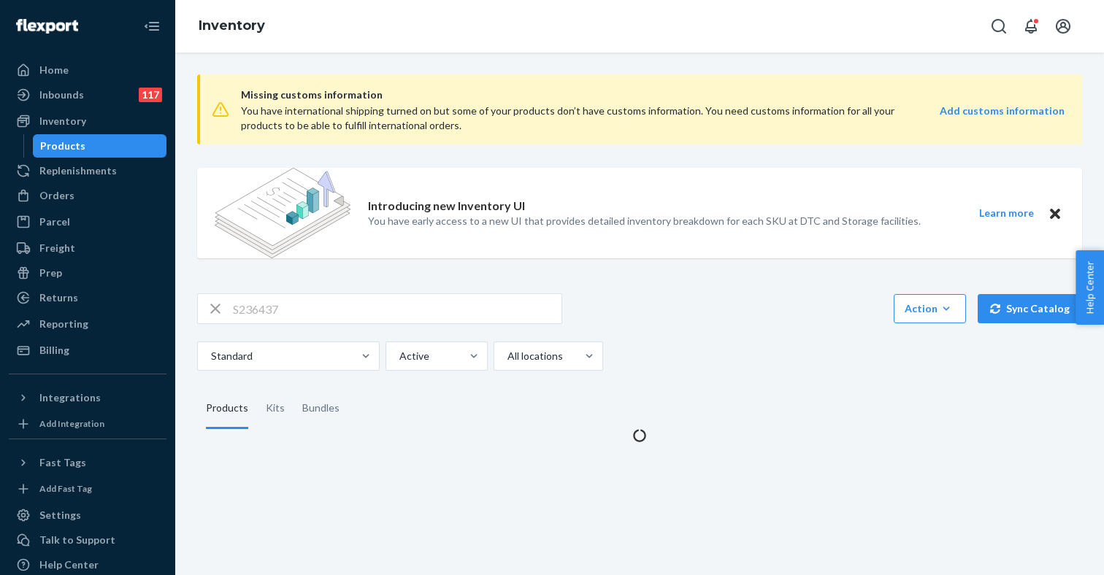
scroll to position [0, 0]
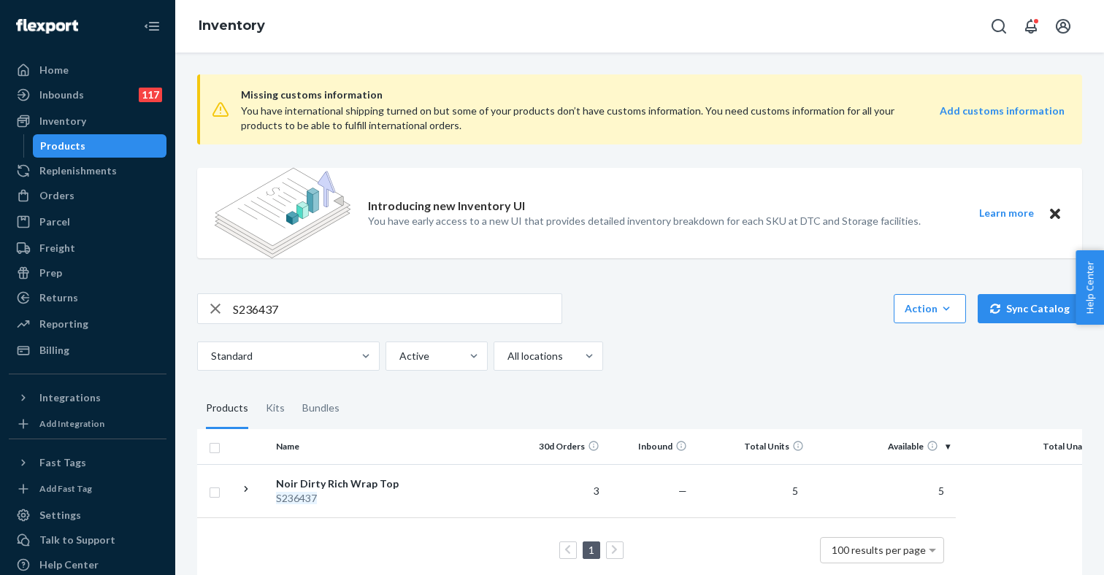
click at [254, 309] on input "S236437" at bounding box center [397, 308] width 329 height 29
paste input "853114"
click at [263, 313] on input "S853114" at bounding box center [397, 308] width 329 height 29
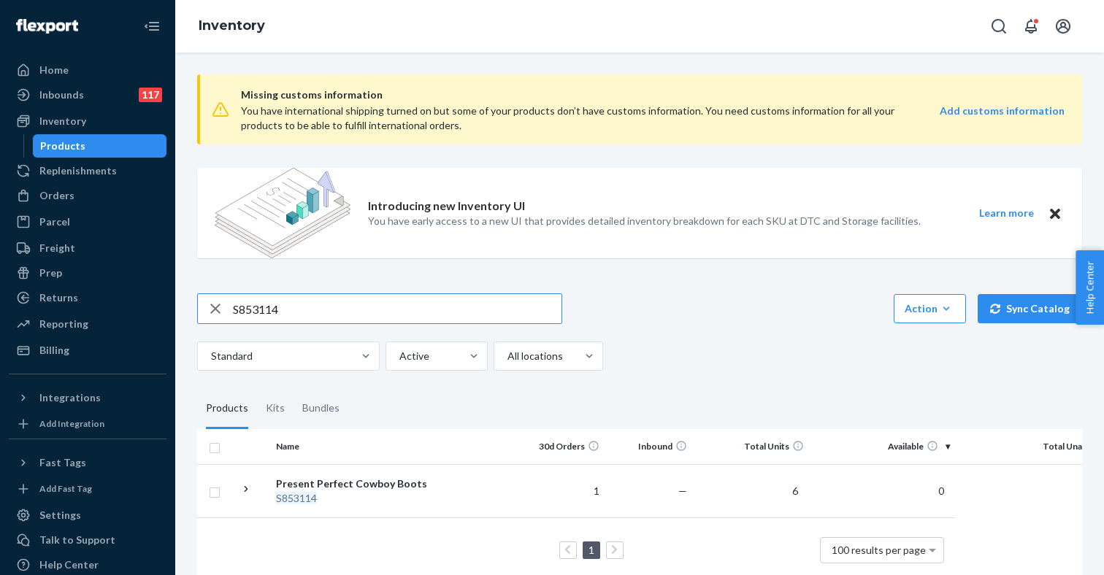
paste input "188599"
click at [256, 314] on input "S1885994" at bounding box center [397, 308] width 329 height 29
paste input "6853"
click at [269, 307] on input "S1886853" at bounding box center [397, 308] width 329 height 29
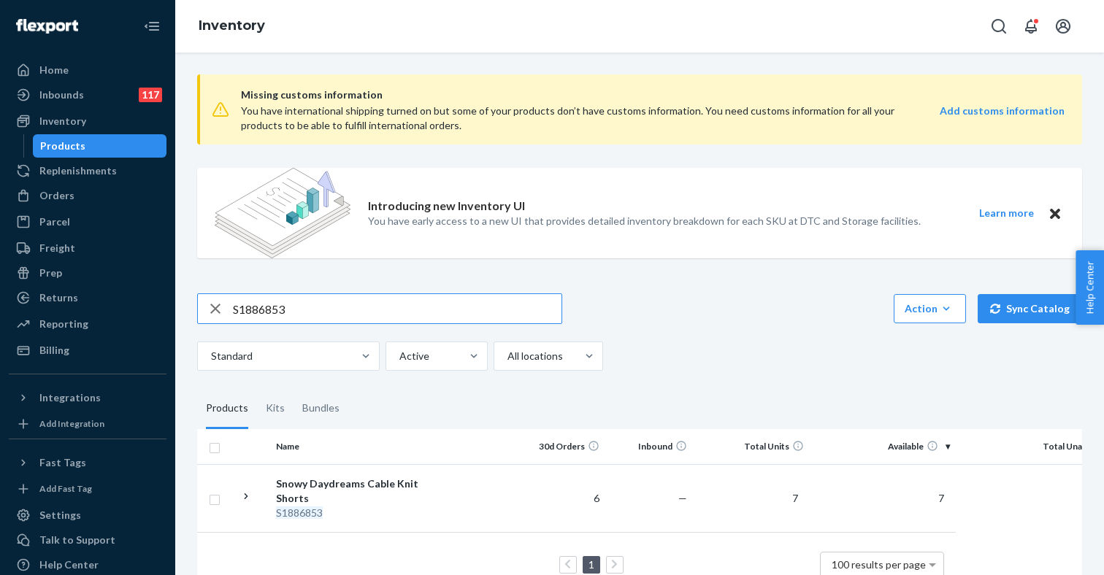
click at [269, 307] on input "S1886853" at bounding box center [397, 308] width 329 height 29
paste input "5994"
type input "S1885994"
